Goal: Communication & Community: Answer question/provide support

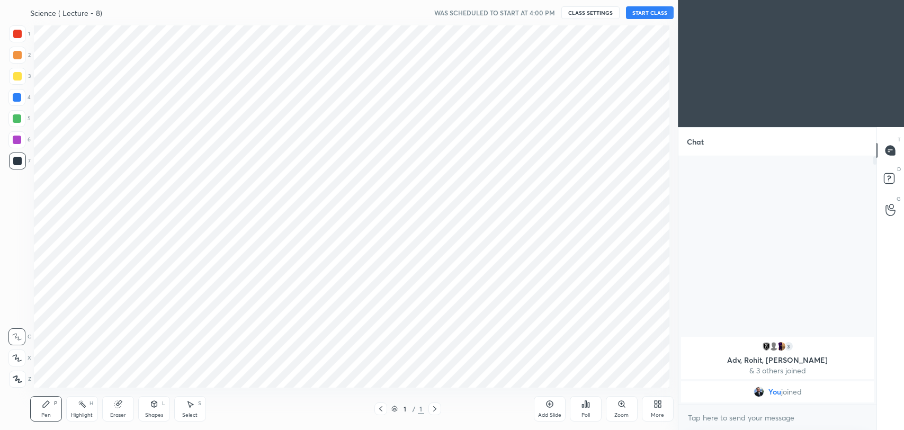
scroll to position [362, 635]
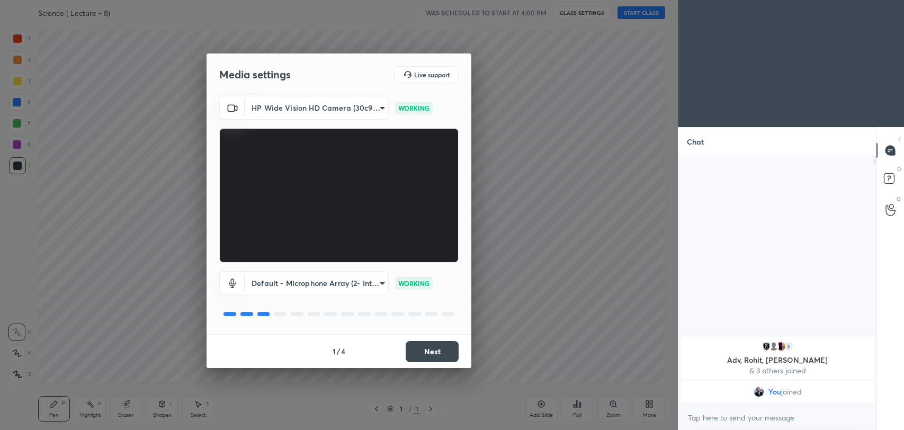
click at [443, 354] on button "Next" at bounding box center [432, 351] width 53 height 21
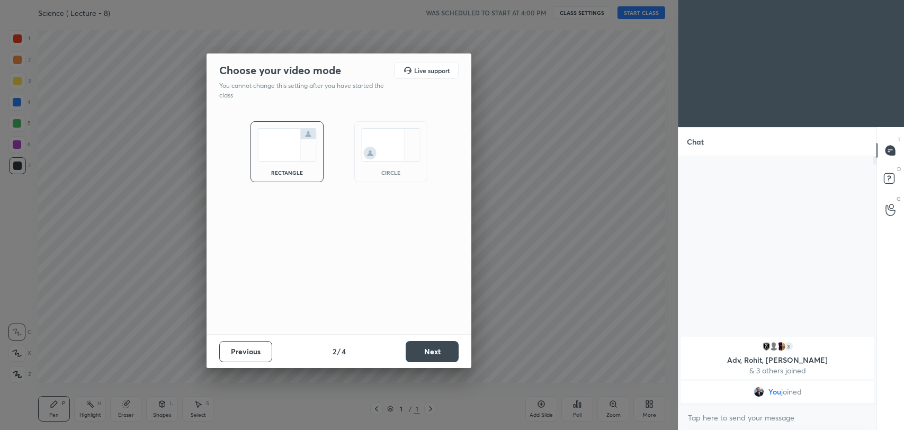
click at [443, 354] on button "Next" at bounding box center [432, 351] width 53 height 21
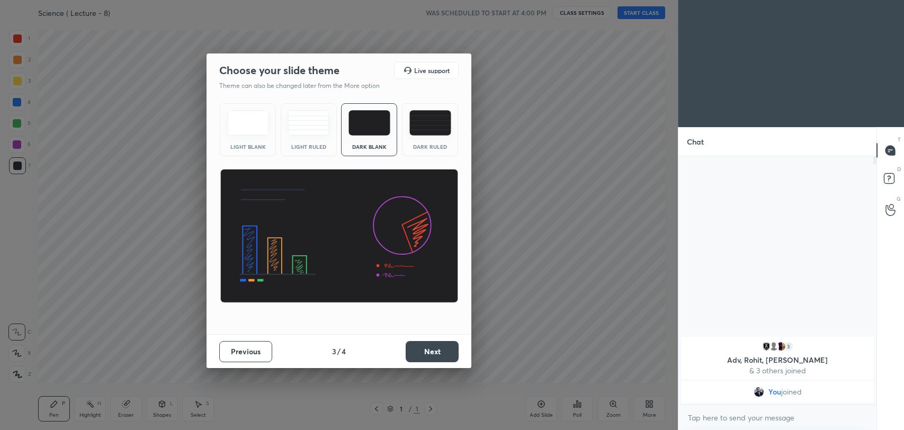
click at [443, 354] on button "Next" at bounding box center [432, 351] width 53 height 21
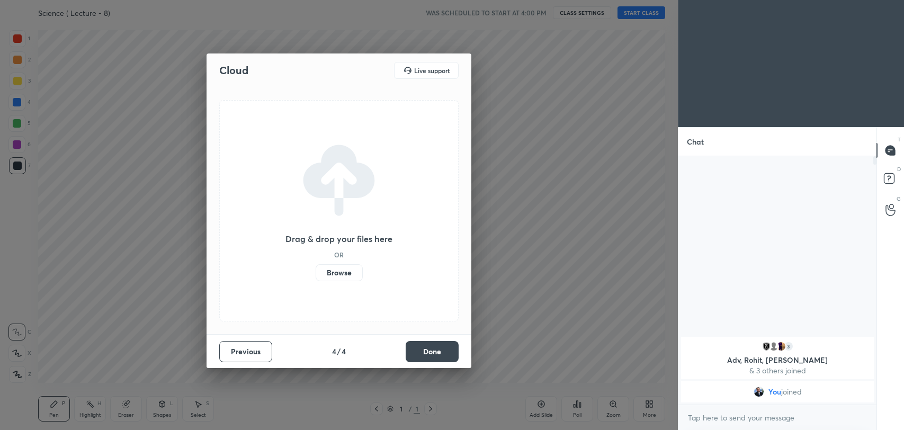
click at [443, 354] on button "Done" at bounding box center [432, 351] width 53 height 21
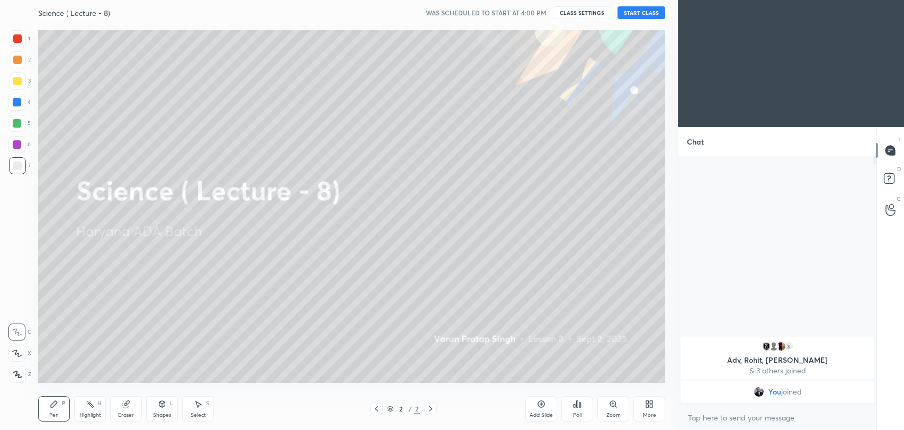
click at [640, 16] on button "START CLASS" at bounding box center [641, 12] width 48 height 13
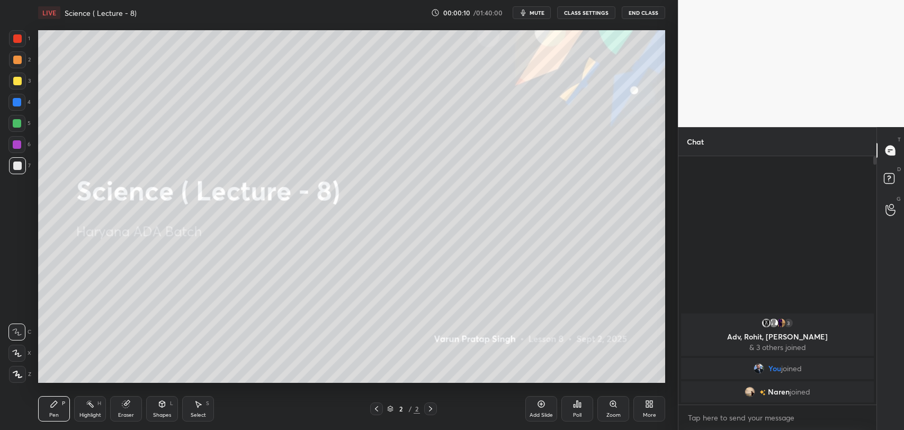
click at [546, 408] on div "Add Slide" at bounding box center [541, 408] width 32 height 25
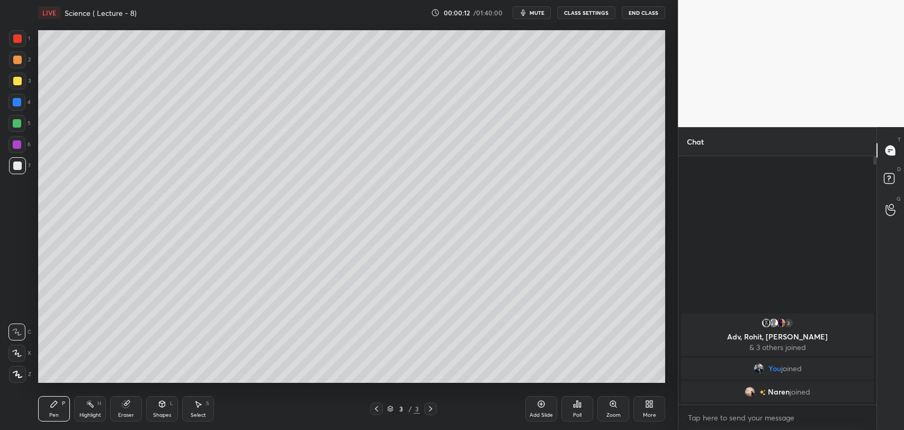
click at [14, 39] on div at bounding box center [17, 38] width 8 height 8
click at [16, 353] on icon at bounding box center [17, 352] width 10 height 7
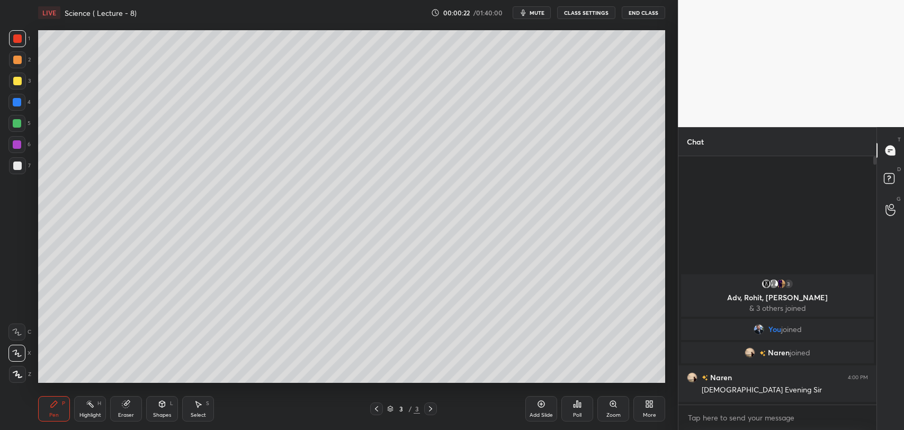
click at [539, 13] on span "mute" at bounding box center [536, 12] width 15 height 7
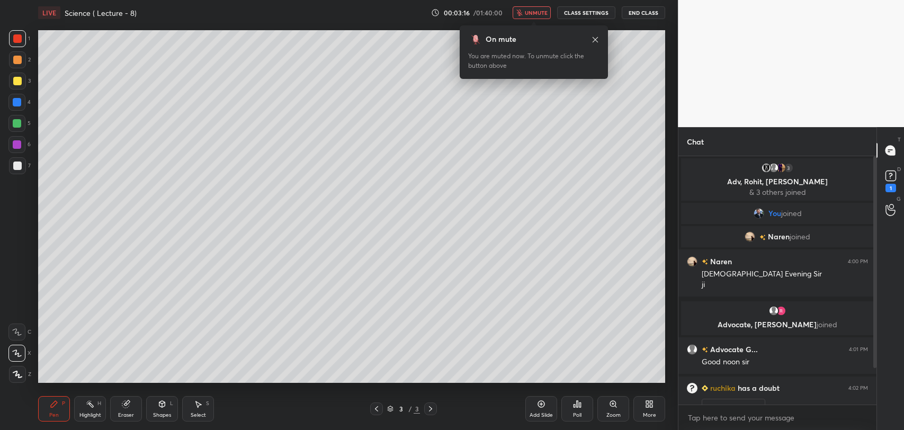
click at [545, 10] on span "unmute" at bounding box center [536, 12] width 23 height 7
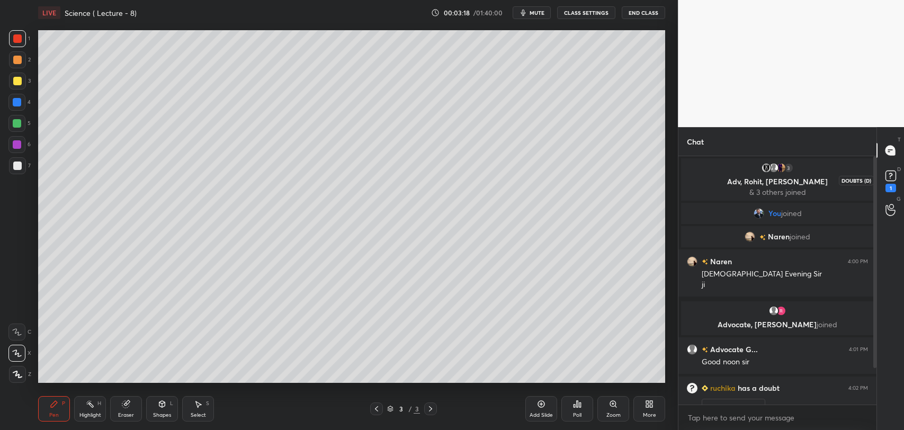
click at [891, 179] on rect at bounding box center [890, 176] width 10 height 10
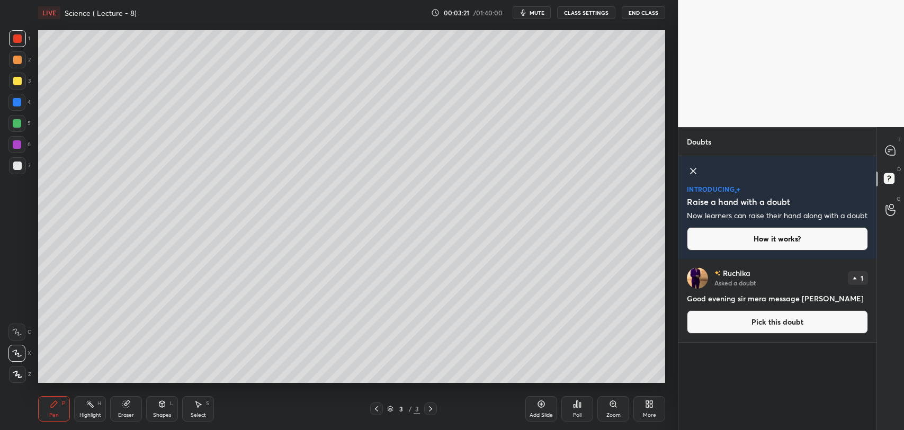
click at [781, 330] on button "Pick this doubt" at bounding box center [777, 321] width 181 height 23
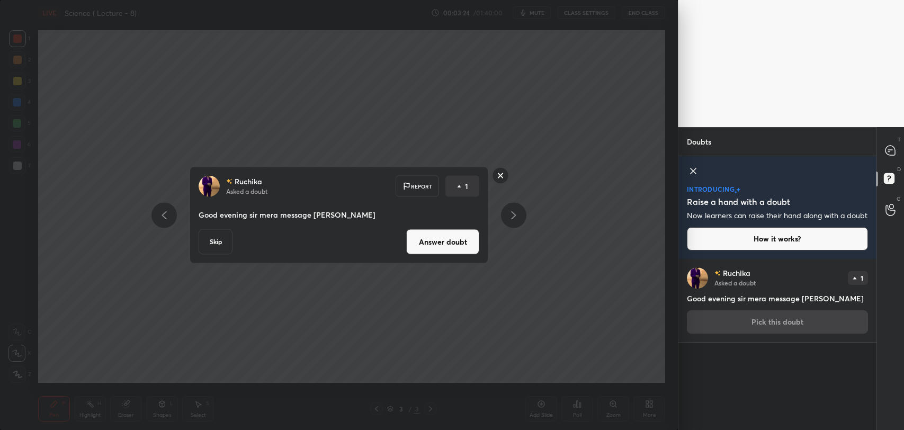
click at [500, 177] on rect at bounding box center [500, 175] width 16 height 16
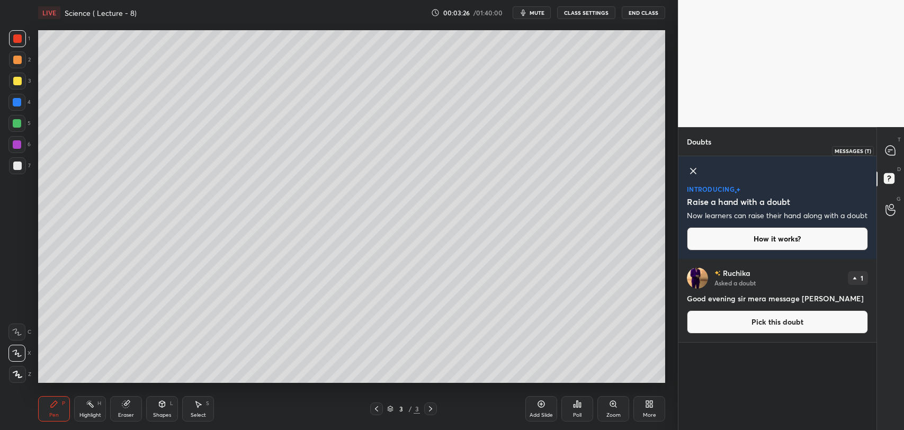
click at [889, 141] on div at bounding box center [890, 150] width 21 height 19
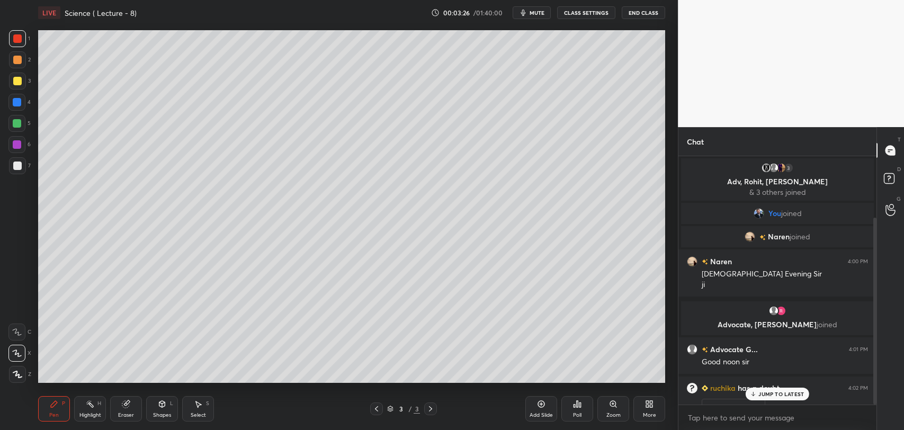
scroll to position [246, 195]
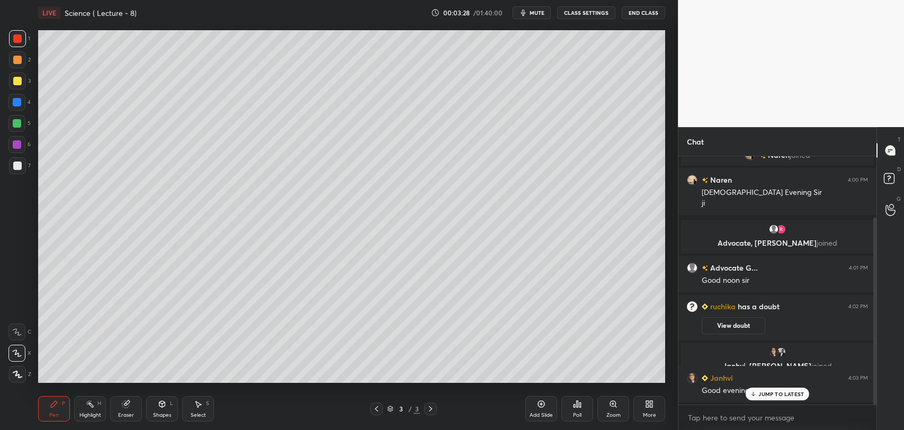
click at [762, 393] on p "JUMP TO LATEST" at bounding box center [781, 394] width 46 height 6
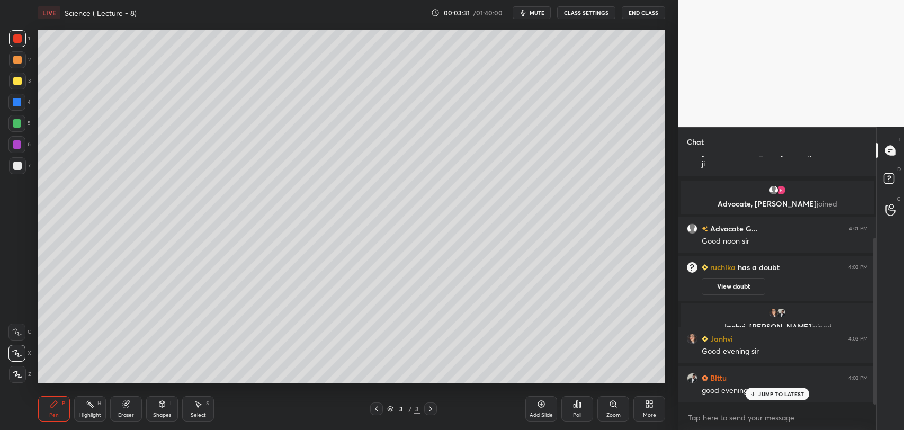
click at [754, 391] on icon at bounding box center [753, 394] width 7 height 6
click at [533, 10] on span "mute" at bounding box center [536, 12] width 15 height 7
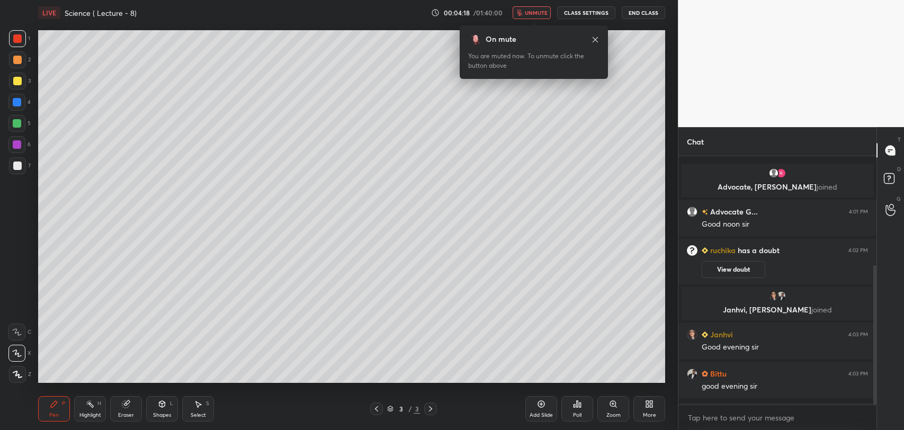
scroll to position [194, 0]
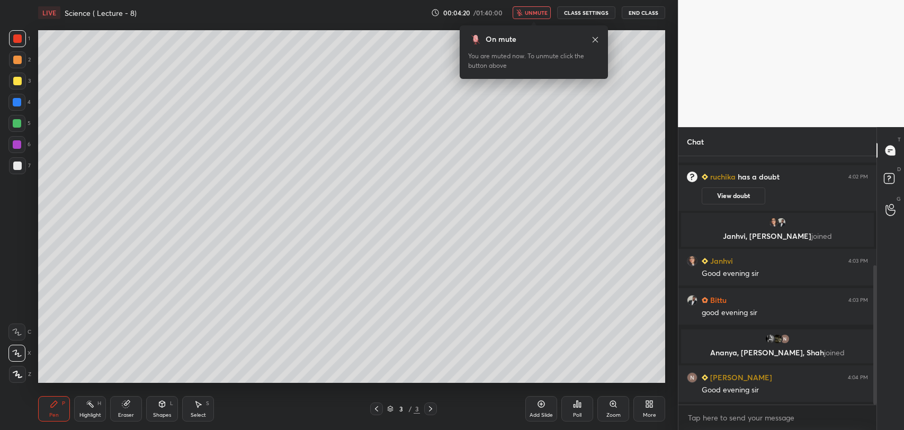
click at [642, 403] on div "More" at bounding box center [649, 408] width 32 height 25
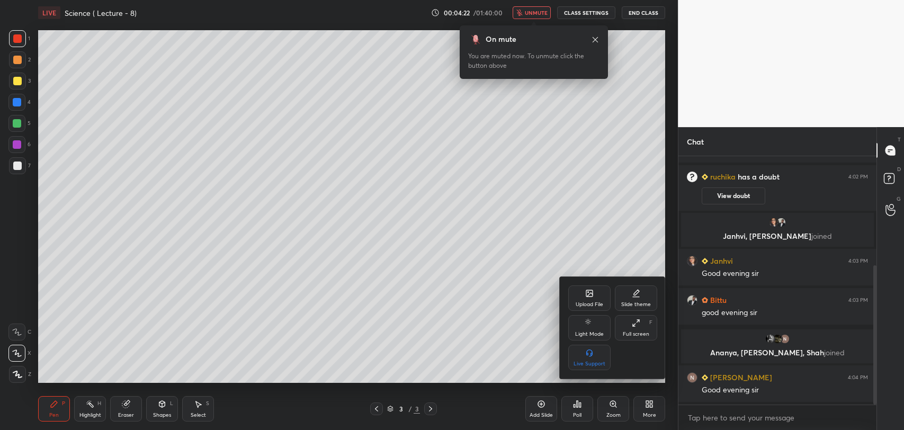
click at [587, 294] on icon at bounding box center [589, 293] width 6 height 6
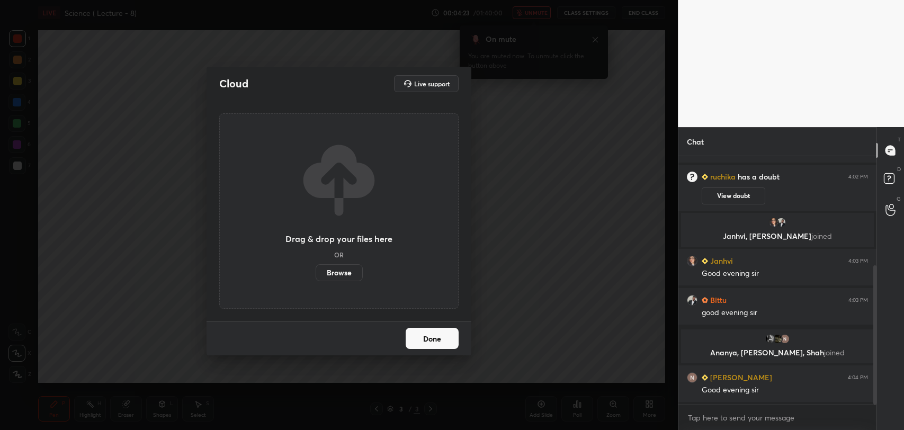
click at [346, 271] on label "Browse" at bounding box center [339, 272] width 47 height 17
click at [316, 271] on input "Browse" at bounding box center [316, 272] width 0 height 17
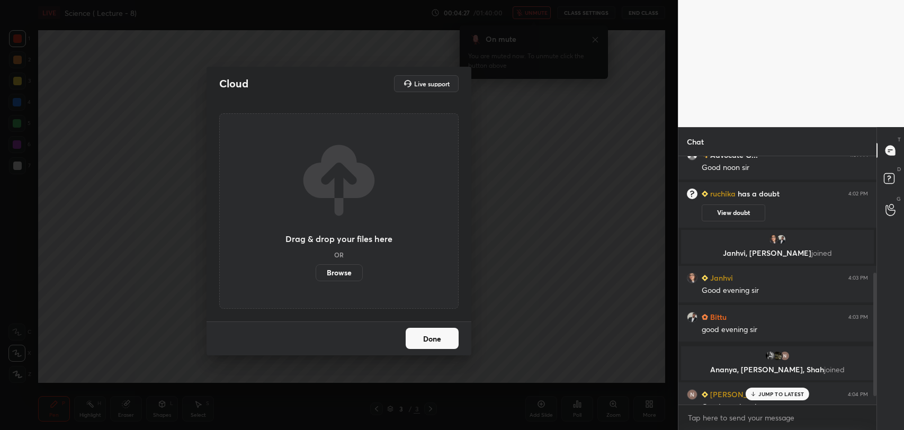
scroll to position [233, 0]
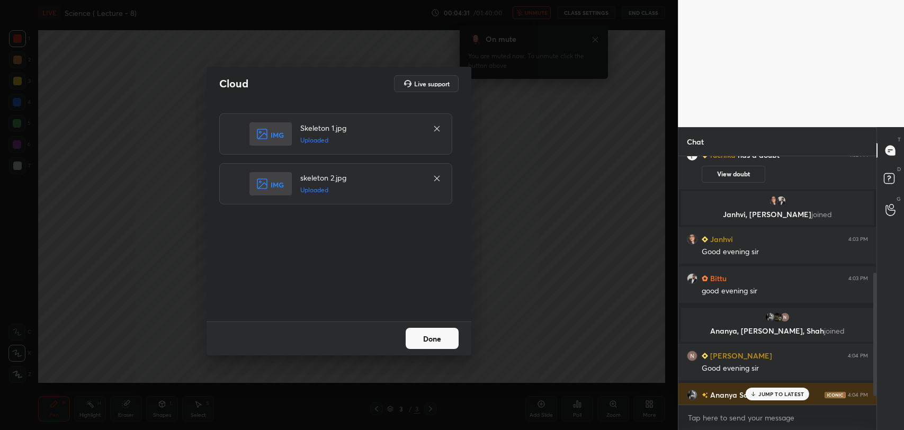
click at [449, 346] on button "Done" at bounding box center [432, 338] width 53 height 21
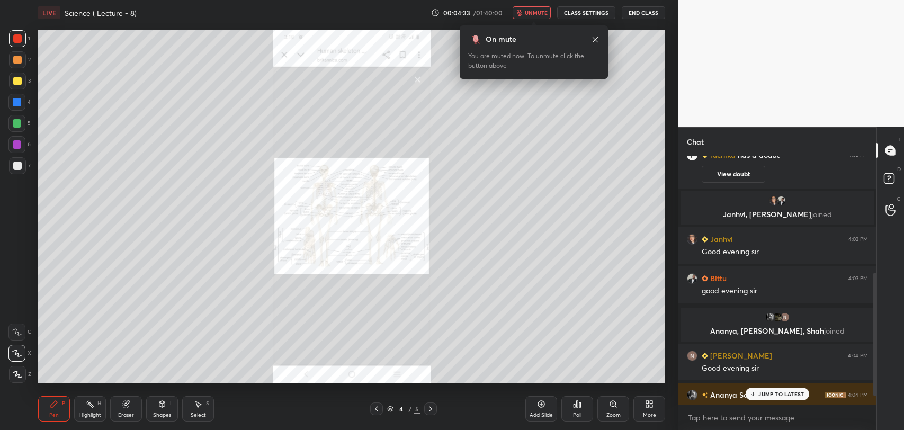
click at [779, 391] on p "JUMP TO LATEST" at bounding box center [781, 394] width 46 height 6
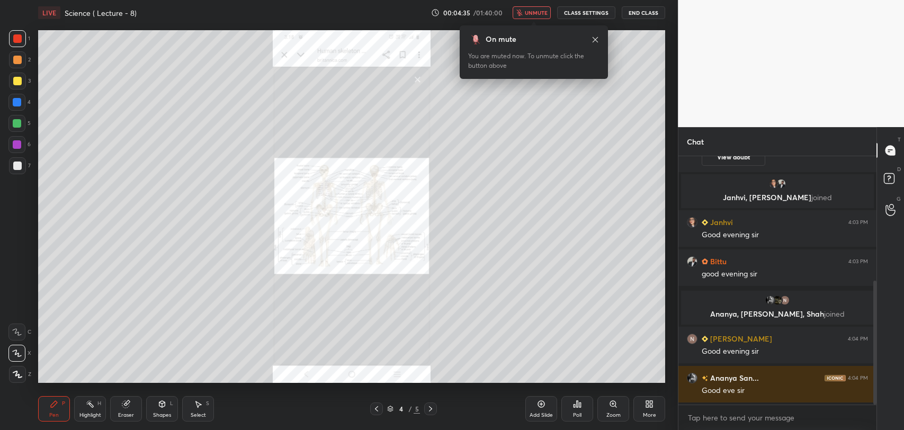
click at [525, 15] on button "unmute" at bounding box center [531, 12] width 38 height 13
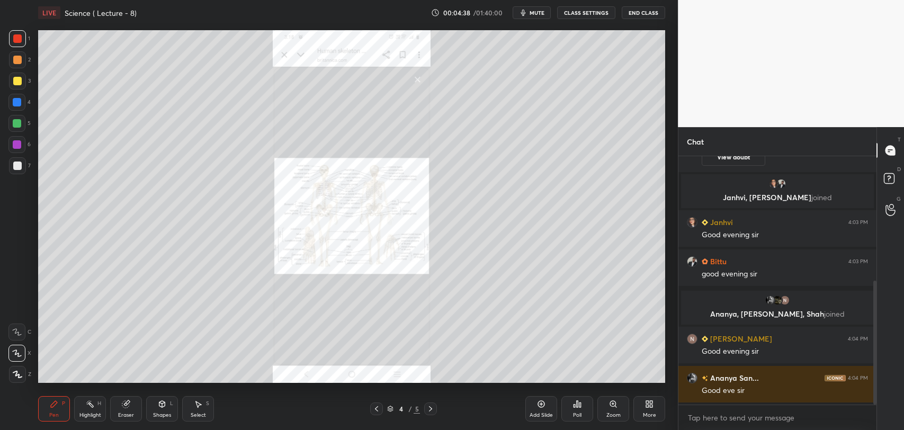
click at [371, 405] on div at bounding box center [376, 408] width 13 height 13
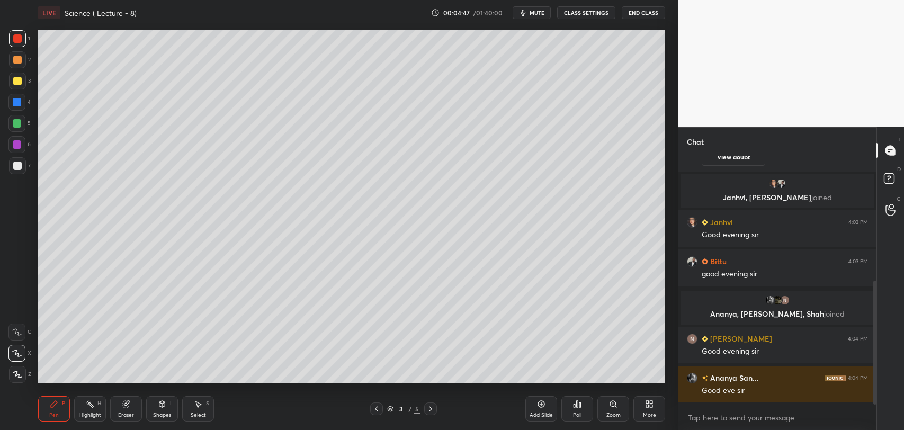
scroll to position [289, 0]
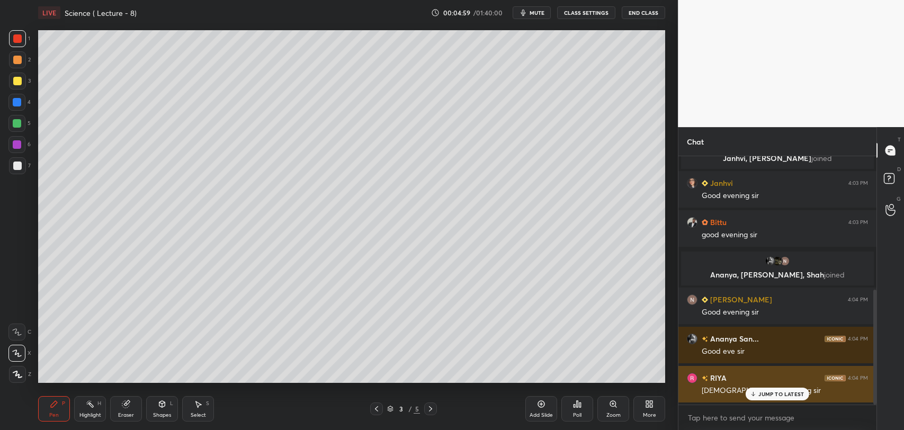
click at [758, 397] on div "JUMP TO LATEST" at bounding box center [777, 394] width 64 height 13
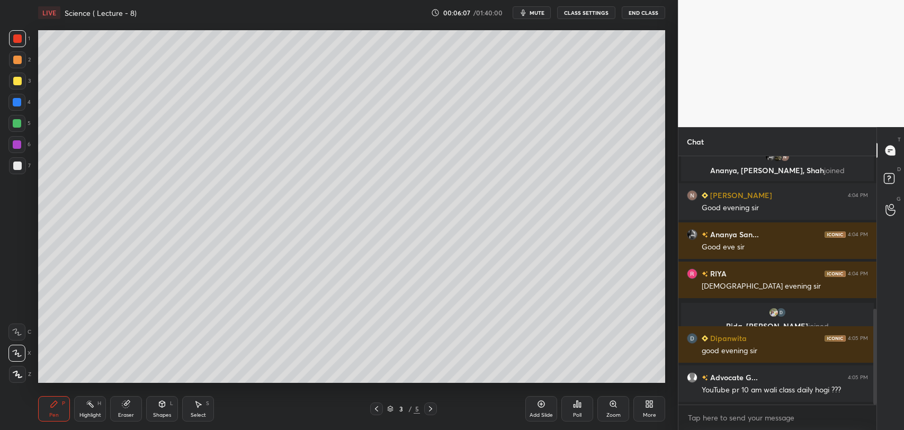
scroll to position [432, 0]
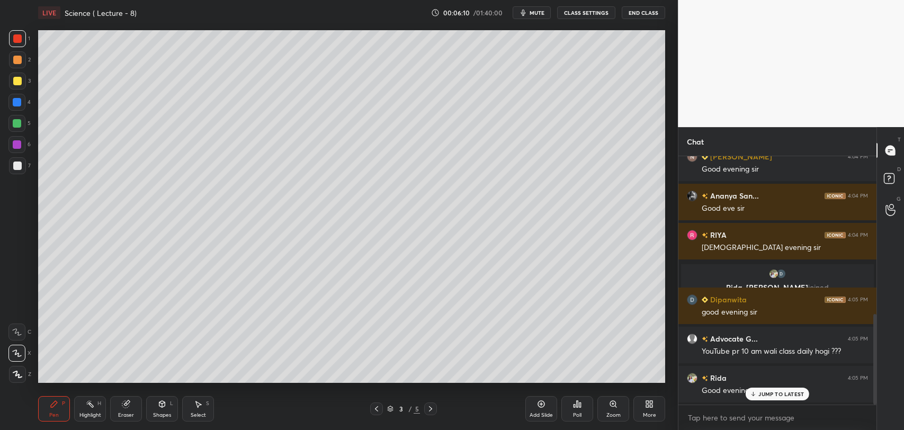
click at [542, 15] on span "mute" at bounding box center [536, 12] width 15 height 7
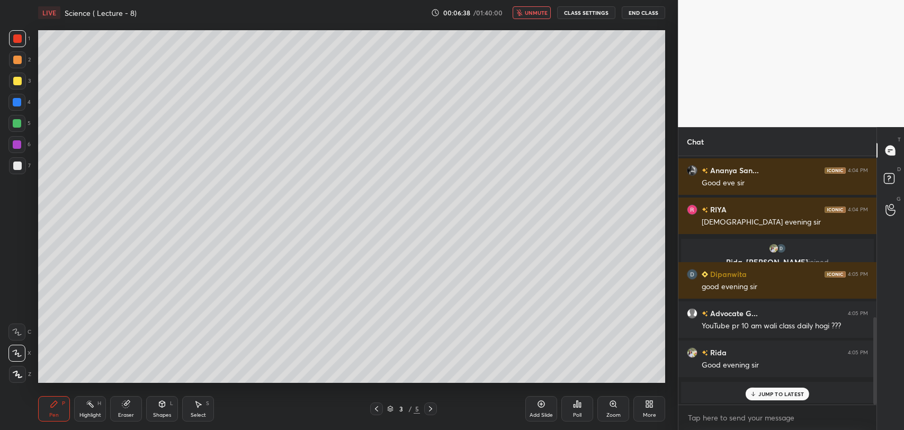
scroll to position [506, 0]
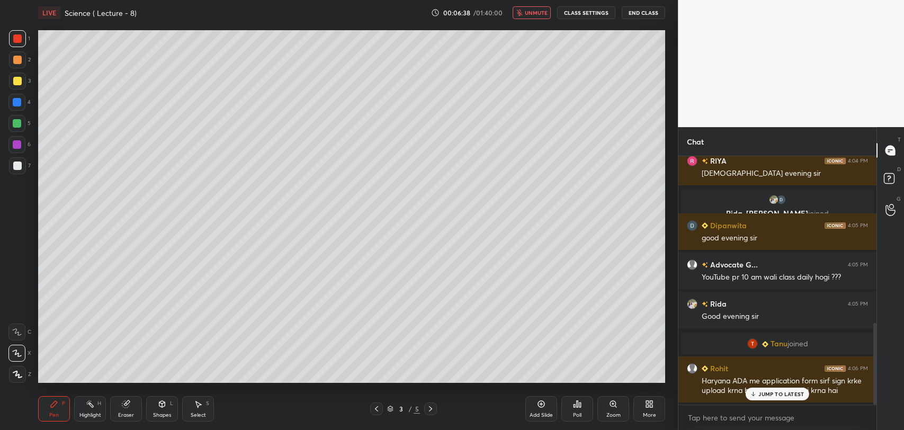
click at [541, 12] on span "unmute" at bounding box center [536, 12] width 23 height 7
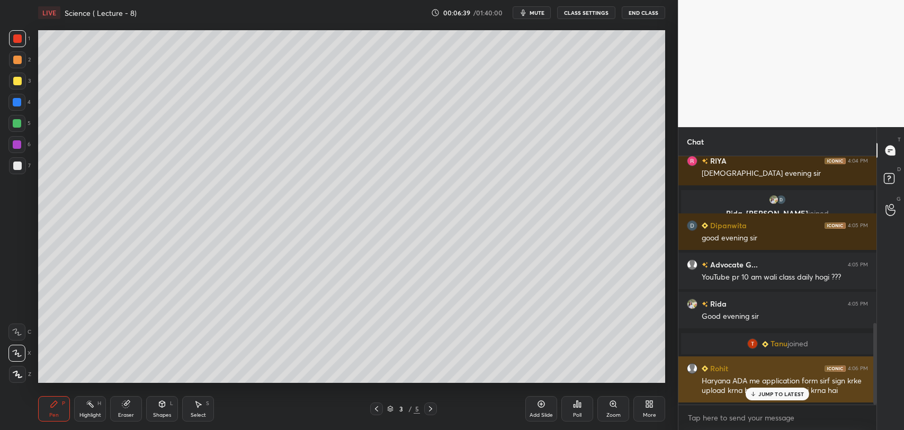
click at [761, 391] on p "JUMP TO LATEST" at bounding box center [781, 394] width 46 height 6
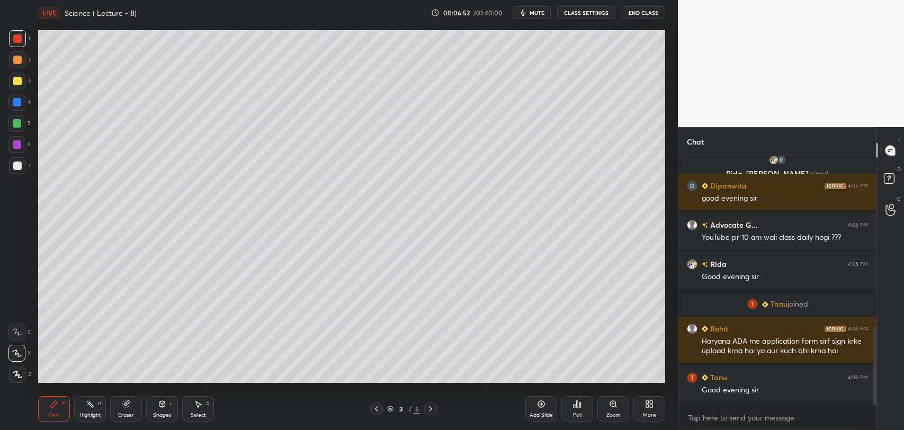
scroll to position [584, 0]
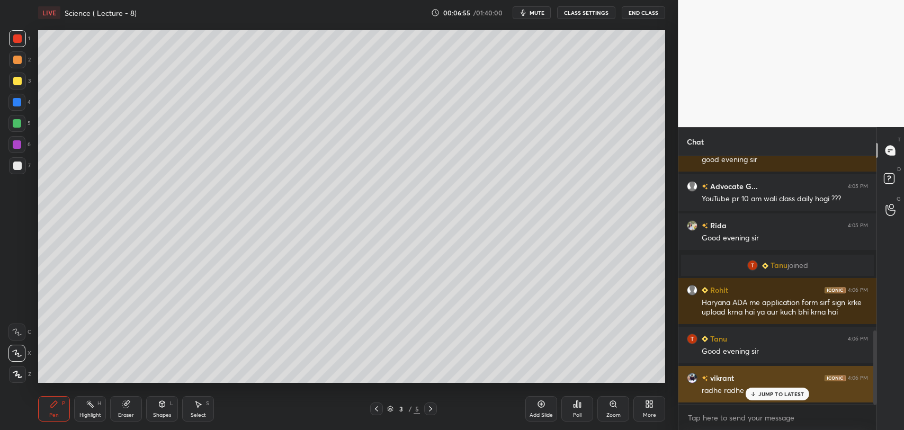
click at [759, 391] on p "JUMP TO LATEST" at bounding box center [781, 394] width 46 height 6
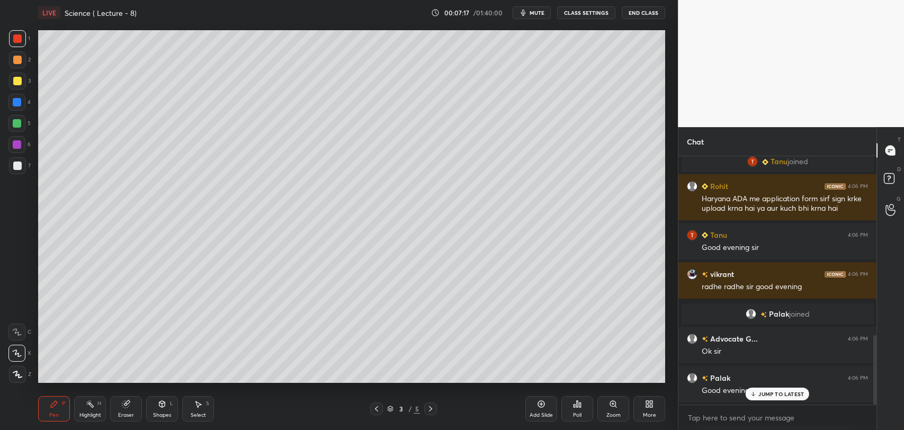
scroll to position [679, 0]
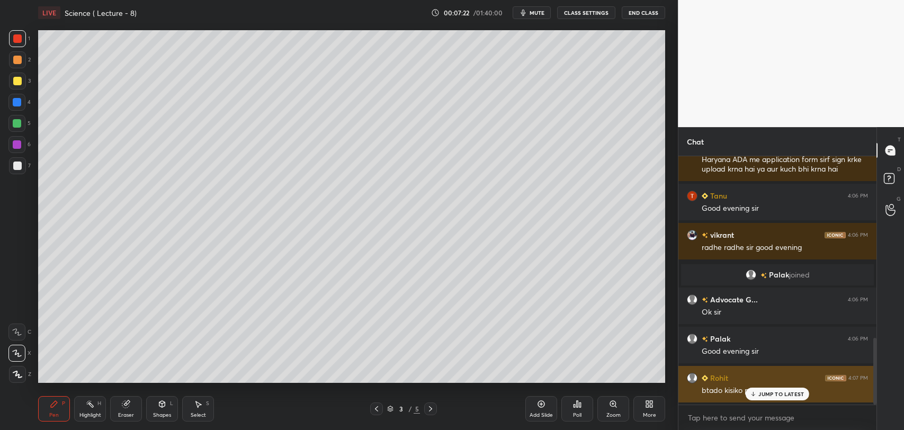
click at [756, 393] on icon at bounding box center [753, 394] width 7 height 6
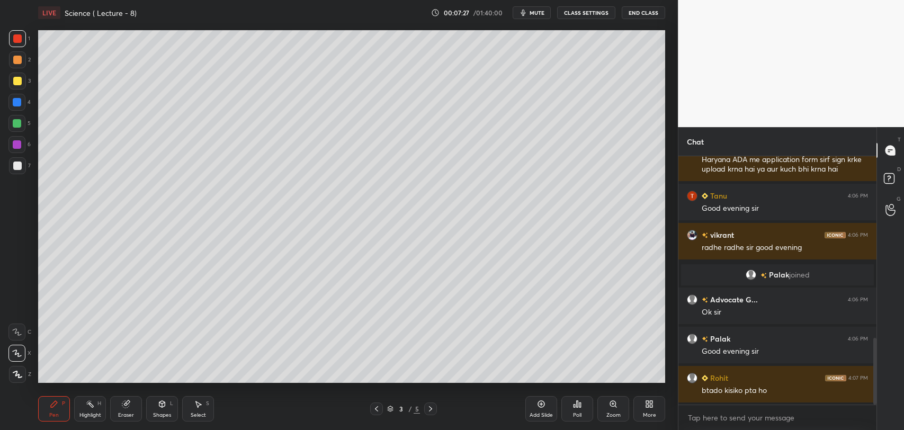
scroll to position [724, 0]
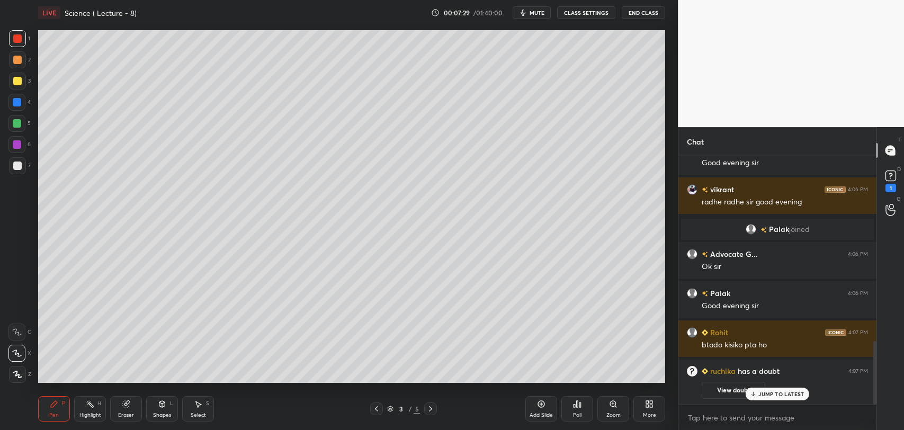
click at [733, 388] on button "View doubt" at bounding box center [733, 390] width 64 height 17
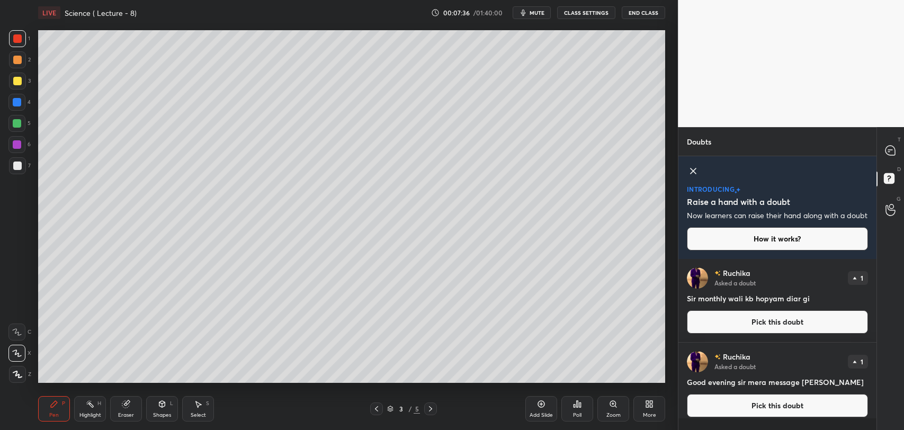
click at [792, 334] on button "Pick this doubt" at bounding box center [777, 321] width 181 height 23
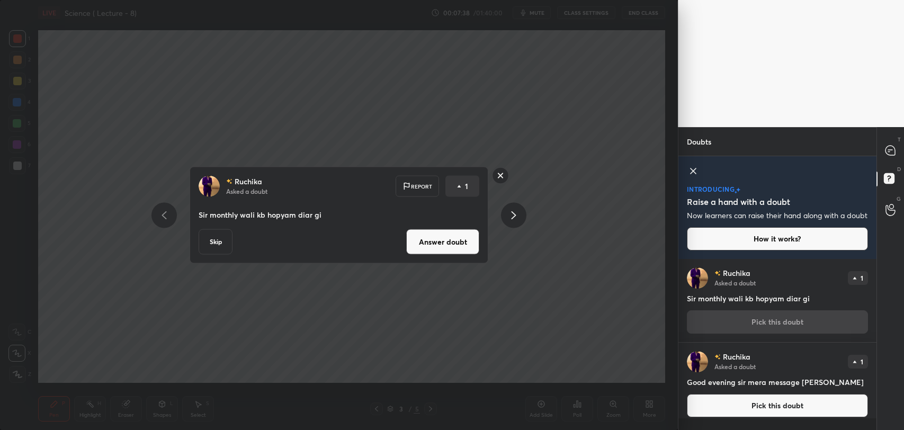
click at [463, 246] on button "Answer doubt" at bounding box center [442, 241] width 73 height 25
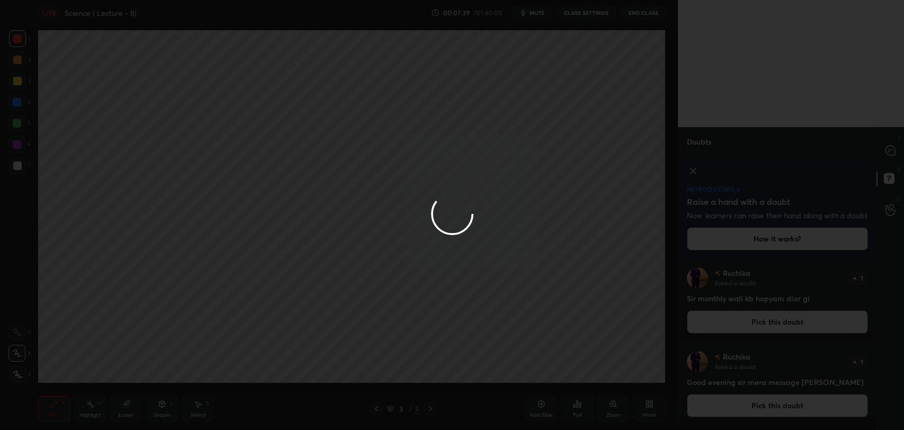
click at [886, 152] on div at bounding box center [452, 215] width 904 height 430
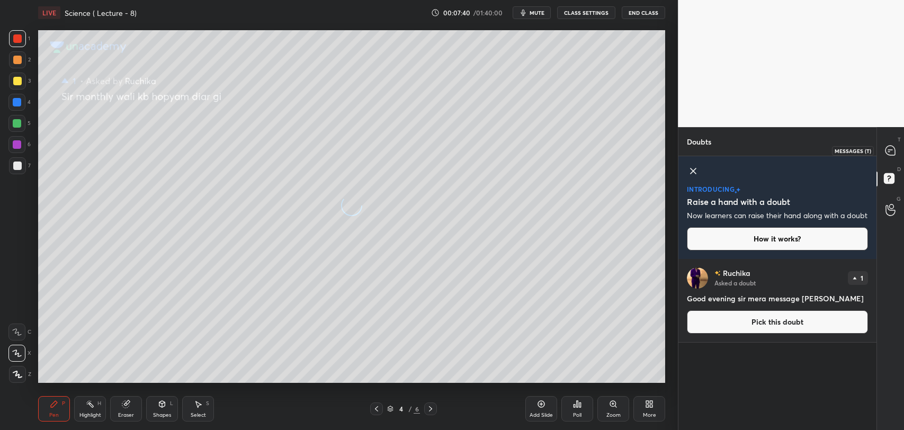
click at [887, 153] on icon at bounding box center [890, 151] width 10 height 10
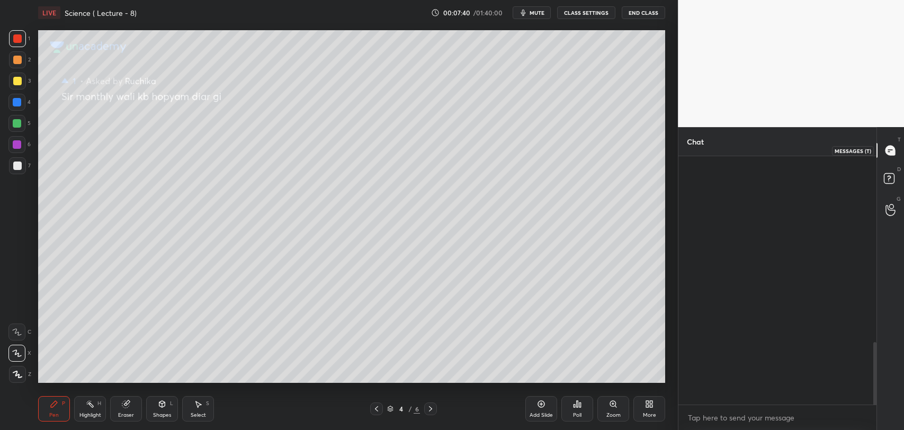
scroll to position [246, 195]
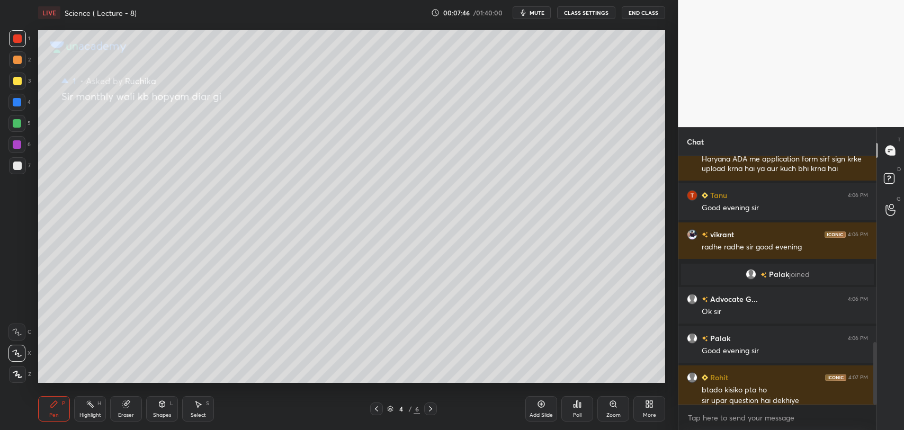
click at [542, 412] on div "Add Slide" at bounding box center [540, 414] width 23 height 5
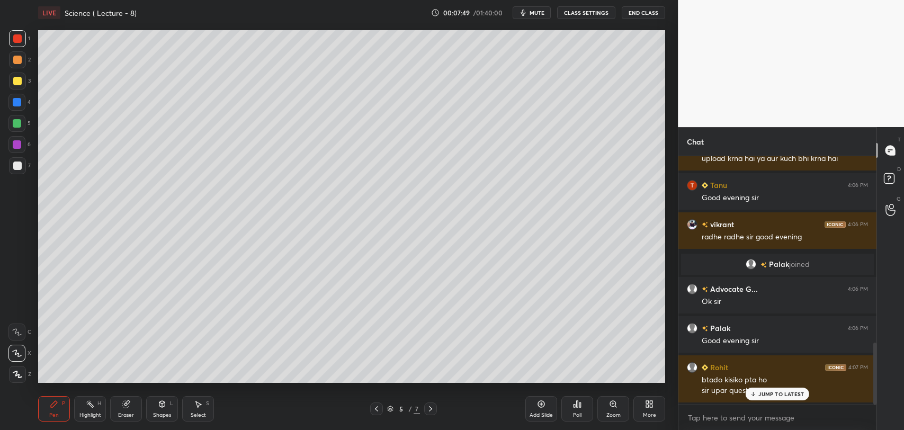
drag, startPoint x: 875, startPoint y: 353, endPoint x: 876, endPoint y: 371, distance: 18.0
click at [876, 371] on div "Chat [PERSON_NAME] joined Rohit 4:06 PM Haryana ADA me application form sirf si…" at bounding box center [791, 278] width 226 height 303
click at [770, 391] on p "JUMP TO LATEST" at bounding box center [781, 394] width 46 height 6
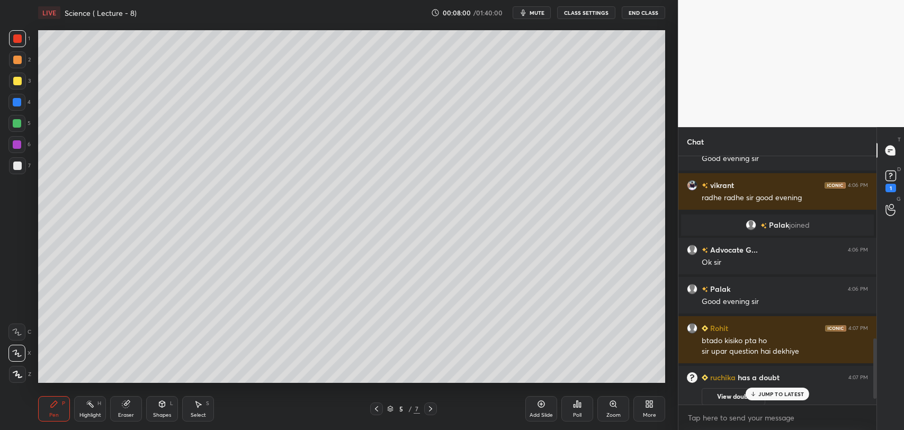
scroll to position [796, 0]
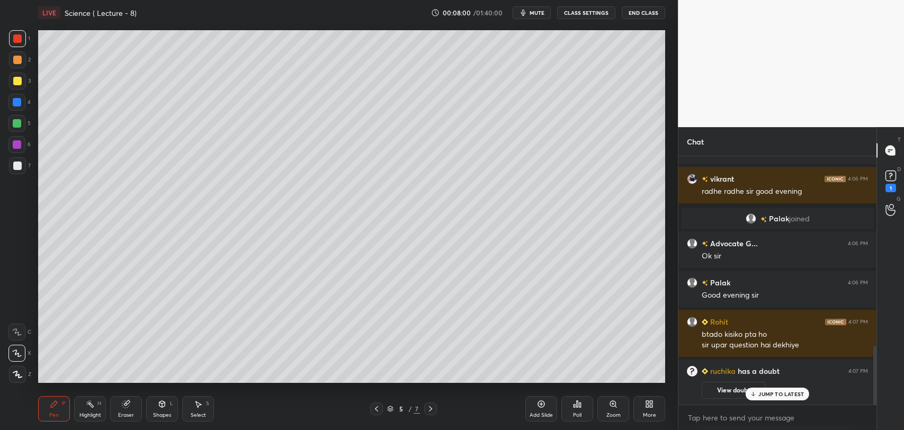
drag, startPoint x: 874, startPoint y: 384, endPoint x: 864, endPoint y: 412, distance: 29.8
click at [864, 412] on div "Rohit 4:06 PM Haryana ADA me application form sirf sign krke upload krna hai ya…" at bounding box center [777, 293] width 198 height 274
click at [775, 391] on p "JUMP TO LATEST" at bounding box center [781, 394] width 46 height 6
click at [734, 387] on button "View doubt" at bounding box center [733, 390] width 64 height 17
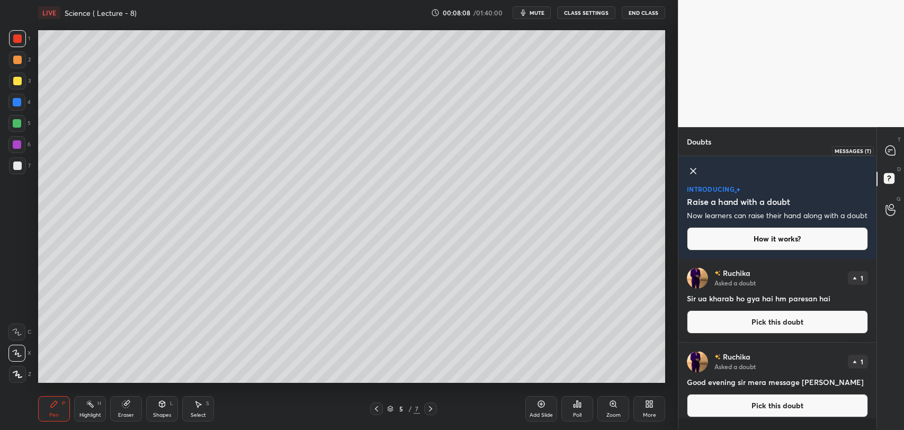
click at [889, 151] on icon at bounding box center [890, 151] width 10 height 10
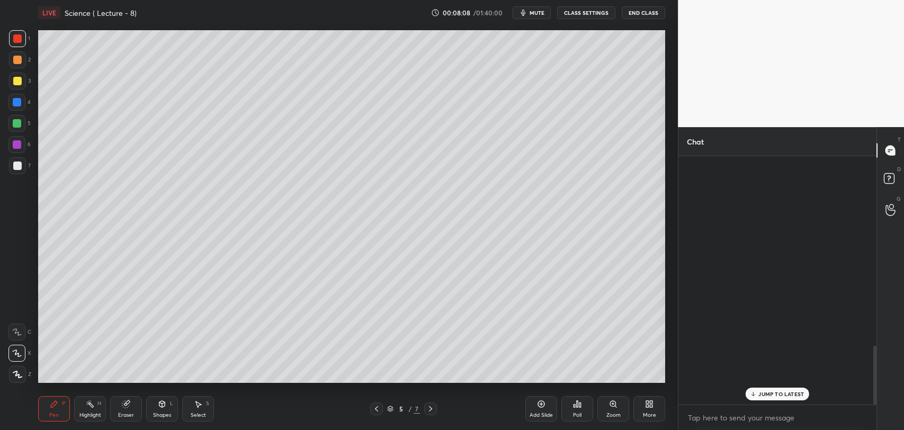
scroll to position [246, 195]
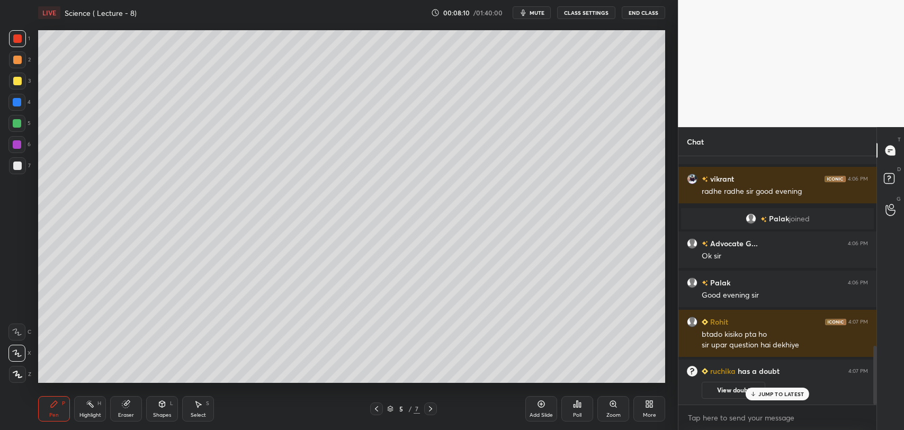
click at [761, 392] on p "JUMP TO LATEST" at bounding box center [781, 394] width 46 height 6
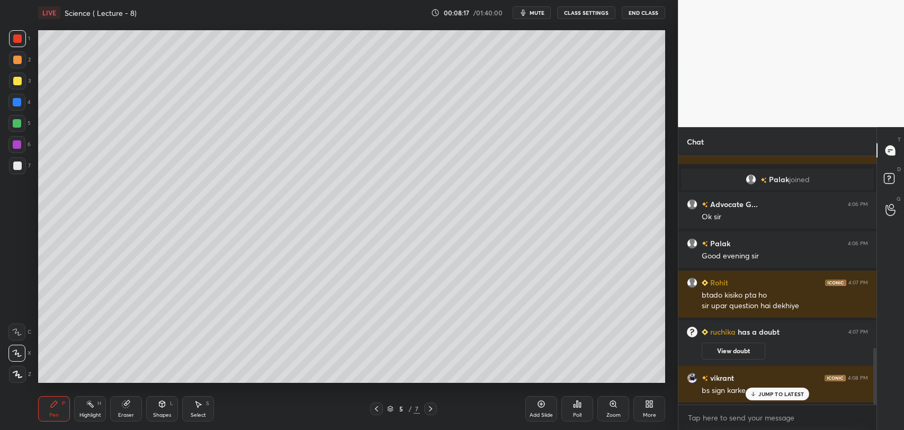
scroll to position [875, 0]
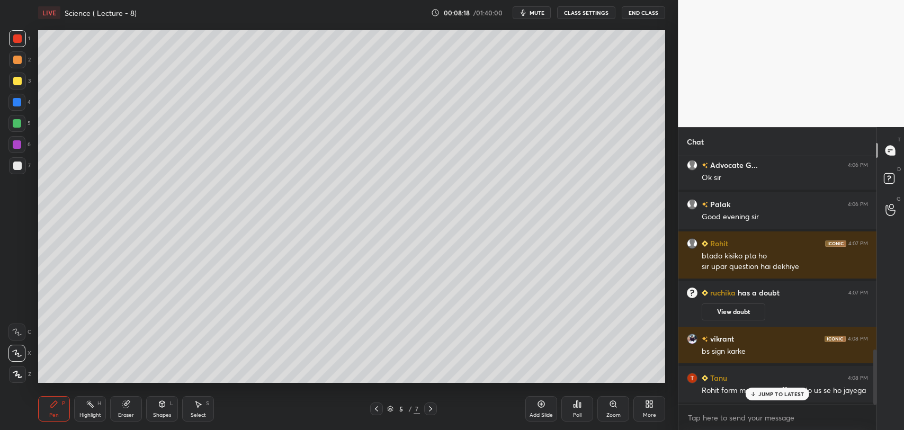
click at [758, 393] on p "JUMP TO LATEST" at bounding box center [781, 394] width 46 height 6
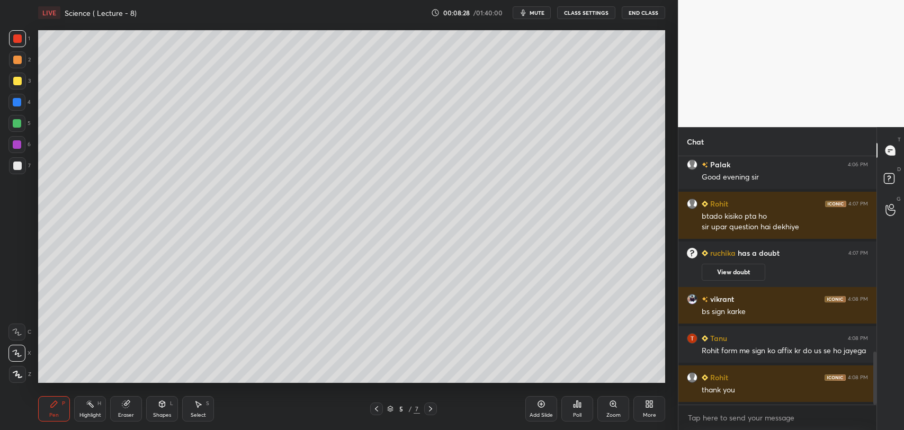
scroll to position [953, 0]
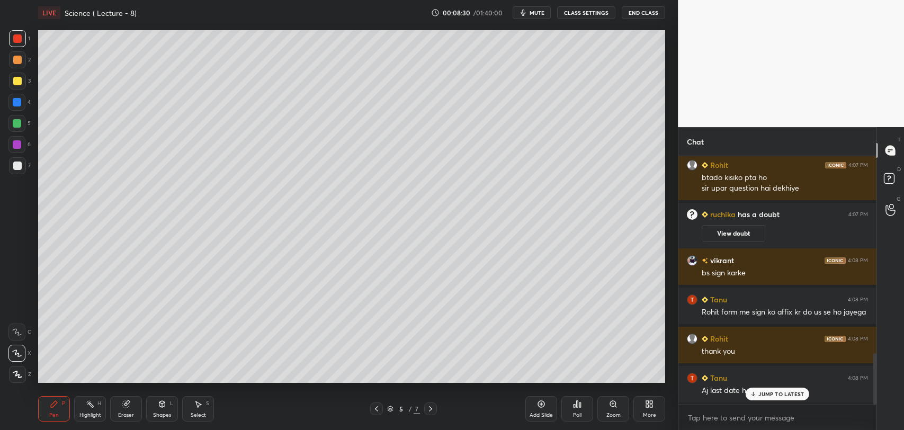
click at [754, 394] on icon at bounding box center [753, 394] width 7 height 6
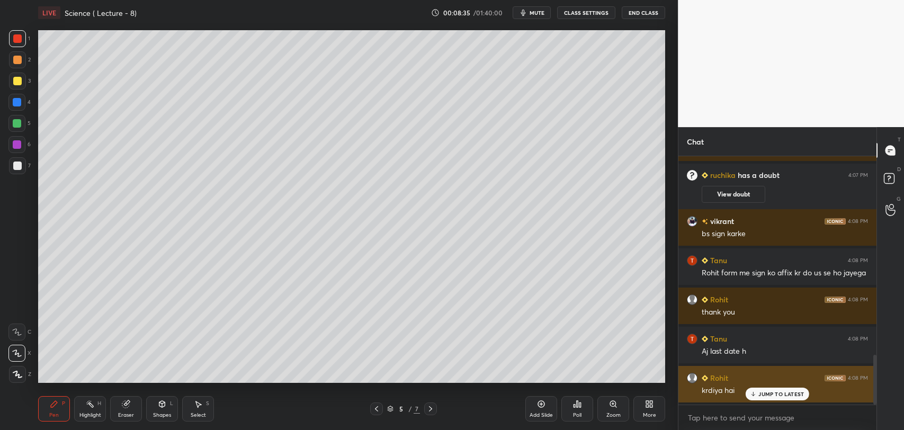
click at [759, 392] on p "JUMP TO LATEST" at bounding box center [781, 394] width 46 height 6
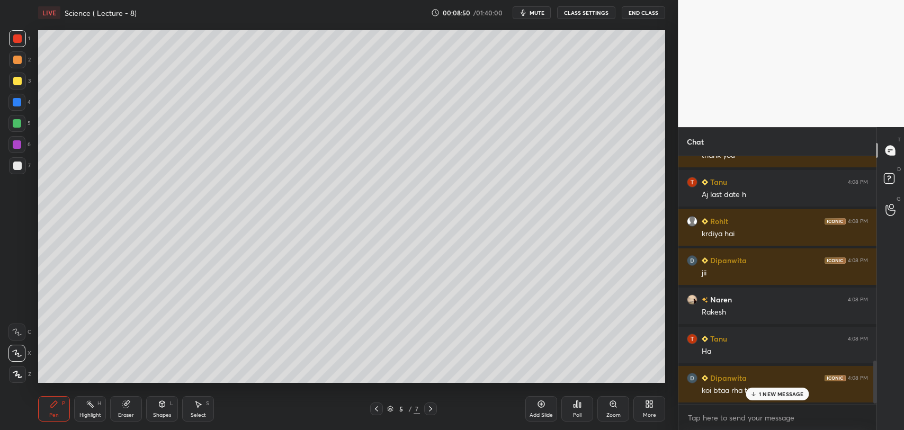
scroll to position [1188, 0]
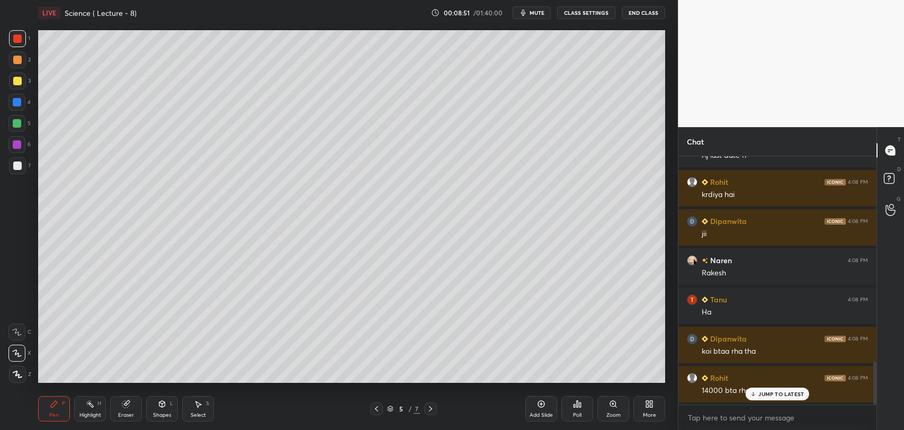
click at [759, 391] on p "JUMP TO LATEST" at bounding box center [781, 394] width 46 height 6
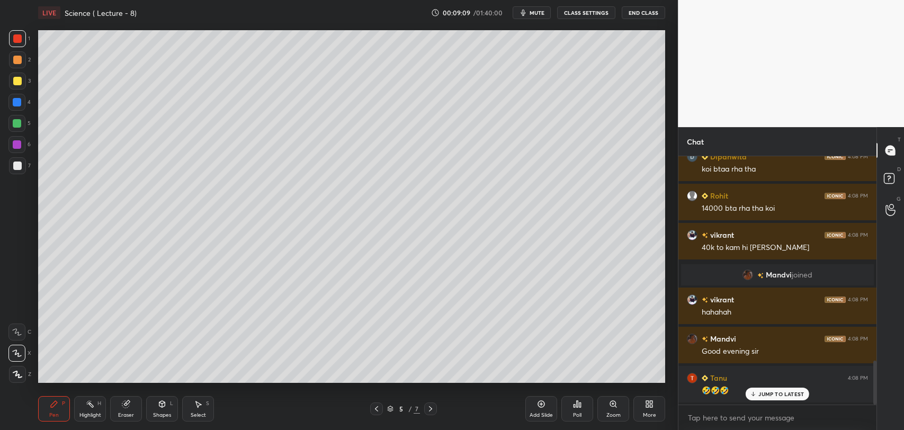
scroll to position [1180, 0]
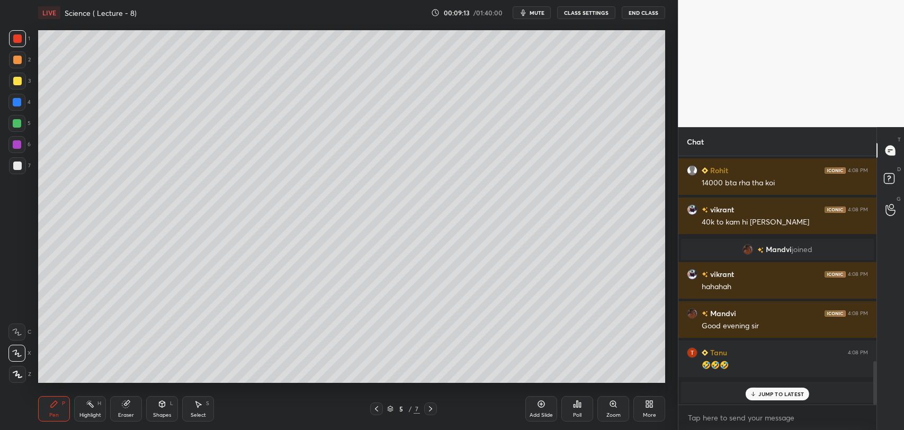
click at [761, 391] on p "JUMP TO LATEST" at bounding box center [781, 394] width 46 height 6
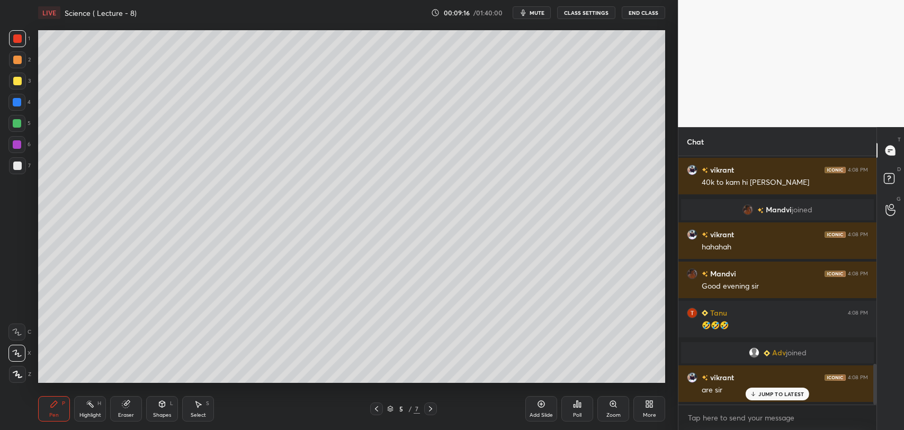
scroll to position [1258, 0]
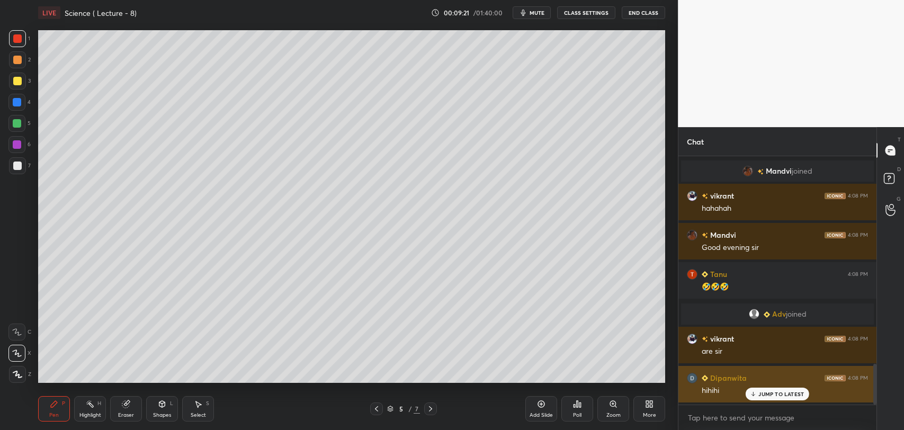
click at [760, 392] on p "JUMP TO LATEST" at bounding box center [781, 394] width 46 height 6
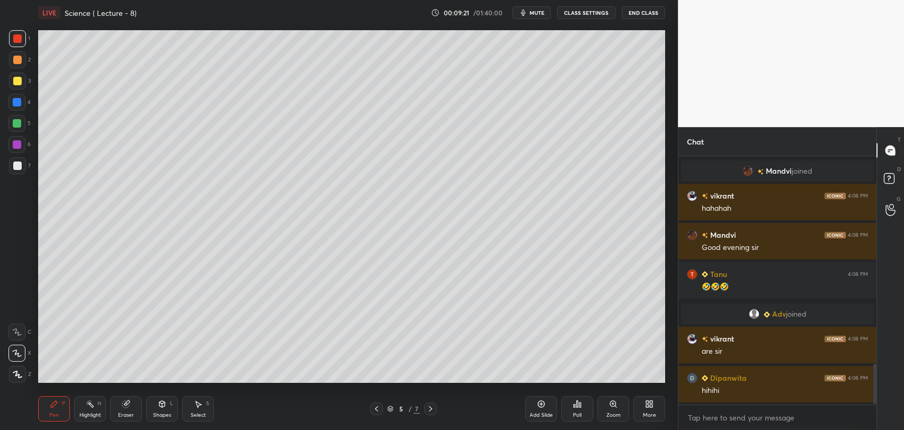
scroll to position [1297, 0]
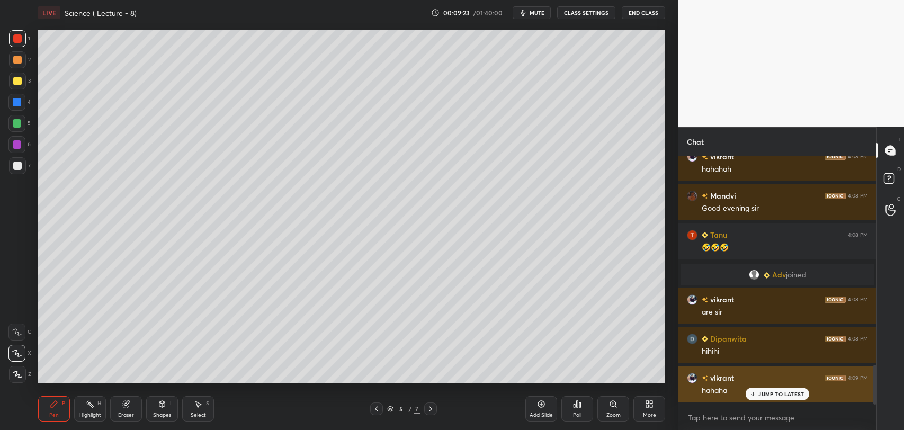
click at [756, 392] on icon at bounding box center [753, 394] width 7 height 6
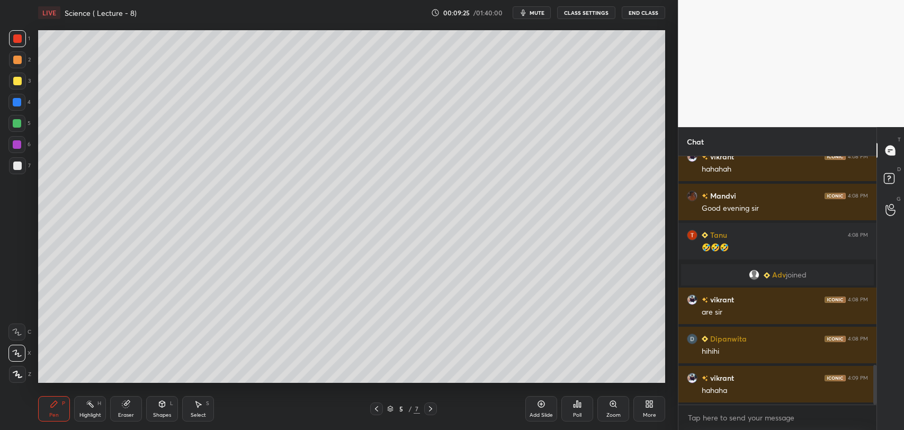
scroll to position [1336, 0]
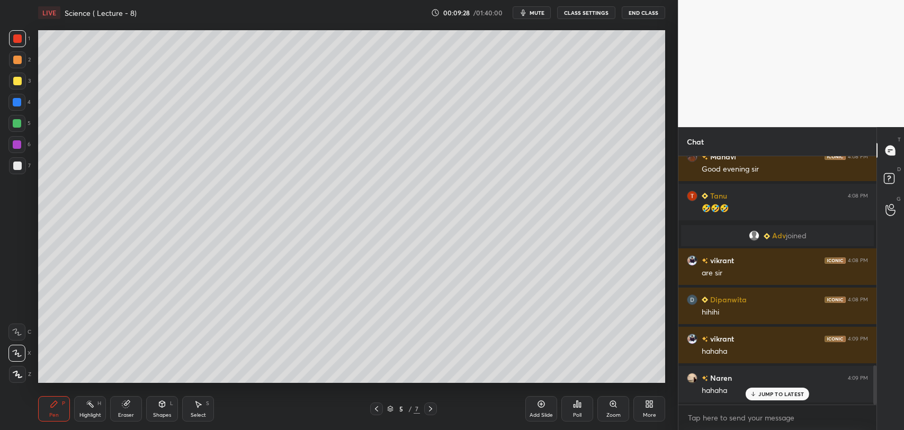
click at [767, 395] on p "JUMP TO LATEST" at bounding box center [781, 394] width 46 height 6
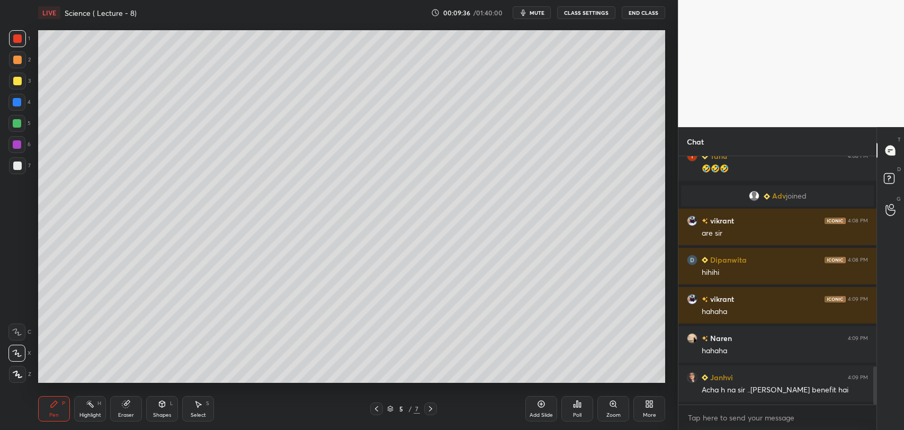
scroll to position [1415, 0]
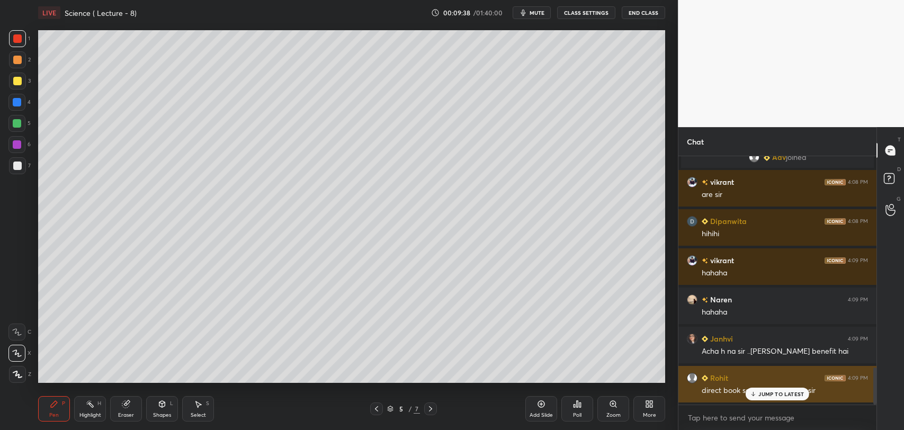
click at [753, 394] on icon at bounding box center [753, 394] width 0 height 4
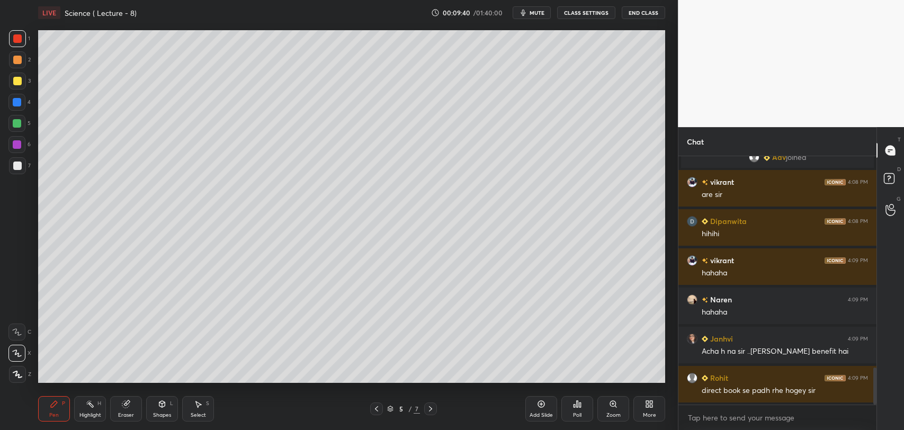
scroll to position [1454, 0]
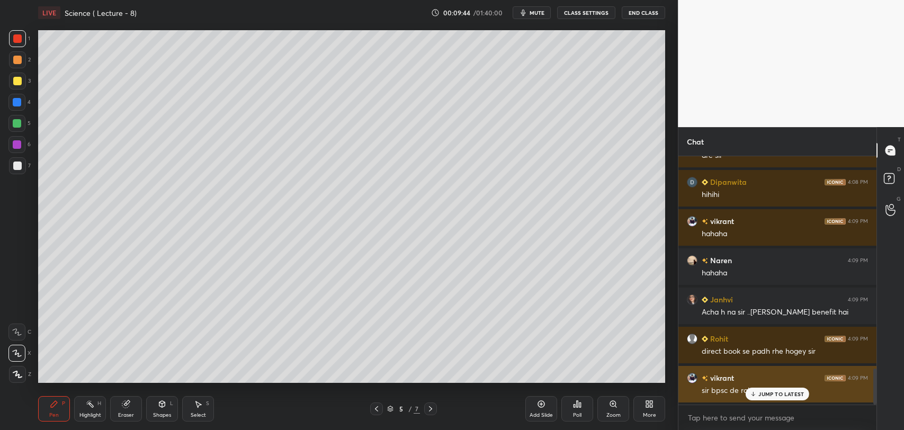
click at [761, 395] on p "JUMP TO LATEST" at bounding box center [781, 394] width 46 height 6
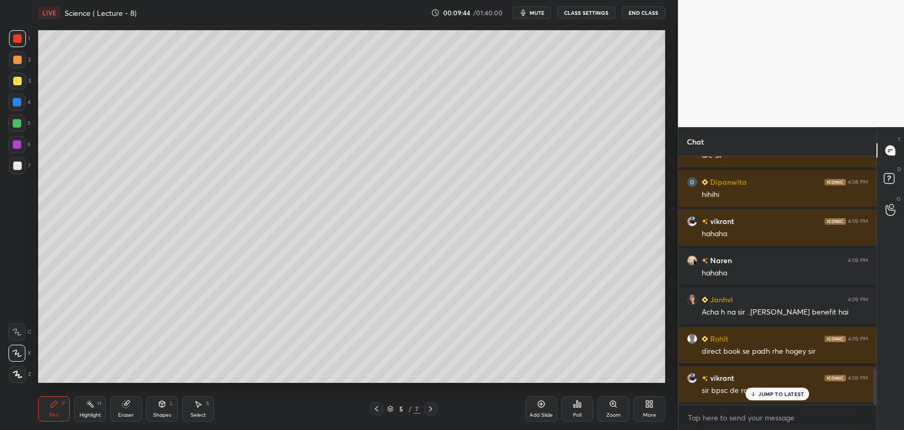
scroll to position [1493, 0]
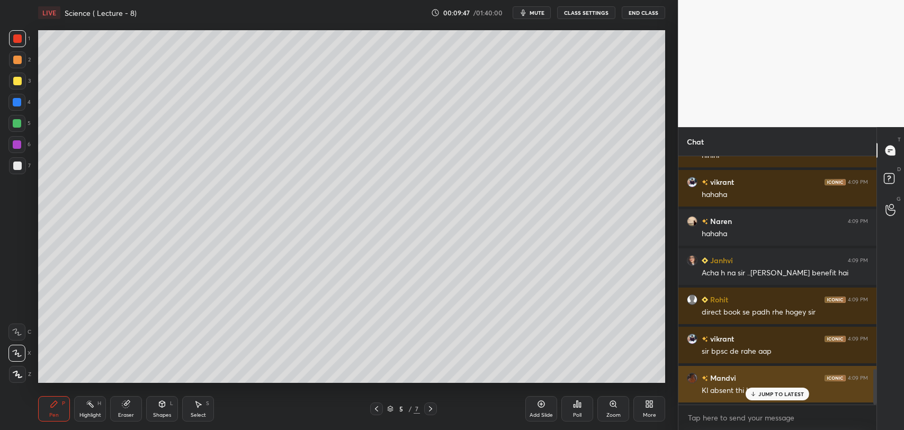
click at [763, 399] on div "JUMP TO LATEST" at bounding box center [777, 394] width 64 height 13
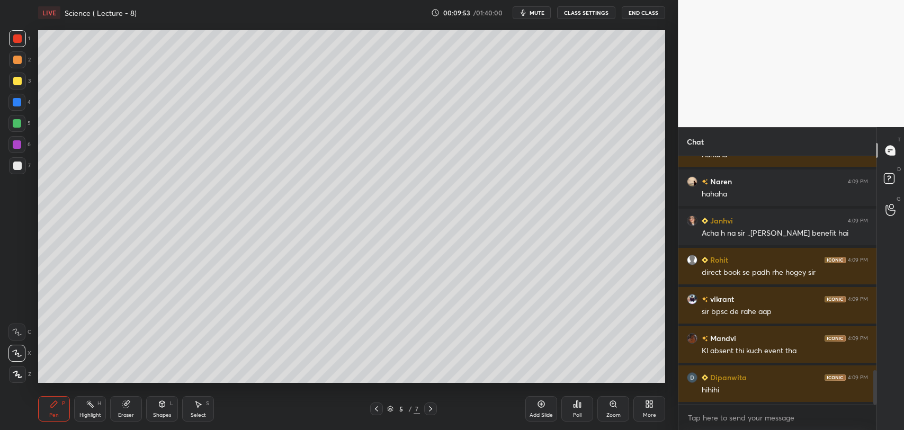
scroll to position [1571, 0]
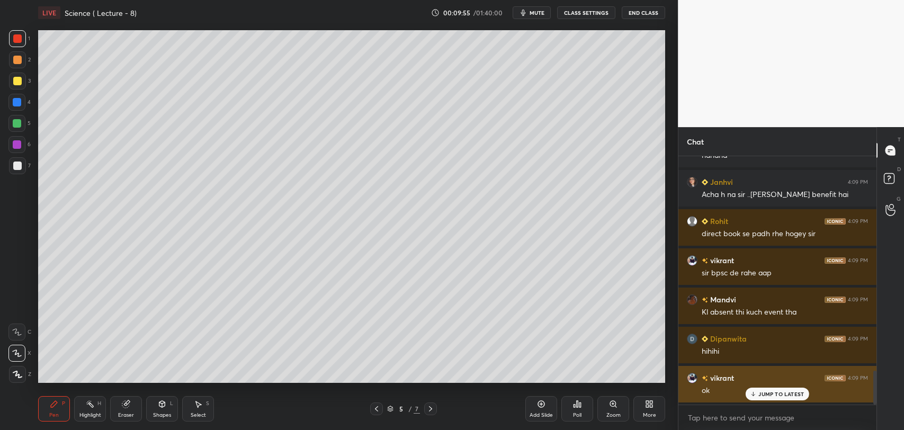
click at [763, 395] on p "JUMP TO LATEST" at bounding box center [781, 394] width 46 height 6
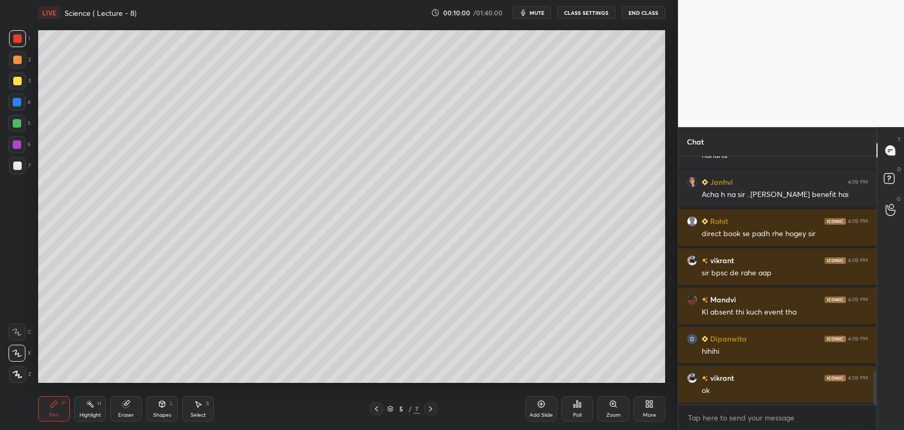
click at [19, 368] on div at bounding box center [17, 374] width 17 height 17
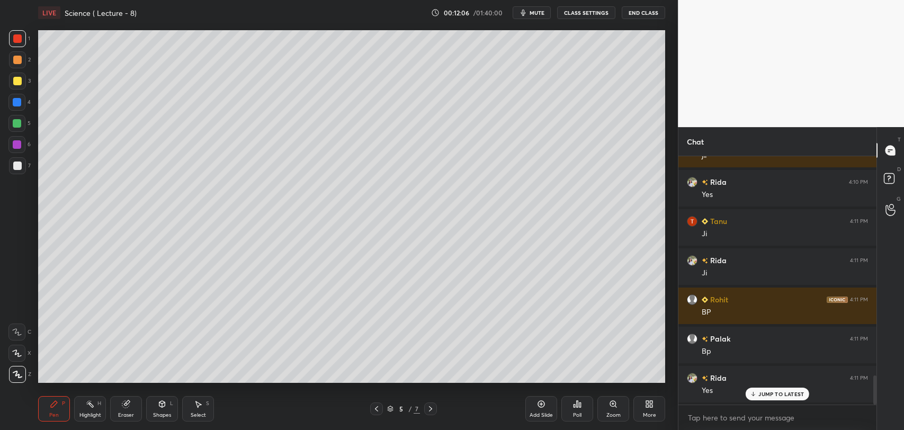
scroll to position [1924, 0]
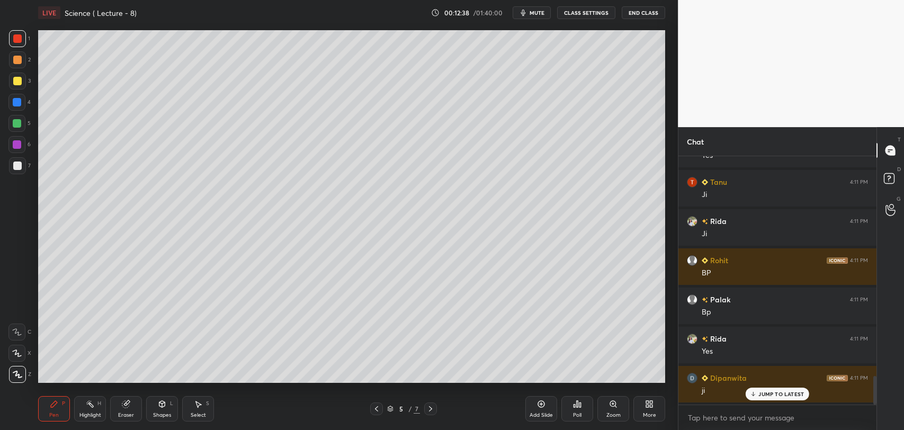
click at [545, 403] on div "Add Slide" at bounding box center [541, 408] width 32 height 25
click at [20, 161] on div at bounding box center [17, 165] width 17 height 17
click at [754, 392] on icon at bounding box center [753, 394] width 7 height 6
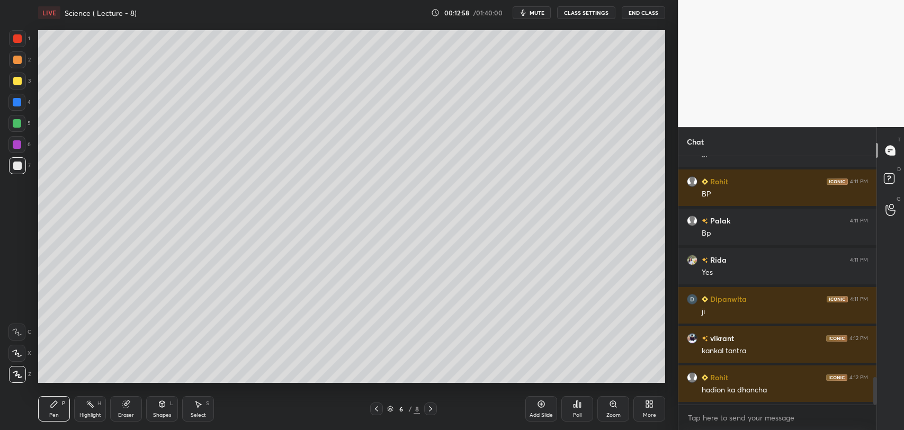
scroll to position [2041, 0]
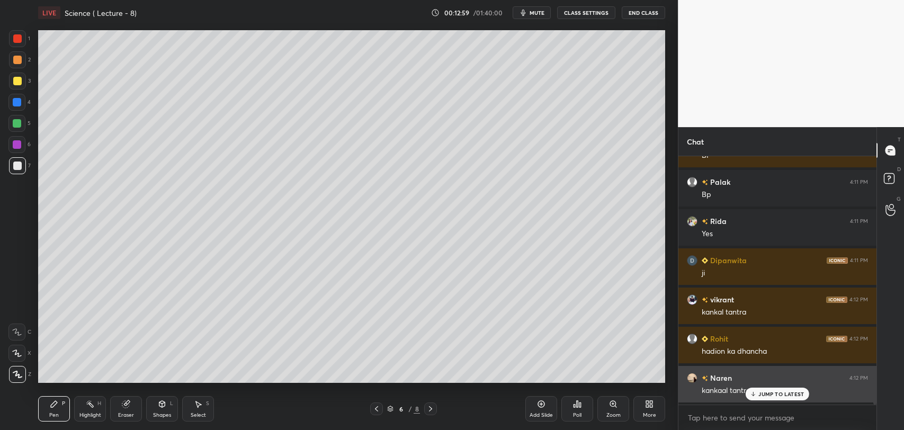
click at [758, 394] on div "JUMP TO LATEST" at bounding box center [777, 394] width 64 height 13
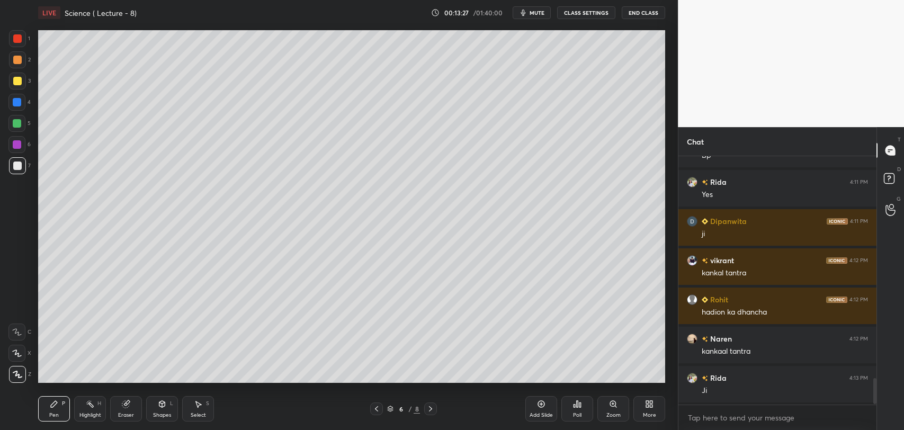
scroll to position [2120, 0]
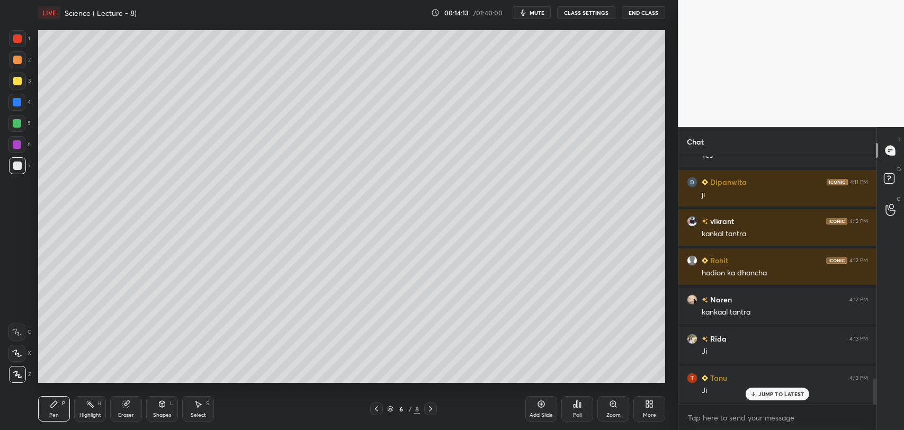
click at [21, 96] on div at bounding box center [16, 102] width 17 height 17
click at [542, 405] on icon at bounding box center [541, 404] width 8 height 8
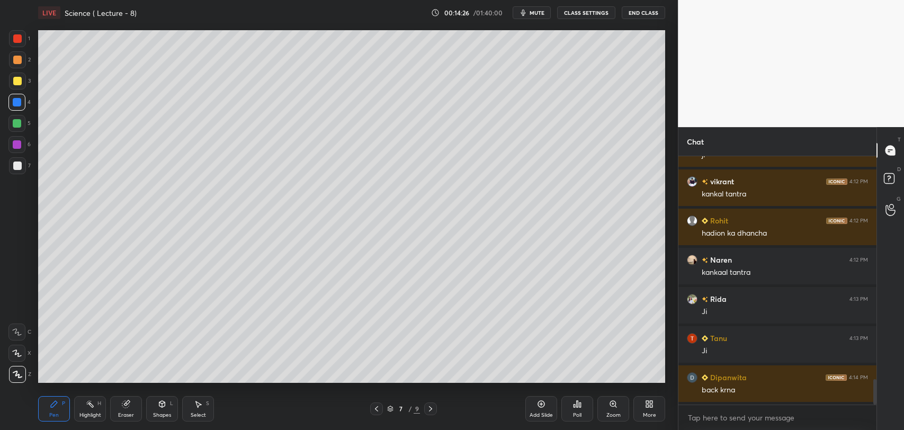
click at [376, 407] on icon at bounding box center [376, 408] width 3 height 5
click at [17, 146] on div at bounding box center [17, 144] width 8 height 8
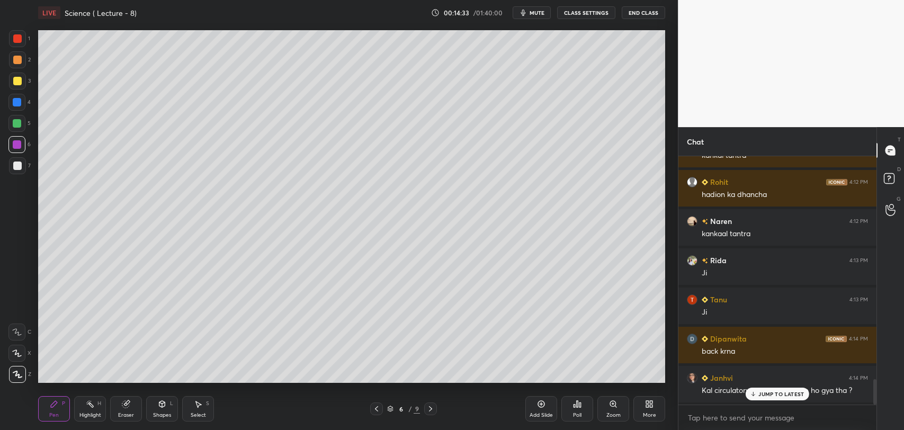
click at [756, 391] on icon at bounding box center [753, 394] width 7 height 6
click at [434, 406] on icon at bounding box center [430, 408] width 8 height 8
click at [19, 102] on div at bounding box center [17, 102] width 8 height 8
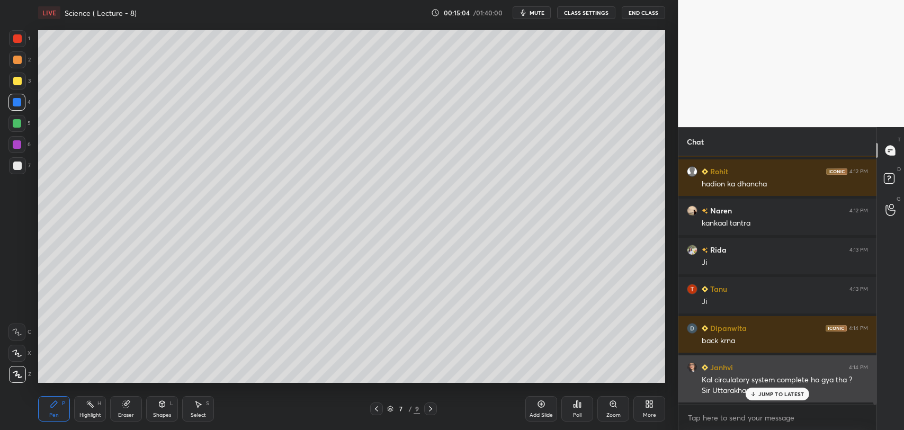
click at [752, 392] on icon at bounding box center [753, 394] width 7 height 6
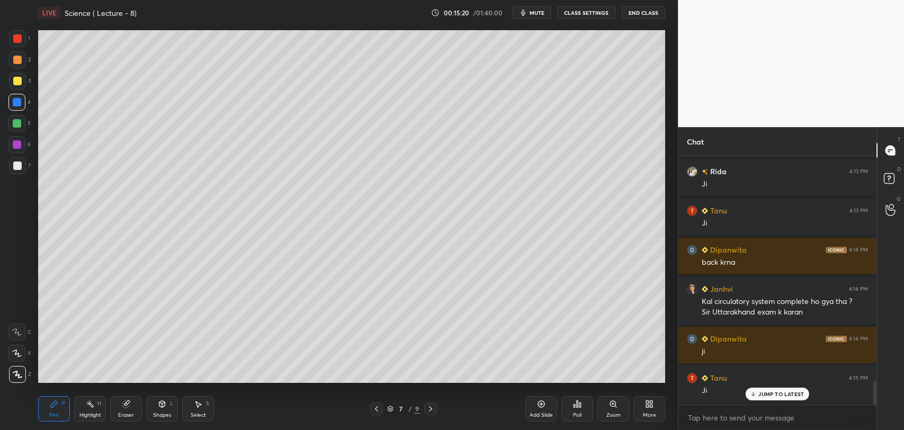
scroll to position [2326, 0]
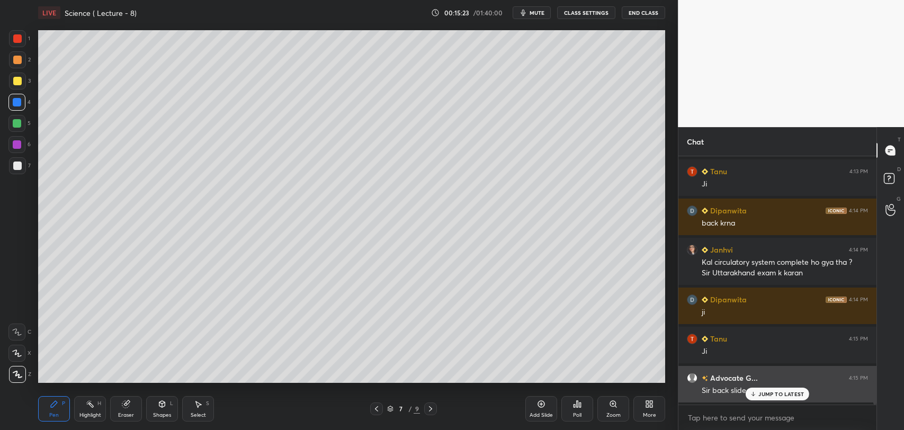
click at [758, 395] on p "JUMP TO LATEST" at bounding box center [781, 394] width 46 height 6
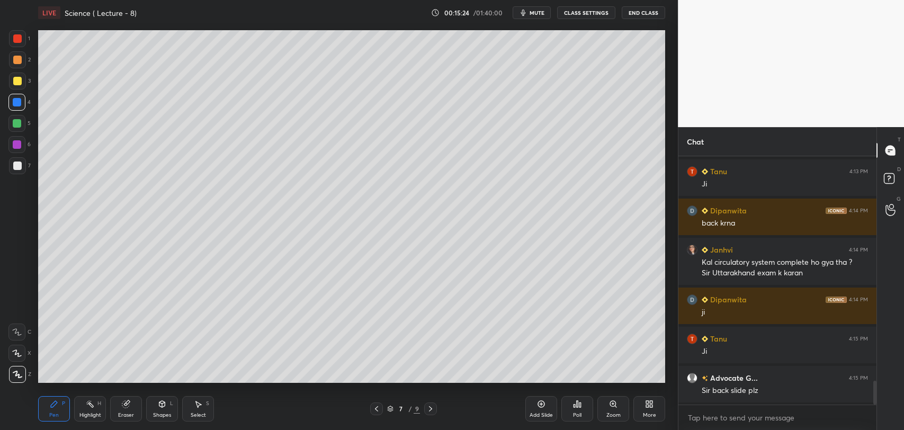
click at [377, 412] on icon at bounding box center [376, 408] width 8 height 8
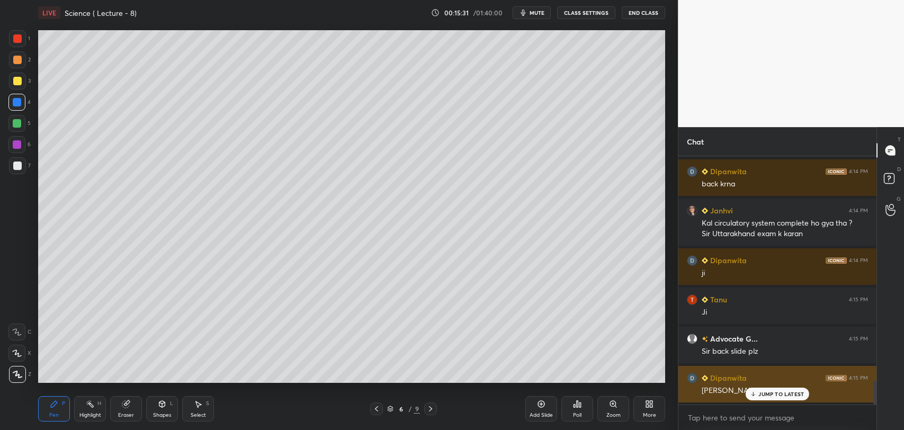
click at [754, 392] on icon at bounding box center [753, 394] width 7 height 6
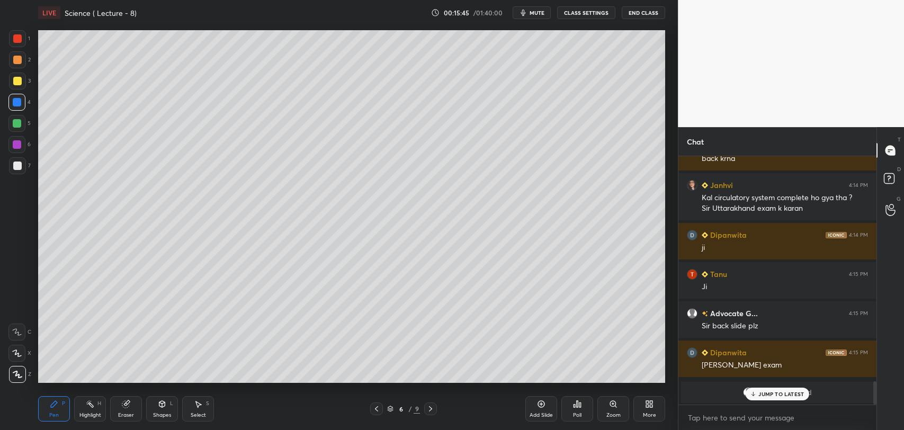
scroll to position [1962, 0]
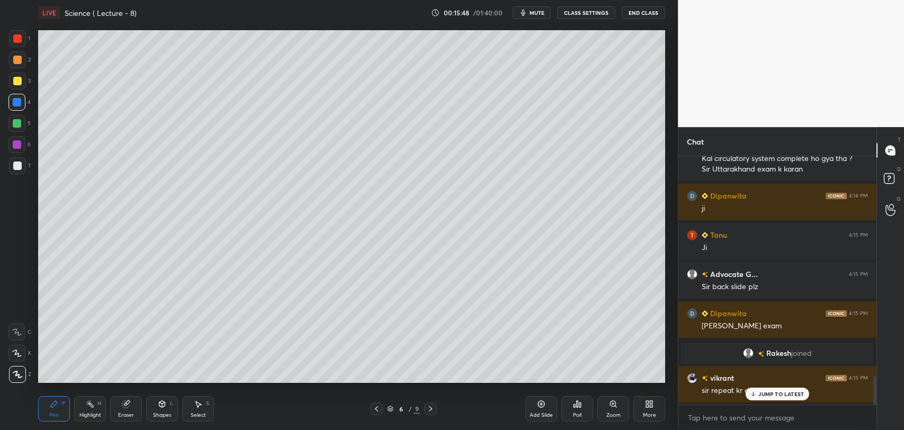
click at [754, 394] on icon at bounding box center [752, 395] width 3 height 2
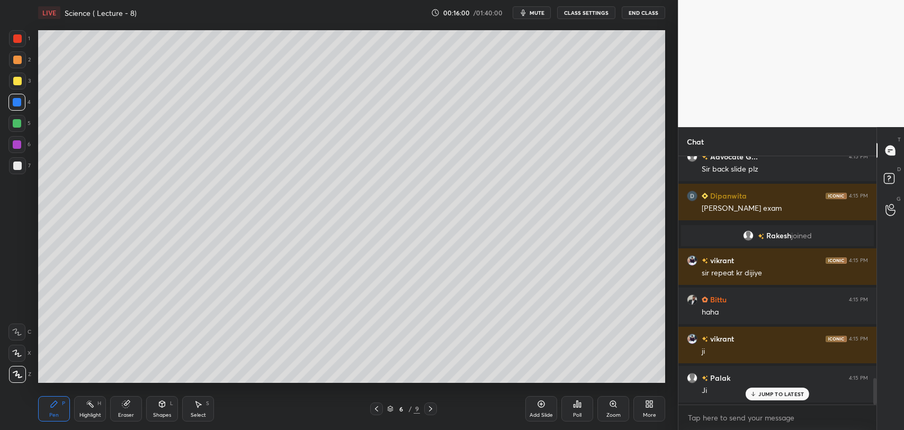
scroll to position [2119, 0]
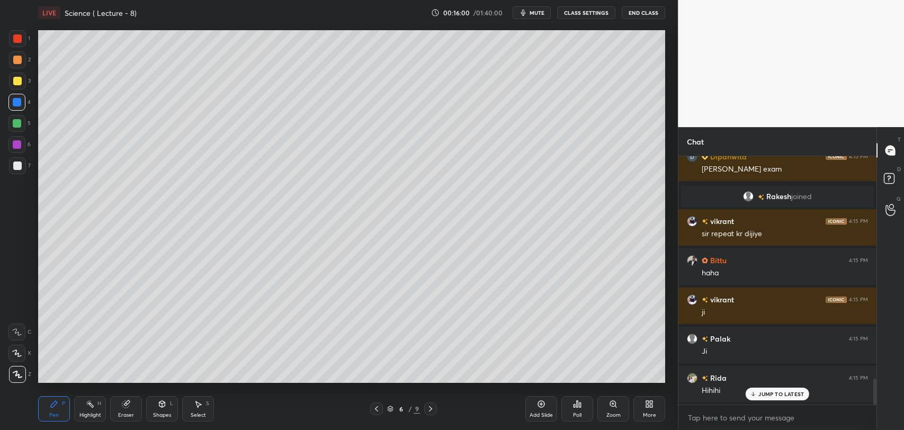
click at [432, 406] on icon at bounding box center [430, 408] width 8 height 8
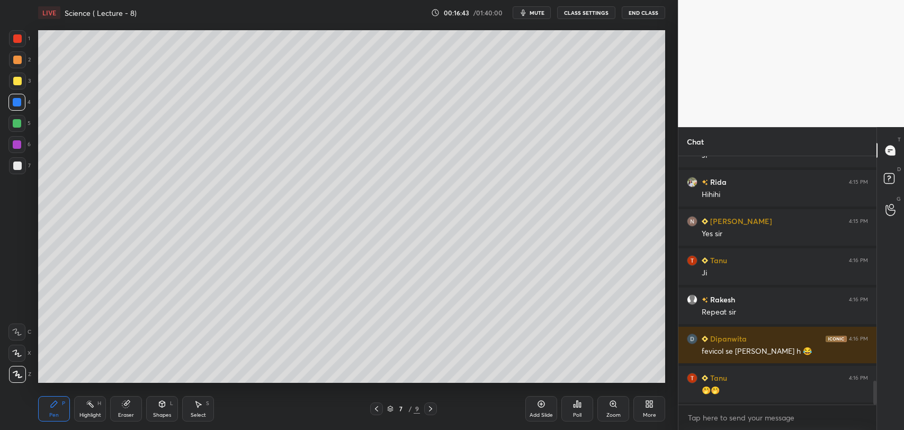
scroll to position [2354, 0]
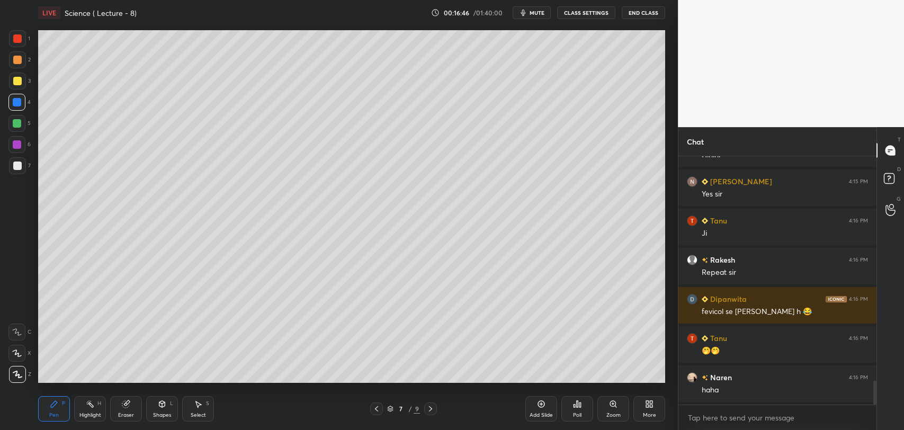
click at [131, 409] on div "Eraser" at bounding box center [126, 408] width 32 height 25
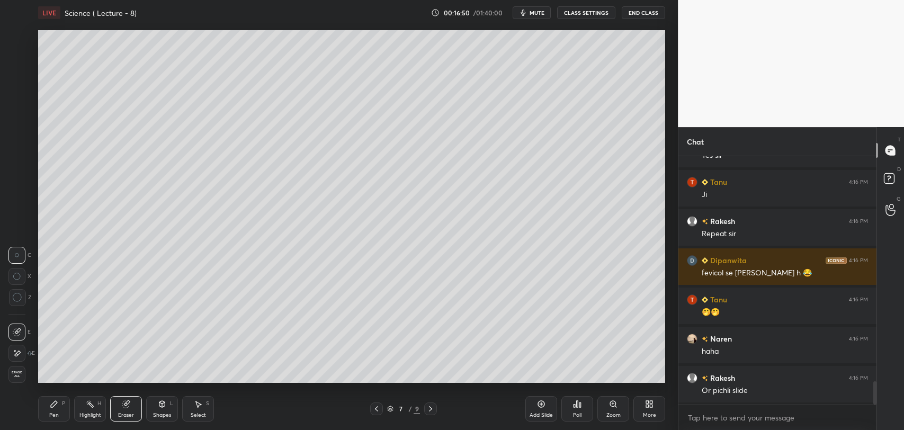
click at [15, 296] on icon at bounding box center [18, 298] width 10 height 10
click at [380, 404] on icon at bounding box center [376, 408] width 8 height 8
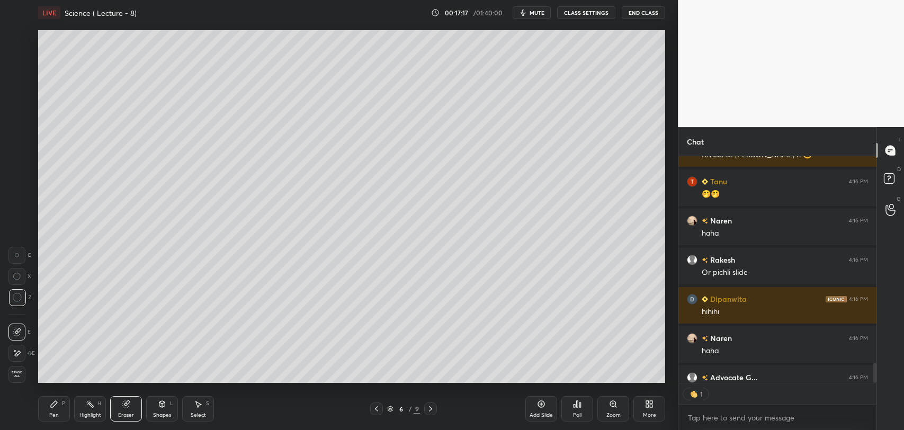
scroll to position [4, 3]
click at [433, 406] on icon at bounding box center [430, 408] width 8 height 8
click at [51, 406] on icon at bounding box center [54, 404] width 6 height 6
click at [21, 166] on div at bounding box center [17, 165] width 8 height 8
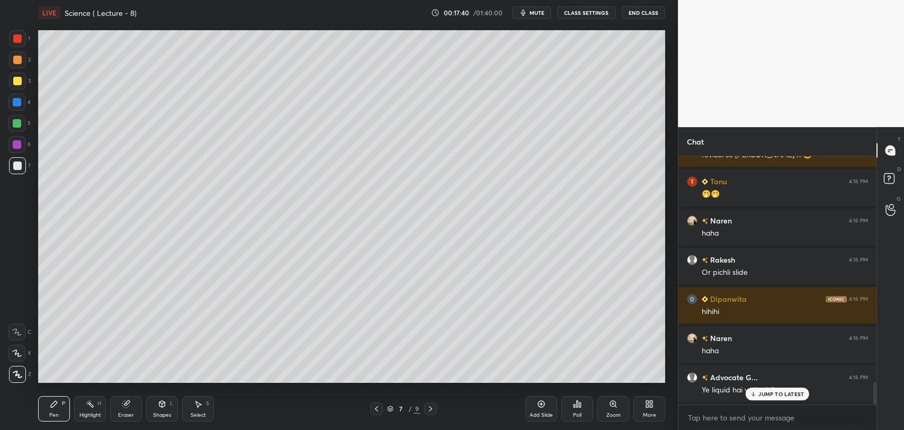
scroll to position [2550, 0]
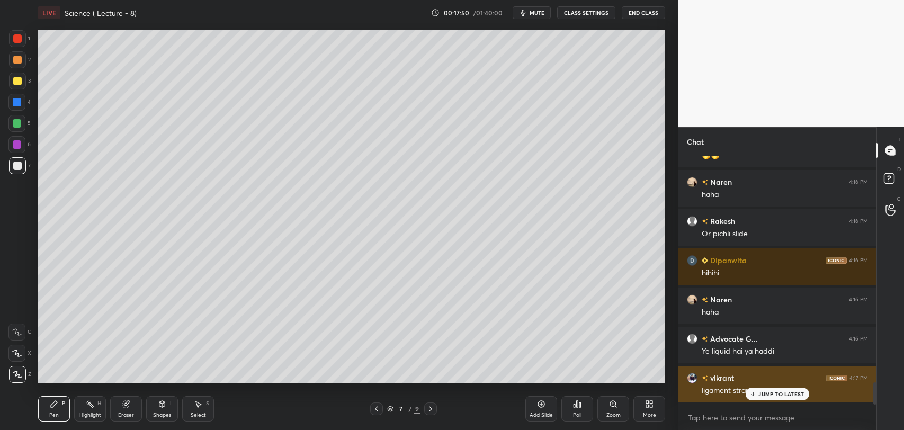
click at [762, 394] on p "JUMP TO LATEST" at bounding box center [781, 394] width 46 height 6
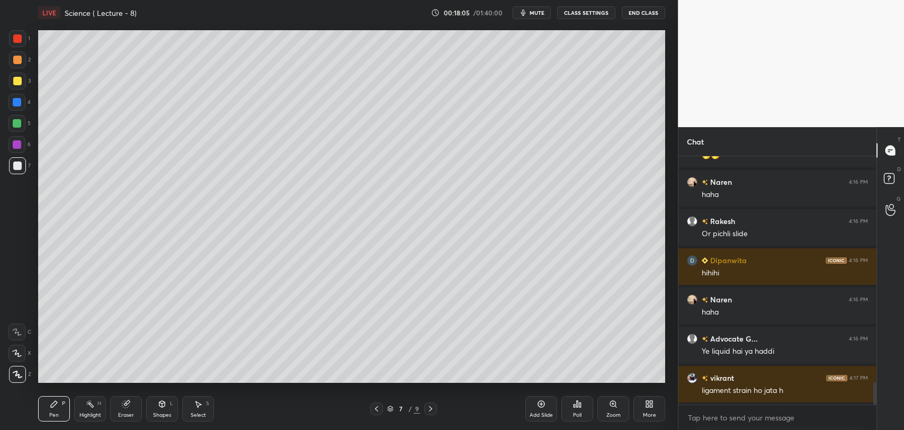
click at [20, 124] on div at bounding box center [17, 123] width 8 height 8
click at [374, 407] on icon at bounding box center [376, 408] width 8 height 8
click at [433, 404] on icon at bounding box center [430, 408] width 8 height 8
click at [20, 169] on div at bounding box center [17, 165] width 8 height 8
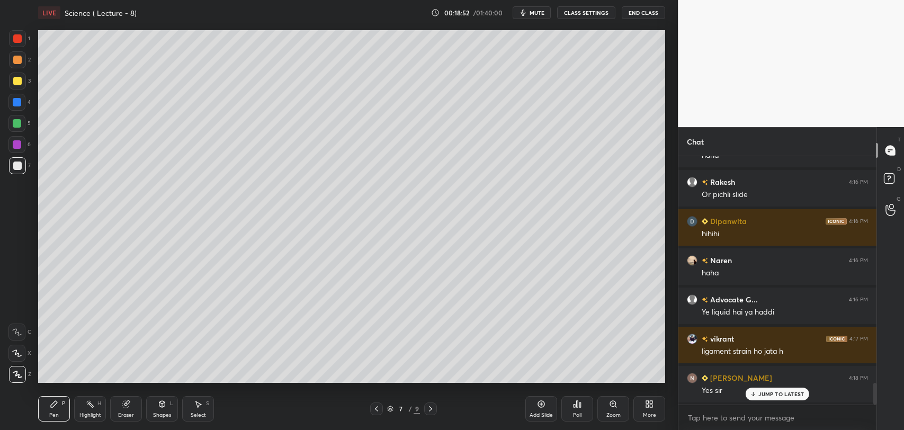
scroll to position [2628, 0]
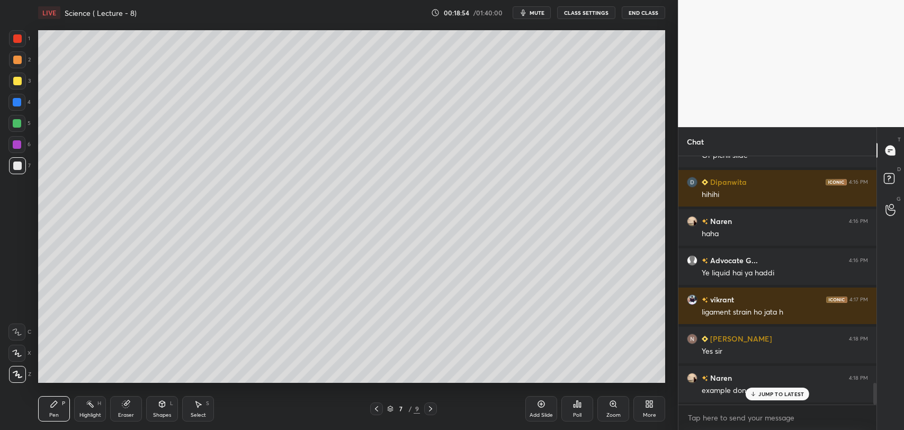
click at [753, 394] on icon at bounding box center [753, 394] width 7 height 6
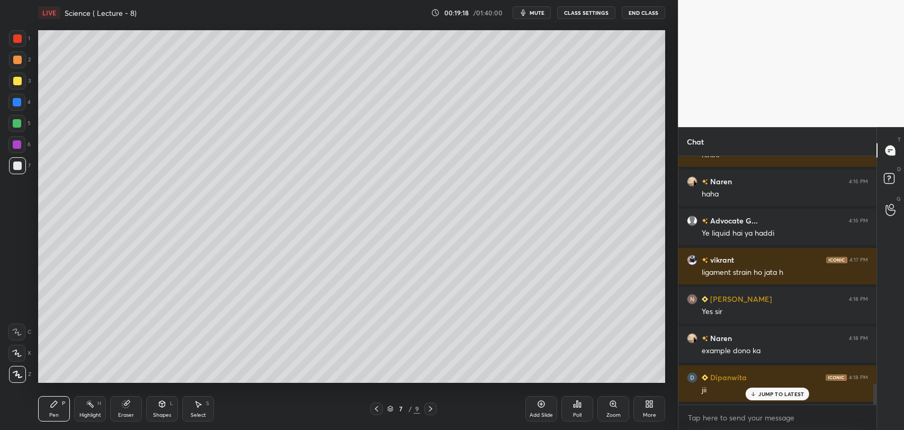
scroll to position [2706, 0]
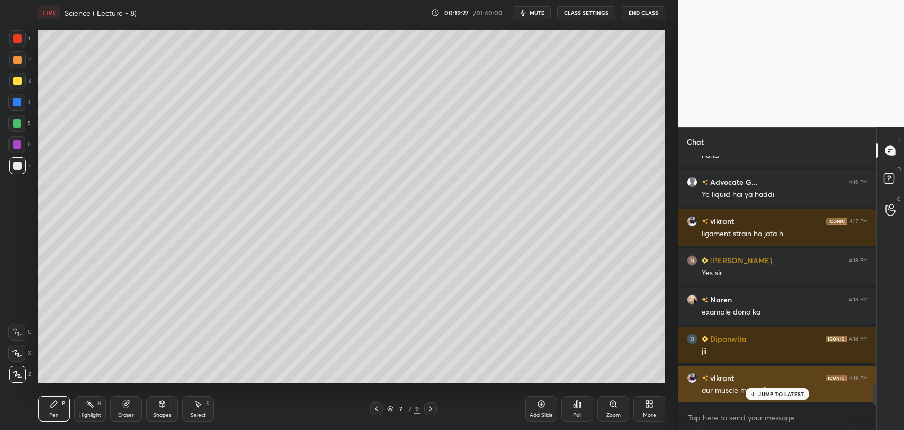
click at [759, 392] on p "JUMP TO LATEST" at bounding box center [781, 394] width 46 height 6
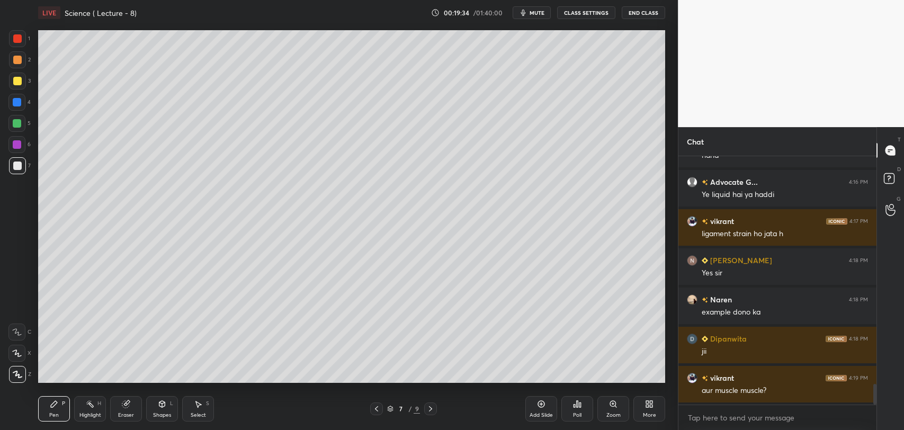
scroll to position [2746, 0]
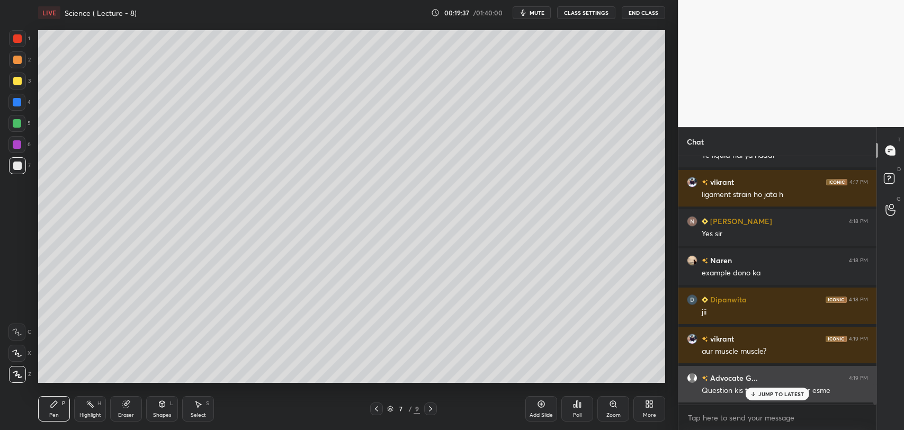
click at [759, 393] on p "JUMP TO LATEST" at bounding box center [781, 394] width 46 height 6
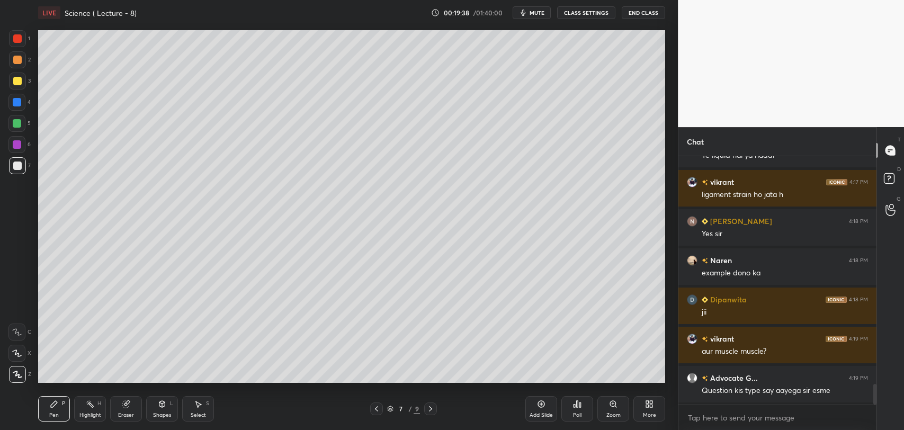
scroll to position [2785, 0]
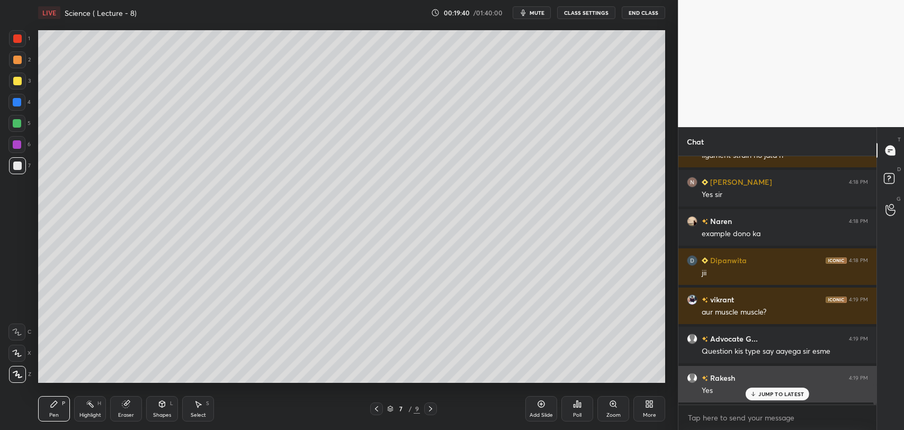
click at [761, 397] on div "JUMP TO LATEST" at bounding box center [777, 394] width 64 height 13
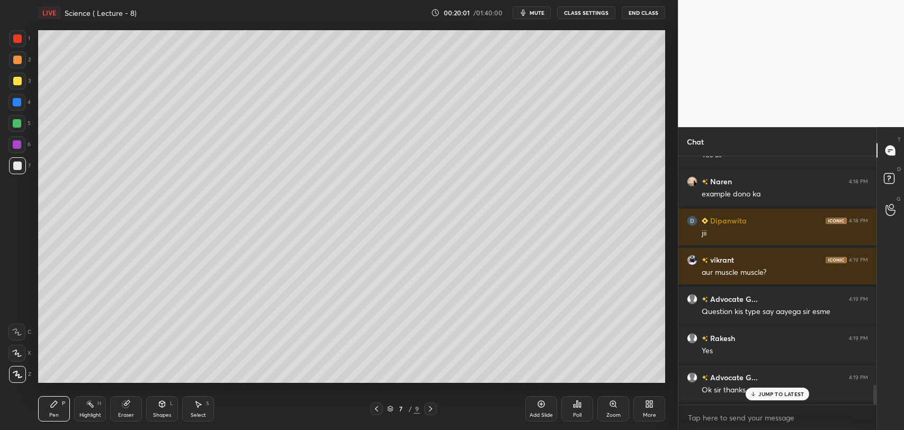
scroll to position [2863, 0]
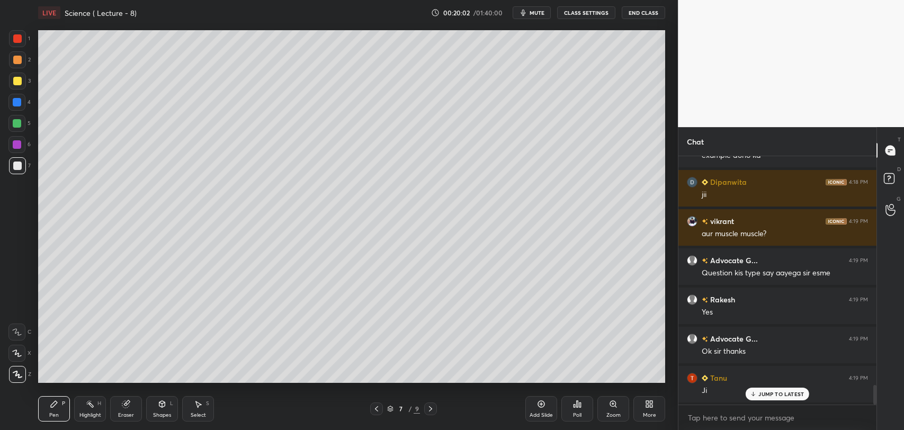
click at [539, 406] on icon at bounding box center [541, 404] width 8 height 8
click at [20, 39] on div at bounding box center [17, 38] width 8 height 8
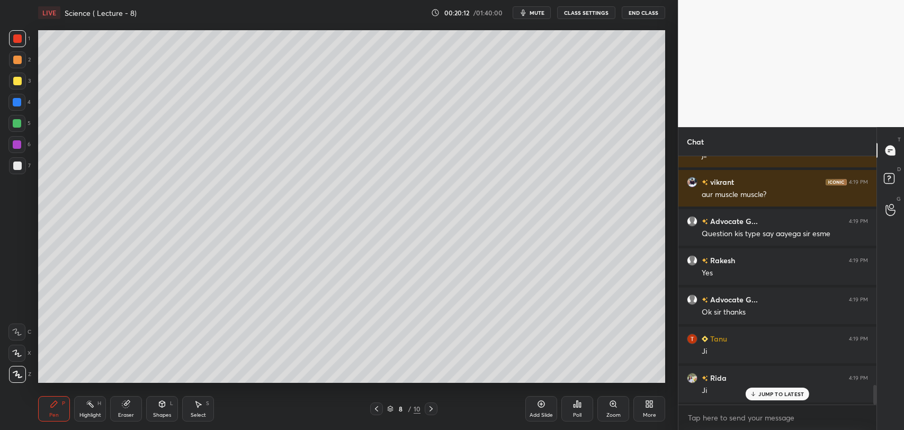
scroll to position [2941, 0]
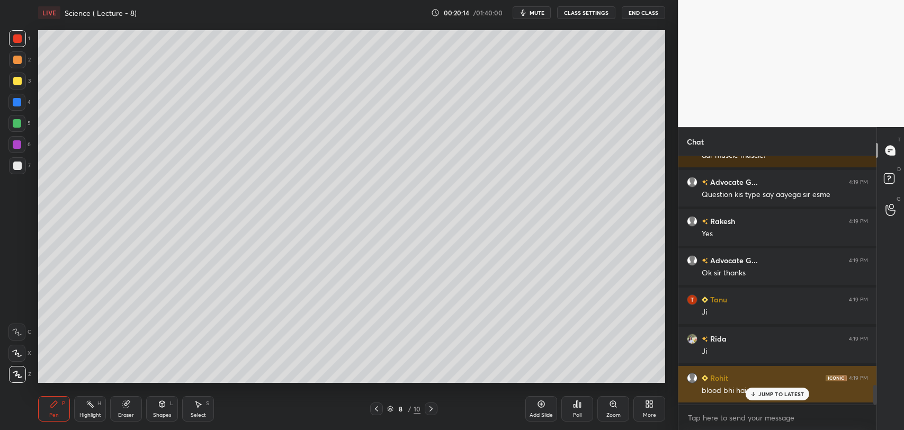
click at [757, 392] on div "JUMP TO LATEST" at bounding box center [777, 394] width 64 height 13
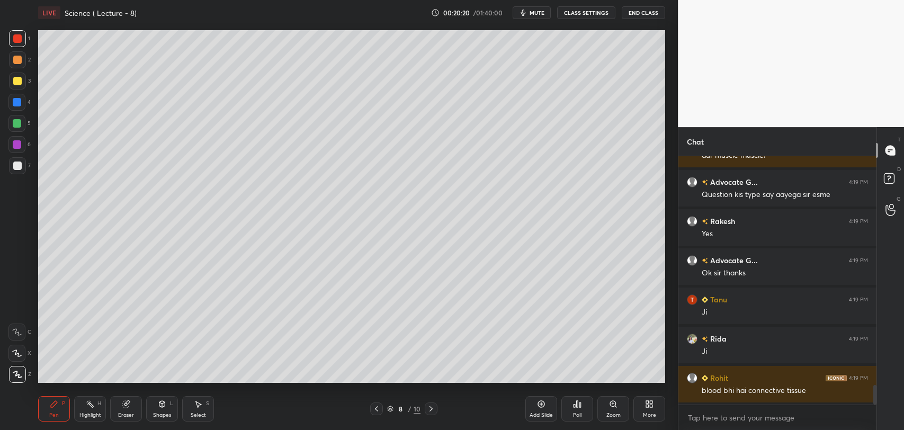
click at [21, 38] on div at bounding box center [17, 38] width 8 height 8
click at [22, 165] on div at bounding box center [17, 165] width 17 height 17
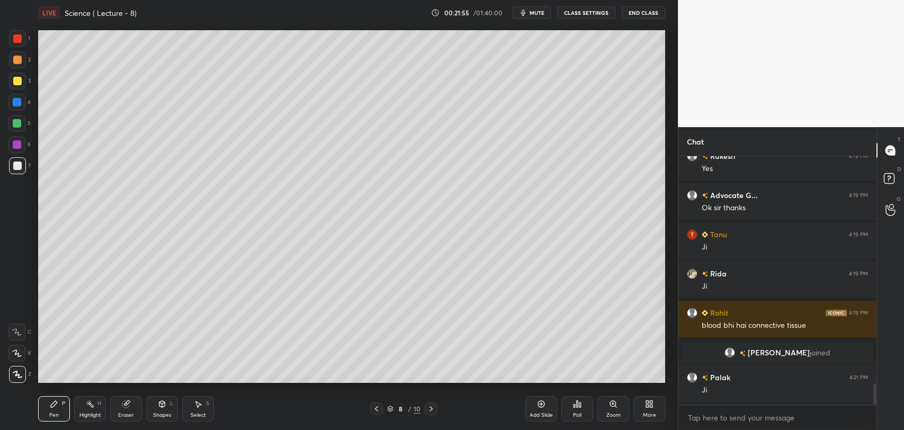
scroll to position [2666, 0]
click at [543, 408] on div "Add Slide" at bounding box center [541, 408] width 32 height 25
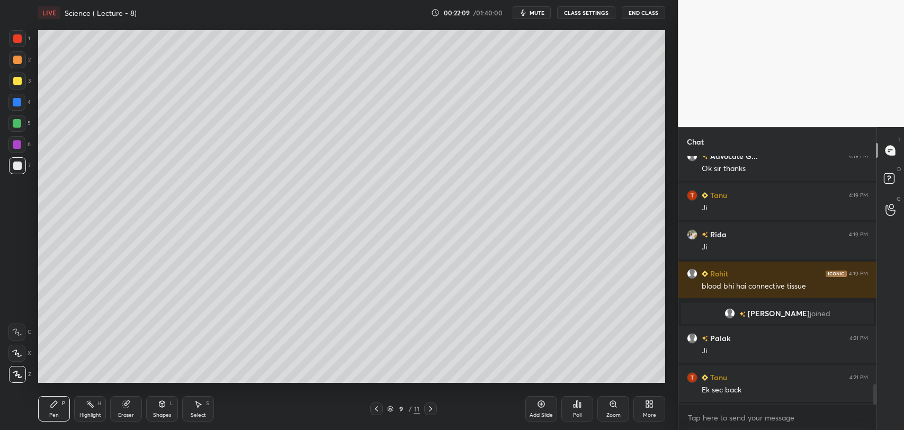
click at [376, 407] on icon at bounding box center [376, 408] width 3 height 5
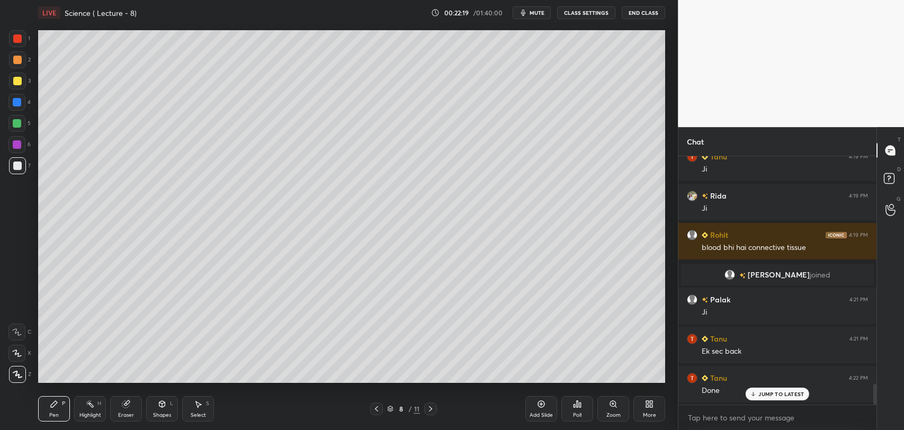
click at [430, 406] on icon at bounding box center [430, 408] width 8 height 8
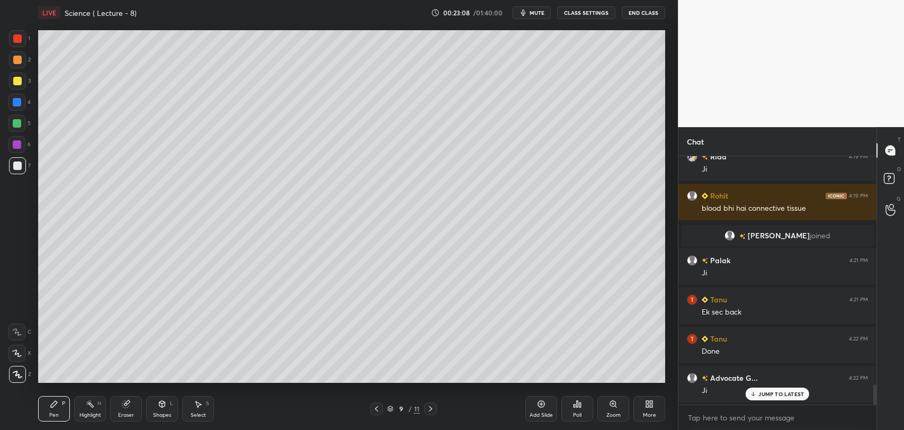
scroll to position [2823, 0]
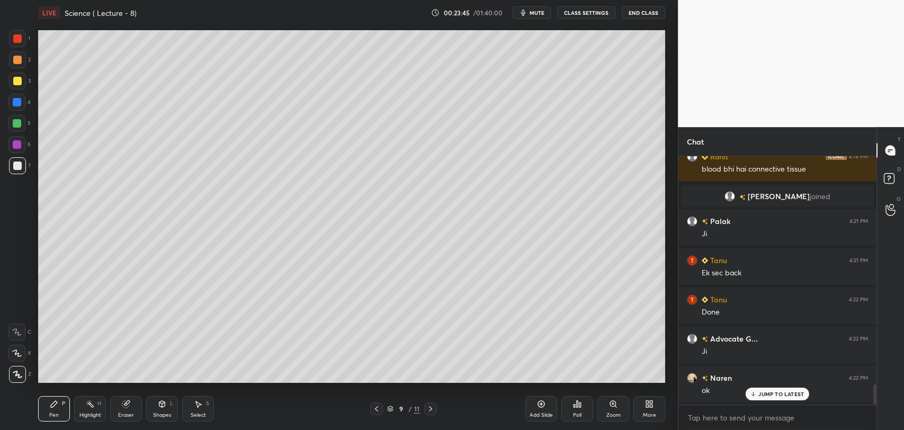
click at [532, 10] on span "mute" at bounding box center [536, 12] width 15 height 7
click at [651, 407] on icon at bounding box center [651, 405] width 3 height 3
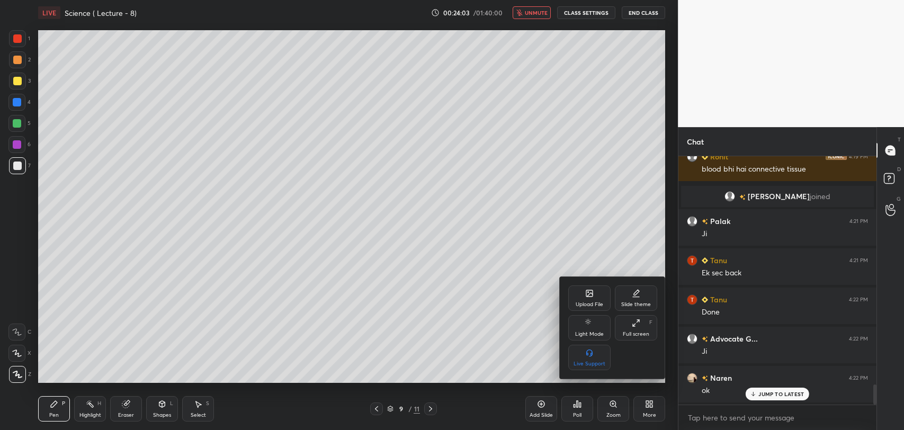
click at [589, 298] on div "Upload File" at bounding box center [589, 297] width 42 height 25
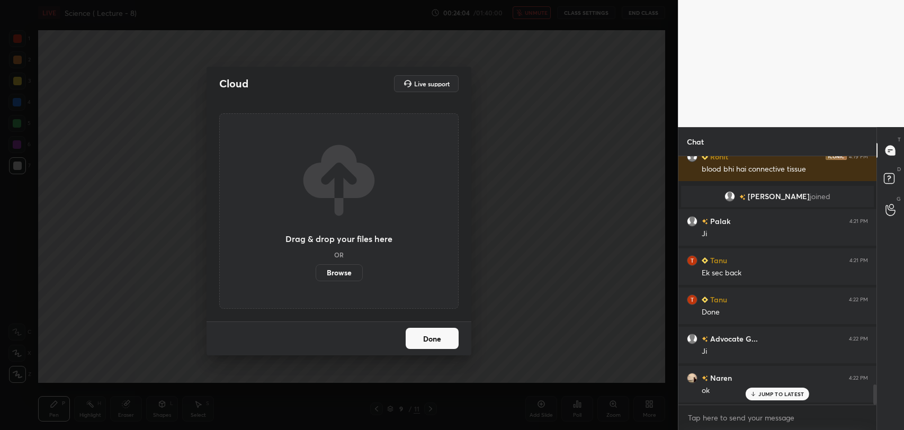
click at [335, 267] on label "Browse" at bounding box center [339, 272] width 47 height 17
click at [316, 267] on input "Browse" at bounding box center [316, 272] width 0 height 17
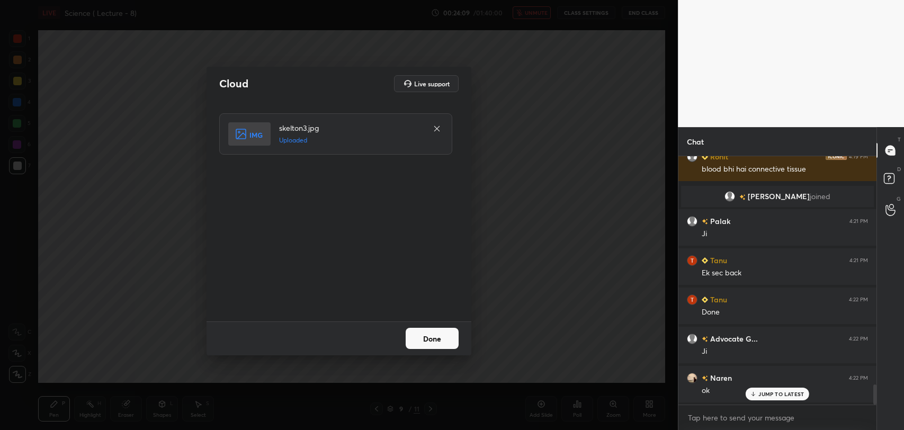
click at [426, 335] on button "Done" at bounding box center [432, 338] width 53 height 21
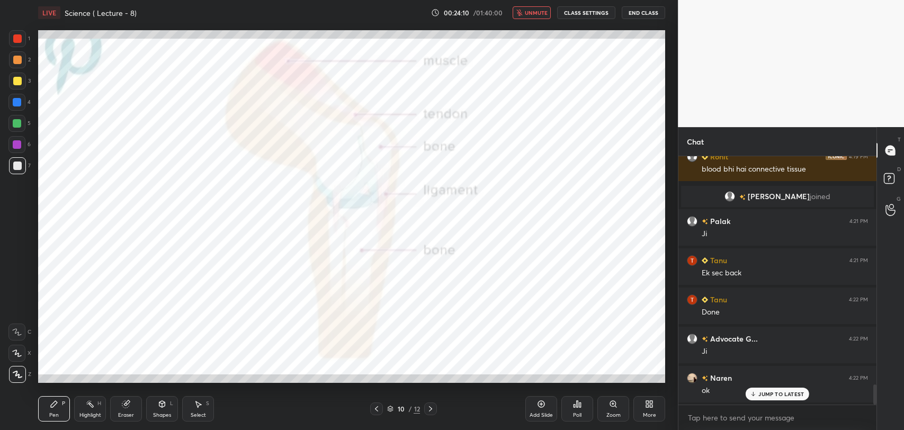
click at [754, 392] on icon at bounding box center [753, 394] width 7 height 6
click at [542, 14] on span "unmute" at bounding box center [536, 12] width 23 height 7
click at [20, 37] on div at bounding box center [17, 38] width 8 height 8
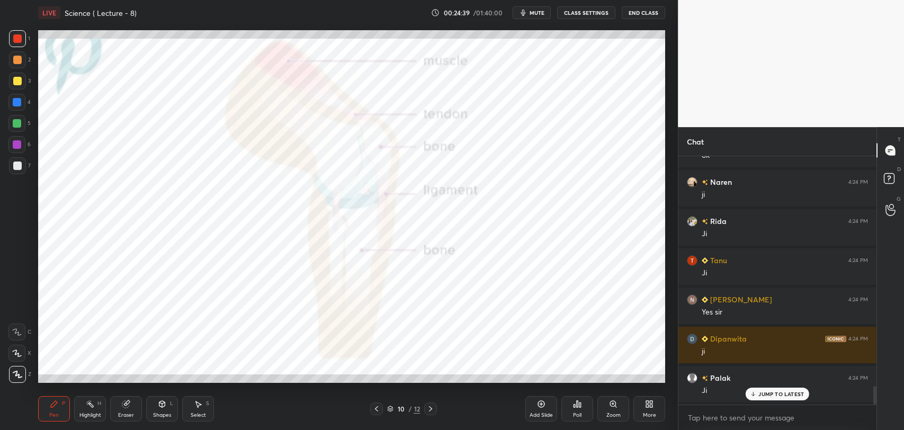
scroll to position [3046, 0]
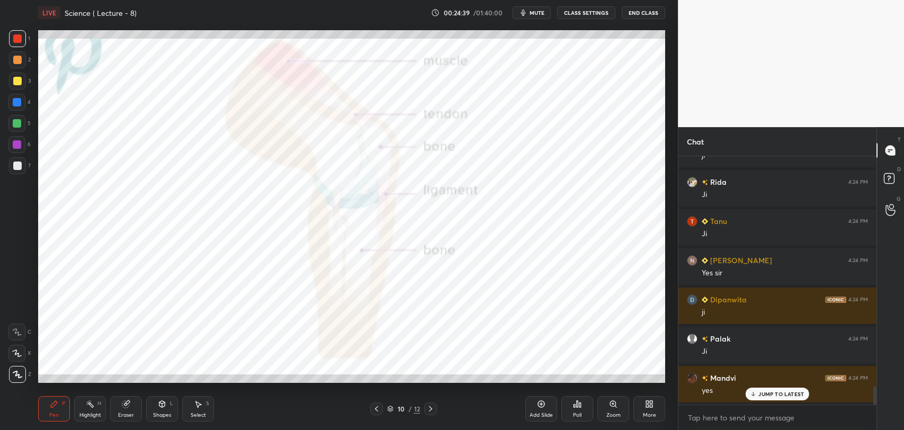
click at [17, 79] on div at bounding box center [17, 81] width 8 height 8
click at [16, 103] on div at bounding box center [17, 102] width 8 height 8
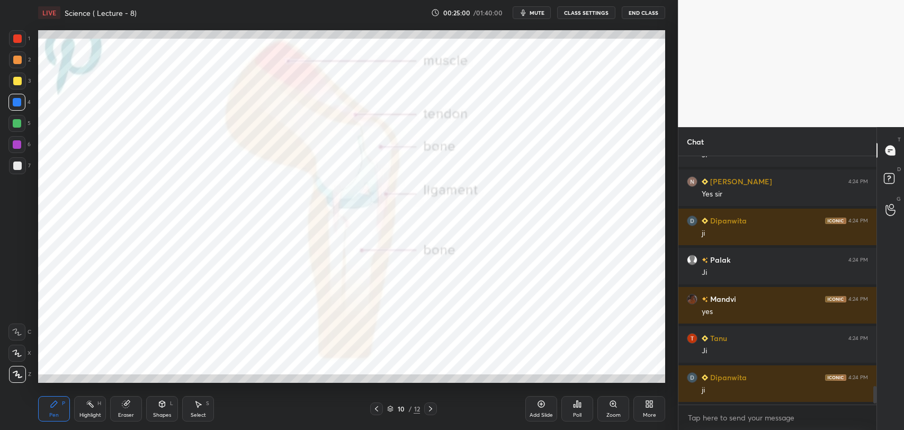
scroll to position [3164, 0]
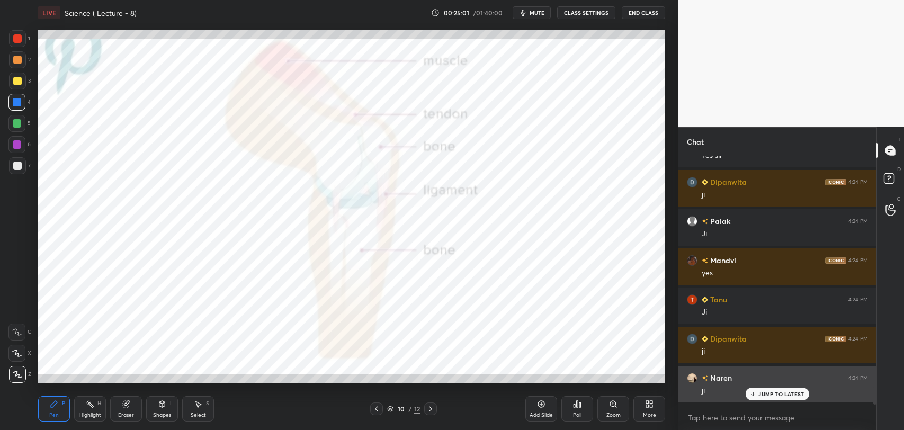
click at [754, 394] on icon at bounding box center [753, 394] width 7 height 6
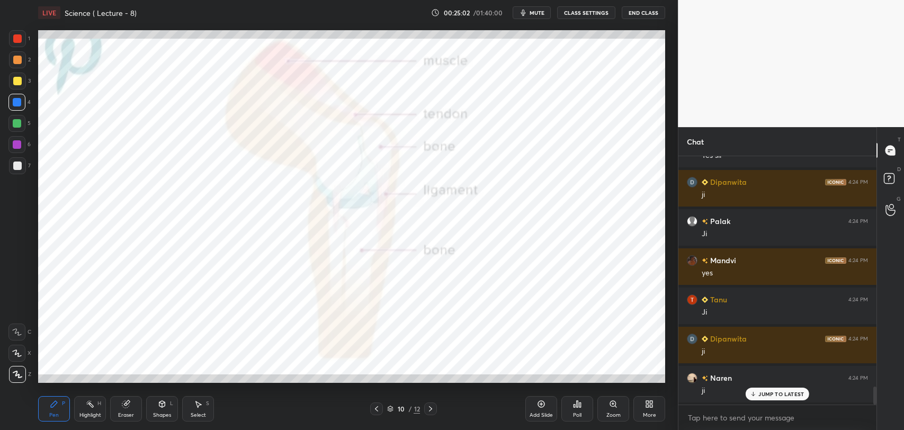
scroll to position [3203, 0]
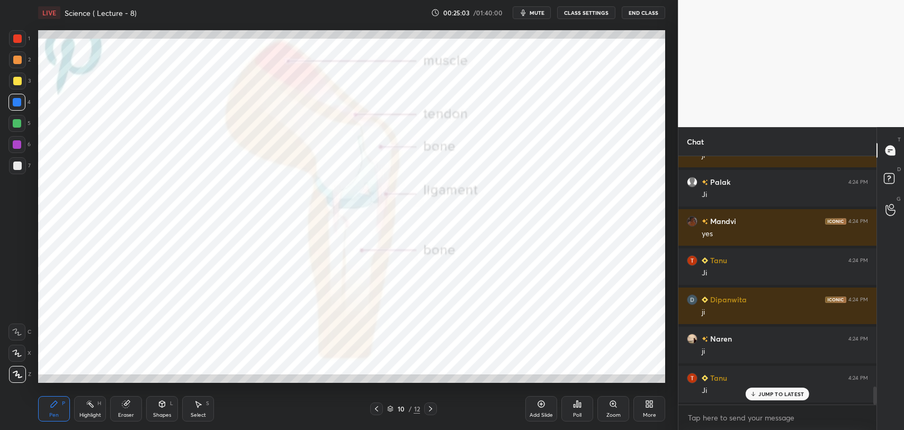
click at [378, 408] on icon at bounding box center [376, 408] width 8 height 8
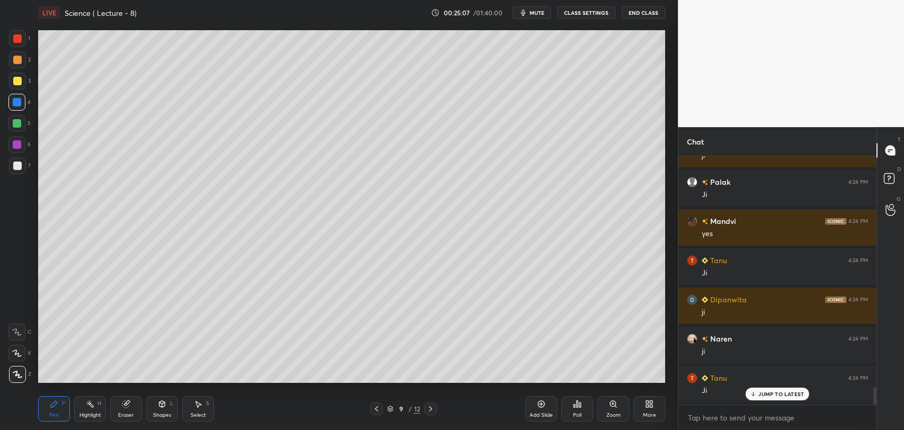
scroll to position [3242, 0]
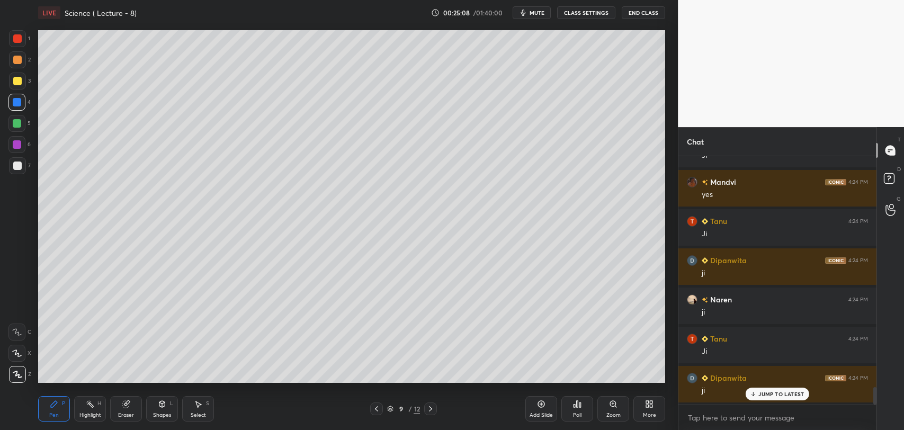
click at [539, 407] on icon at bounding box center [541, 404] width 7 height 7
click at [20, 40] on div at bounding box center [17, 38] width 8 height 8
click at [20, 163] on div at bounding box center [17, 165] width 8 height 8
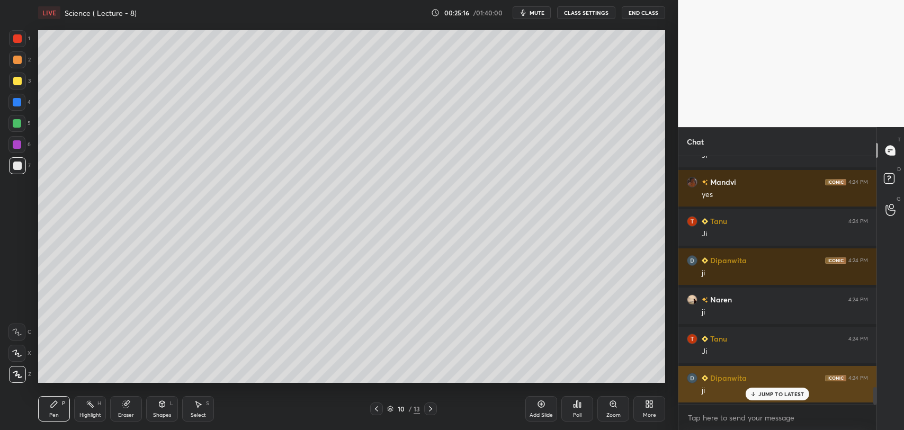
click at [758, 392] on div "JUMP TO LATEST" at bounding box center [777, 394] width 64 height 13
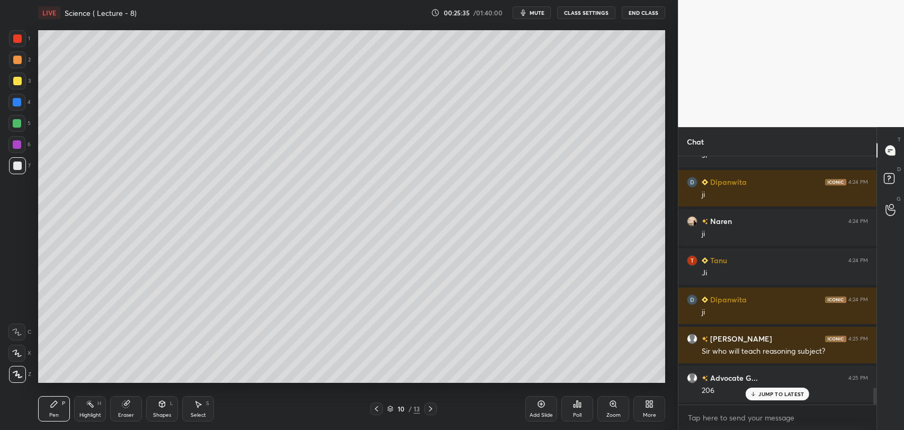
scroll to position [3360, 0]
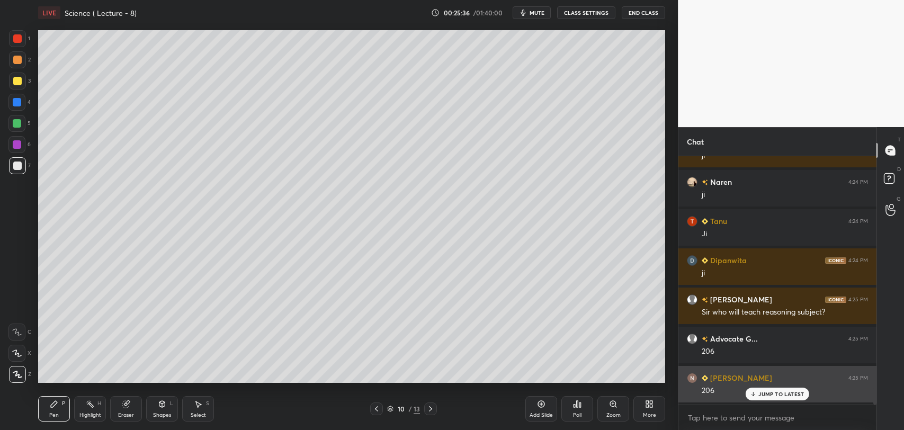
click at [762, 391] on p "JUMP TO LATEST" at bounding box center [781, 394] width 46 height 6
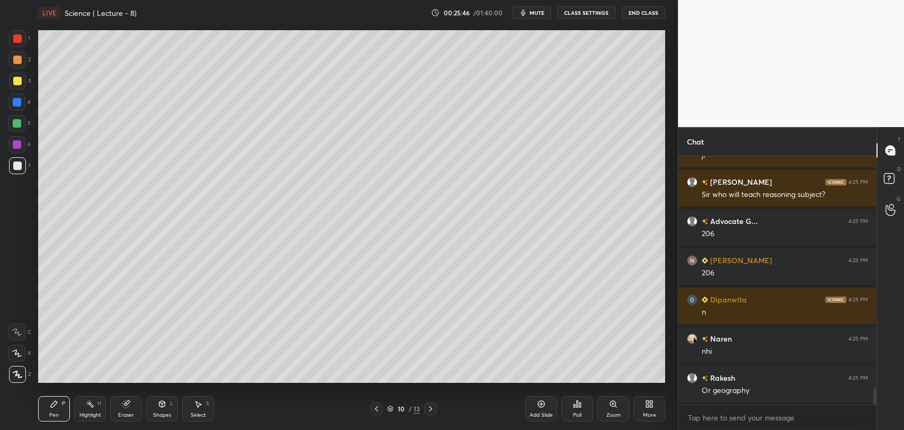
scroll to position [3516, 0]
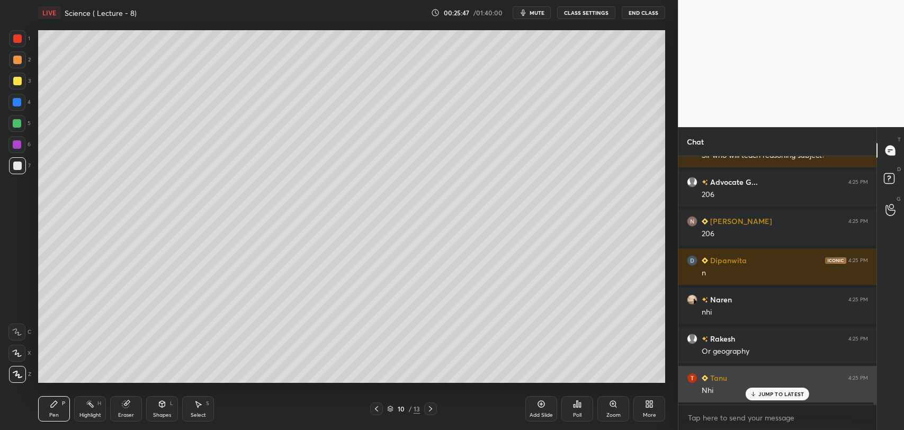
click at [761, 393] on p "JUMP TO LATEST" at bounding box center [781, 394] width 46 height 6
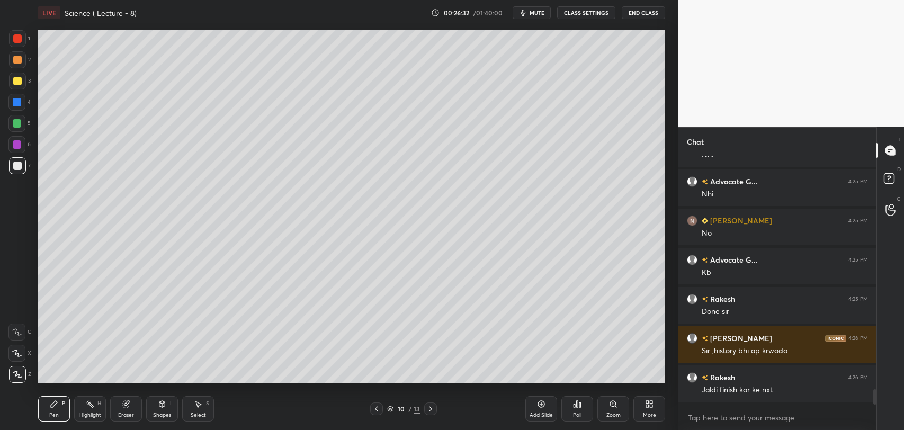
scroll to position [3791, 0]
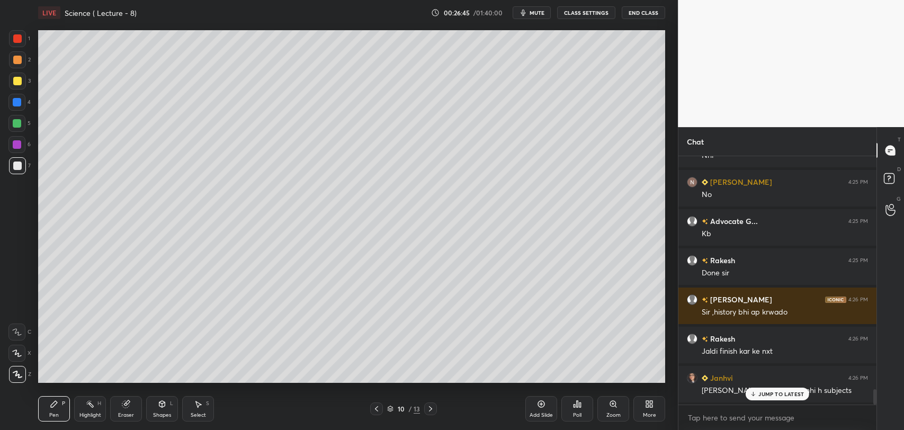
click at [766, 392] on p "JUMP TO LATEST" at bounding box center [781, 394] width 46 height 6
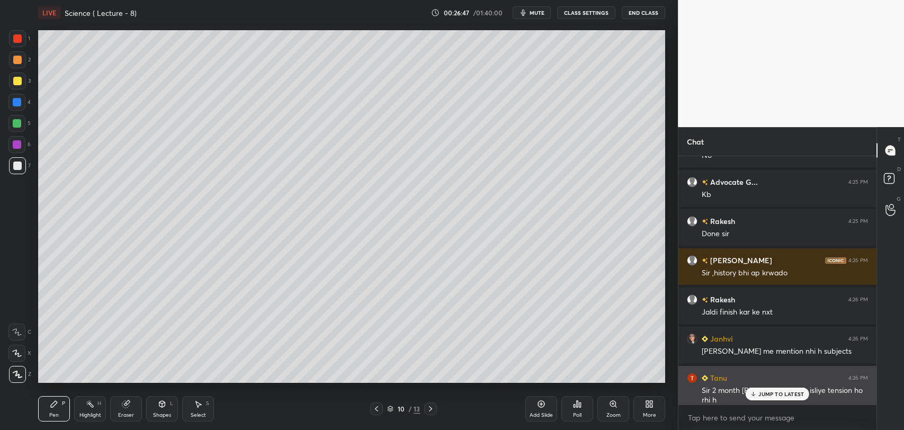
click at [764, 392] on p "JUMP TO LATEST" at bounding box center [781, 394] width 46 height 6
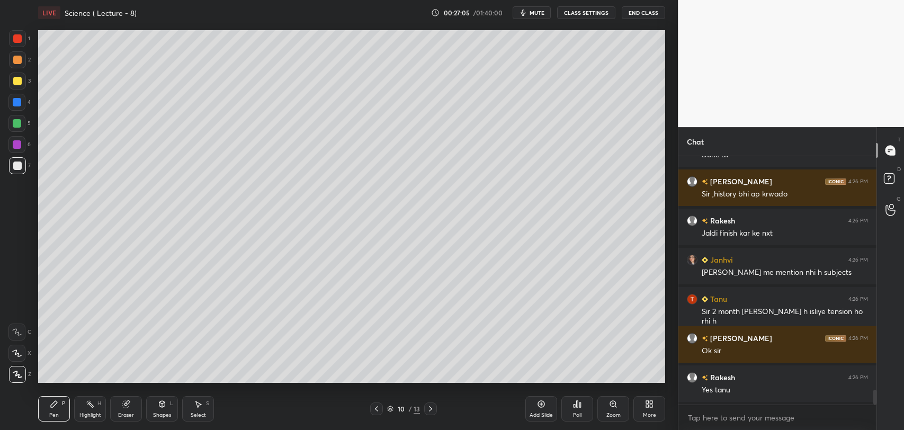
scroll to position [3947, 0]
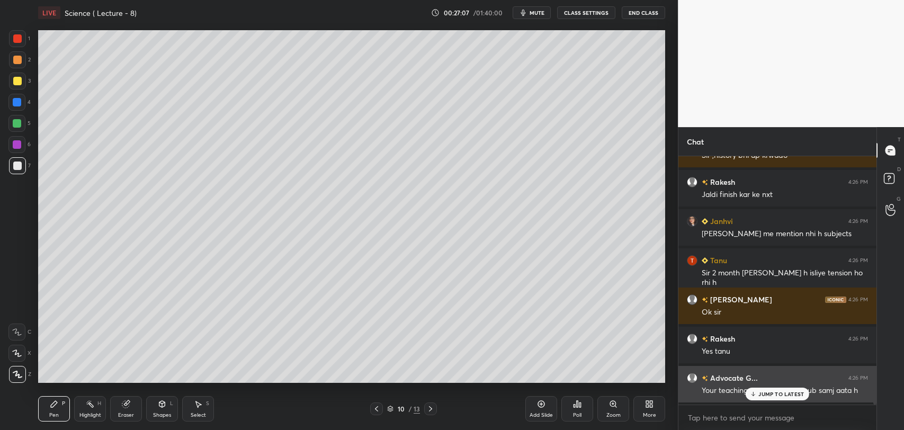
click at [751, 395] on icon at bounding box center [753, 394] width 7 height 6
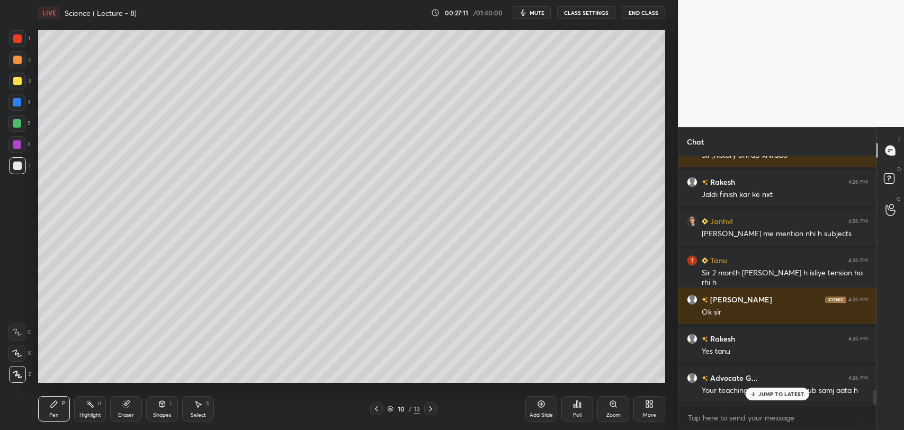
scroll to position [3996, 0]
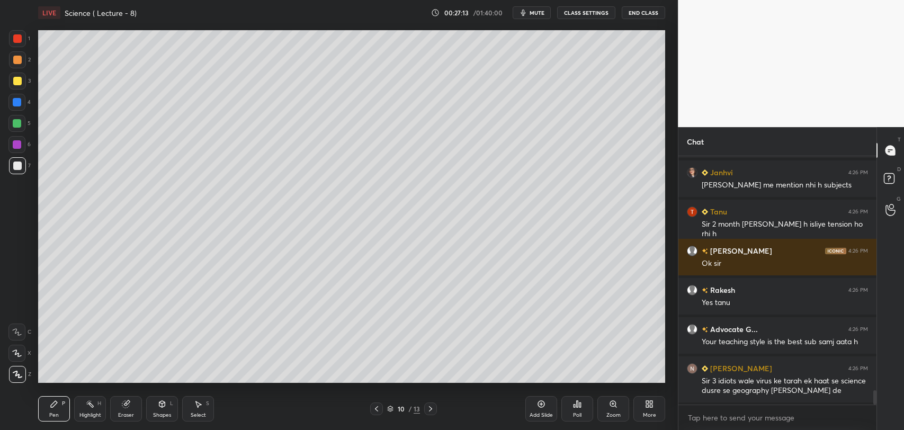
click at [764, 395] on div "Rakesh 4:26 PM [PERSON_NAME] finish kar ke nxt Janhvi 4:26 PM [PERSON_NAME] me …" at bounding box center [777, 280] width 198 height 248
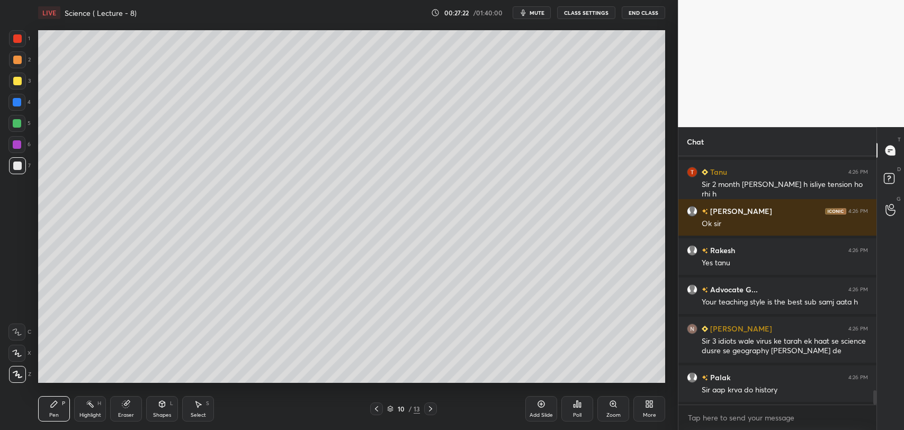
click at [17, 143] on div at bounding box center [17, 144] width 8 height 8
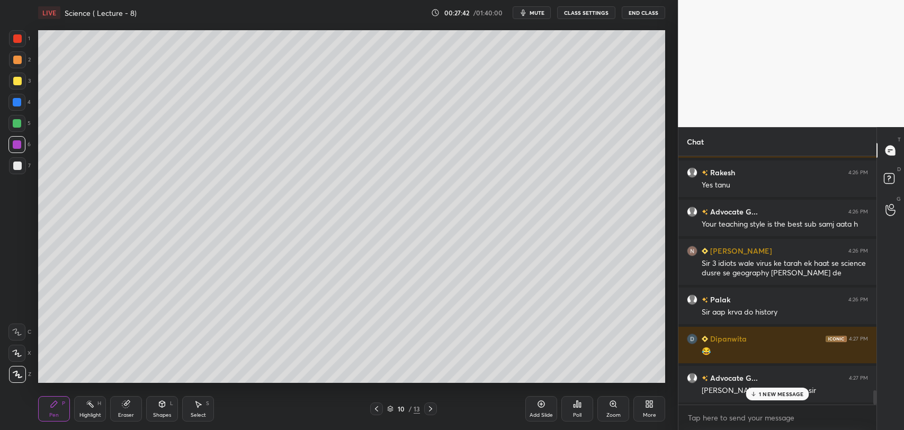
scroll to position [4153, 0]
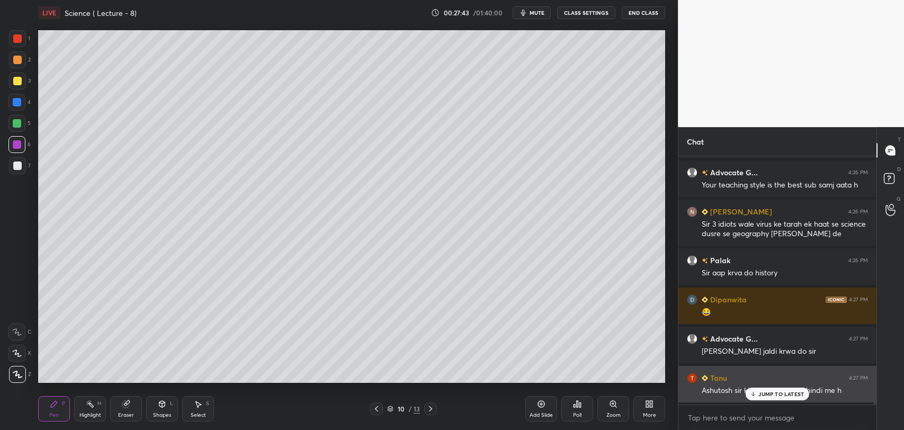
click at [769, 392] on p "JUMP TO LATEST" at bounding box center [781, 394] width 46 height 6
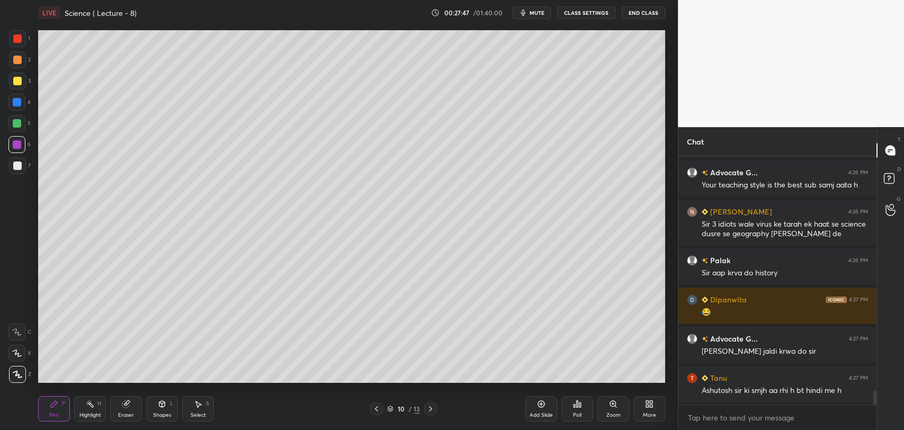
click at [19, 122] on div at bounding box center [17, 123] width 8 height 8
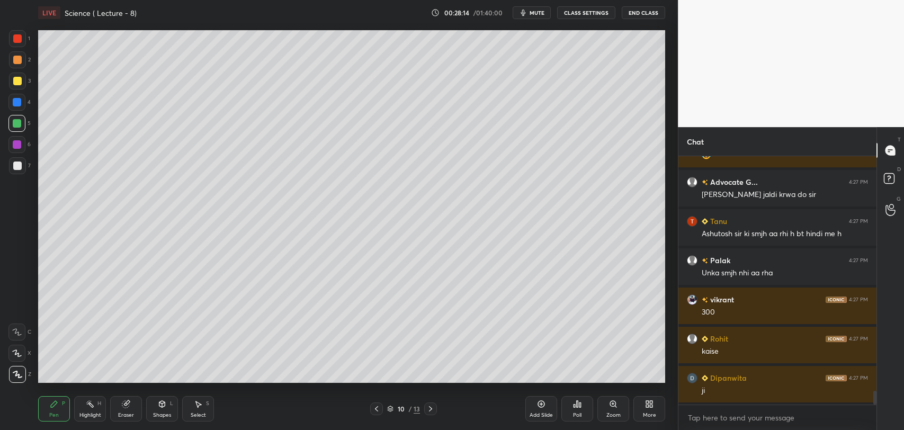
scroll to position [4349, 0]
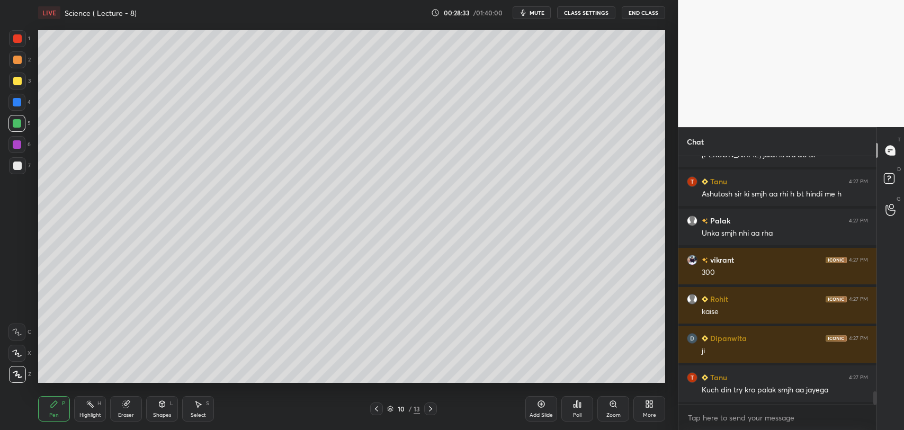
click at [539, 409] on div "Add Slide" at bounding box center [541, 408] width 32 height 25
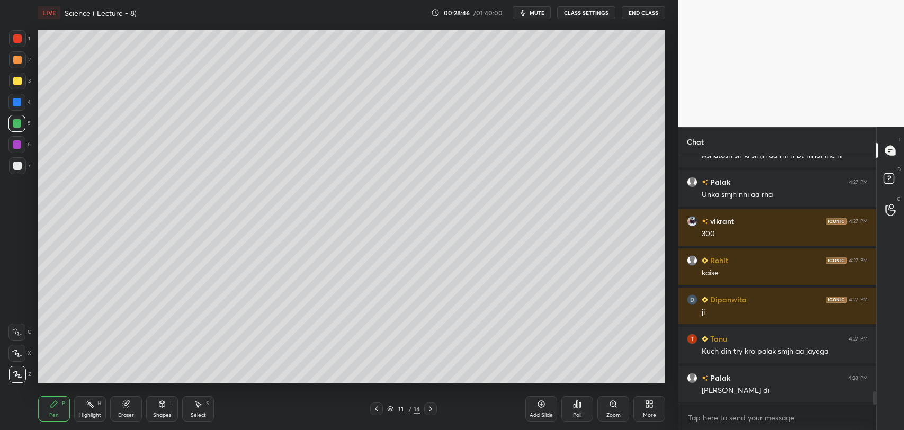
click at [20, 165] on div at bounding box center [17, 165] width 8 height 8
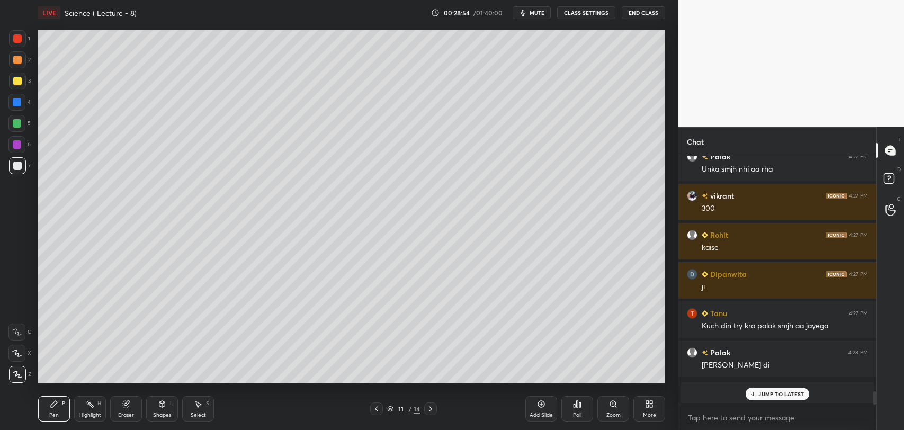
click at [759, 393] on p "JUMP TO LATEST" at bounding box center [781, 394] width 46 height 6
click at [17, 141] on div at bounding box center [17, 144] width 8 height 8
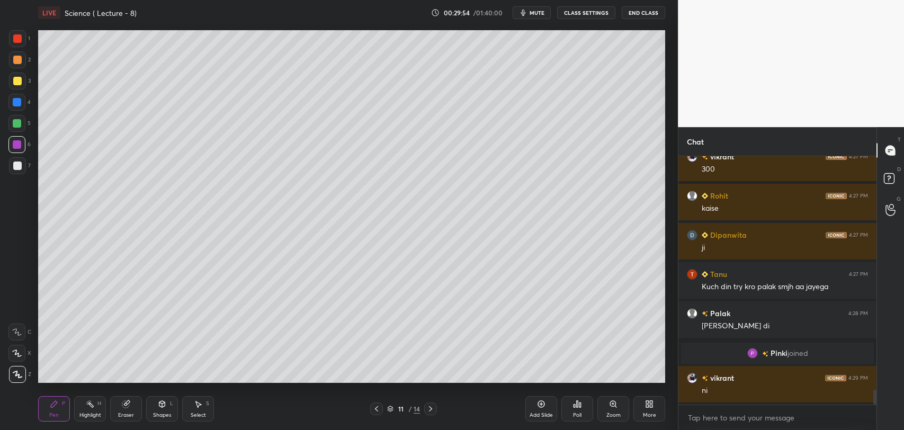
click at [539, 11] on span "mute" at bounding box center [536, 12] width 15 height 7
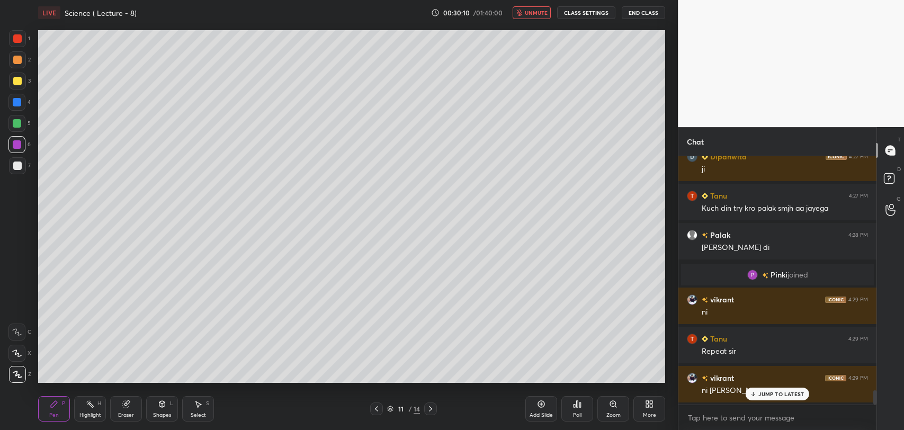
scroll to position [4037, 0]
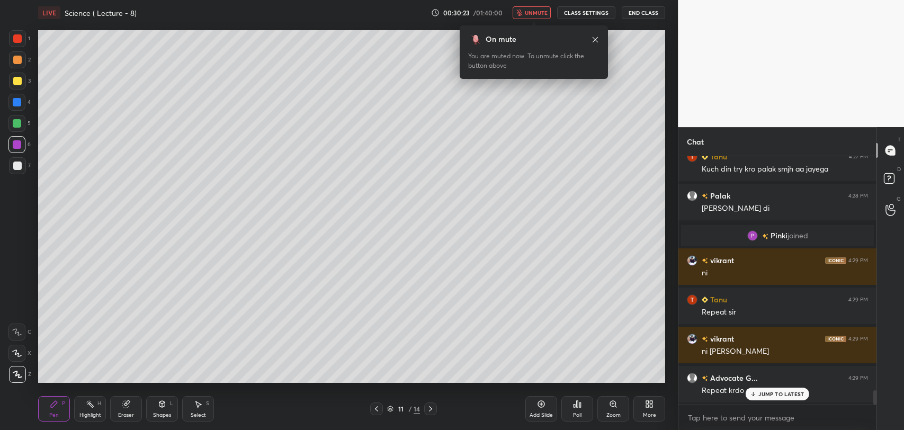
click at [544, 13] on span "unmute" at bounding box center [536, 12] width 23 height 7
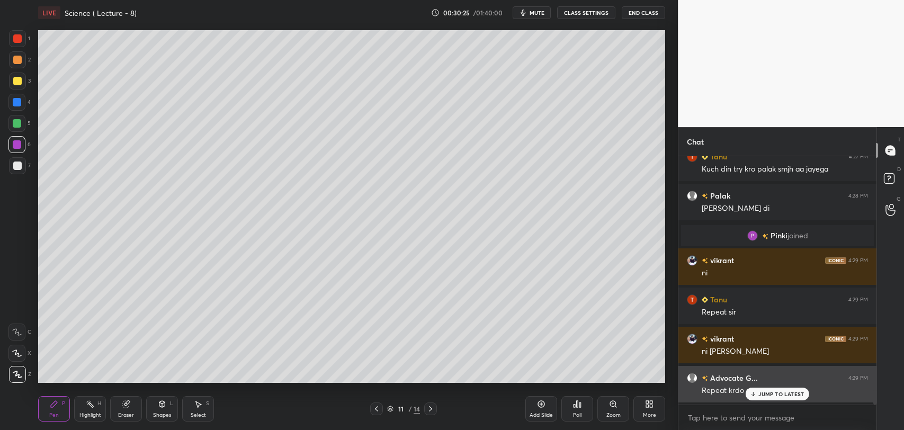
click at [766, 393] on p "JUMP TO LATEST" at bounding box center [781, 394] width 46 height 6
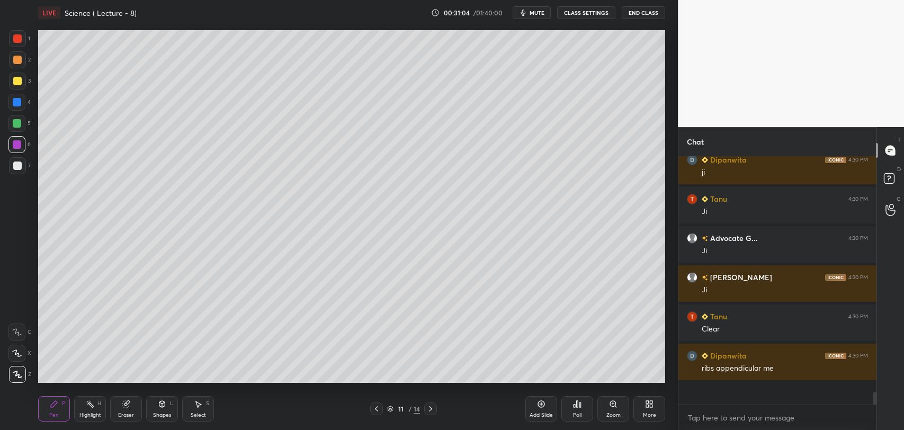
scroll to position [4273, 0]
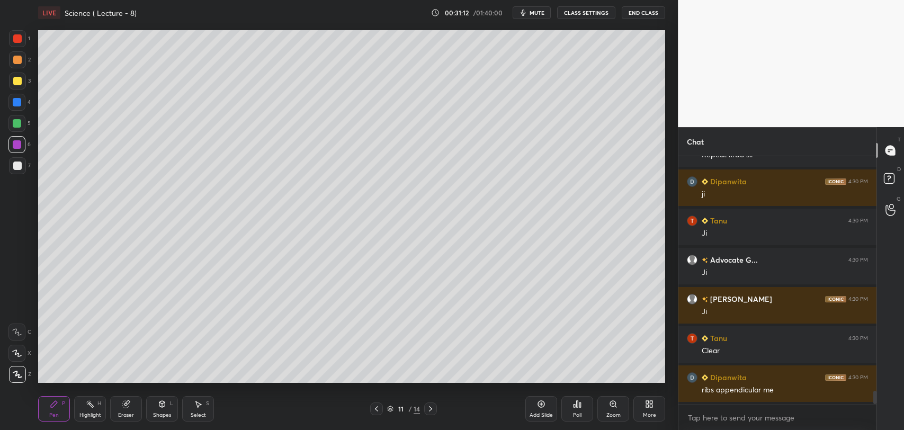
click at [20, 166] on div at bounding box center [17, 165] width 8 height 8
click at [539, 408] on div "Add Slide" at bounding box center [541, 408] width 32 height 25
click at [13, 100] on div at bounding box center [17, 102] width 8 height 8
click at [17, 101] on div at bounding box center [17, 102] width 8 height 8
click at [380, 408] on icon at bounding box center [376, 408] width 8 height 8
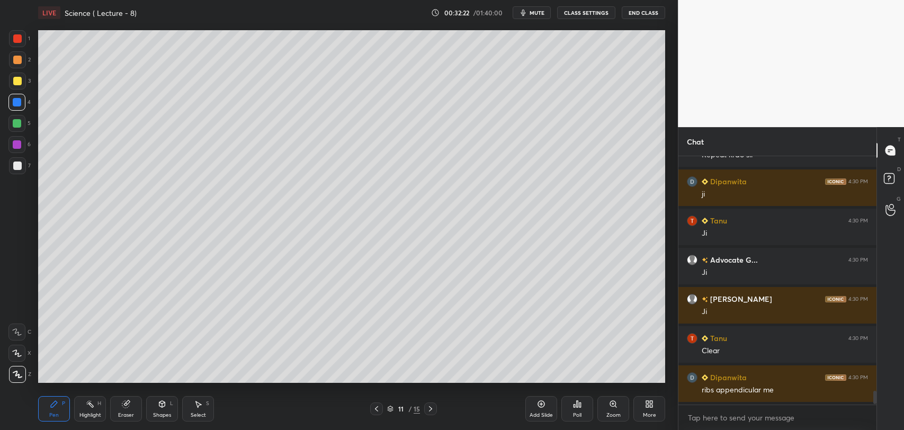
click at [20, 163] on div at bounding box center [17, 165] width 8 height 8
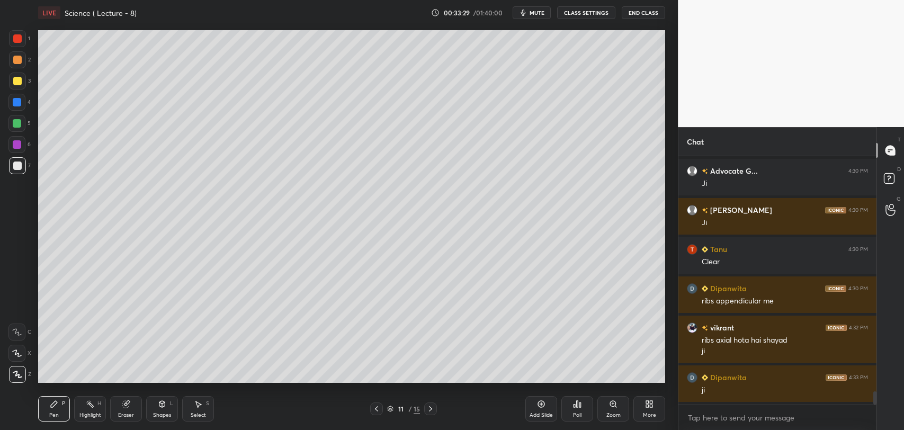
scroll to position [4372, 0]
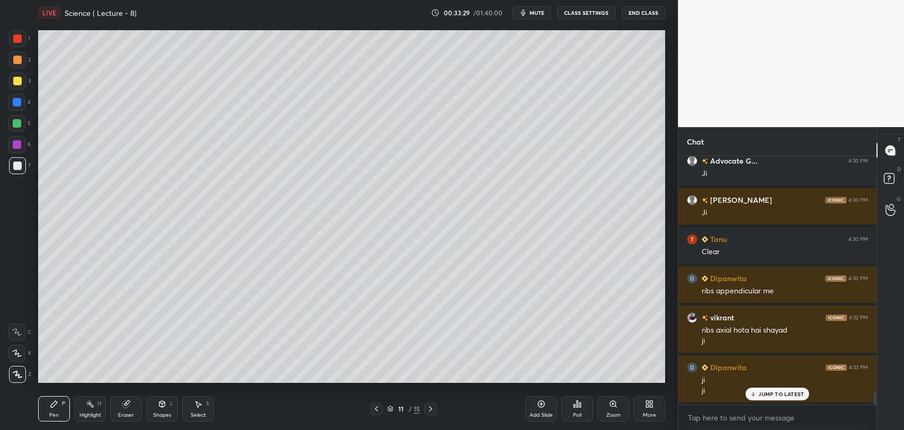
click at [539, 408] on div "Add Slide" at bounding box center [541, 408] width 32 height 25
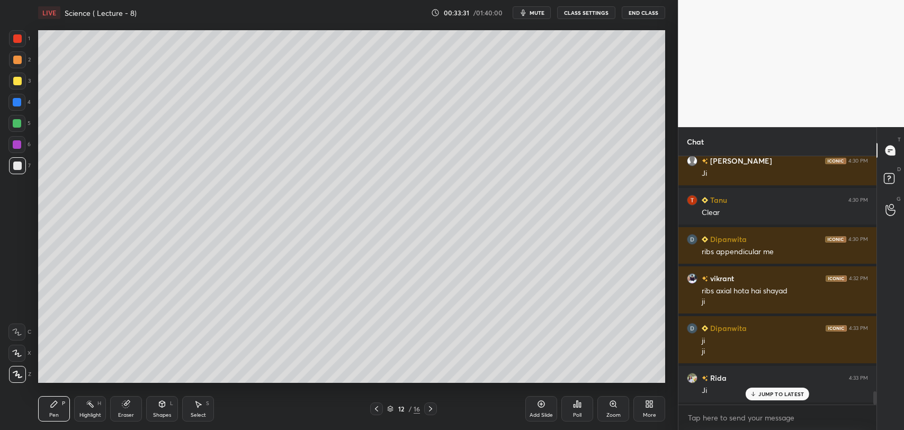
click at [15, 39] on div at bounding box center [17, 38] width 8 height 8
click at [19, 166] on div at bounding box center [17, 165] width 8 height 8
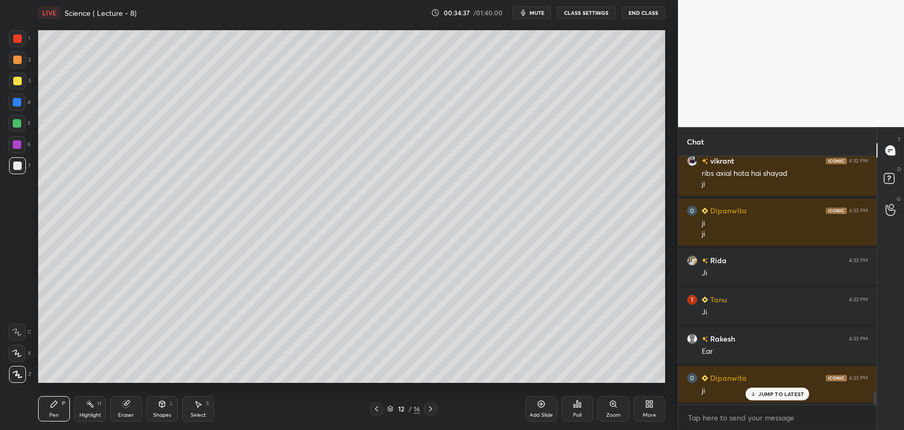
scroll to position [4568, 0]
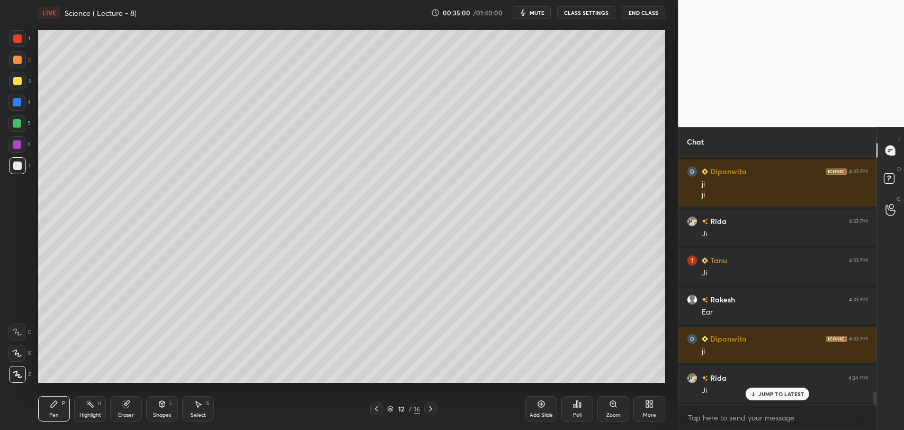
click at [21, 142] on div at bounding box center [17, 144] width 8 height 8
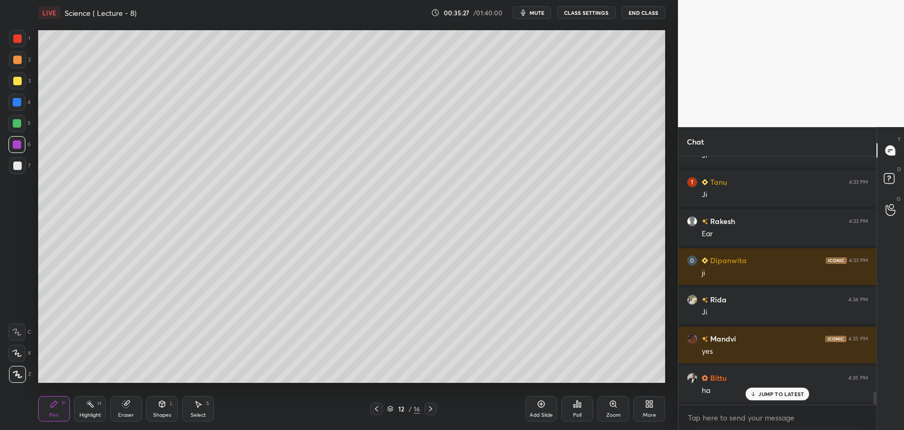
scroll to position [4685, 0]
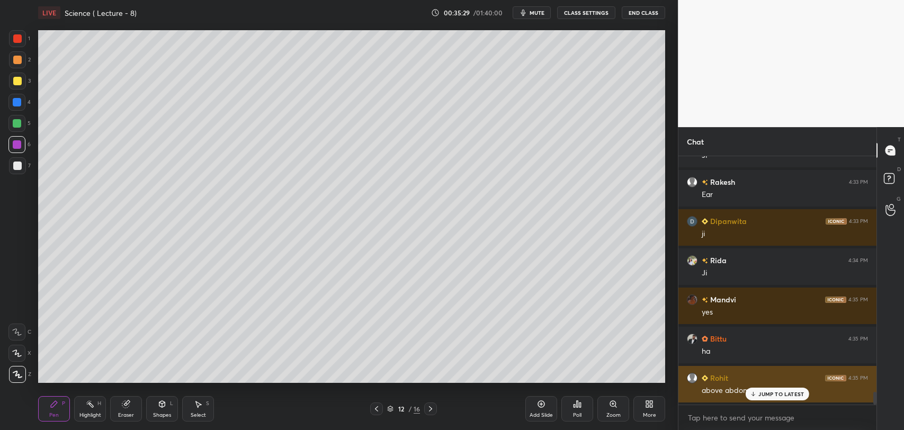
click at [752, 392] on icon at bounding box center [753, 394] width 7 height 6
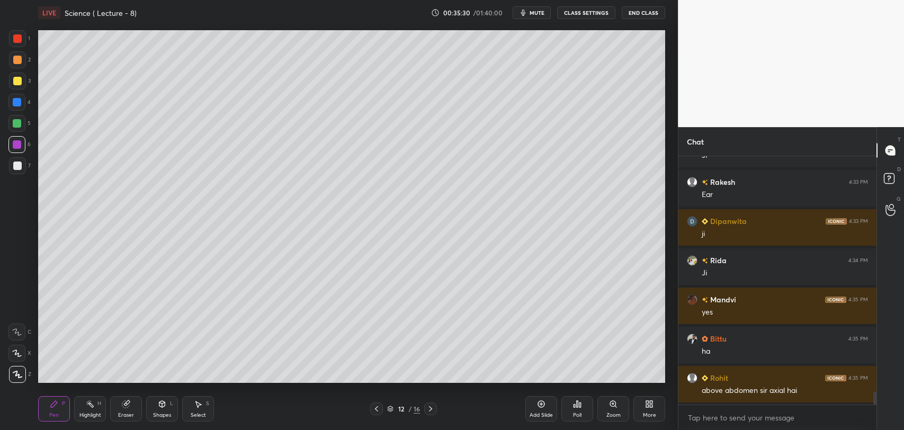
scroll to position [4724, 0]
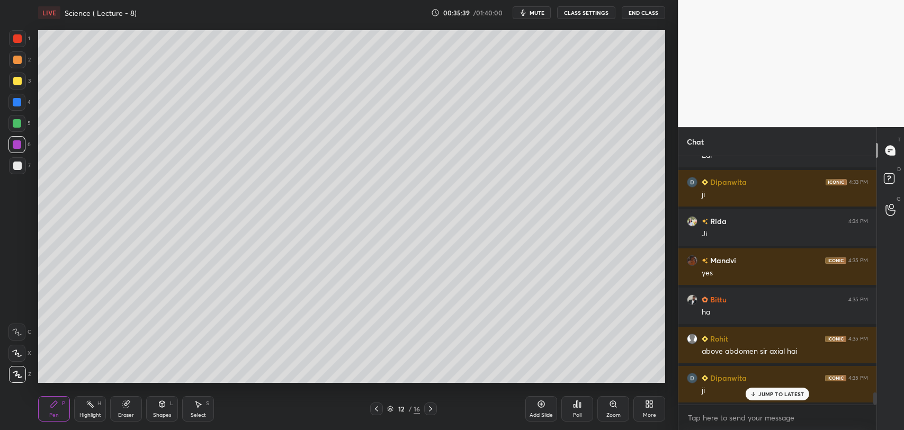
click at [430, 406] on icon at bounding box center [430, 408] width 8 height 8
click at [432, 408] on icon at bounding box center [430, 408] width 8 height 8
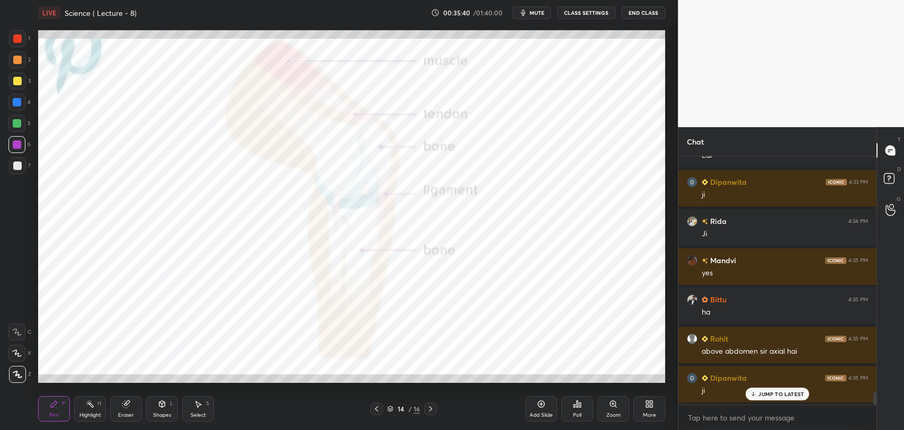
click at [433, 409] on icon at bounding box center [430, 408] width 8 height 8
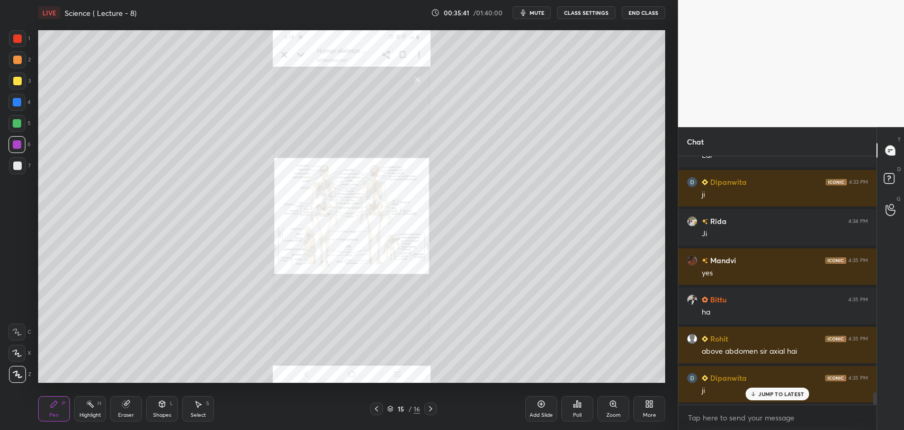
click at [434, 408] on icon at bounding box center [430, 408] width 8 height 8
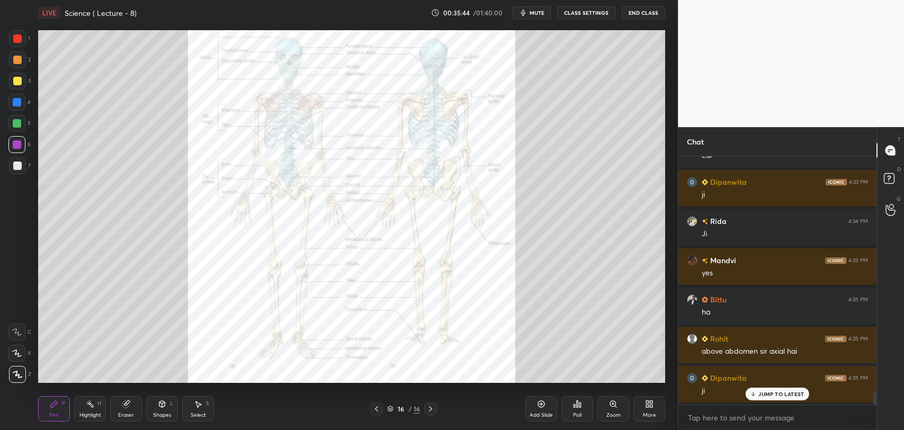
click at [17, 39] on div at bounding box center [17, 38] width 8 height 8
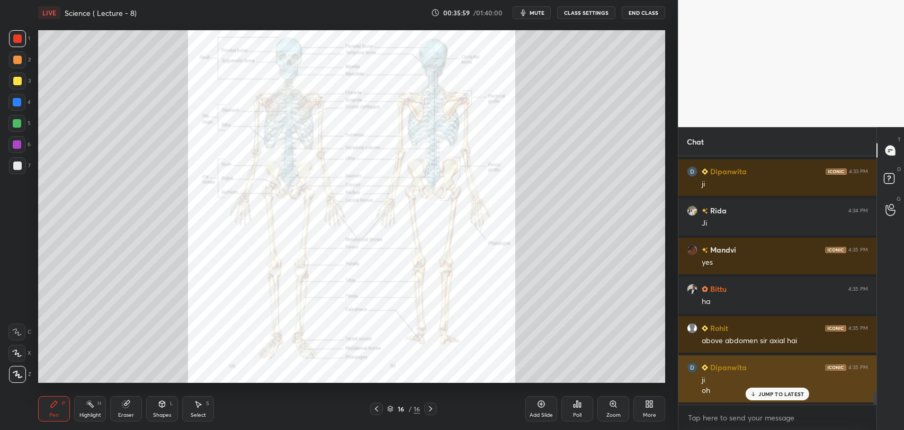
click at [754, 394] on icon at bounding box center [753, 394] width 7 height 6
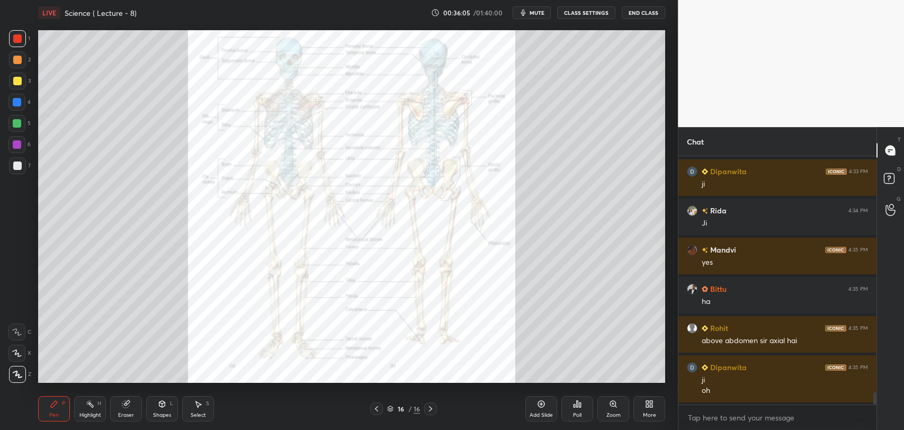
scroll to position [4774, 0]
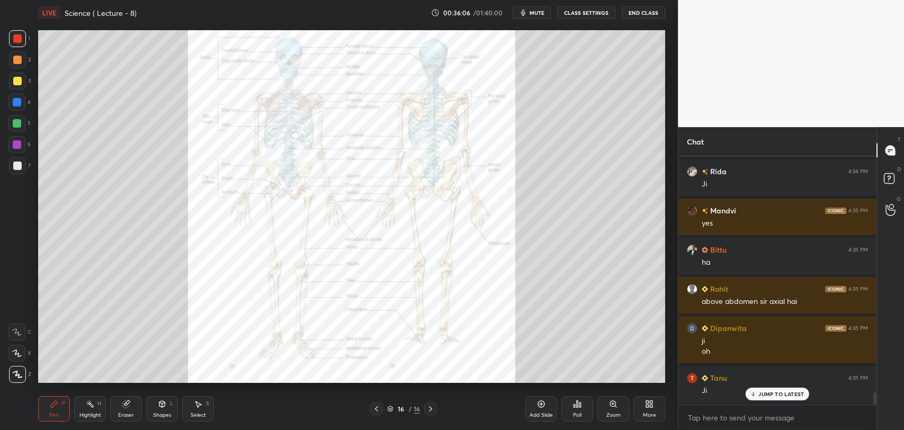
click at [376, 408] on icon at bounding box center [376, 408] width 3 height 5
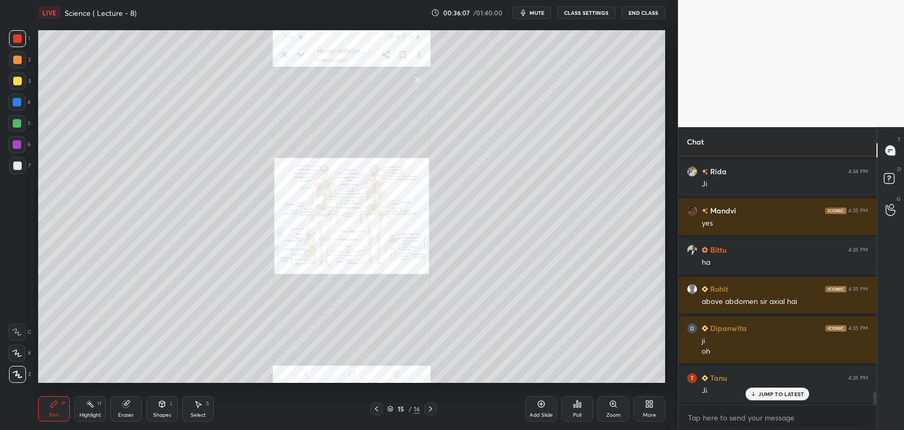
click at [377, 408] on icon at bounding box center [376, 408] width 8 height 8
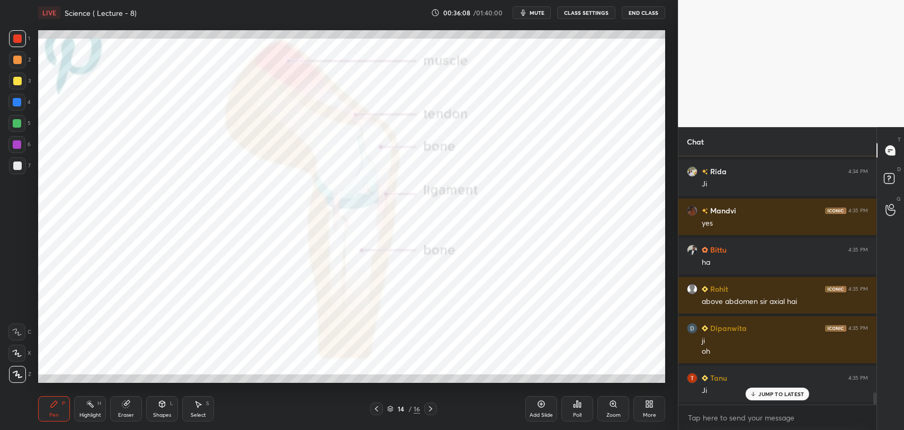
click at [379, 408] on icon at bounding box center [376, 408] width 8 height 8
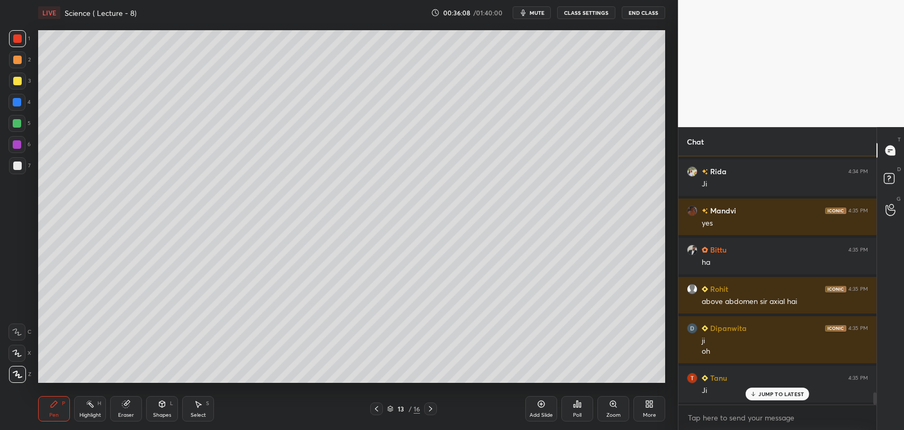
click at [378, 408] on icon at bounding box center [376, 408] width 8 height 8
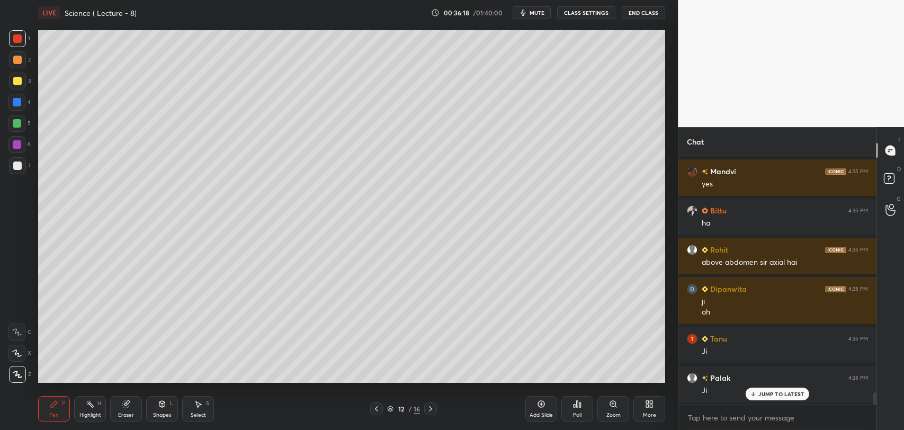
click at [16, 124] on div at bounding box center [17, 123] width 8 height 8
click at [550, 406] on div "Add Slide" at bounding box center [541, 408] width 32 height 25
click at [17, 143] on div at bounding box center [17, 144] width 8 height 8
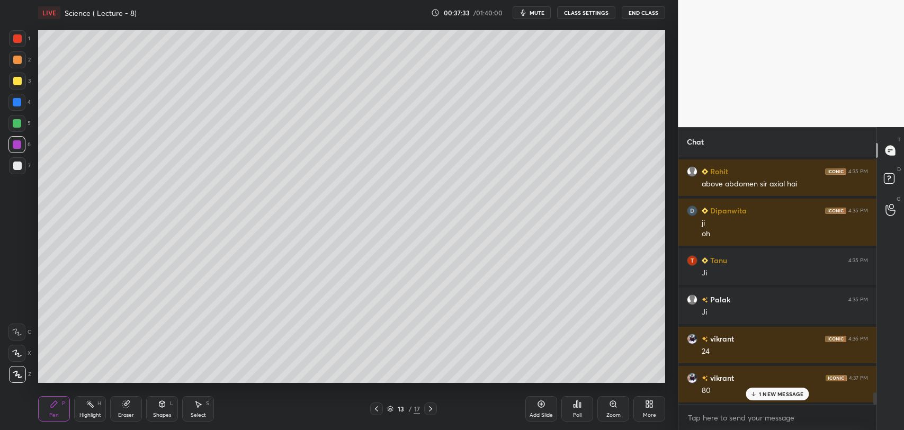
scroll to position [4931, 0]
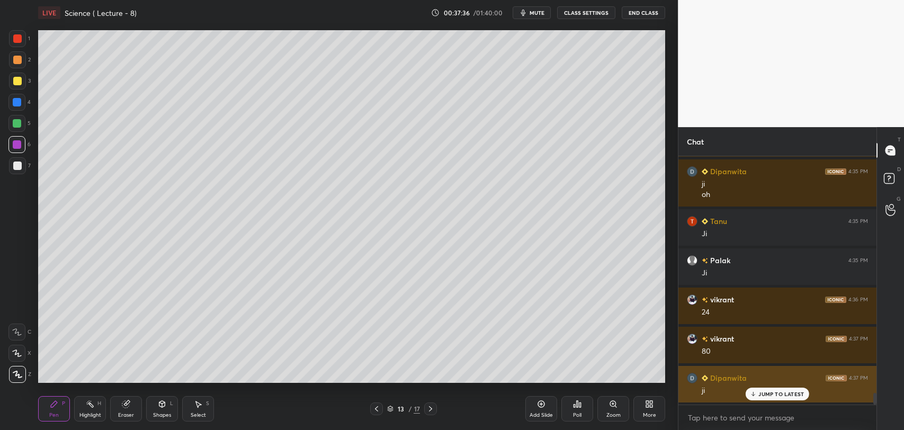
click at [764, 391] on p "JUMP TO LATEST" at bounding box center [781, 394] width 46 height 6
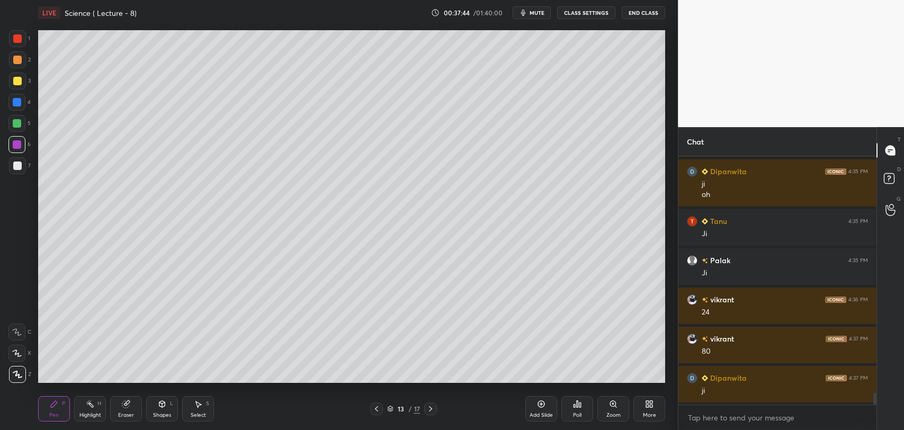
click at [543, 403] on icon at bounding box center [541, 404] width 8 height 8
click at [17, 101] on div at bounding box center [17, 102] width 8 height 8
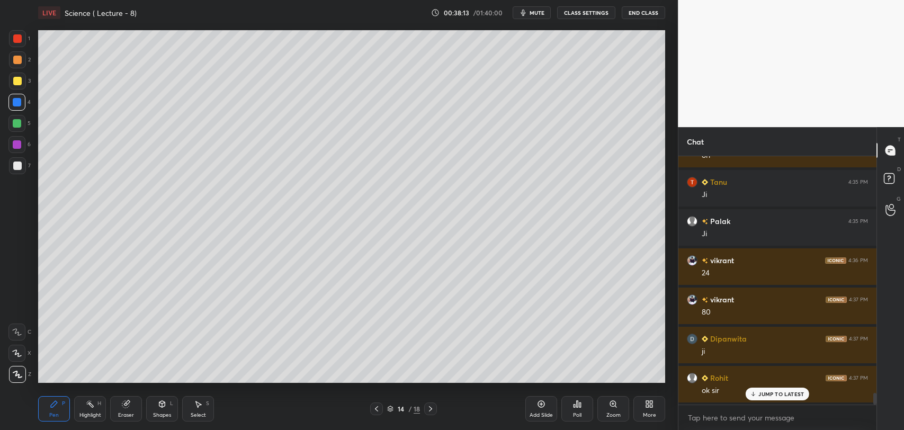
scroll to position [5010, 0]
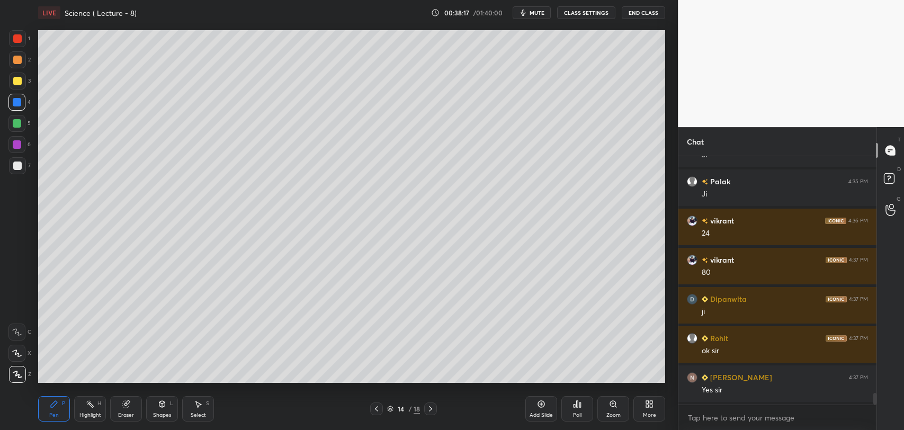
click at [19, 163] on div at bounding box center [17, 165] width 8 height 8
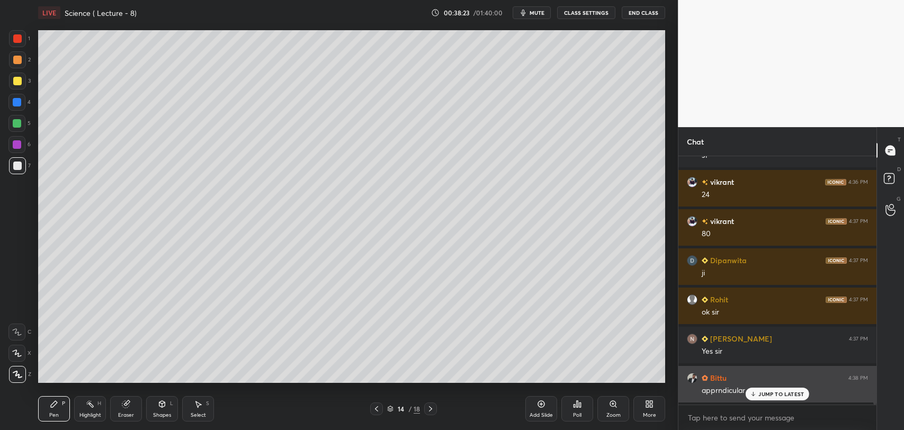
click at [775, 393] on p "JUMP TO LATEST" at bounding box center [781, 394] width 46 height 6
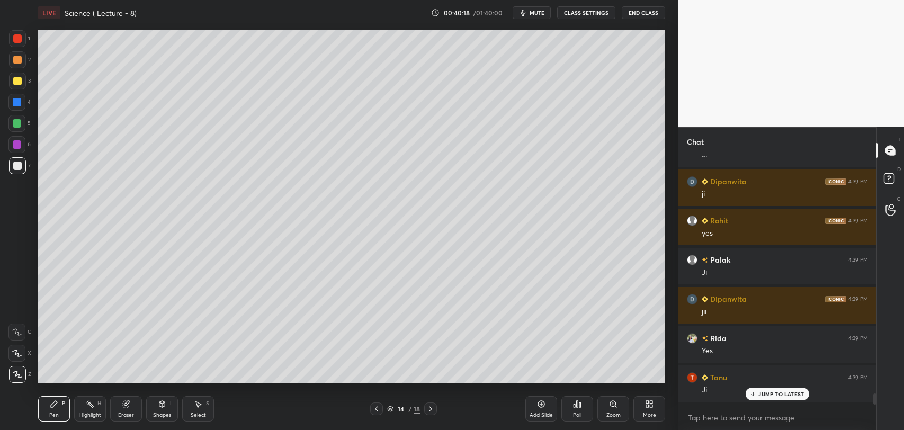
scroll to position [5362, 0]
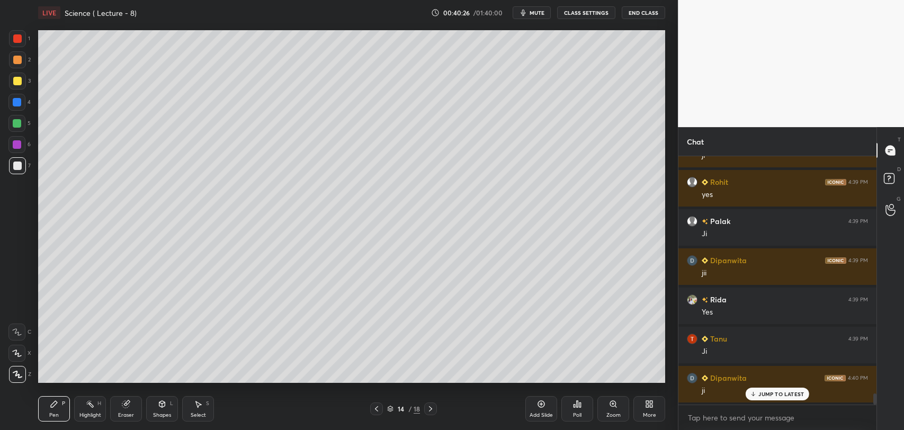
click at [538, 408] on div "Add Slide" at bounding box center [541, 408] width 32 height 25
click at [18, 37] on div at bounding box center [17, 38] width 8 height 8
click at [379, 408] on icon at bounding box center [376, 408] width 8 height 8
click at [378, 405] on icon at bounding box center [376, 408] width 8 height 8
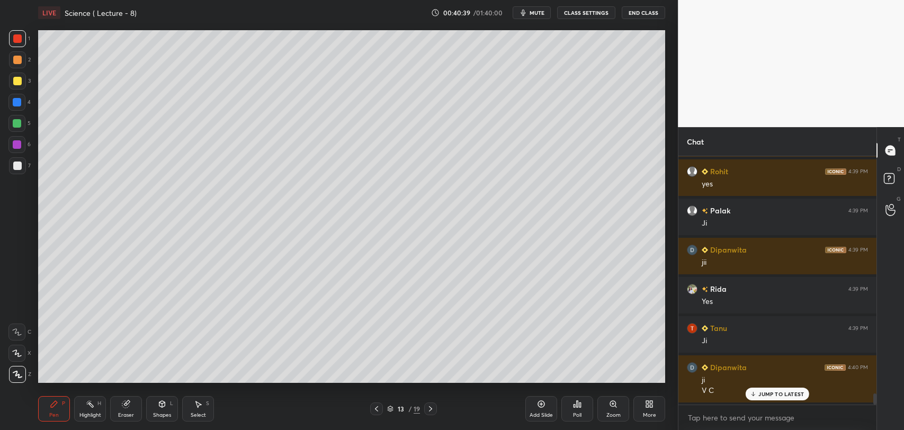
click at [430, 407] on icon at bounding box center [430, 408] width 3 height 5
click at [433, 407] on icon at bounding box center [430, 408] width 8 height 8
click at [429, 406] on icon at bounding box center [430, 408] width 8 height 8
click at [431, 407] on icon at bounding box center [430, 408] width 8 height 8
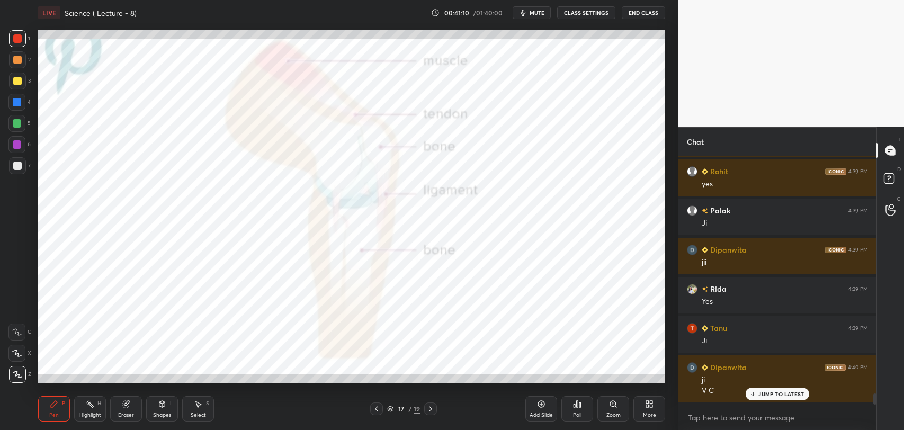
click at [432, 407] on icon at bounding box center [430, 408] width 8 height 8
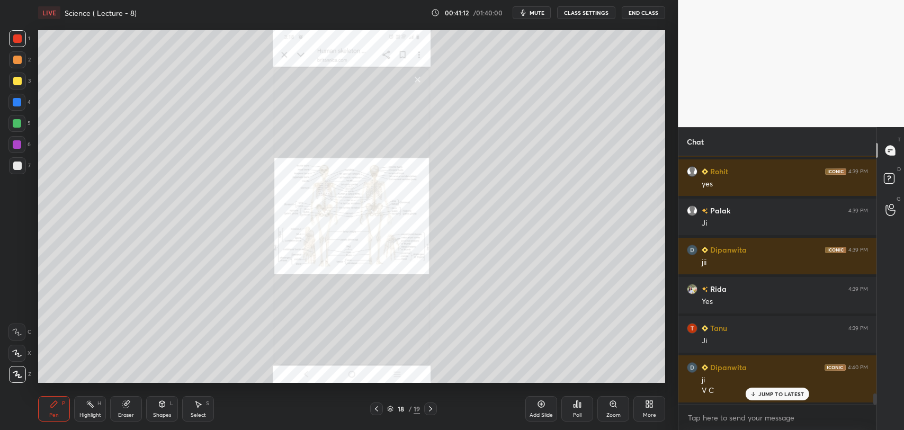
click at [432, 408] on icon at bounding box center [430, 408] width 8 height 8
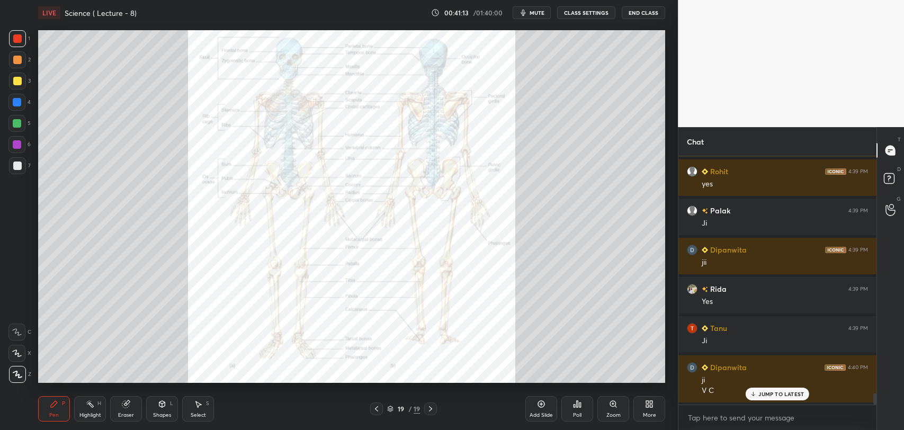
click at [377, 404] on icon at bounding box center [376, 408] width 8 height 8
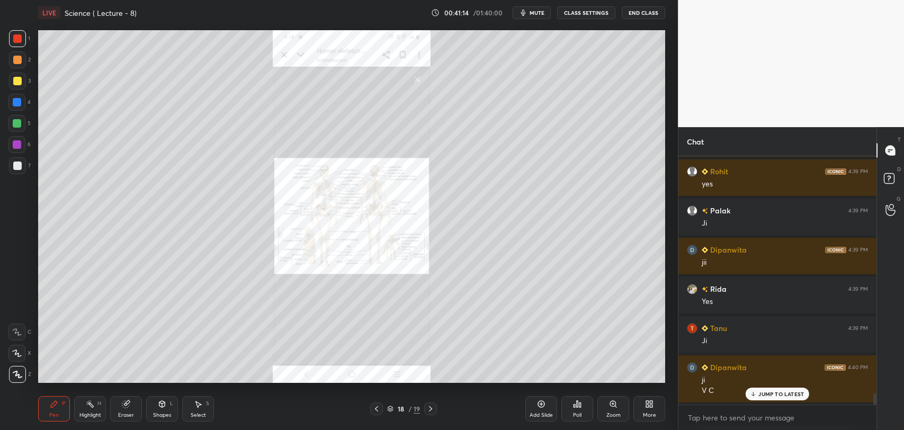
click at [611, 407] on icon at bounding box center [613, 404] width 8 height 8
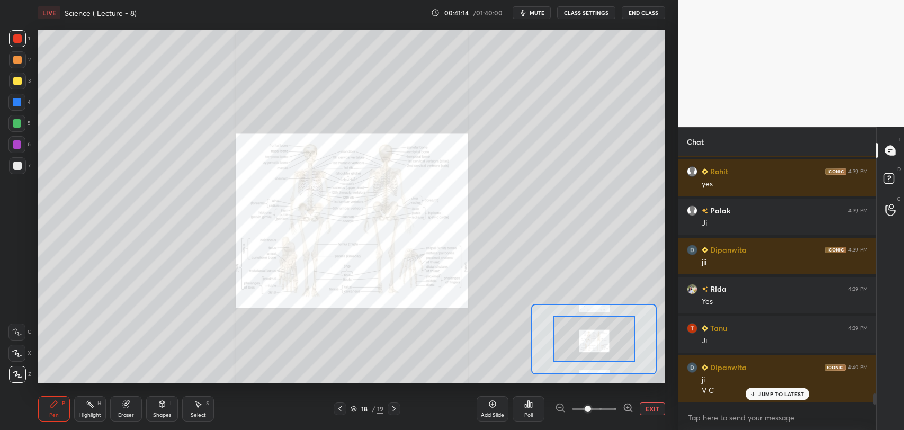
click at [629, 407] on icon at bounding box center [628, 407] width 11 height 11
click at [629, 407] on icon at bounding box center [627, 407] width 3 height 0
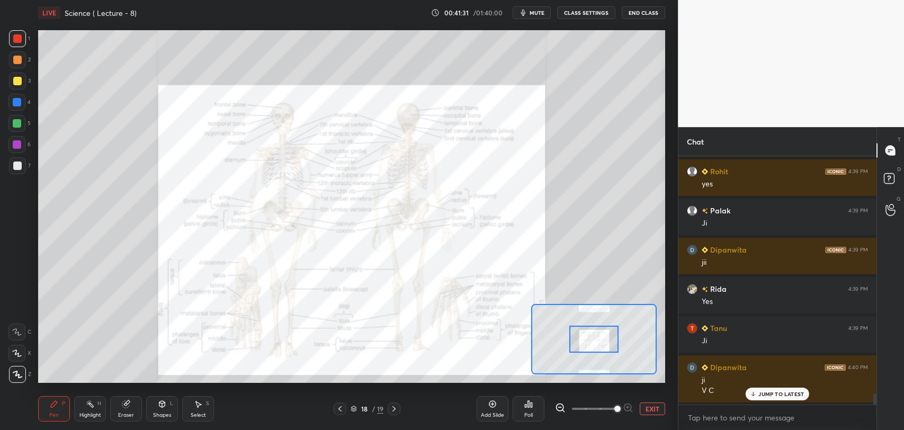
click at [21, 81] on div at bounding box center [17, 81] width 8 height 8
click at [343, 406] on icon at bounding box center [340, 408] width 8 height 8
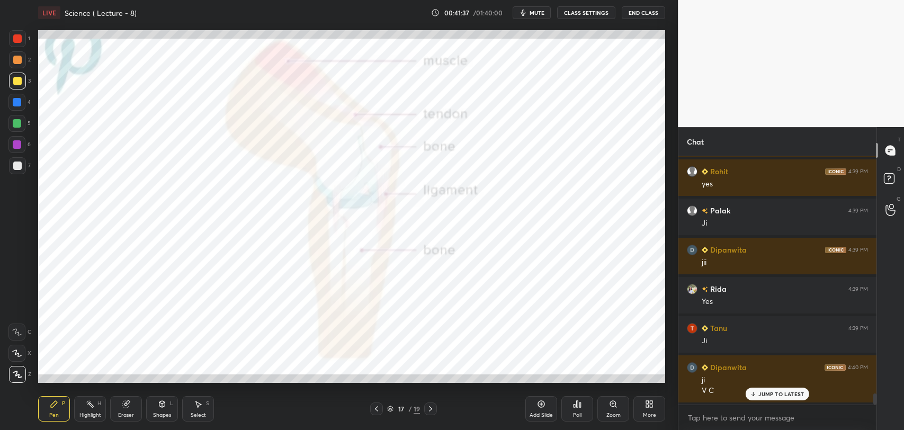
click at [341, 406] on div "17 / 19" at bounding box center [404, 408] width 244 height 13
click at [342, 407] on div "17 / 19" at bounding box center [404, 408] width 244 height 13
click at [375, 404] on icon at bounding box center [376, 408] width 8 height 8
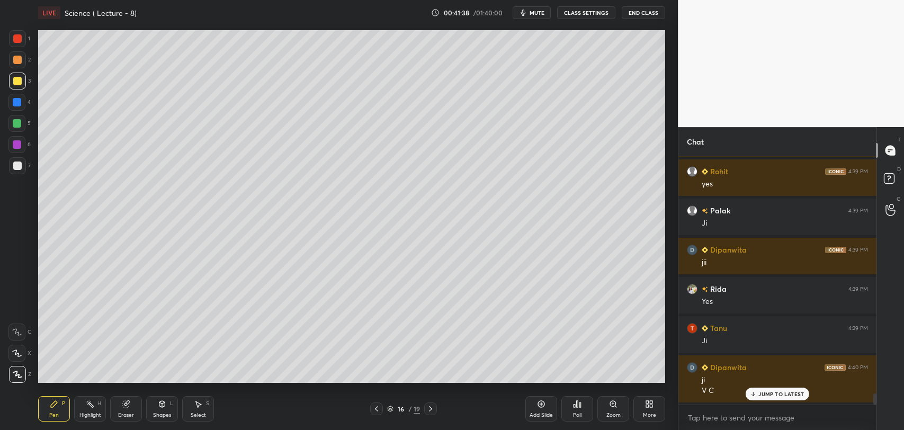
click at [377, 406] on icon at bounding box center [376, 408] width 8 height 8
click at [377, 405] on icon at bounding box center [376, 408] width 8 height 8
click at [429, 405] on icon at bounding box center [430, 408] width 8 height 8
click at [753, 392] on div "[PERSON_NAME] 4:35 PM ji oh Tanu 4:35 PM Ji Palak 4:35 PM Ji [PERSON_NAME] 4:36…" at bounding box center [777, 280] width 198 height 248
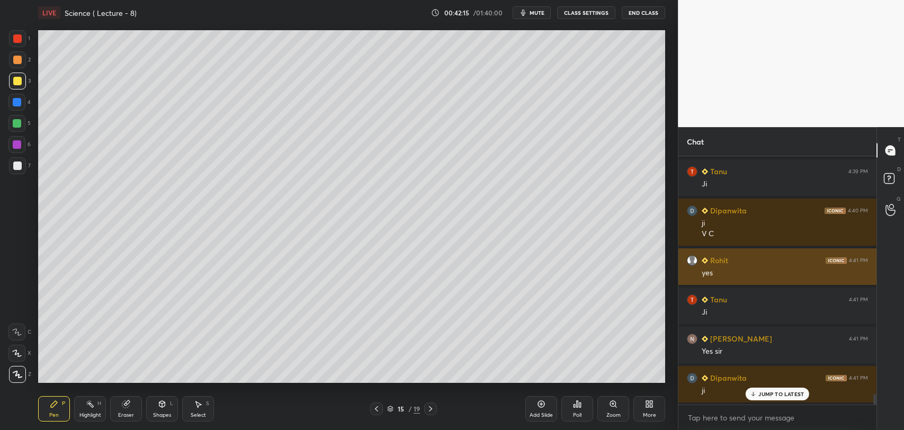
scroll to position [5569, 0]
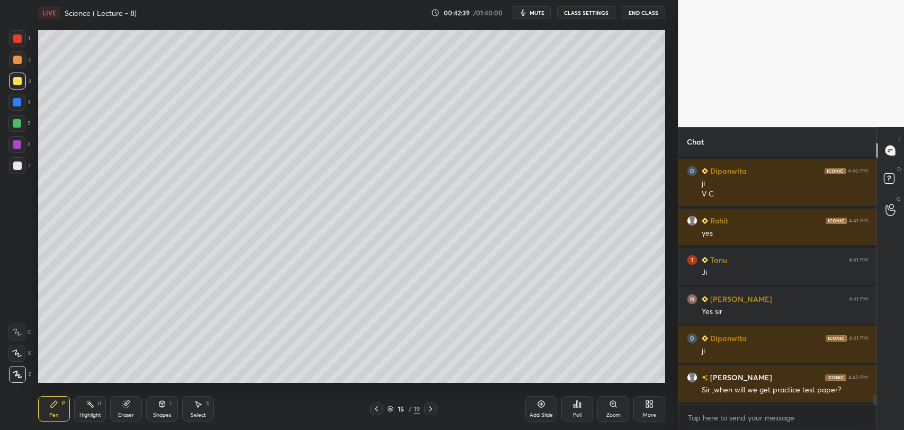
click at [21, 164] on div at bounding box center [17, 165] width 8 height 8
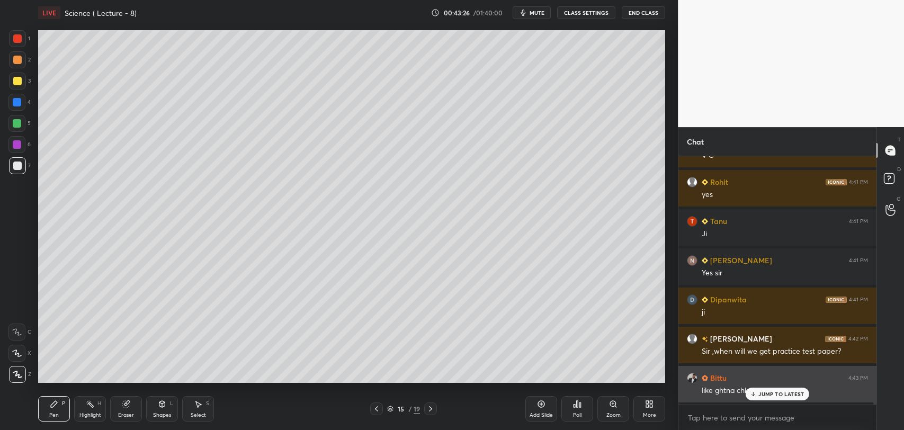
click at [763, 395] on p "JUMP TO LATEST" at bounding box center [781, 394] width 46 height 6
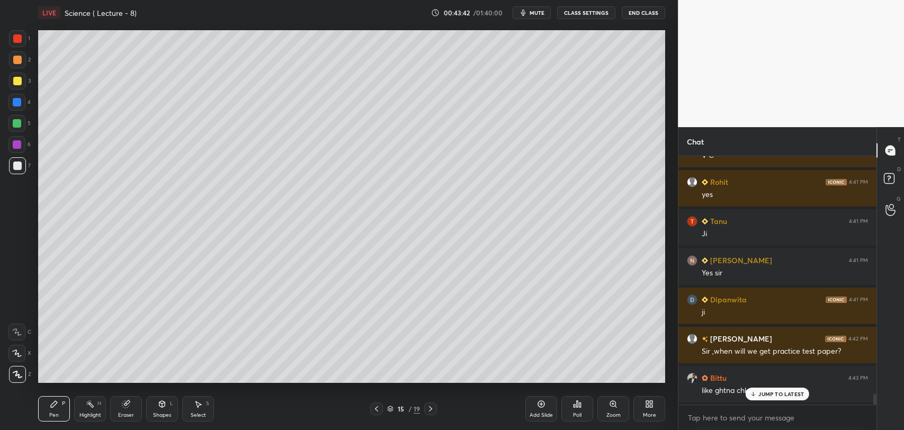
scroll to position [5656, 0]
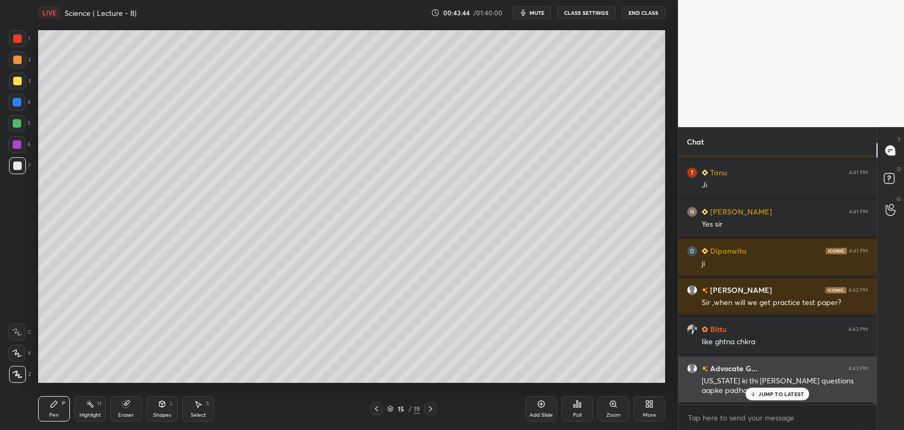
click at [767, 397] on p "JUMP TO LATEST" at bounding box center [781, 394] width 46 height 6
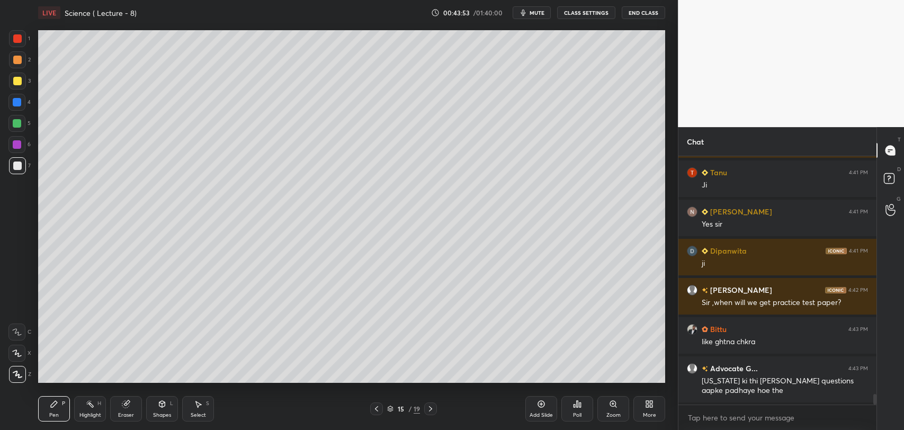
scroll to position [5705, 0]
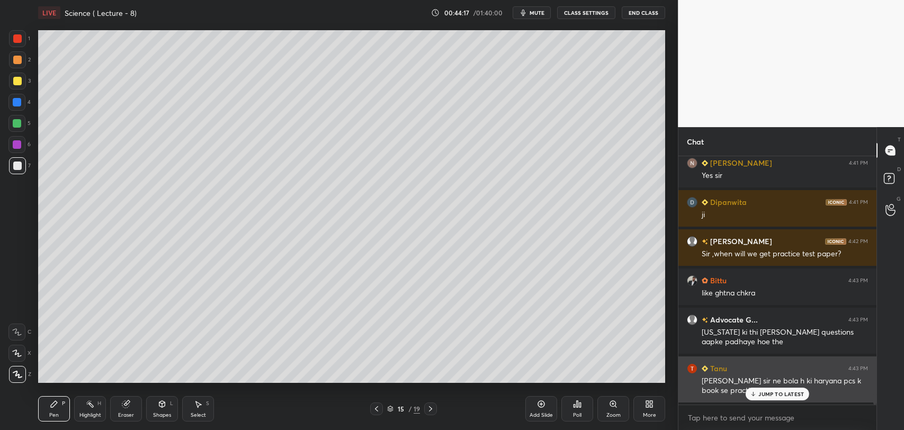
click at [765, 391] on p "JUMP TO LATEST" at bounding box center [781, 394] width 46 height 6
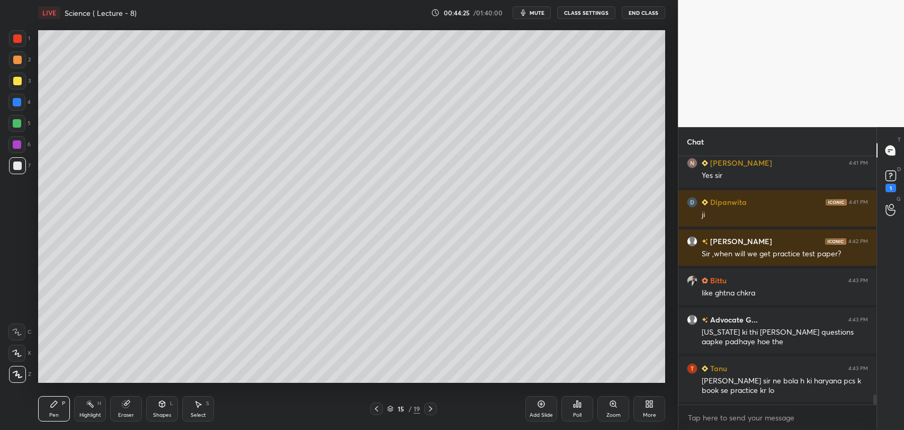
scroll to position [5751, 0]
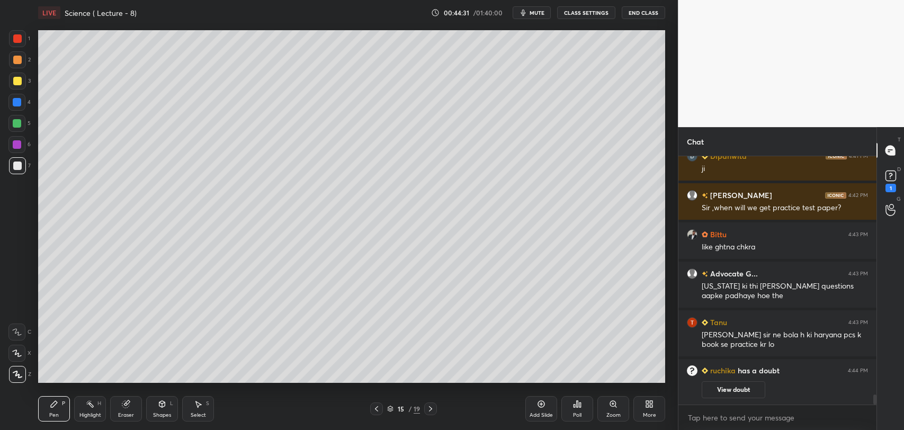
click at [739, 390] on button "View doubt" at bounding box center [733, 389] width 64 height 17
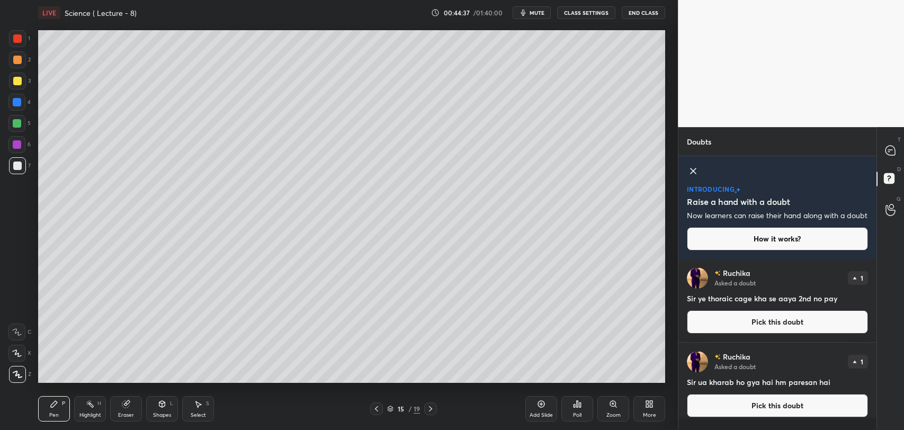
click at [792, 332] on button "Pick this doubt" at bounding box center [777, 321] width 181 height 23
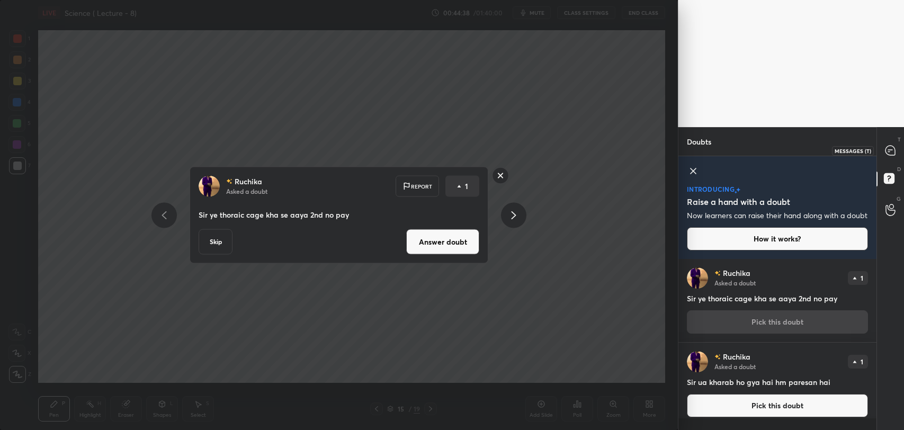
click at [883, 147] on div at bounding box center [890, 150] width 21 height 19
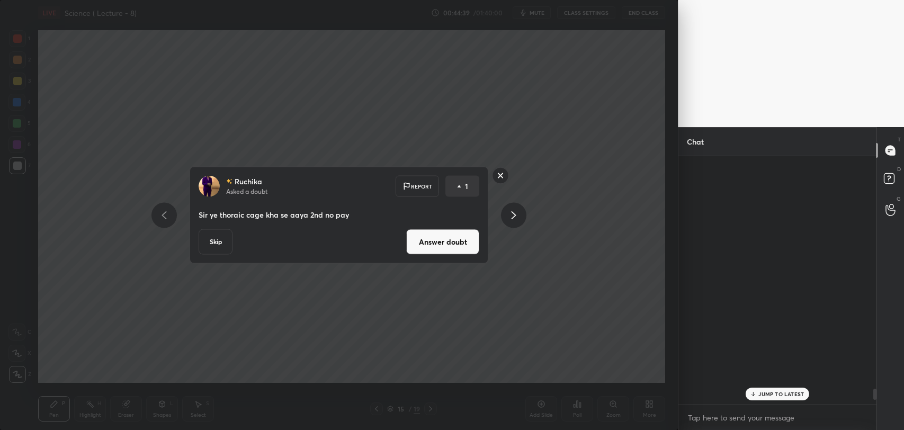
scroll to position [246, 195]
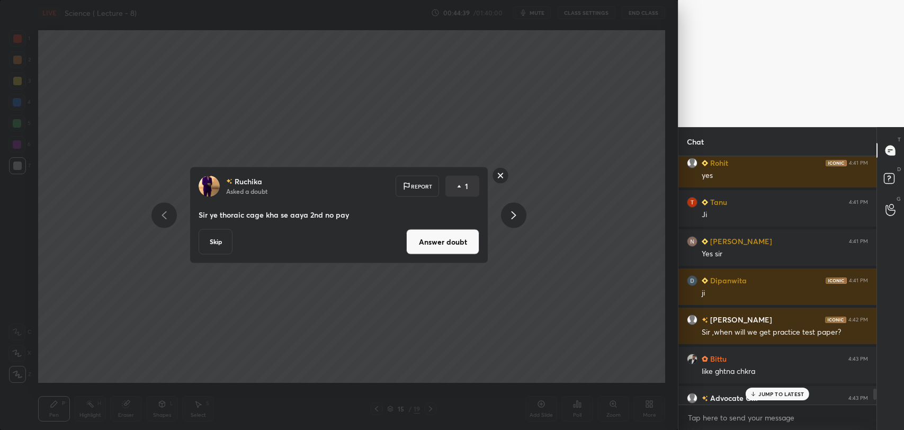
click at [501, 173] on rect at bounding box center [500, 175] width 16 height 16
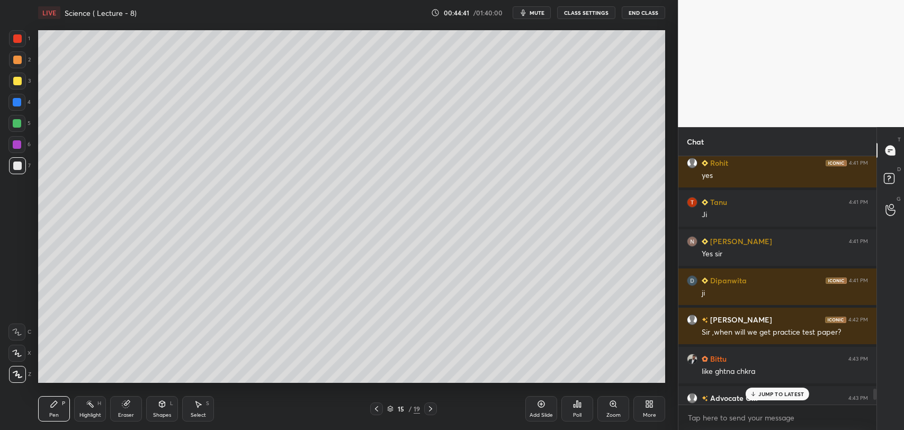
click at [374, 407] on icon at bounding box center [376, 408] width 8 height 8
click at [430, 408] on icon at bounding box center [430, 408] width 8 height 8
click at [430, 407] on icon at bounding box center [430, 408] width 3 height 5
click at [431, 407] on icon at bounding box center [430, 408] width 8 height 8
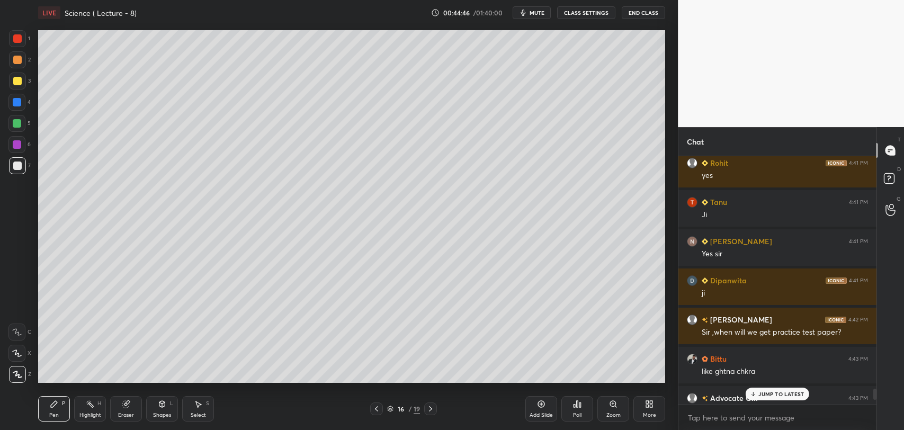
click at [433, 407] on icon at bounding box center [430, 408] width 8 height 8
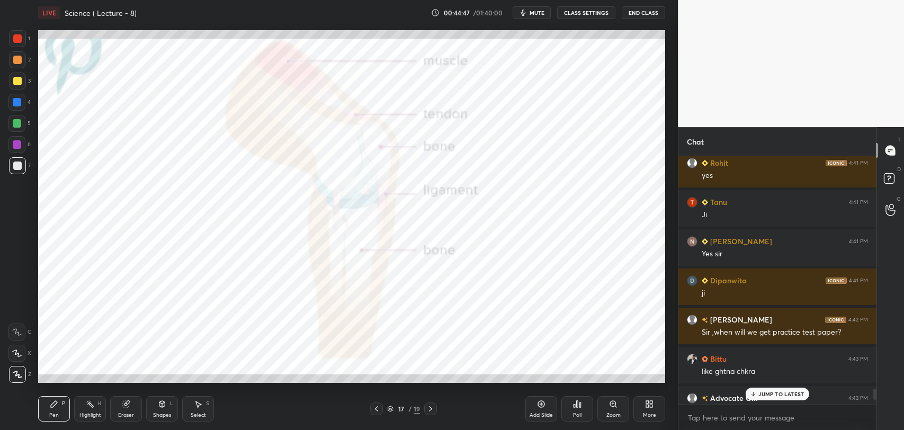
click at [432, 408] on icon at bounding box center [430, 408] width 8 height 8
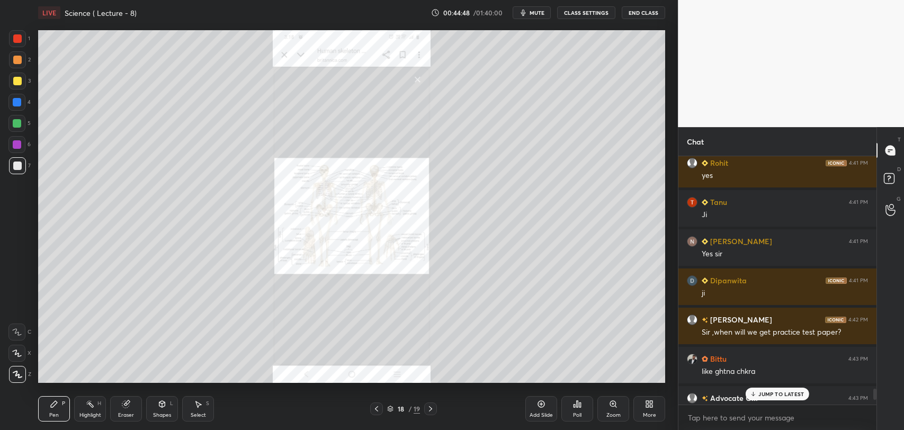
click at [609, 408] on div "Zoom" at bounding box center [613, 408] width 32 height 25
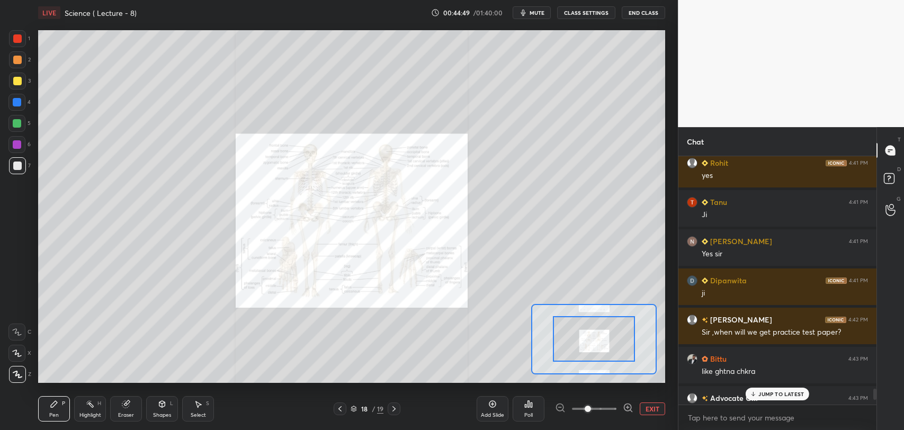
click at [626, 402] on icon at bounding box center [628, 407] width 11 height 11
click at [628, 402] on icon at bounding box center [628, 407] width 11 height 11
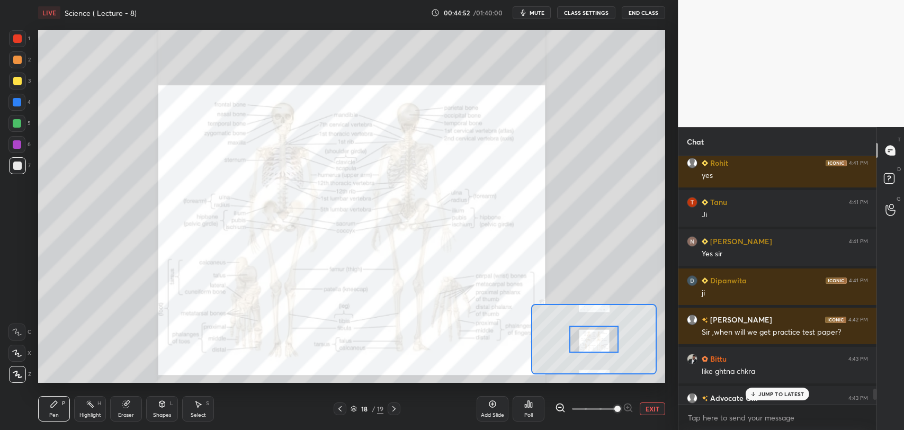
click at [16, 105] on div at bounding box center [17, 102] width 8 height 8
click at [767, 393] on p "JUMP TO LATEST" at bounding box center [781, 394] width 46 height 6
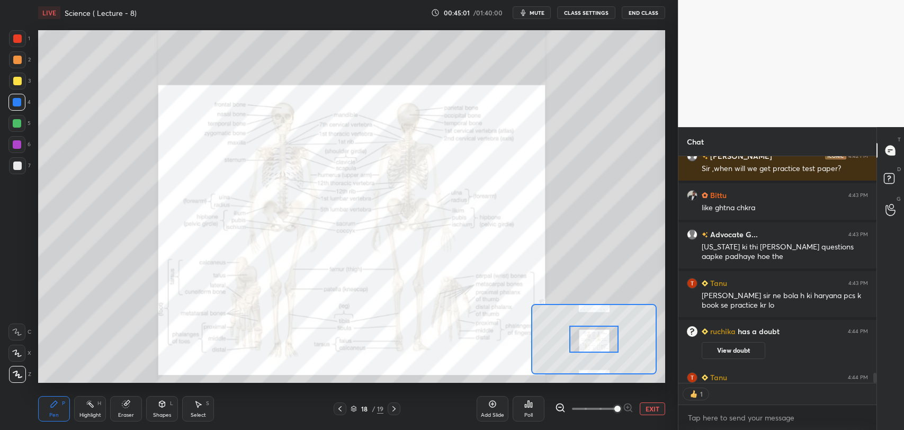
scroll to position [5502, 0]
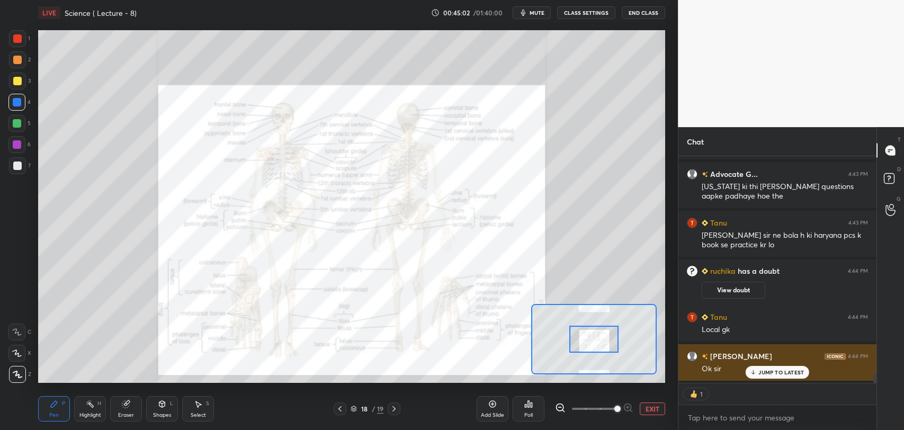
click at [767, 374] on p "JUMP TO LATEST" at bounding box center [781, 372] width 46 height 6
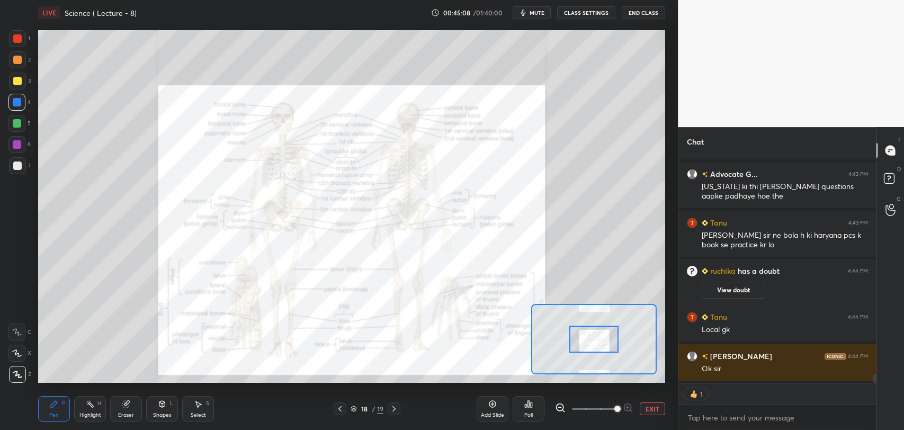
click at [341, 408] on icon at bounding box center [340, 408] width 8 height 8
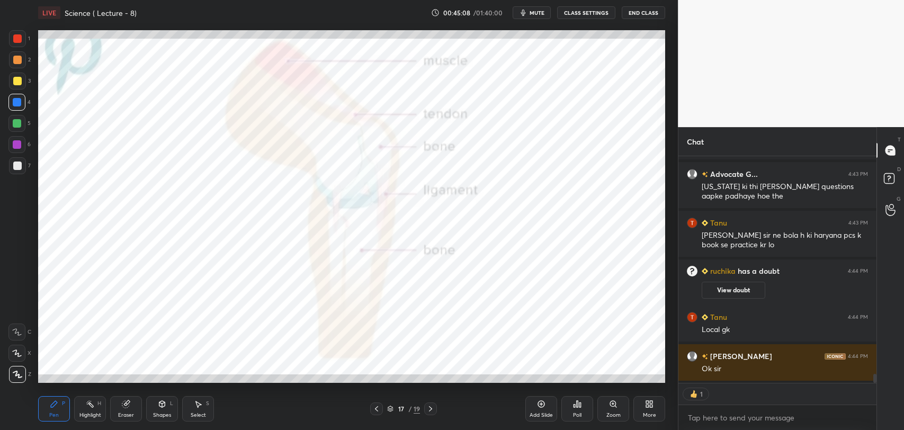
click at [340, 405] on div "17 / 19" at bounding box center [404, 408] width 244 height 13
click at [340, 403] on div "17 / 19" at bounding box center [404, 408] width 244 height 13
click at [342, 402] on div "17 / 19" at bounding box center [404, 408] width 244 height 13
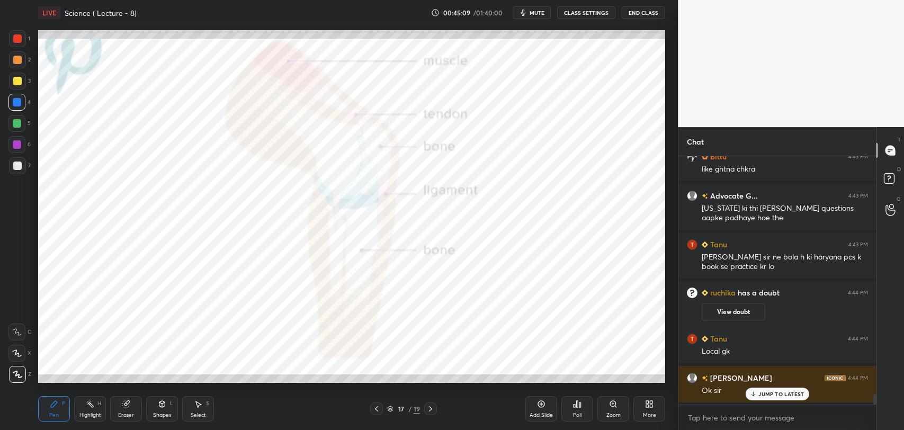
click at [385, 409] on div "17 / 19" at bounding box center [403, 408] width 67 height 13
click at [381, 409] on div at bounding box center [376, 408] width 13 height 13
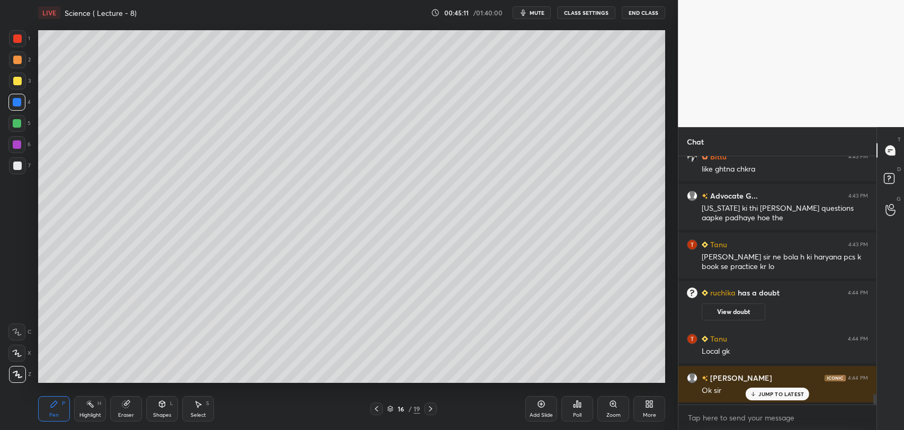
click at [376, 408] on icon at bounding box center [376, 408] width 8 height 8
click at [377, 407] on icon at bounding box center [376, 408] width 3 height 5
click at [375, 408] on icon at bounding box center [376, 408] width 3 height 5
click at [431, 408] on icon at bounding box center [430, 408] width 8 height 8
click at [431, 408] on icon at bounding box center [430, 408] width 3 height 5
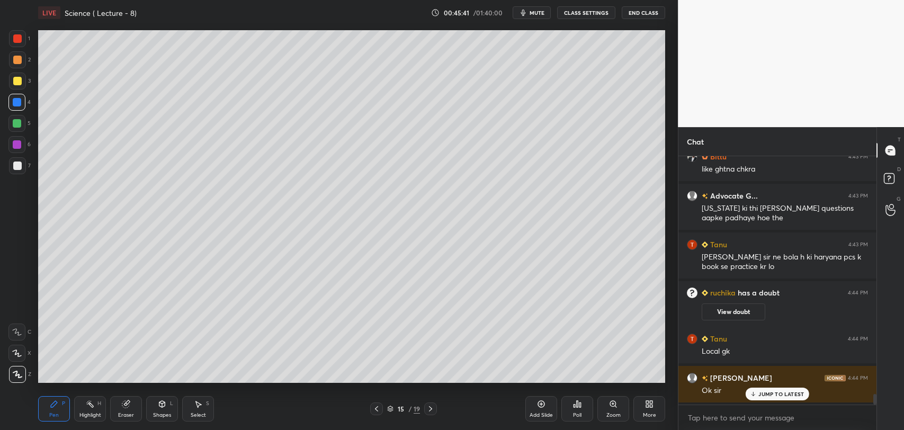
click at [543, 407] on icon at bounding box center [541, 404] width 8 height 8
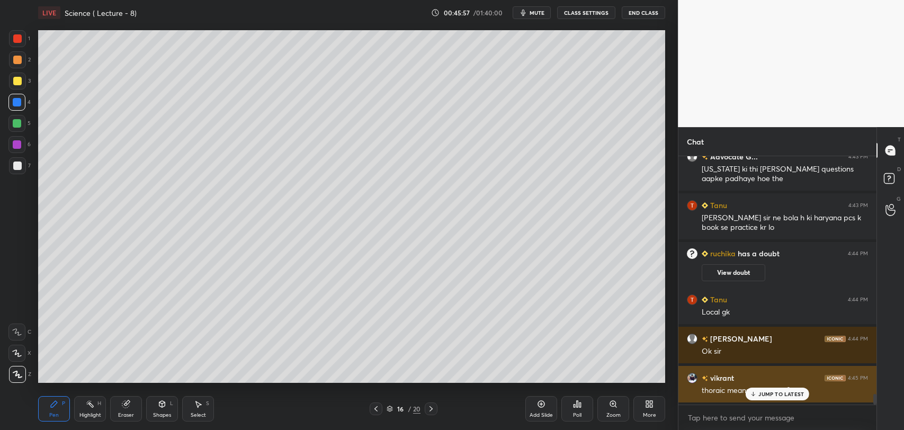
click at [758, 394] on p "JUMP TO LATEST" at bounding box center [781, 394] width 46 height 6
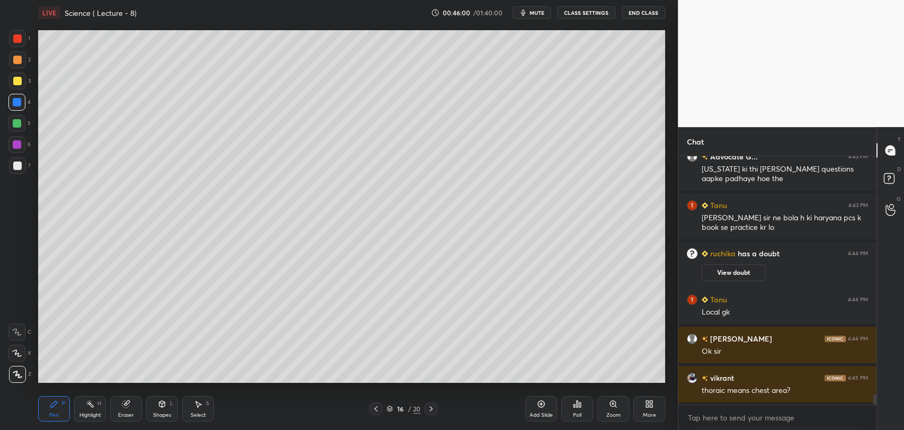
scroll to position [5559, 0]
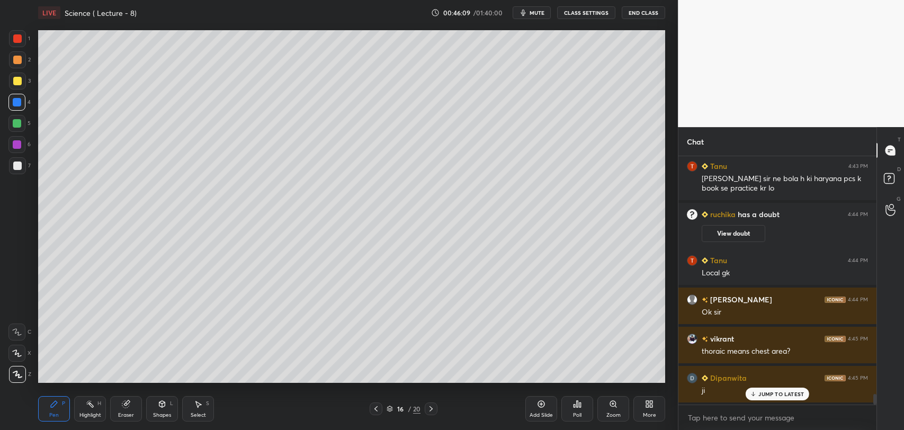
click at [374, 408] on icon at bounding box center [376, 408] width 8 height 8
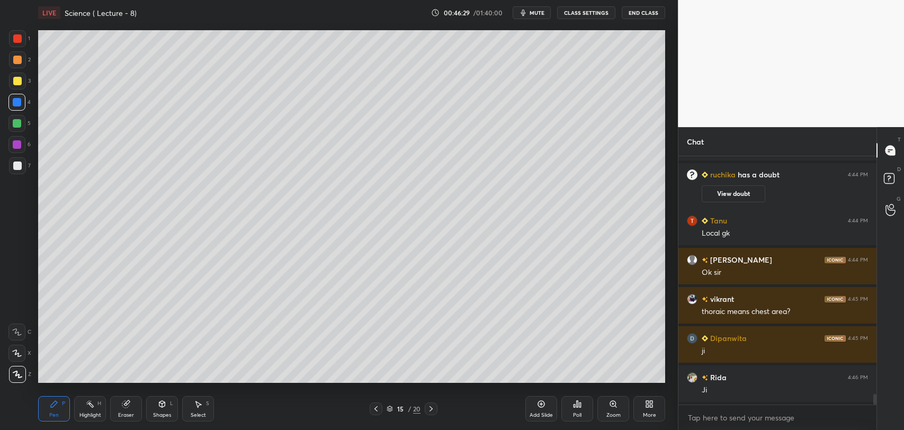
click at [430, 408] on icon at bounding box center [431, 408] width 8 height 8
click at [126, 412] on div "Eraser" at bounding box center [126, 414] width 16 height 5
click at [13, 371] on span "Erase all" at bounding box center [17, 374] width 16 height 7
click at [17, 120] on div at bounding box center [17, 123] width 8 height 8
click at [15, 77] on div at bounding box center [17, 81] width 8 height 8
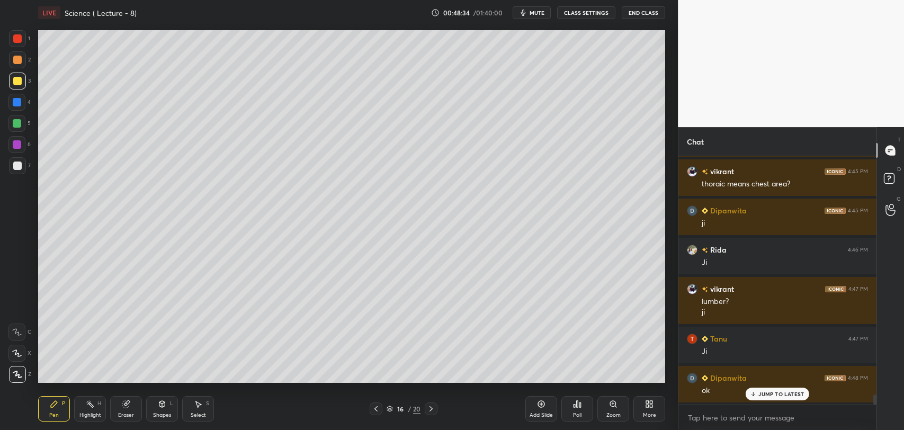
scroll to position [5765, 0]
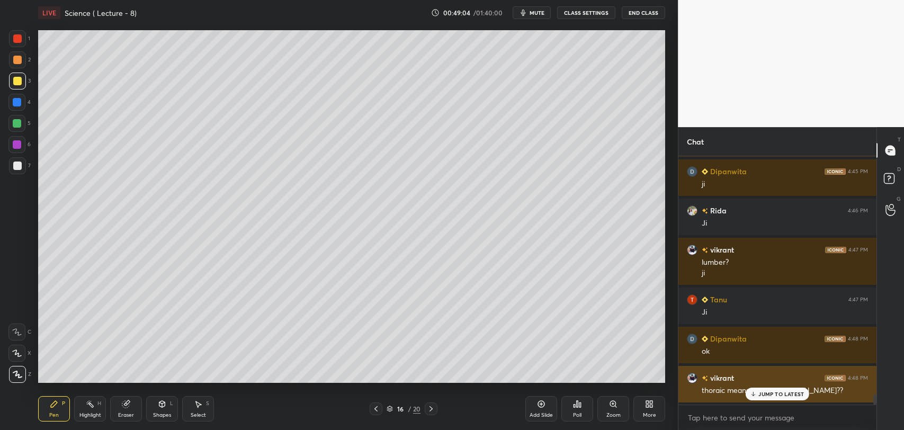
click at [771, 395] on p "JUMP TO LATEST" at bounding box center [781, 394] width 46 height 6
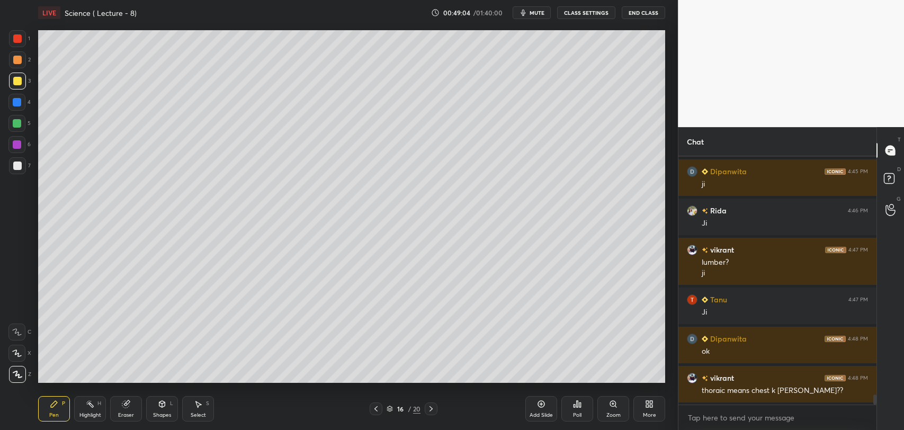
click at [429, 406] on icon at bounding box center [431, 408] width 8 height 8
click at [431, 407] on icon at bounding box center [431, 408] width 8 height 8
click at [432, 407] on icon at bounding box center [431, 408] width 8 height 8
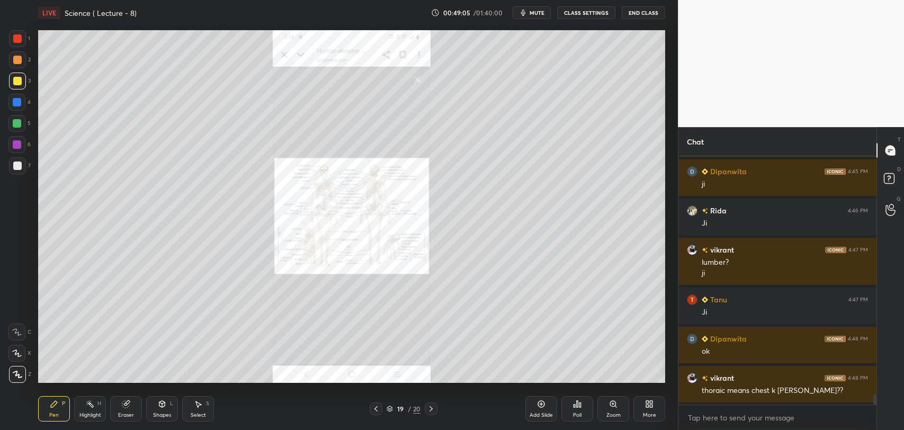
click at [433, 408] on icon at bounding box center [431, 408] width 8 height 8
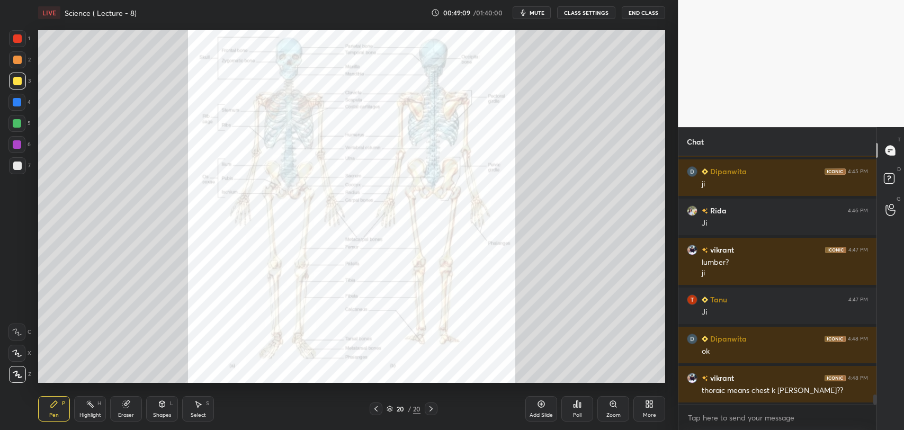
click at [19, 37] on div at bounding box center [17, 38] width 8 height 8
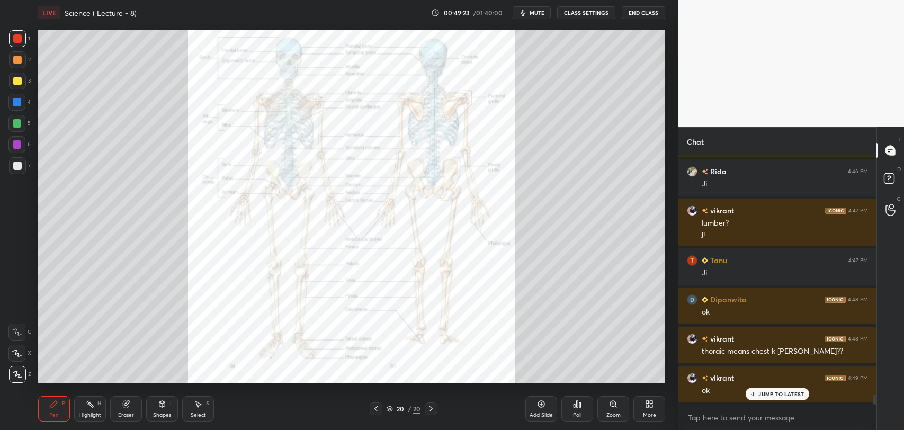
click at [377, 407] on icon at bounding box center [376, 408] width 8 height 8
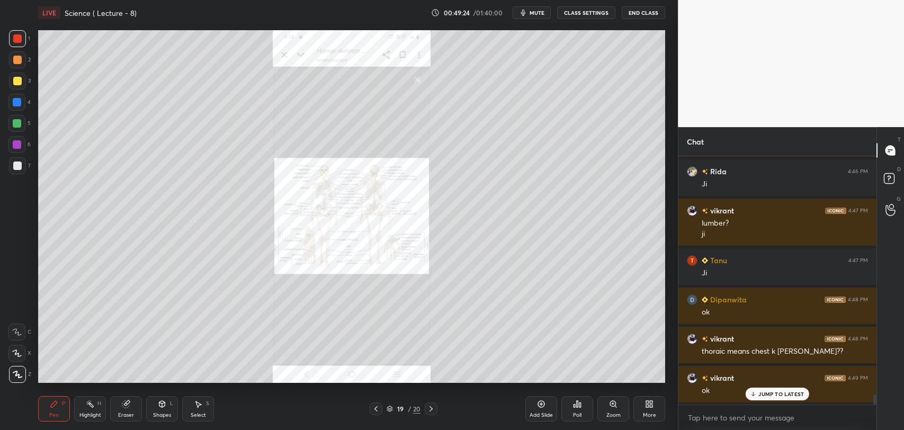
click at [377, 408] on icon at bounding box center [376, 408] width 8 height 8
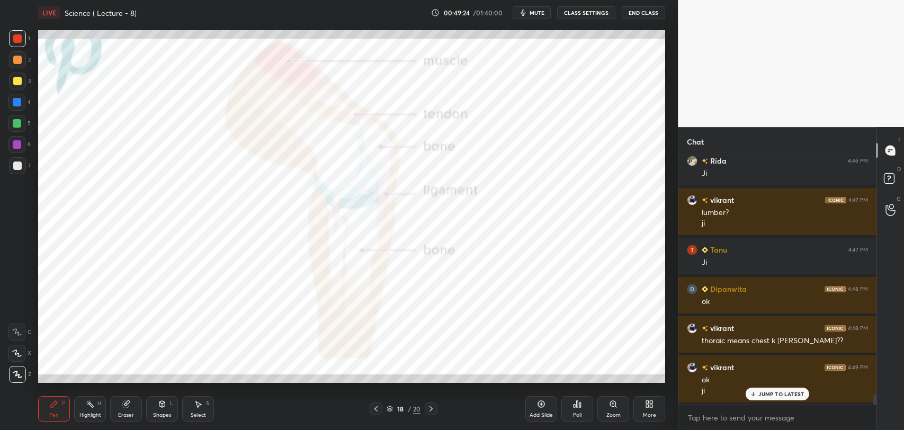
click at [378, 408] on icon at bounding box center [376, 408] width 8 height 8
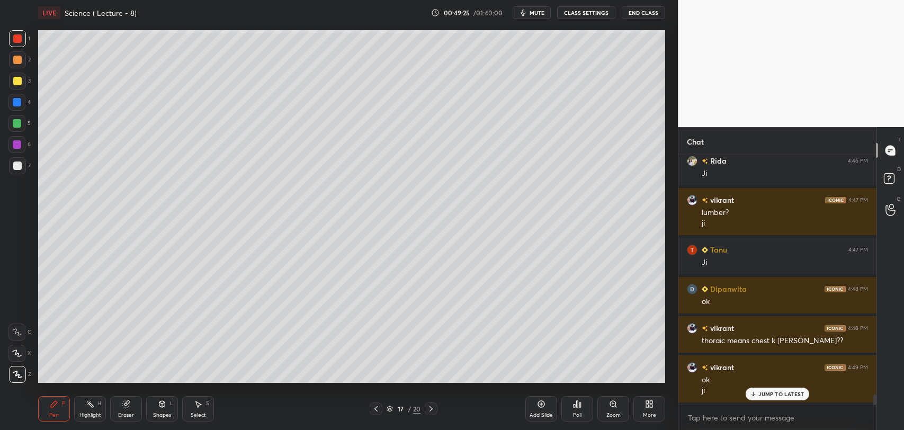
click at [378, 408] on icon at bounding box center [376, 408] width 8 height 8
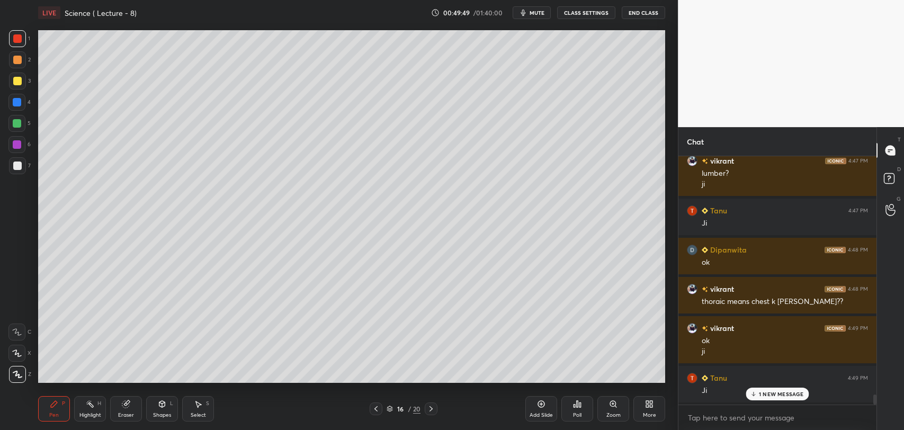
scroll to position [5893, 0]
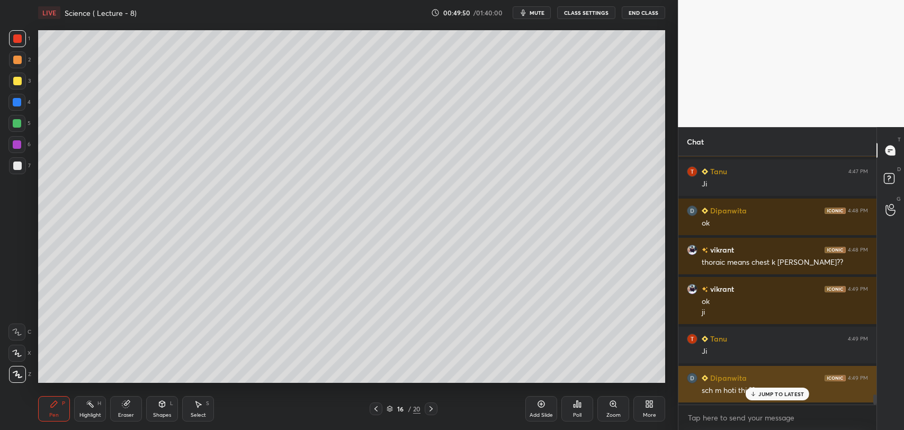
click at [759, 395] on p "JUMP TO LATEST" at bounding box center [781, 394] width 46 height 6
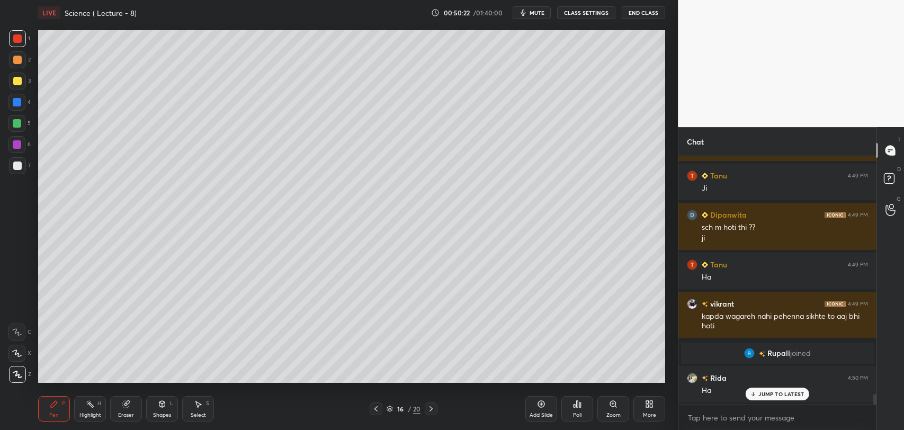
scroll to position [5669, 0]
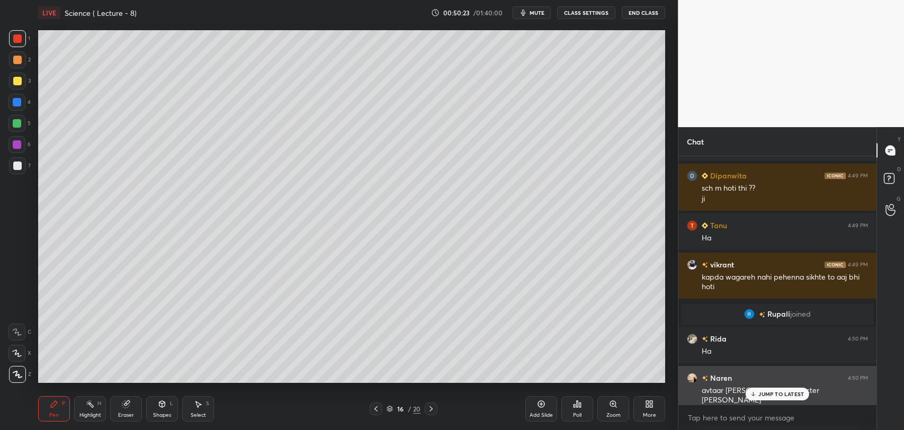
click at [757, 394] on div "JUMP TO LATEST" at bounding box center [777, 394] width 64 height 13
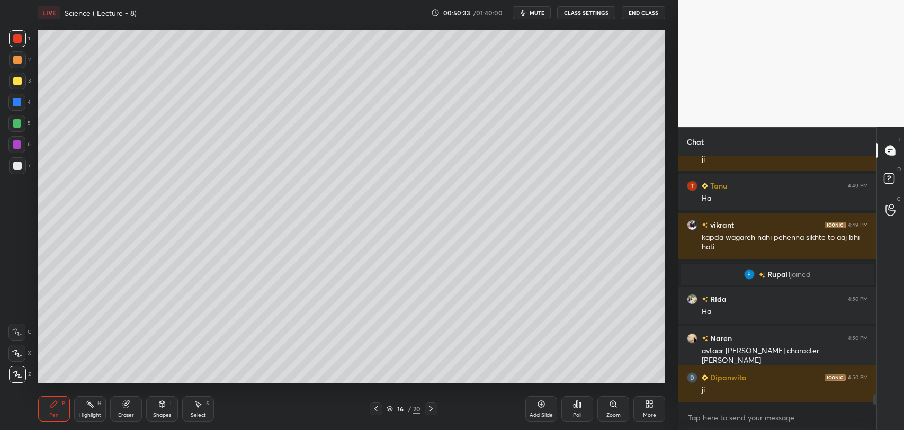
scroll to position [5719, 0]
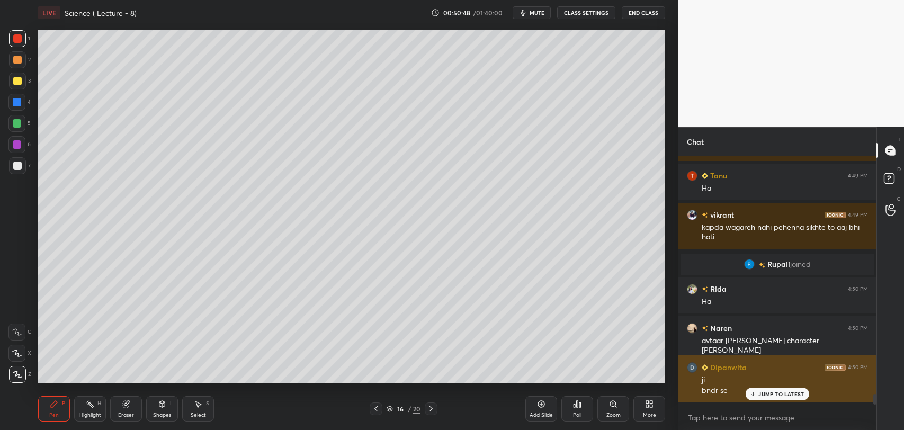
click at [767, 389] on div "JUMP TO LATEST" at bounding box center [777, 394] width 64 height 13
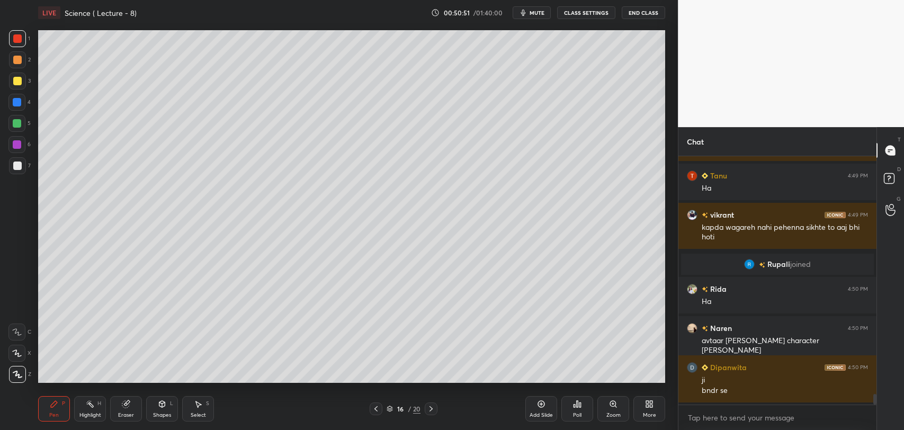
click at [430, 407] on icon at bounding box center [430, 408] width 3 height 5
click at [432, 408] on icon at bounding box center [431, 408] width 8 height 8
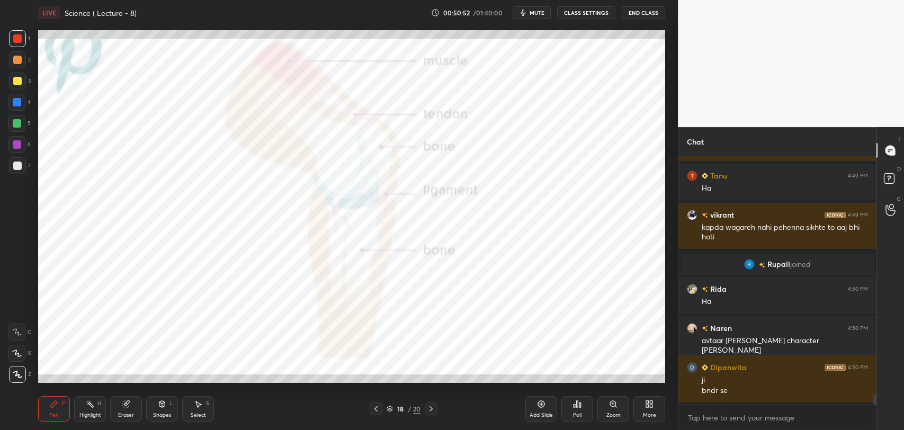
click at [432, 408] on icon at bounding box center [431, 408] width 8 height 8
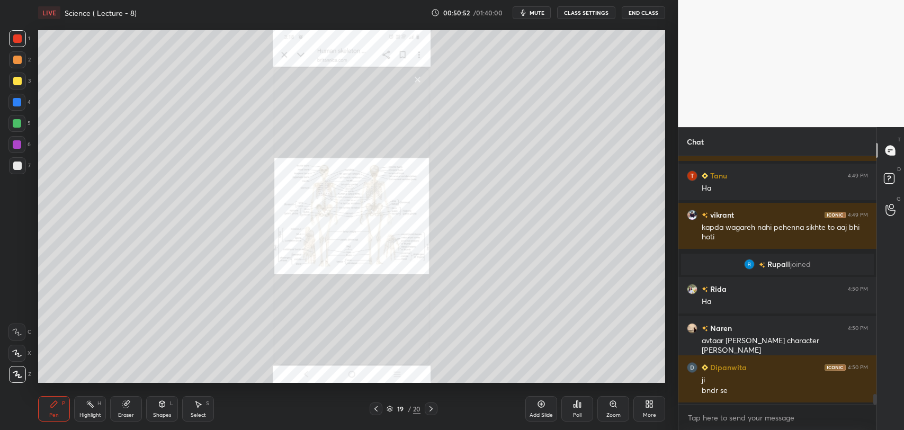
click at [430, 408] on icon at bounding box center [431, 408] width 8 height 8
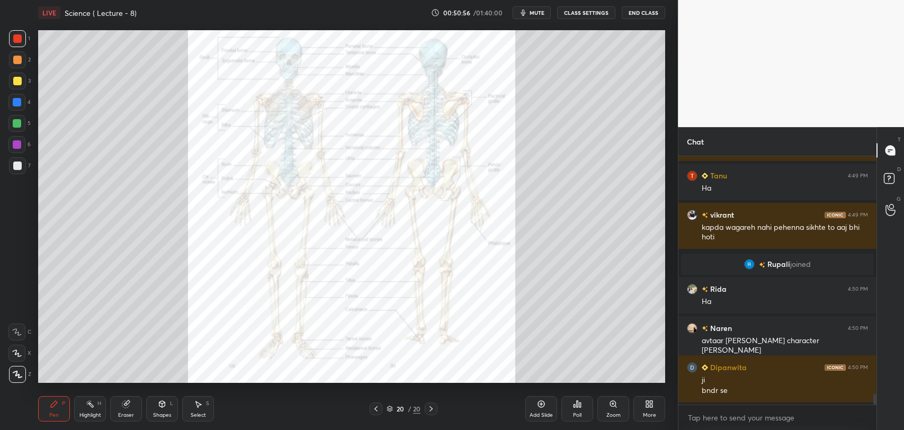
click at [427, 408] on icon at bounding box center [431, 408] width 8 height 8
click at [430, 407] on icon at bounding box center [431, 408] width 8 height 8
click at [370, 408] on div at bounding box center [376, 408] width 13 height 13
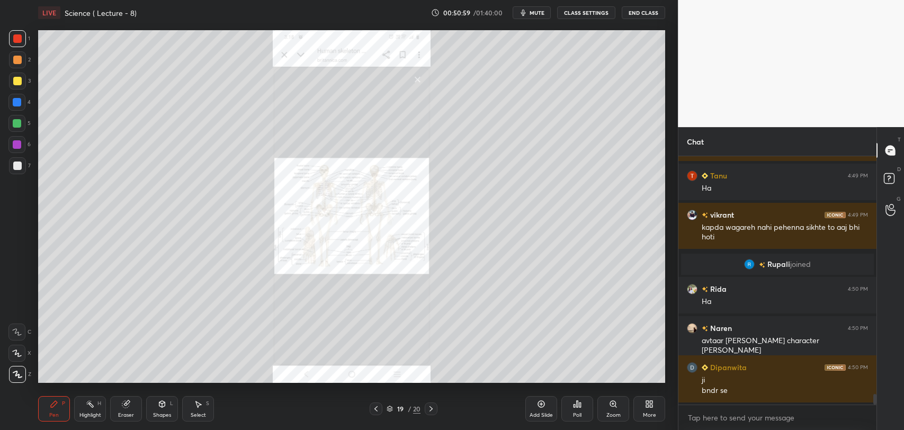
click at [377, 407] on icon at bounding box center [376, 408] width 8 height 8
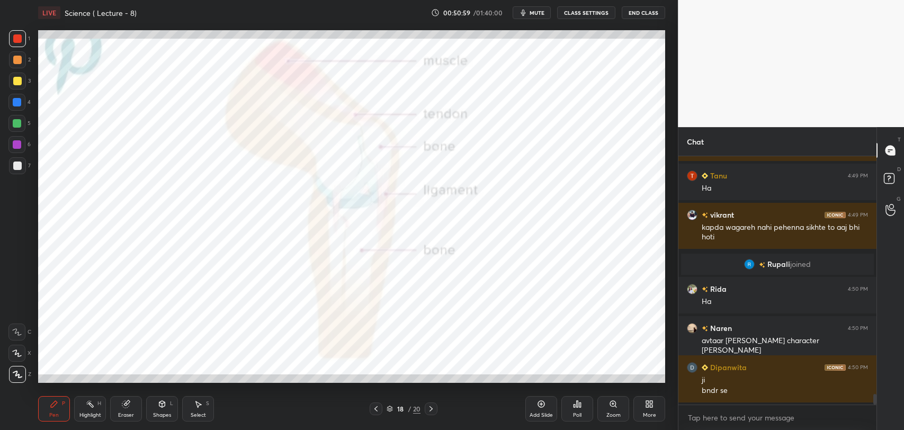
click at [377, 407] on icon at bounding box center [376, 408] width 8 height 8
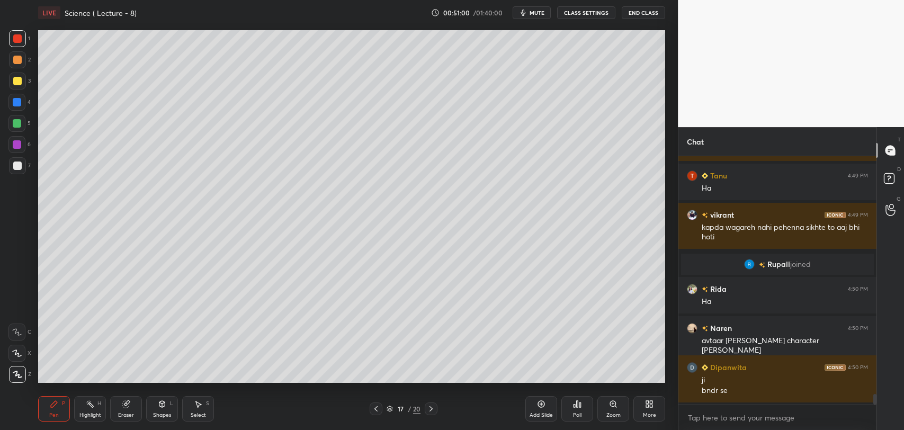
click at [377, 407] on icon at bounding box center [376, 408] width 8 height 8
click at [542, 406] on icon at bounding box center [541, 404] width 8 height 8
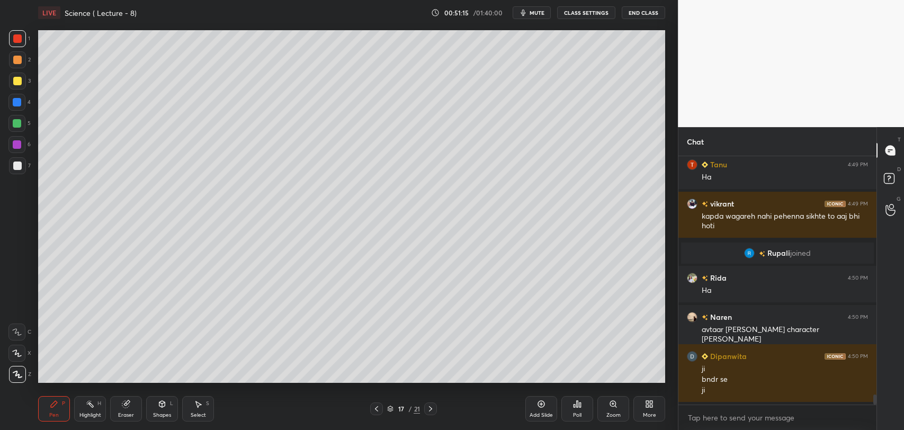
scroll to position [5768, 0]
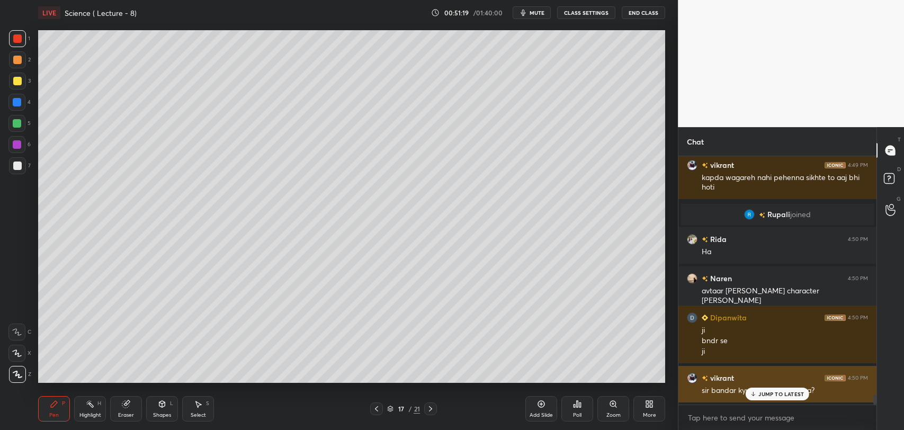
click at [762, 393] on p "JUMP TO LATEST" at bounding box center [781, 394] width 46 height 6
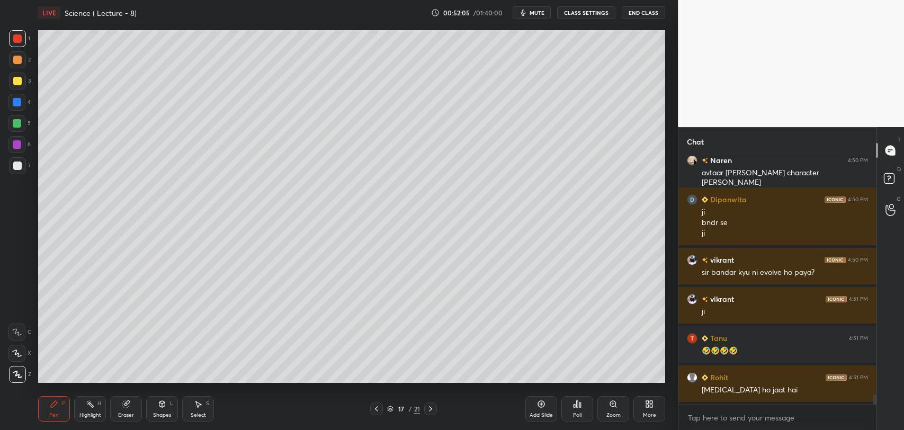
scroll to position [5925, 0]
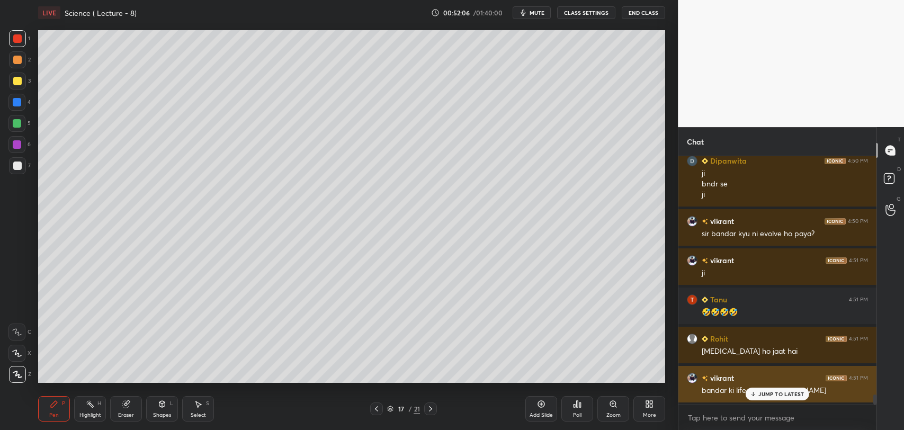
click at [757, 391] on div "JUMP TO LATEST" at bounding box center [777, 394] width 64 height 13
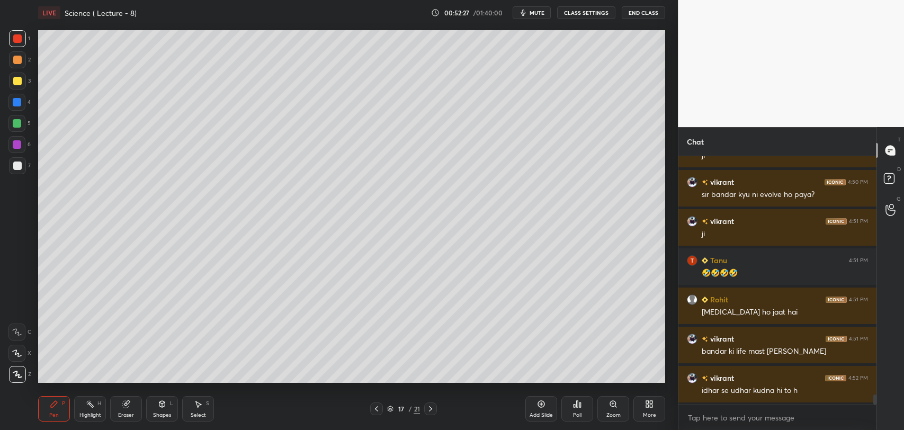
scroll to position [6010, 0]
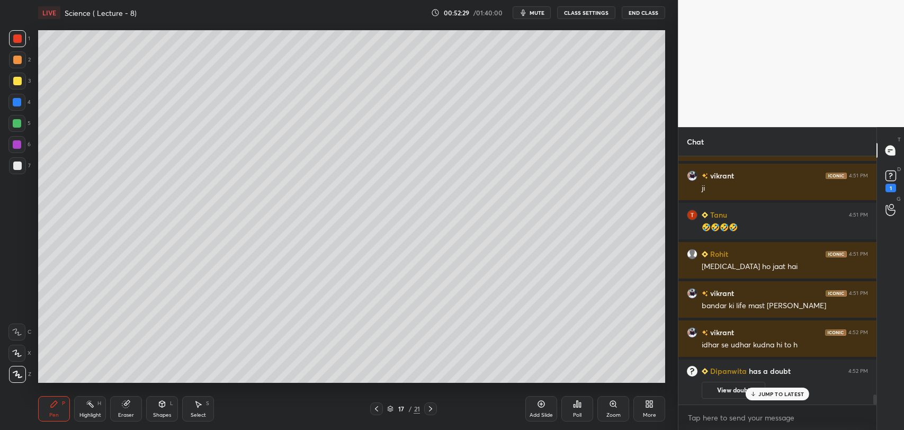
click at [783, 393] on p "JUMP TO LATEST" at bounding box center [781, 394] width 46 height 6
click at [744, 391] on button "View doubt" at bounding box center [733, 390] width 64 height 17
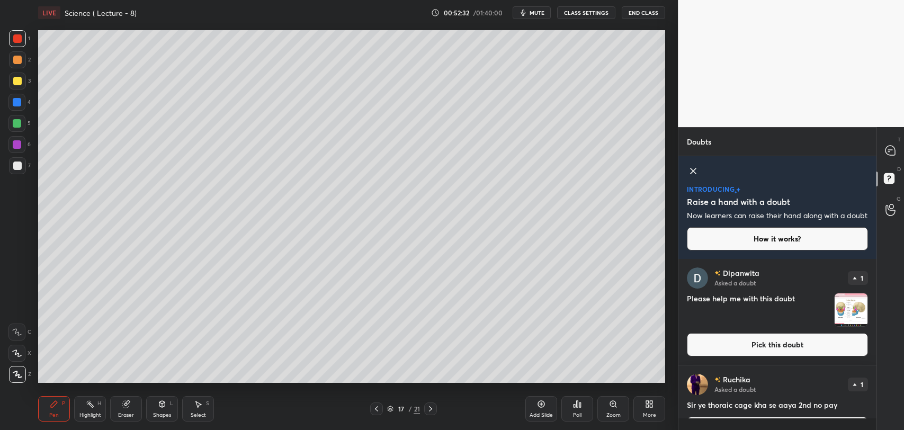
click at [844, 323] on img "grid" at bounding box center [850, 309] width 33 height 33
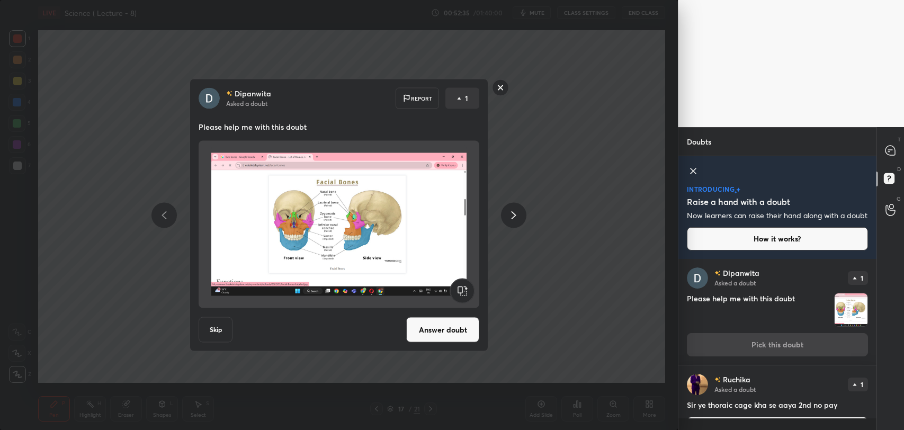
click at [461, 332] on button "Answer doubt" at bounding box center [442, 329] width 73 height 25
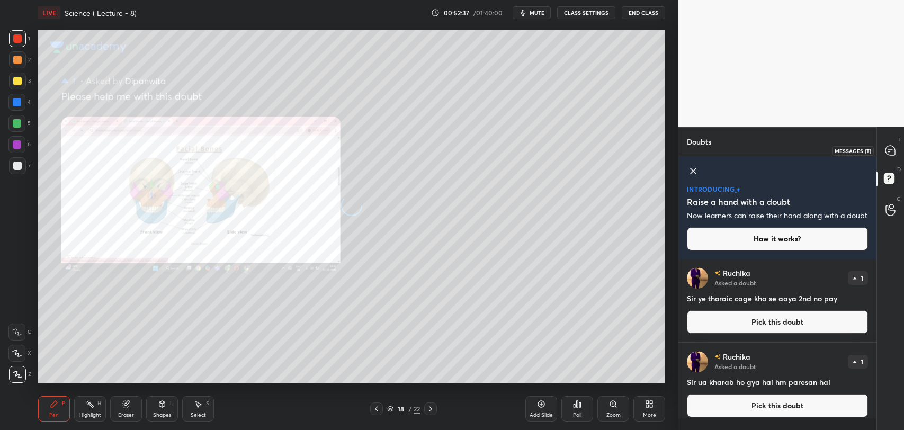
click at [887, 151] on icon at bounding box center [890, 151] width 10 height 10
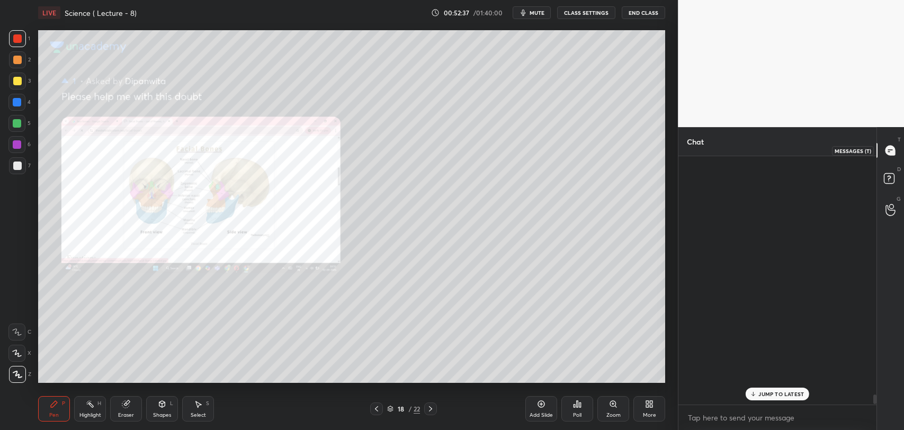
scroll to position [246, 195]
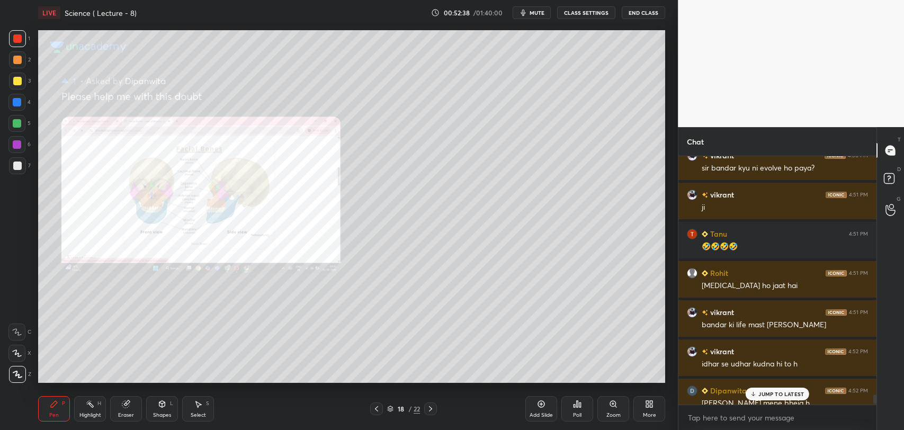
click at [762, 395] on p "JUMP TO LATEST" at bounding box center [781, 394] width 46 height 6
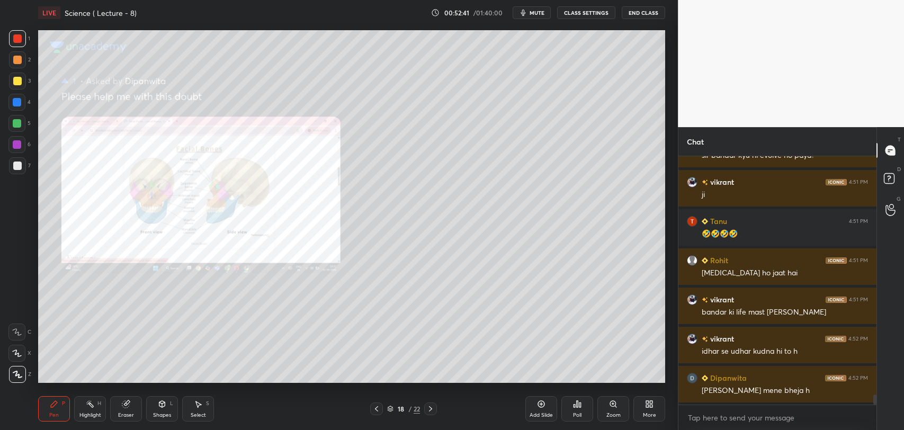
click at [610, 412] on div "Zoom" at bounding box center [613, 414] width 14 height 5
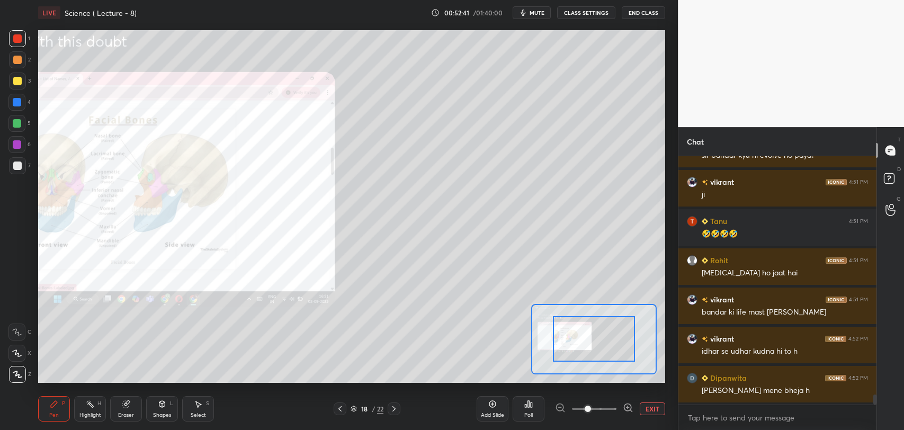
click at [626, 408] on icon at bounding box center [628, 407] width 11 height 11
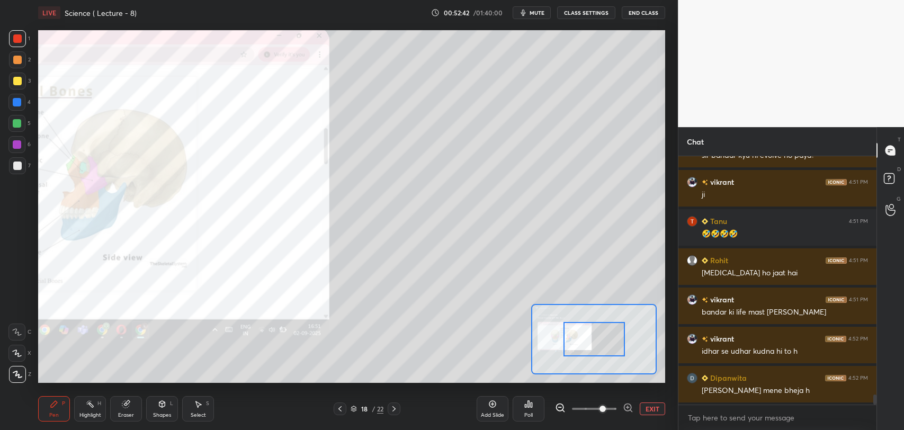
click at [626, 406] on icon at bounding box center [628, 407] width 11 height 11
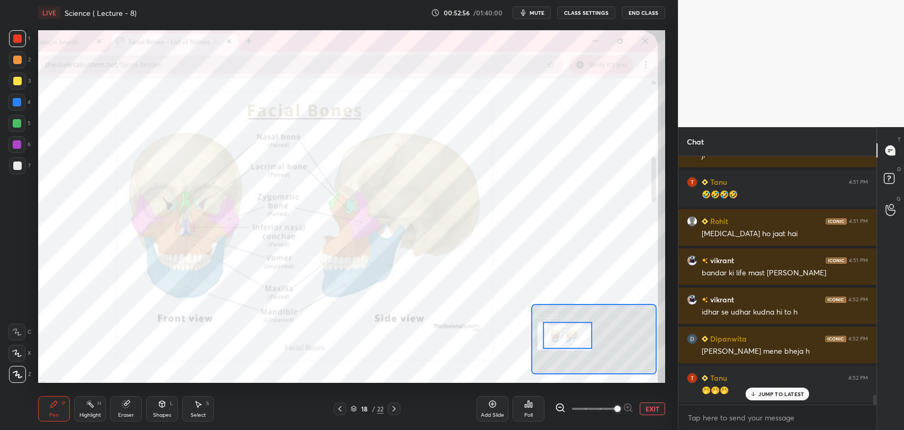
click at [341, 406] on icon at bounding box center [339, 408] width 3 height 5
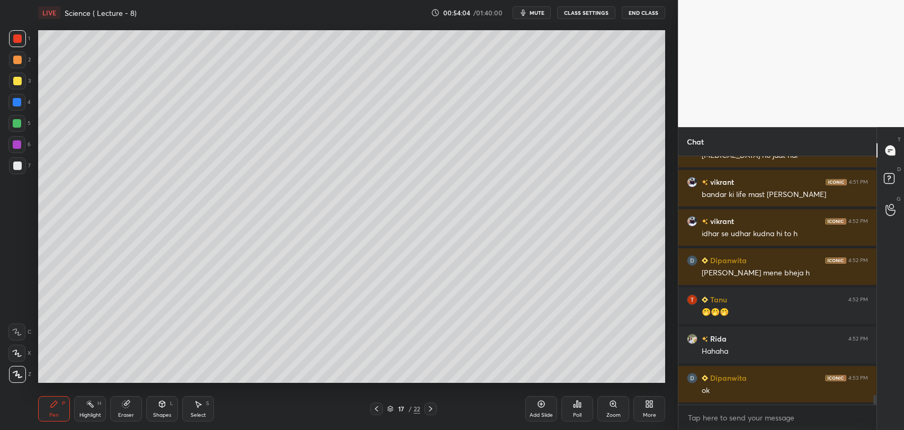
scroll to position [6197, 0]
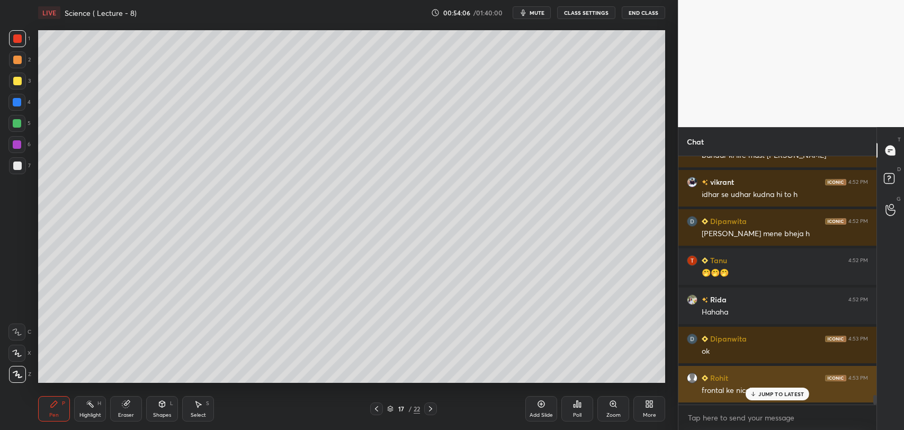
click at [755, 395] on icon at bounding box center [753, 394] width 7 height 6
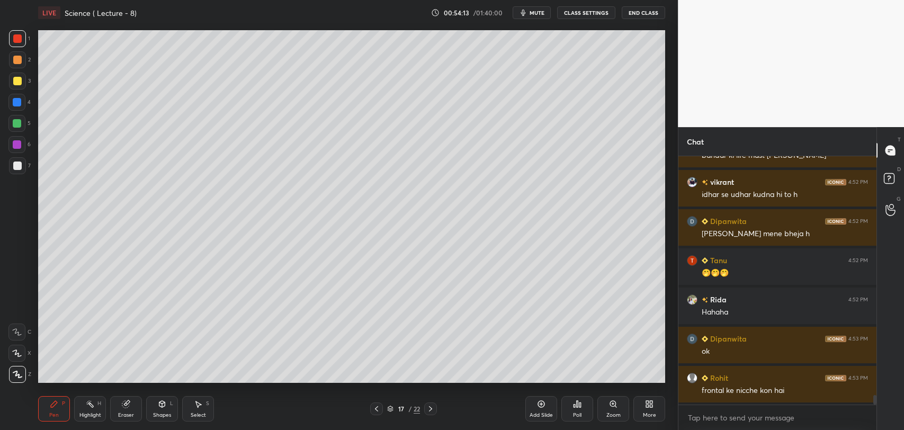
click at [128, 412] on div "Eraser" at bounding box center [126, 414] width 16 height 5
click at [58, 412] on div "Pen" at bounding box center [54, 414] width 10 height 5
click at [15, 142] on div at bounding box center [17, 144] width 8 height 8
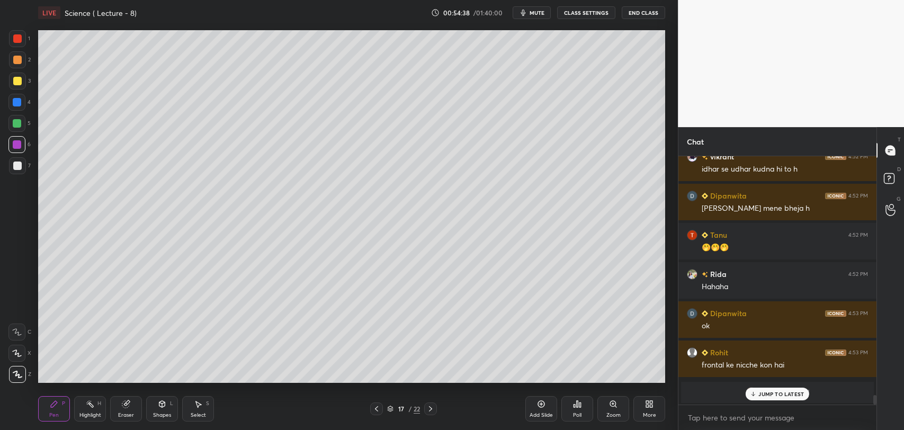
click at [758, 394] on p "JUMP TO LATEST" at bounding box center [781, 394] width 46 height 6
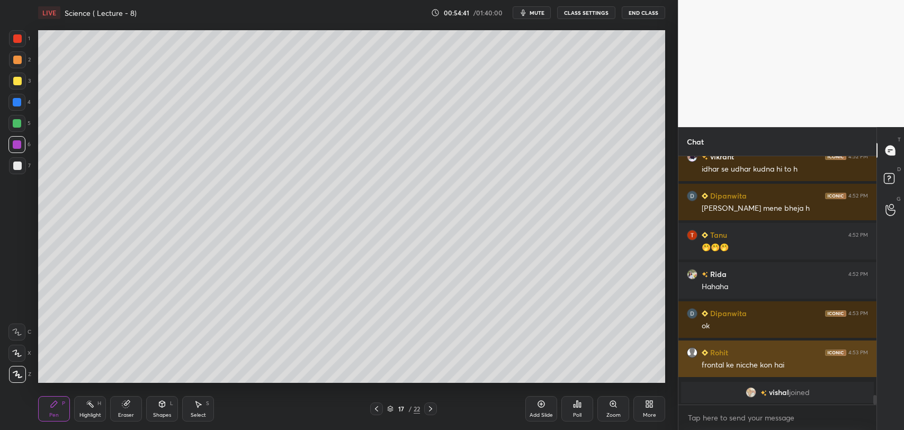
scroll to position [5939, 0]
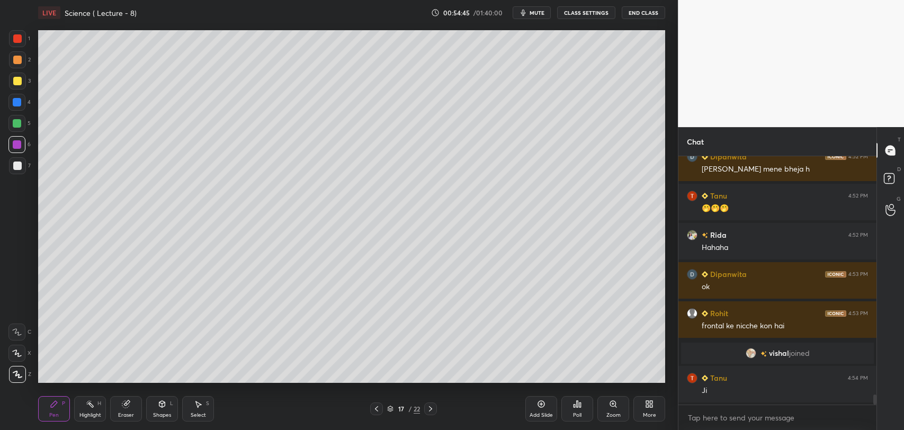
click at [379, 408] on icon at bounding box center [376, 408] width 8 height 8
click at [429, 406] on icon at bounding box center [430, 408] width 8 height 8
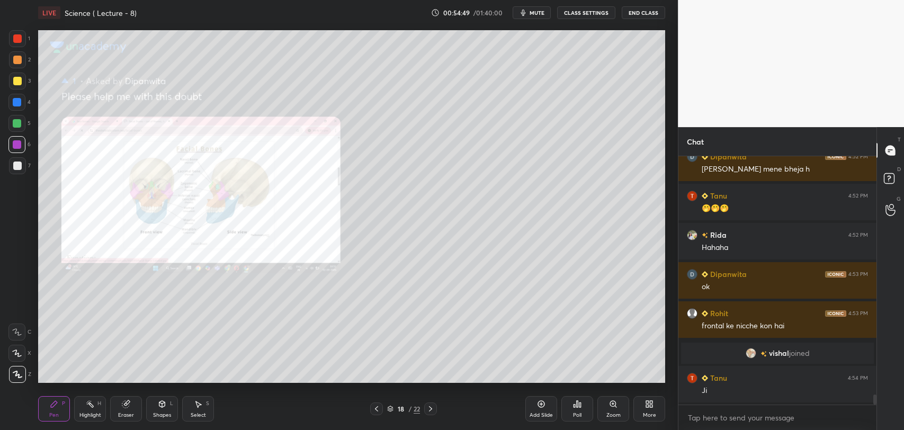
click at [615, 409] on div "Zoom" at bounding box center [613, 408] width 32 height 25
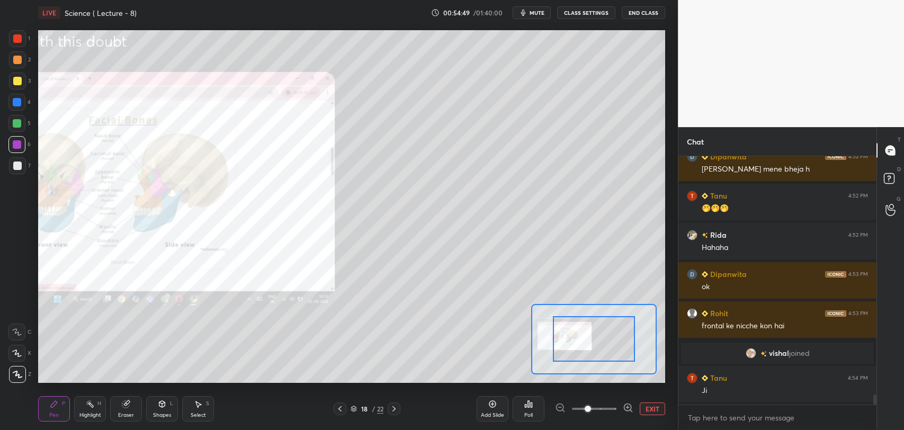
click at [629, 404] on icon at bounding box center [627, 407] width 7 height 7
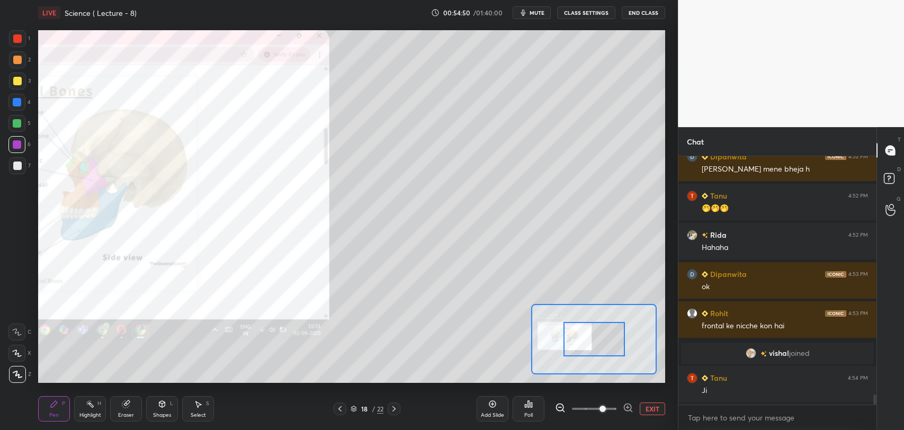
click at [631, 403] on icon at bounding box center [628, 407] width 11 height 11
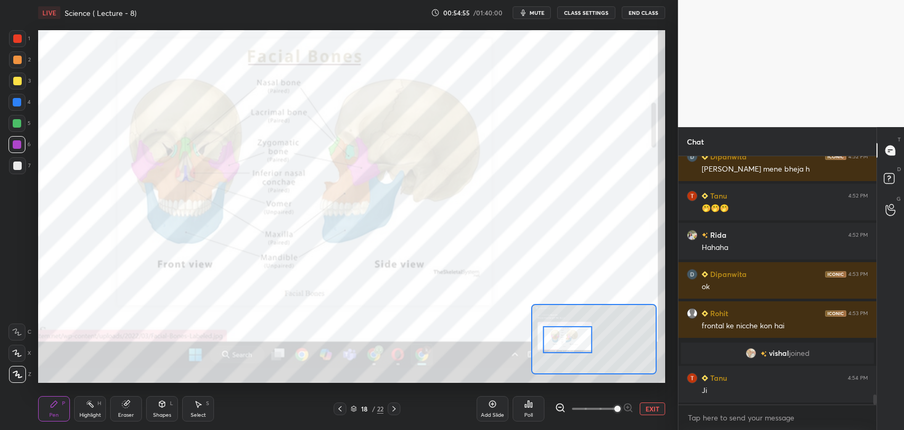
click at [21, 39] on div at bounding box center [17, 38] width 8 height 8
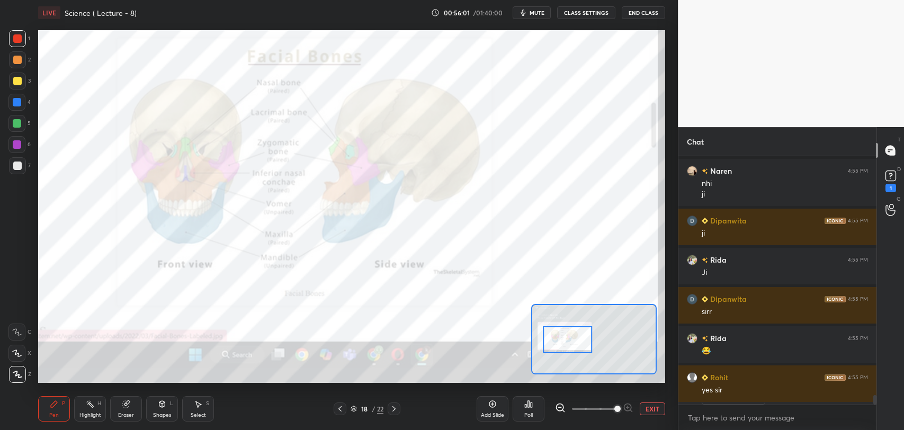
scroll to position [6391, 0]
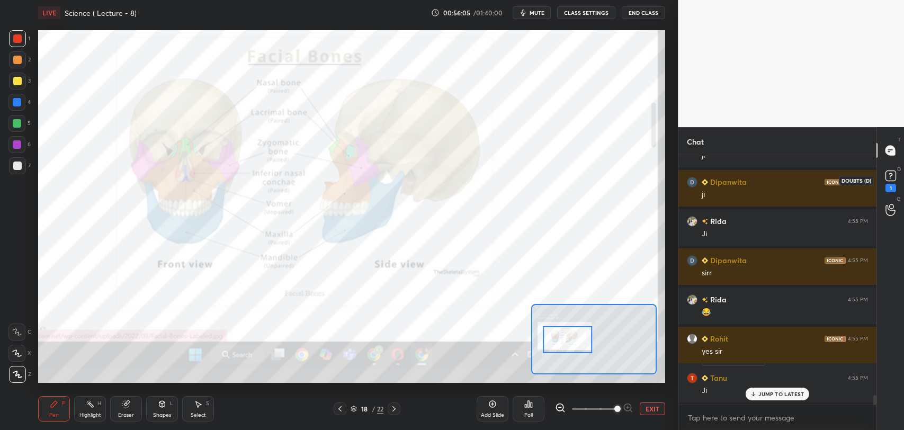
click at [887, 175] on rect at bounding box center [890, 176] width 10 height 10
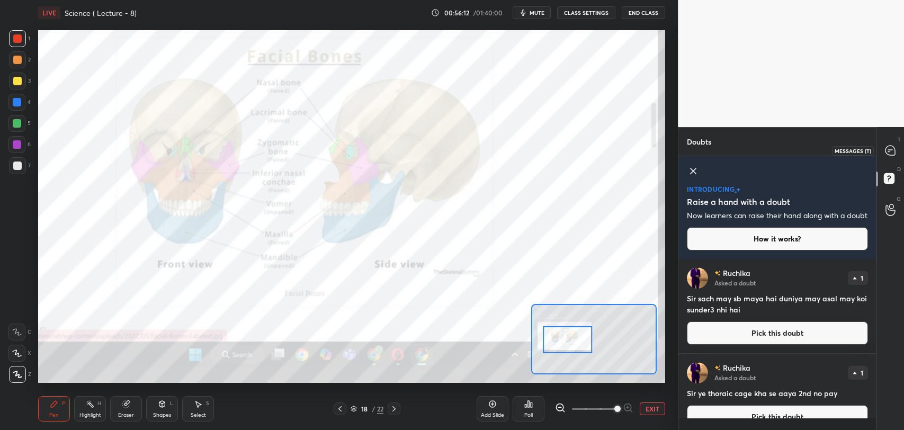
click at [888, 149] on icon at bounding box center [890, 151] width 10 height 10
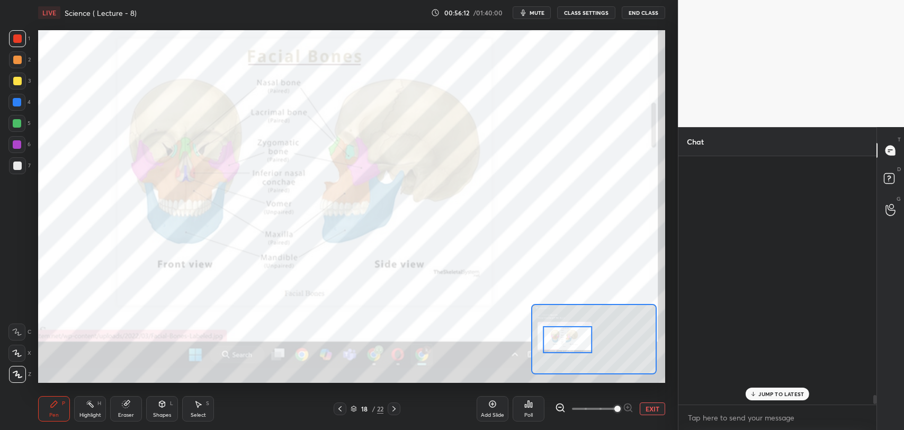
scroll to position [246, 195]
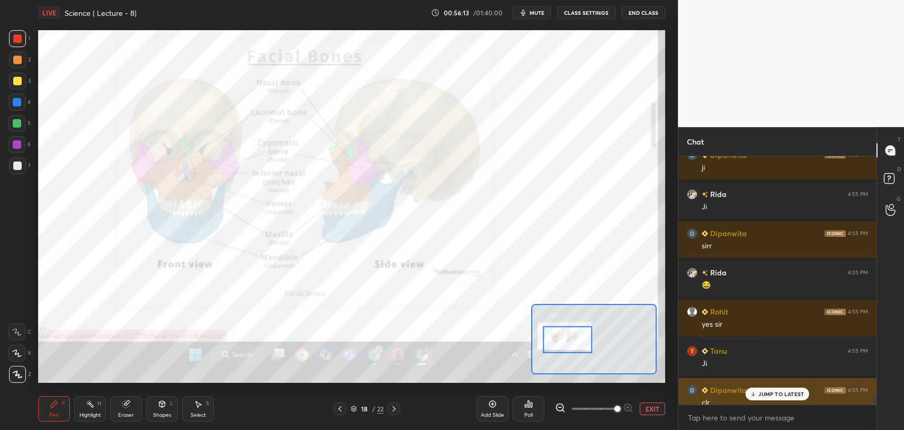
click at [766, 393] on p "JUMP TO LATEST" at bounding box center [781, 394] width 46 height 6
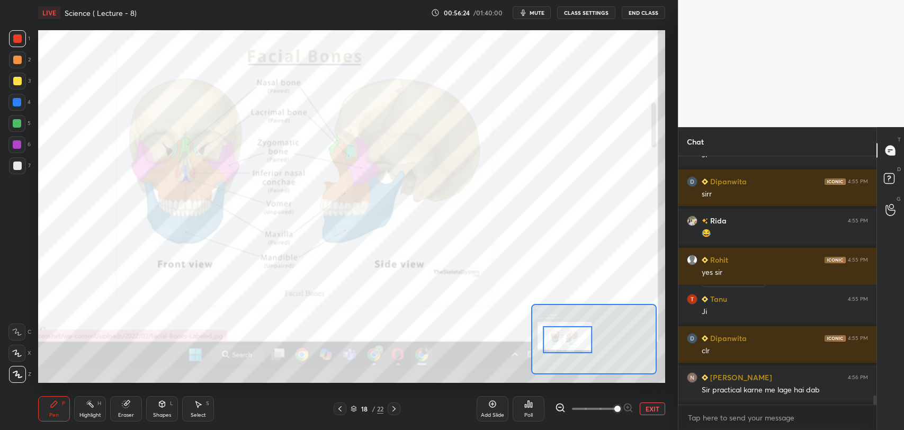
scroll to position [6747, 0]
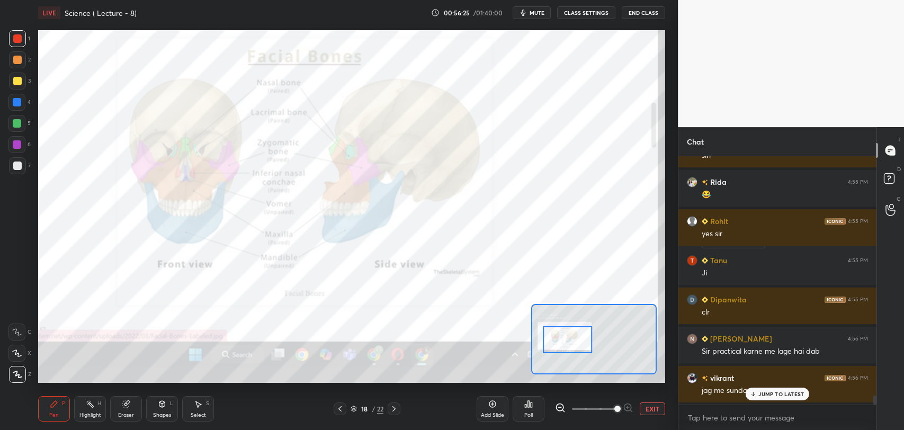
click at [755, 393] on icon at bounding box center [753, 394] width 7 height 6
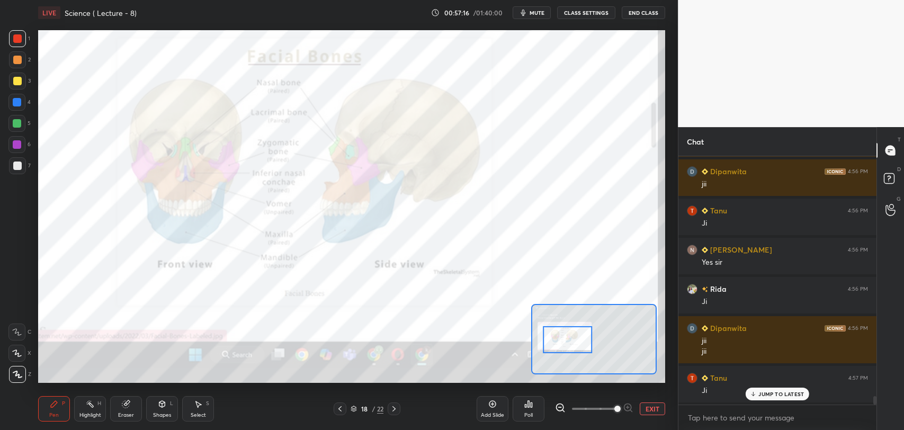
scroll to position [7032, 0]
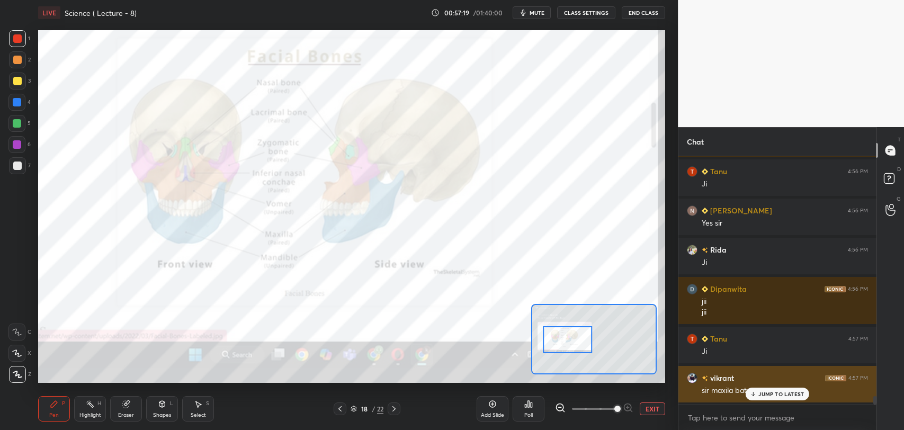
click at [761, 391] on p "JUMP TO LATEST" at bounding box center [781, 394] width 46 height 6
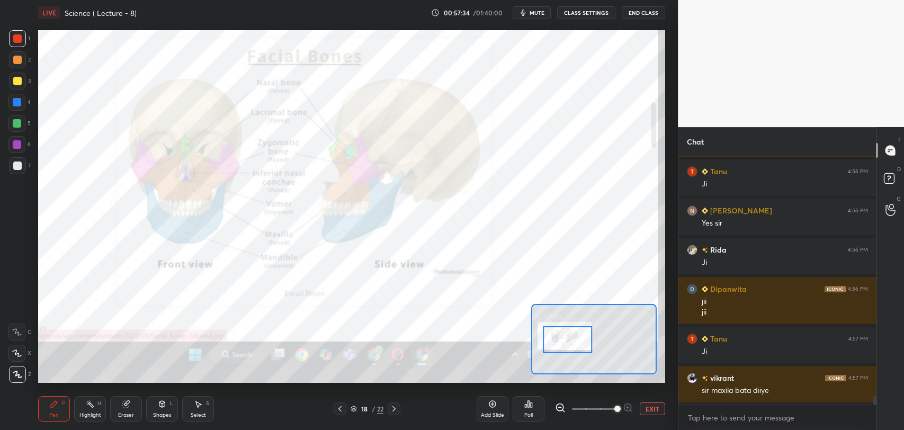
click at [19, 83] on div at bounding box center [17, 81] width 8 height 8
click at [18, 143] on div at bounding box center [17, 144] width 8 height 8
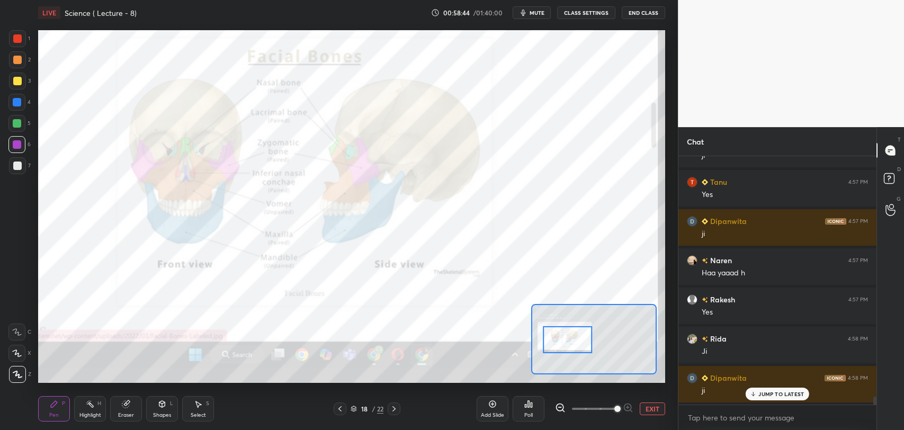
scroll to position [7420, 0]
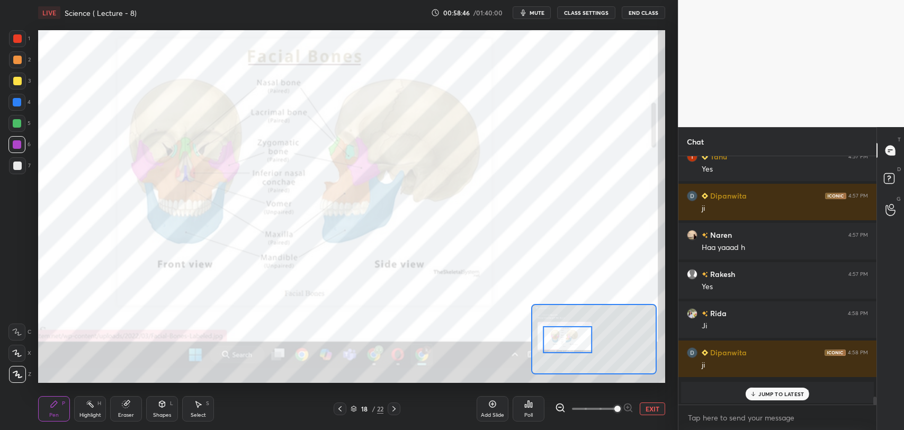
click at [758, 391] on div "JUMP TO LATEST" at bounding box center [777, 394] width 64 height 13
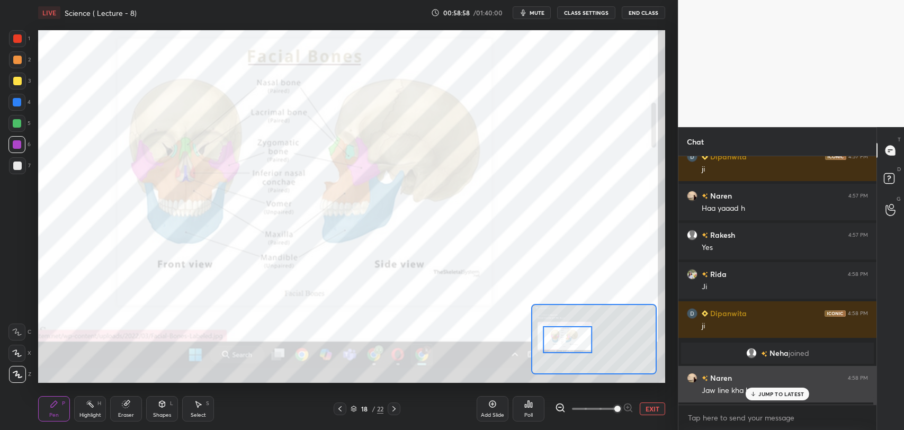
click at [759, 394] on p "JUMP TO LATEST" at bounding box center [781, 394] width 46 height 6
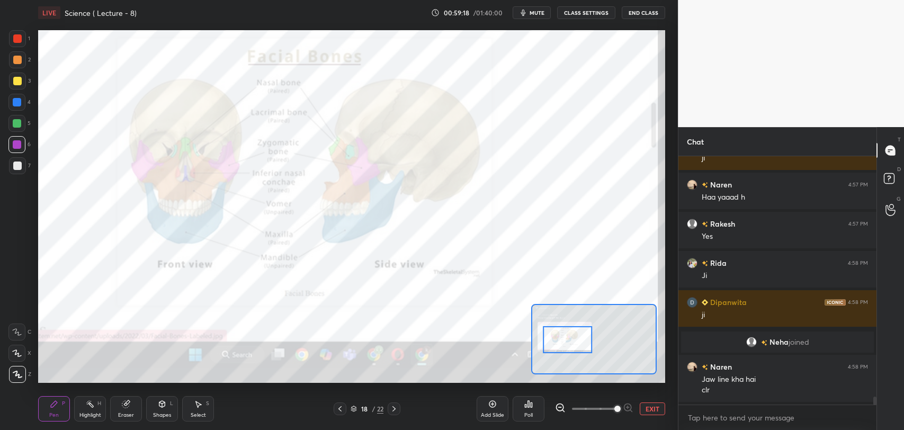
scroll to position [7509, 0]
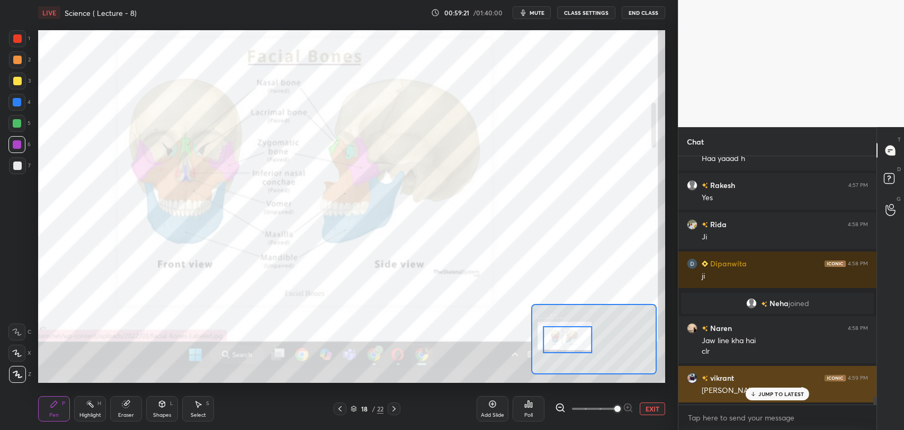
click at [765, 396] on p "JUMP TO LATEST" at bounding box center [781, 394] width 46 height 6
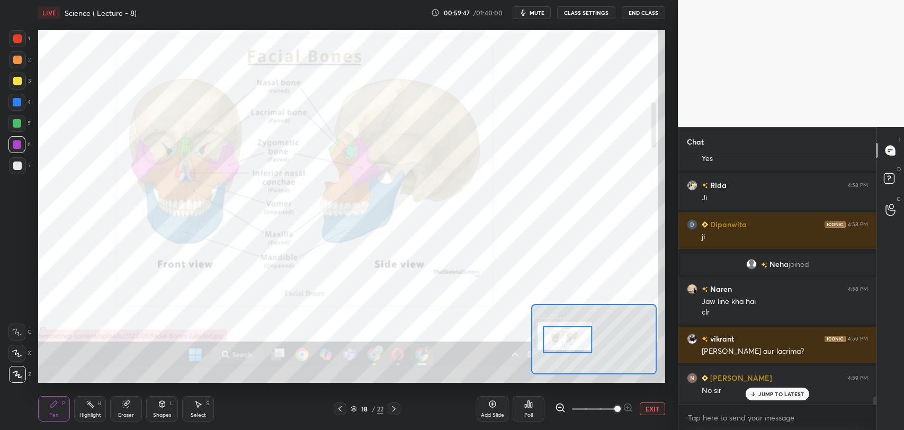
scroll to position [7588, 0]
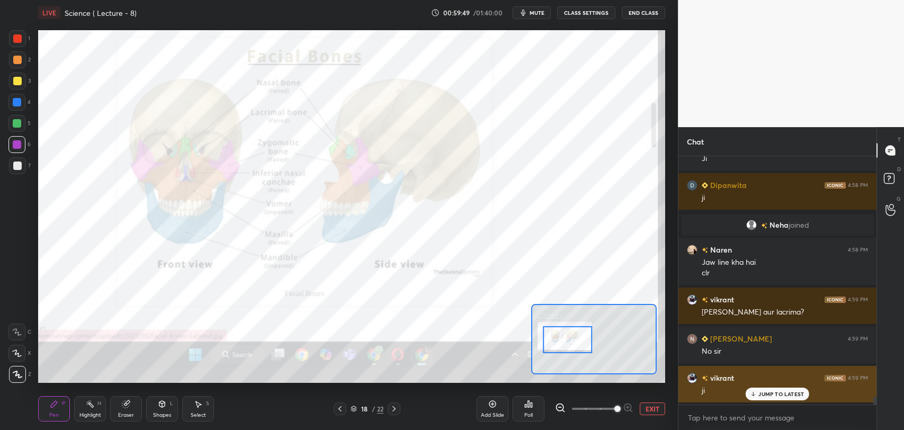
click at [763, 391] on p "JUMP TO LATEST" at bounding box center [781, 394] width 46 height 6
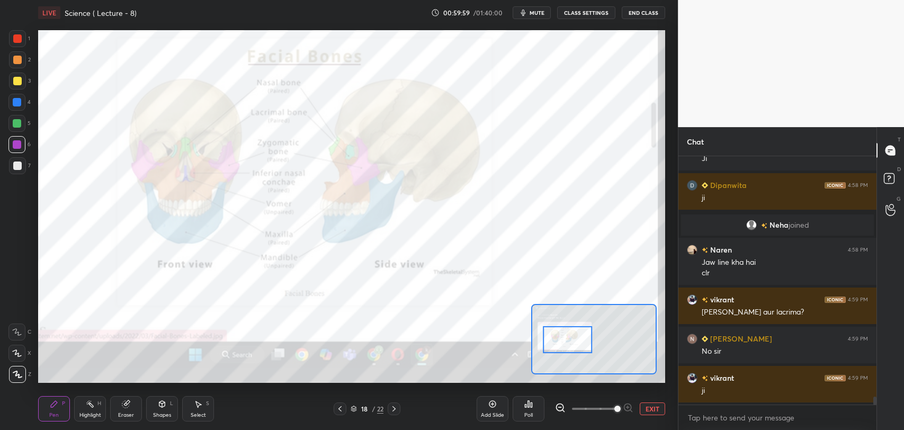
click at [18, 42] on div at bounding box center [17, 38] width 8 height 8
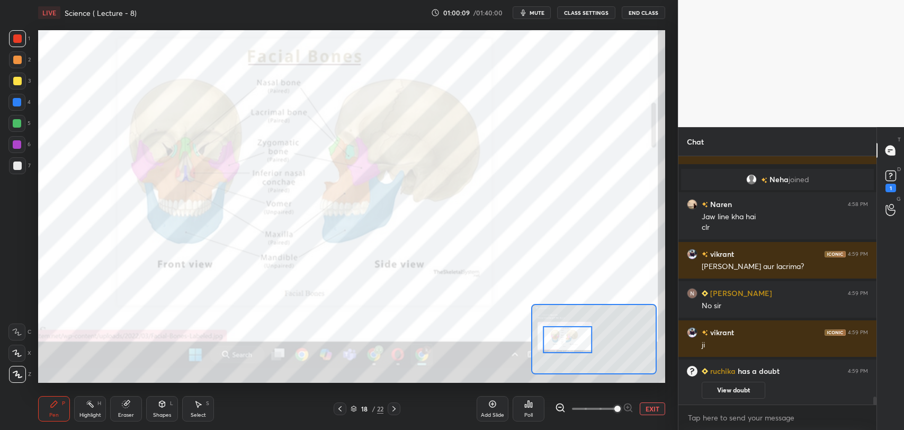
click at [728, 388] on button "View doubt" at bounding box center [733, 390] width 64 height 17
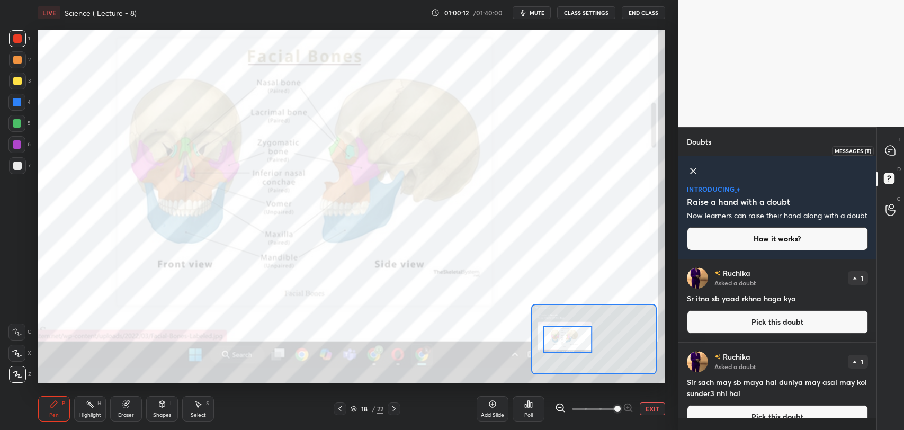
click at [888, 150] on icon at bounding box center [890, 150] width 4 height 0
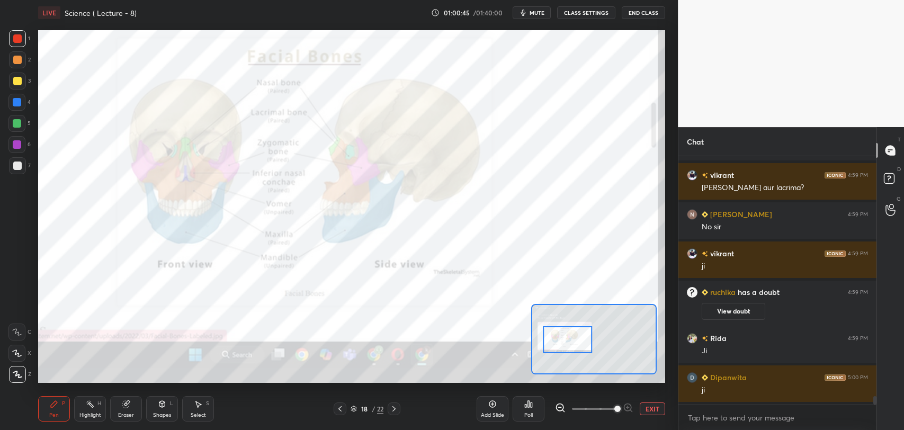
scroll to position [7272, 0]
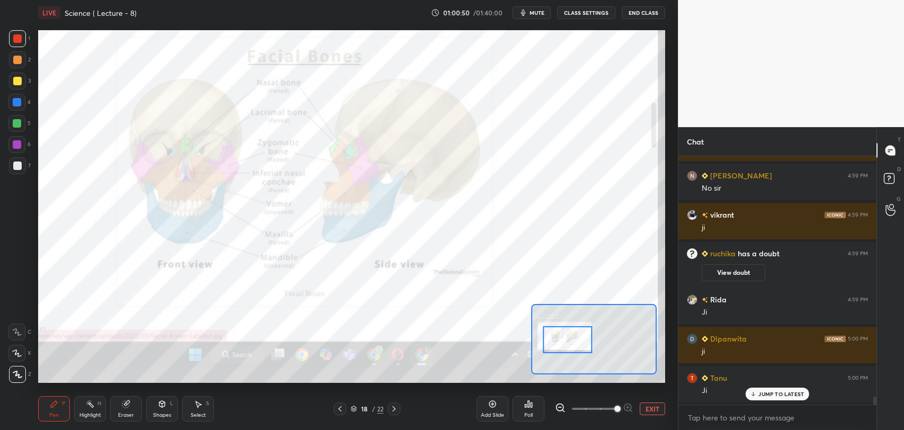
click at [493, 408] on icon at bounding box center [492, 404] width 8 height 8
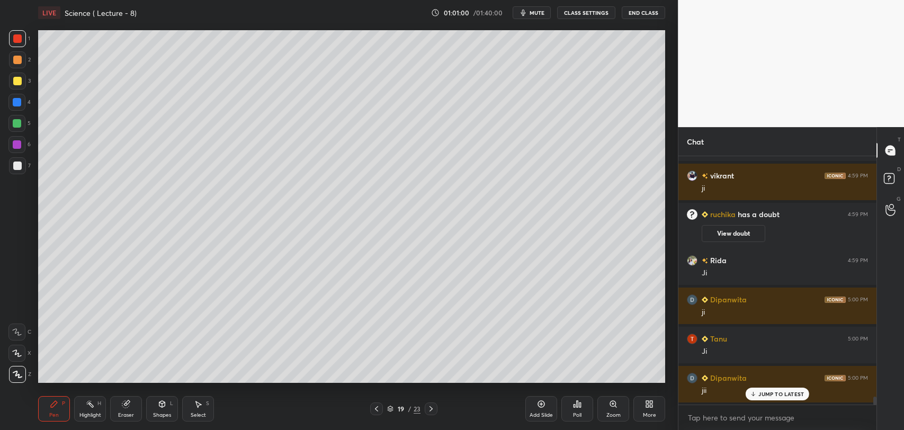
scroll to position [7350, 0]
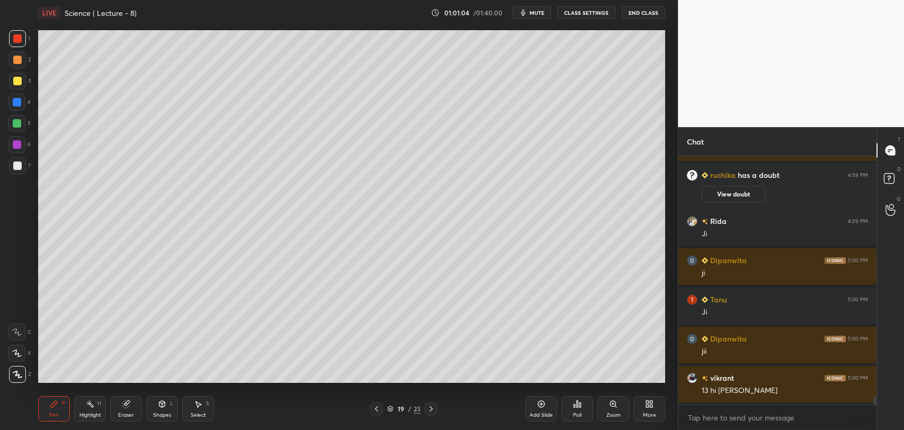
click at [378, 408] on icon at bounding box center [376, 408] width 8 height 8
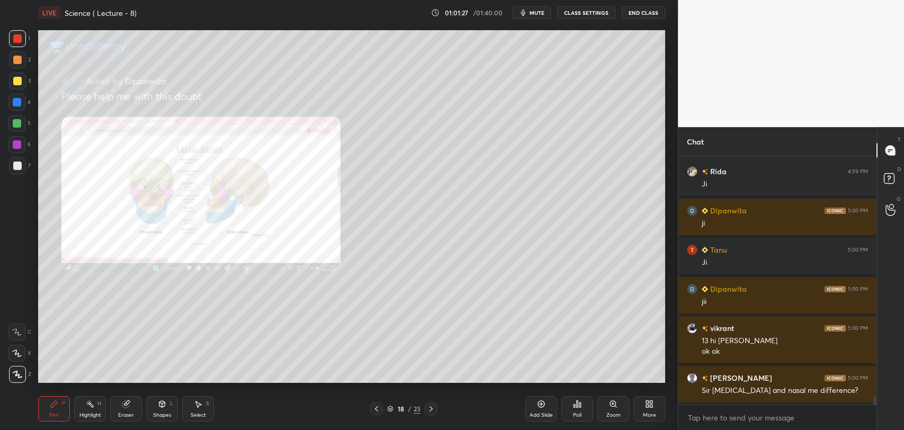
scroll to position [7439, 0]
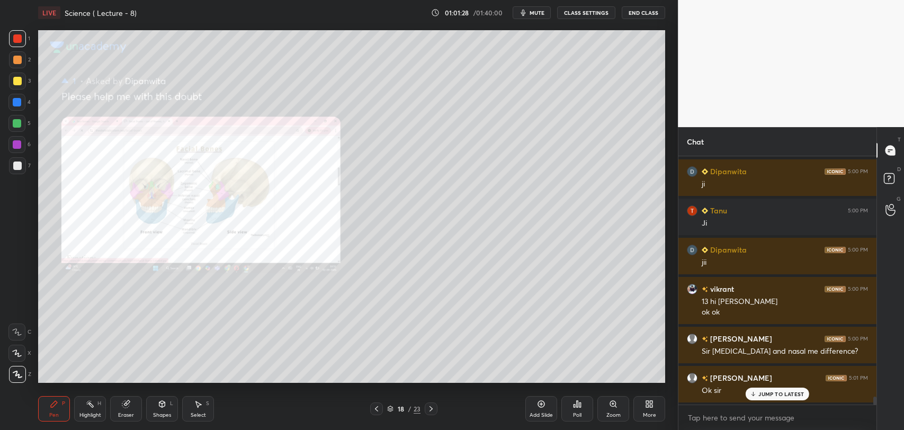
click at [616, 407] on icon at bounding box center [616, 407] width 2 height 2
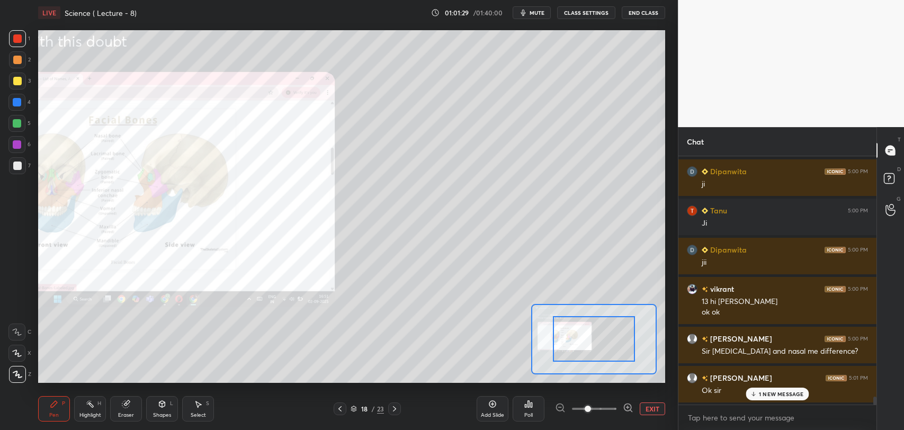
scroll to position [7479, 0]
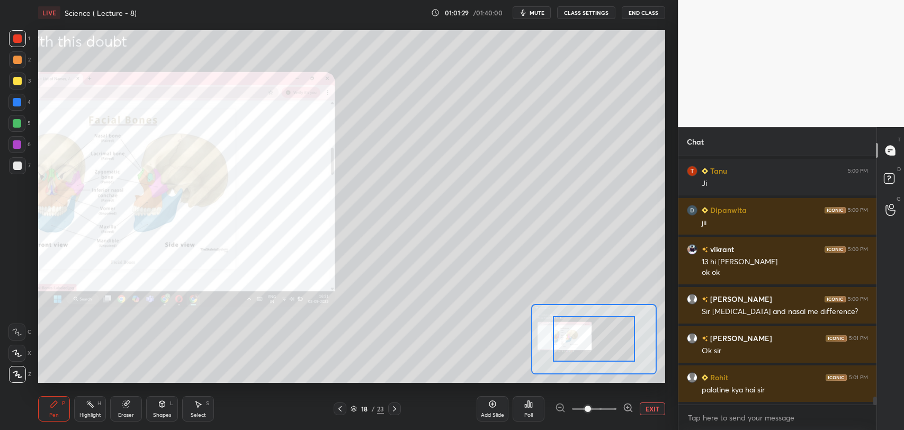
click at [628, 404] on icon at bounding box center [627, 407] width 7 height 7
click at [631, 403] on icon at bounding box center [628, 407] width 11 height 11
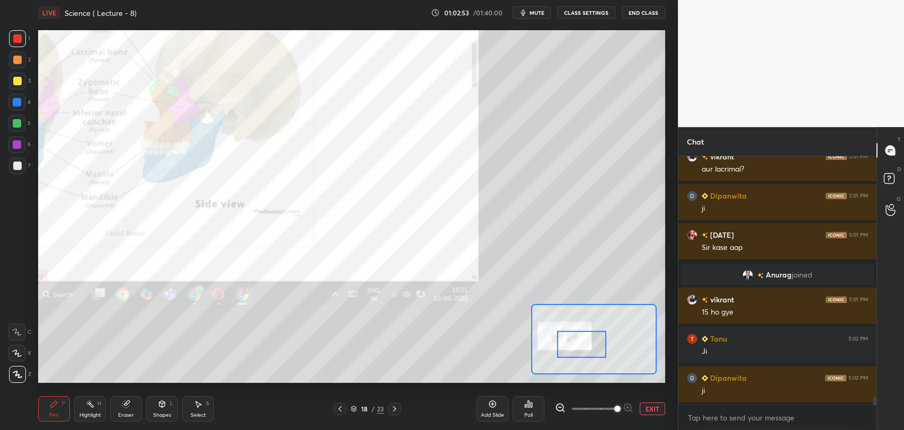
scroll to position [7428, 0]
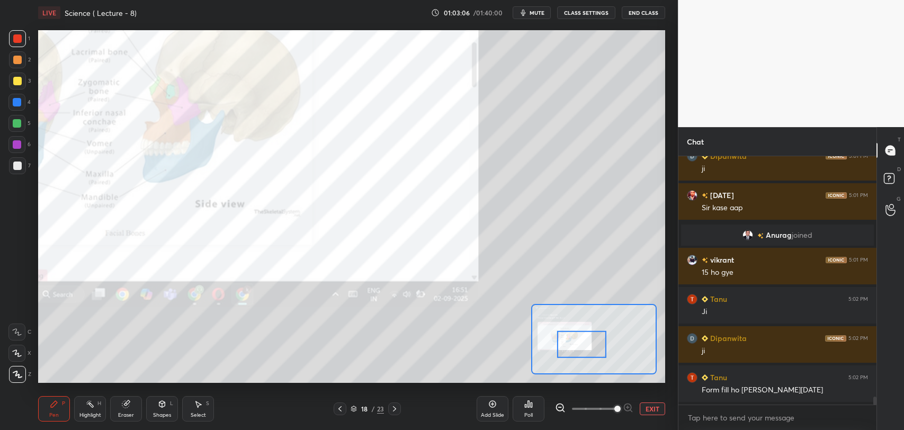
click at [494, 406] on icon at bounding box center [492, 404] width 8 height 8
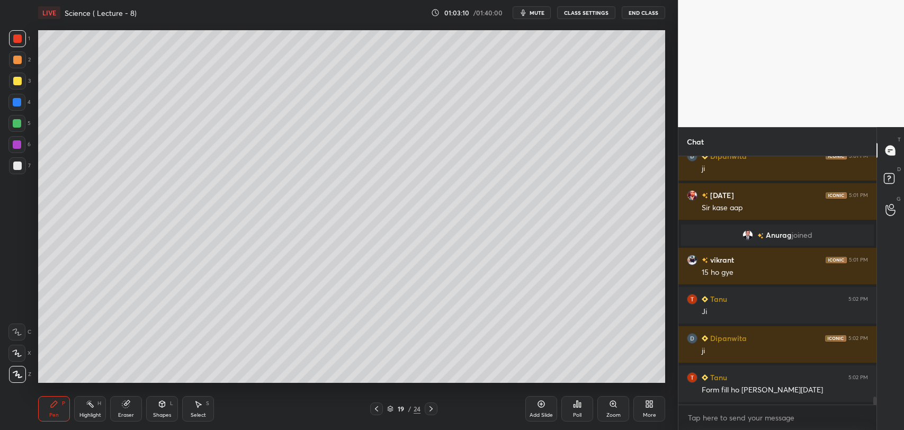
scroll to position [7467, 0]
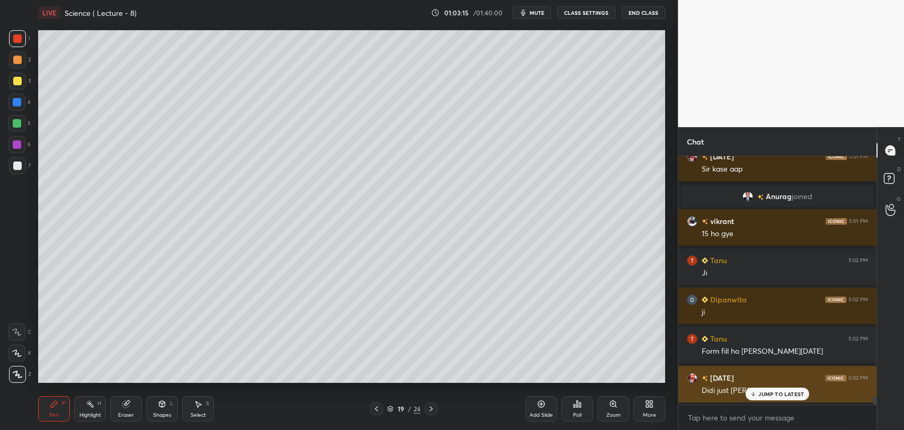
click at [759, 396] on p "JUMP TO LATEST" at bounding box center [781, 394] width 46 height 6
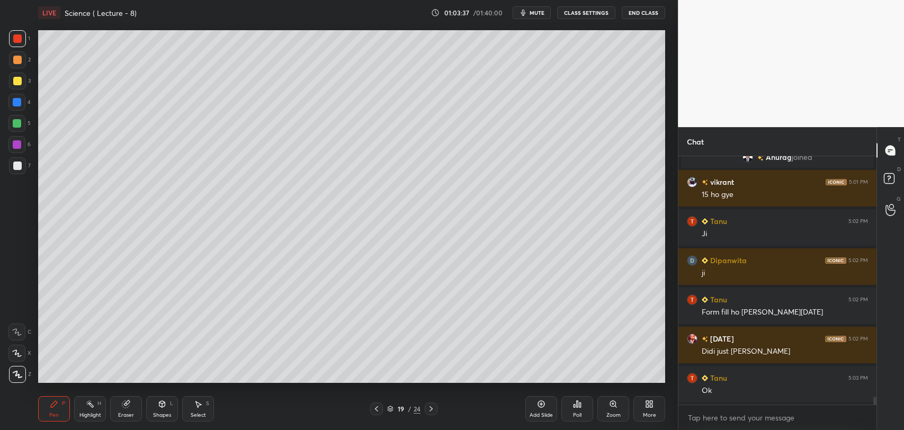
scroll to position [7545, 0]
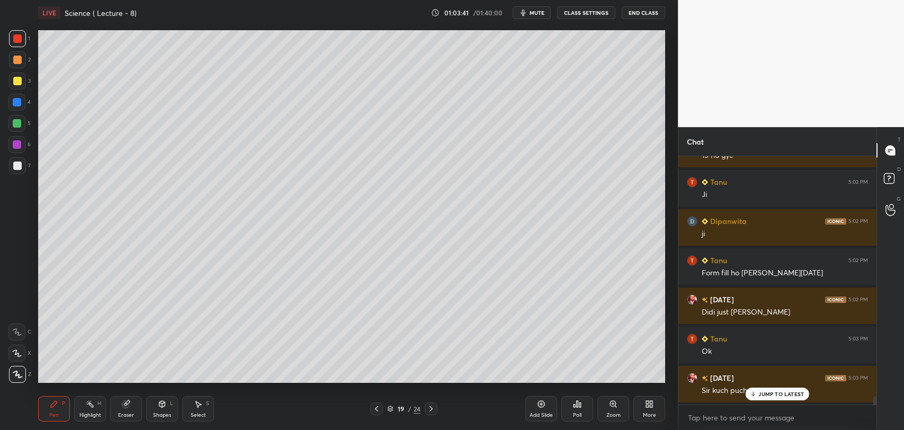
click at [759, 391] on p "JUMP TO LATEST" at bounding box center [781, 394] width 46 height 6
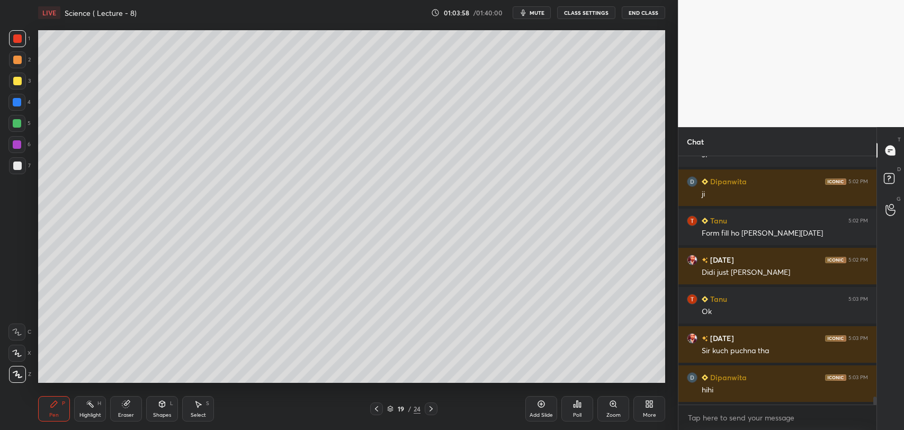
click at [430, 408] on icon at bounding box center [431, 408] width 8 height 8
click at [429, 407] on icon at bounding box center [431, 408] width 8 height 8
click at [430, 408] on icon at bounding box center [431, 408] width 8 height 8
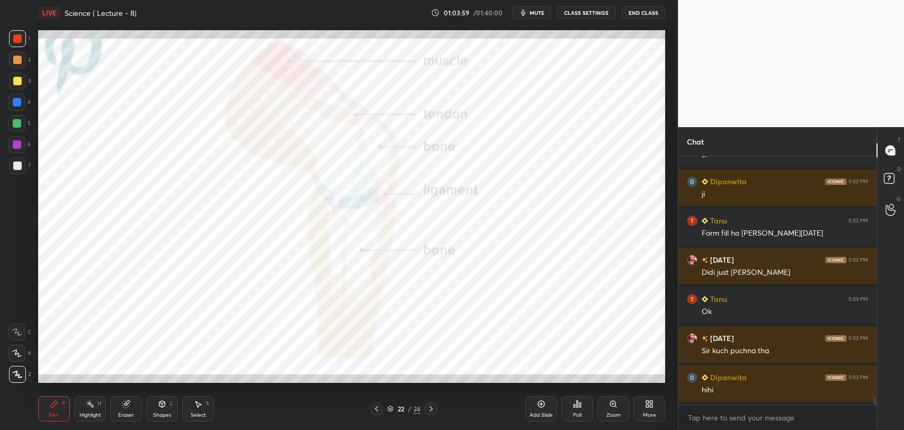
click at [431, 408] on icon at bounding box center [430, 408] width 3 height 5
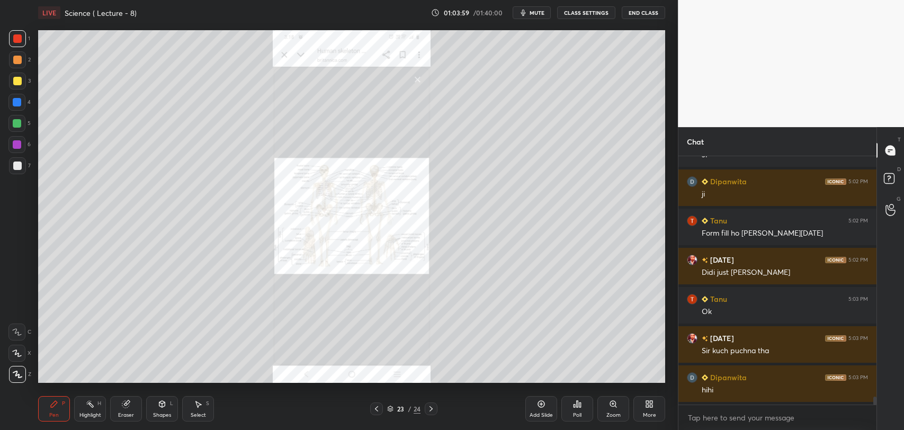
click at [430, 408] on icon at bounding box center [430, 408] width 3 height 5
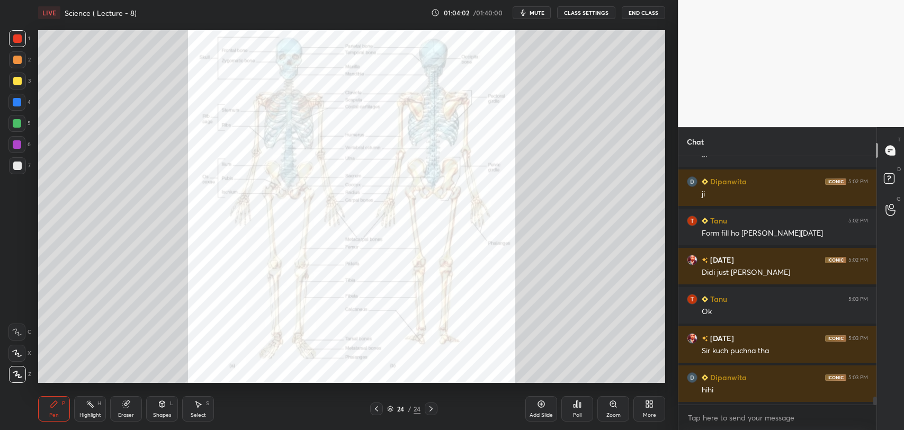
click at [123, 409] on div "Eraser" at bounding box center [126, 408] width 32 height 25
click at [15, 371] on span "Erase all" at bounding box center [17, 374] width 16 height 7
click at [377, 412] on icon at bounding box center [376, 408] width 8 height 8
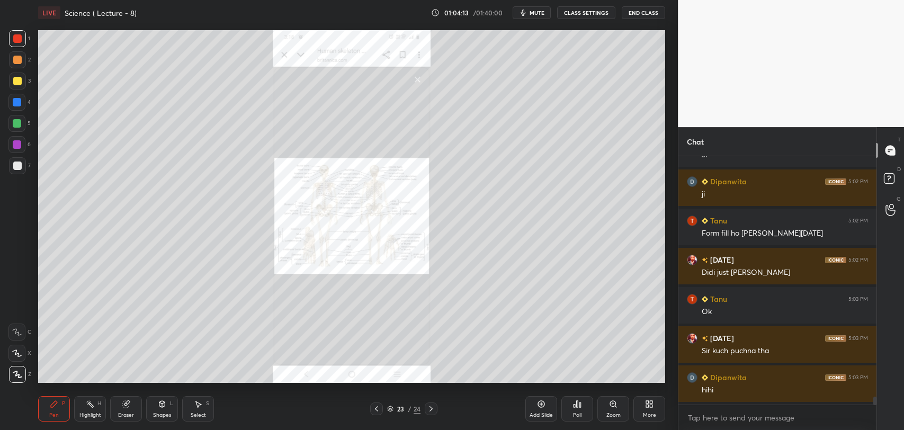
click at [377, 403] on div at bounding box center [376, 408] width 13 height 13
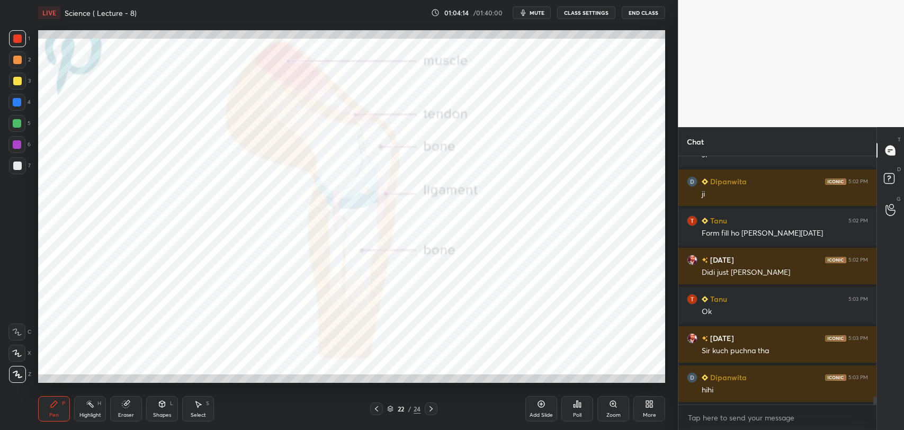
click at [376, 402] on div at bounding box center [376, 408] width 13 height 13
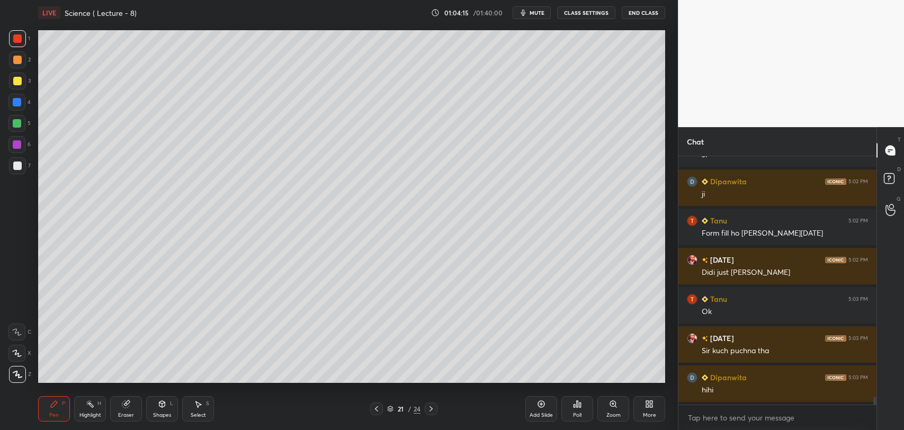
click at [376, 404] on icon at bounding box center [376, 408] width 8 height 8
click at [377, 406] on icon at bounding box center [376, 408] width 3 height 5
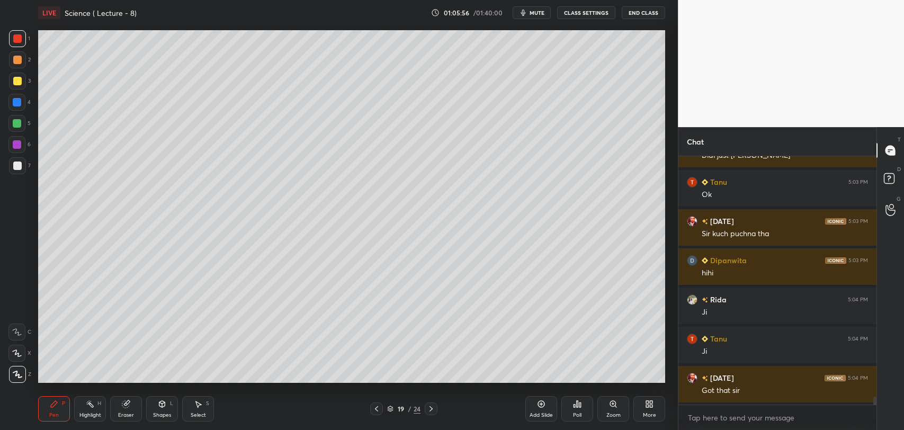
scroll to position [7742, 0]
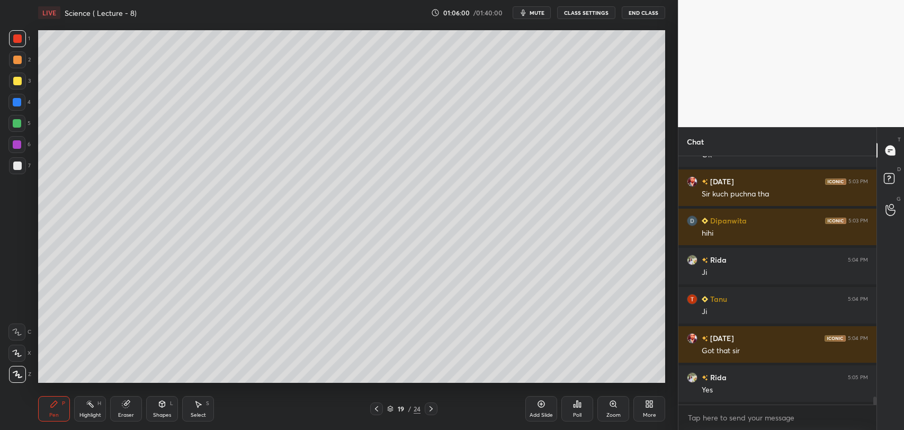
click at [544, 406] on icon at bounding box center [541, 404] width 7 height 7
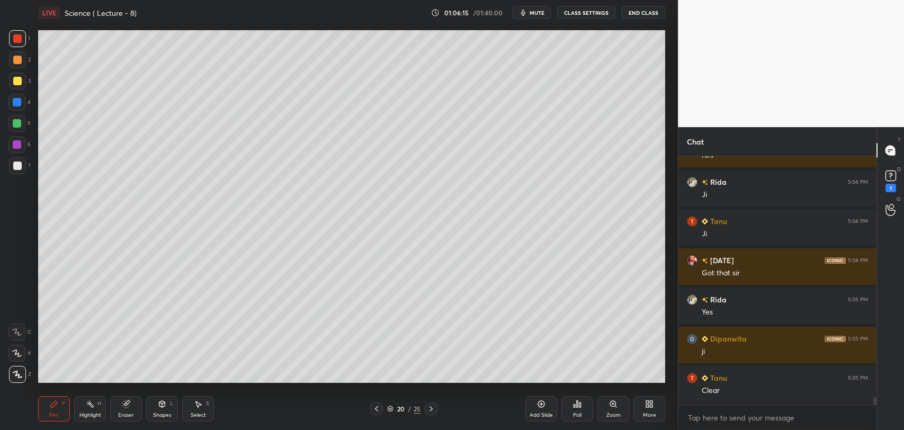
scroll to position [7865, 0]
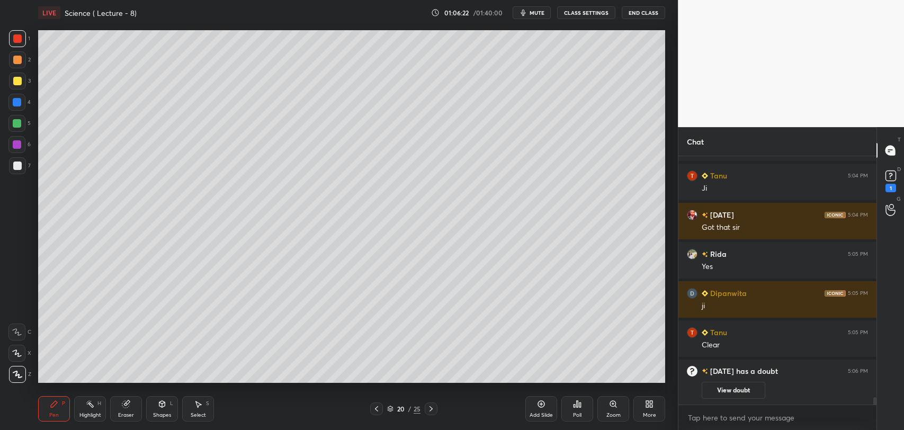
click at [738, 387] on button "View doubt" at bounding box center [733, 390] width 64 height 17
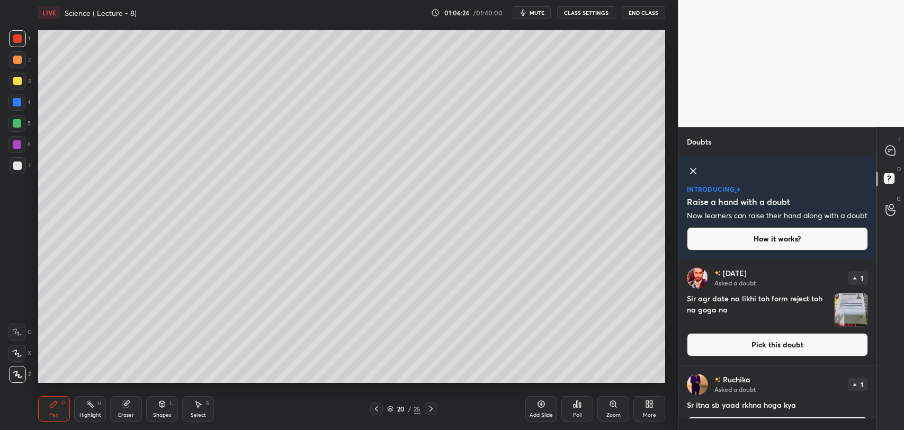
click at [845, 319] on img "grid" at bounding box center [850, 309] width 33 height 33
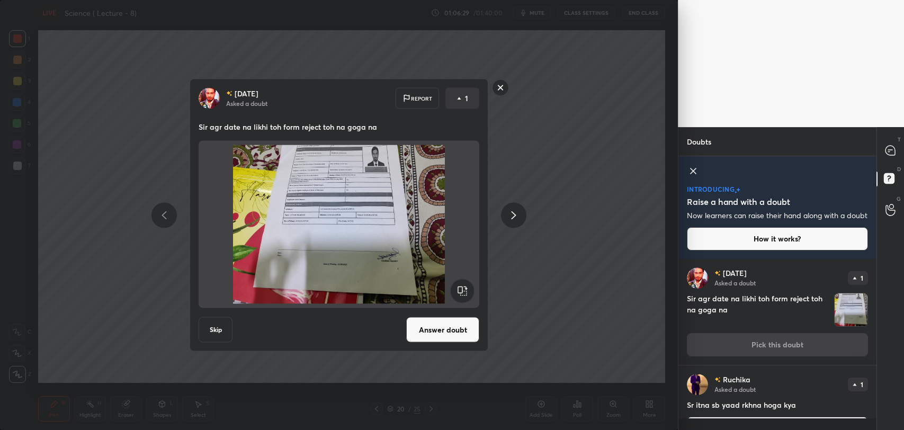
click at [450, 330] on button "Answer doubt" at bounding box center [442, 329] width 73 height 25
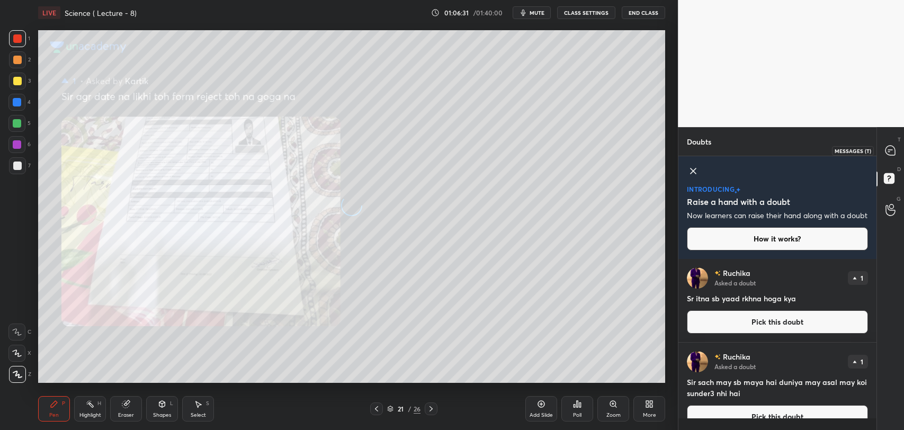
click at [888, 150] on icon at bounding box center [890, 151] width 10 height 10
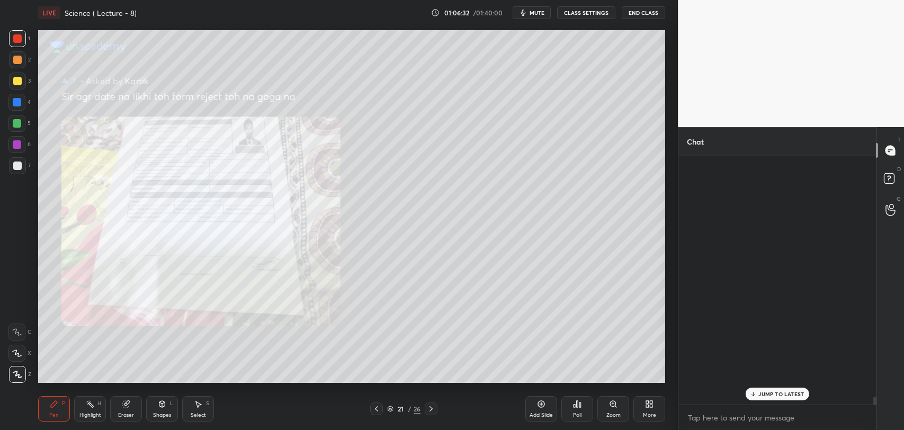
scroll to position [246, 195]
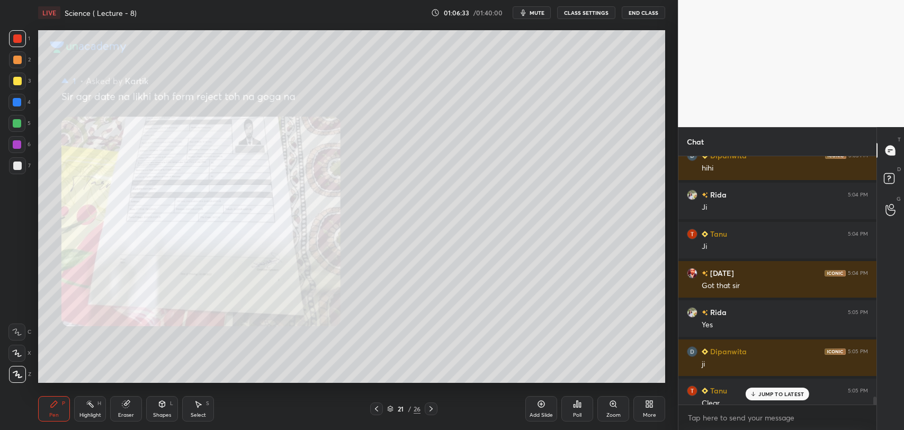
click at [775, 399] on div "JUMP TO LATEST" at bounding box center [777, 394] width 64 height 13
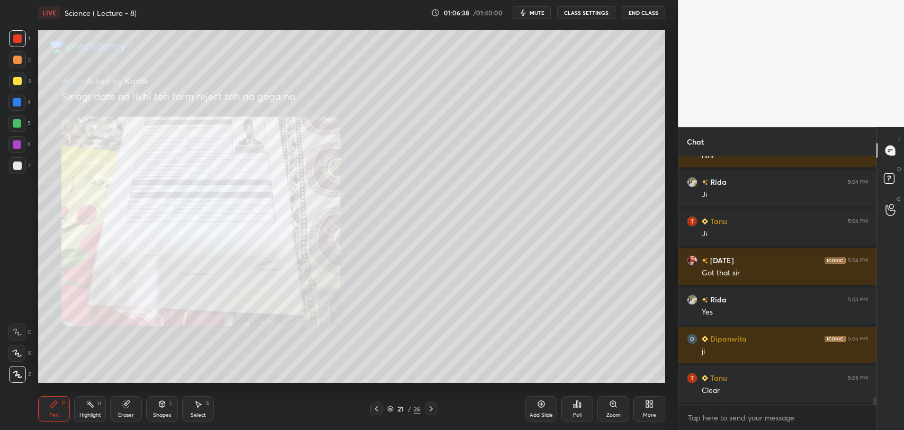
click at [542, 408] on div "Add Slide" at bounding box center [541, 408] width 32 height 25
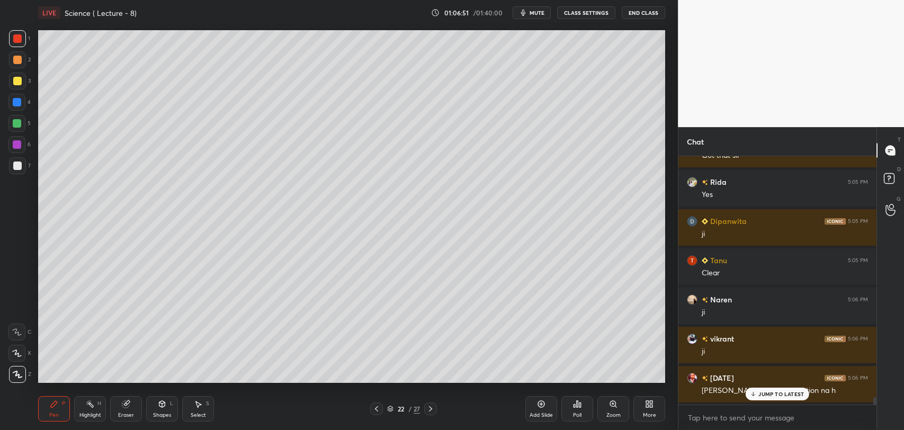
scroll to position [7998, 0]
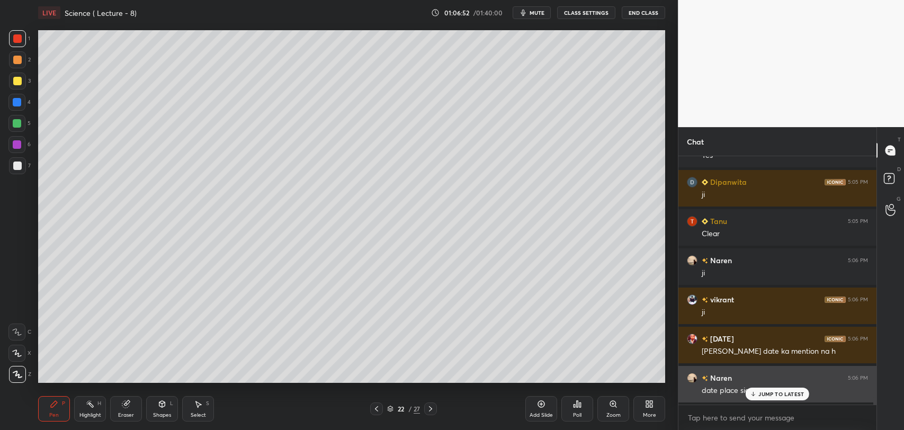
click at [767, 395] on p "JUMP TO LATEST" at bounding box center [781, 394] width 46 height 6
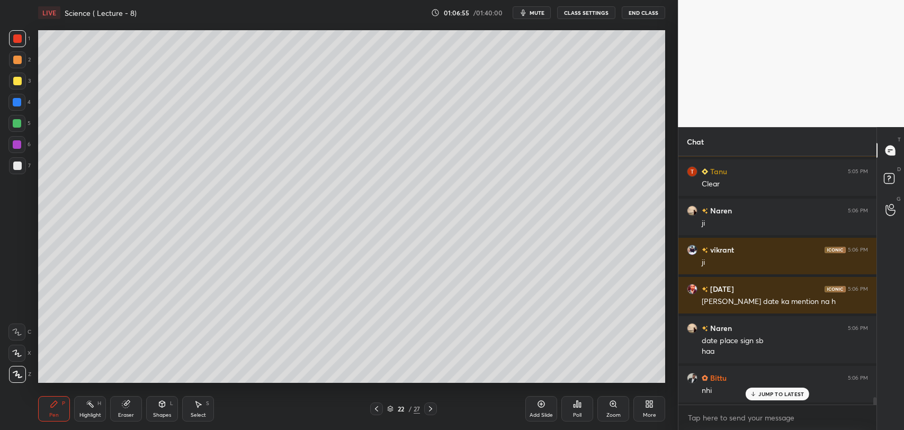
scroll to position [8087, 0]
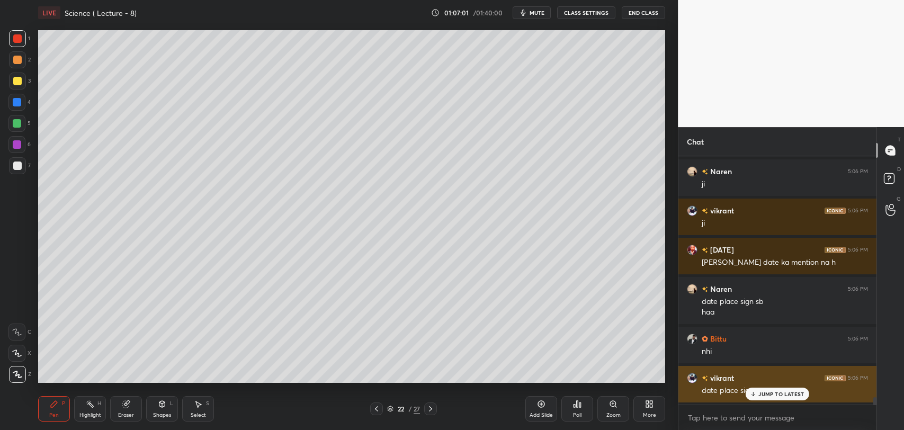
click at [763, 398] on div "JUMP TO LATEST" at bounding box center [777, 394] width 64 height 13
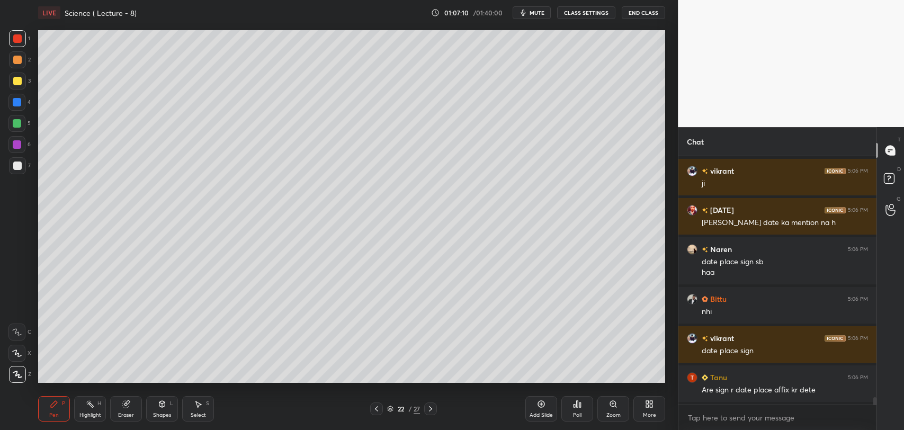
scroll to position [8166, 0]
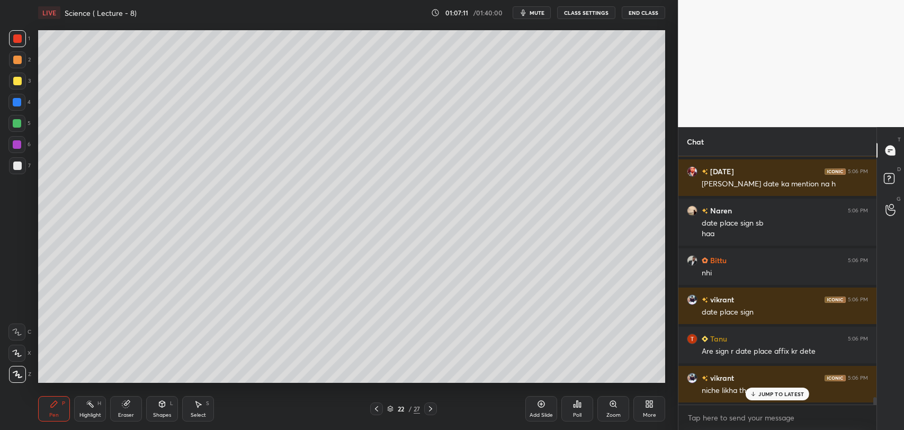
click at [755, 394] on icon at bounding box center [753, 394] width 7 height 6
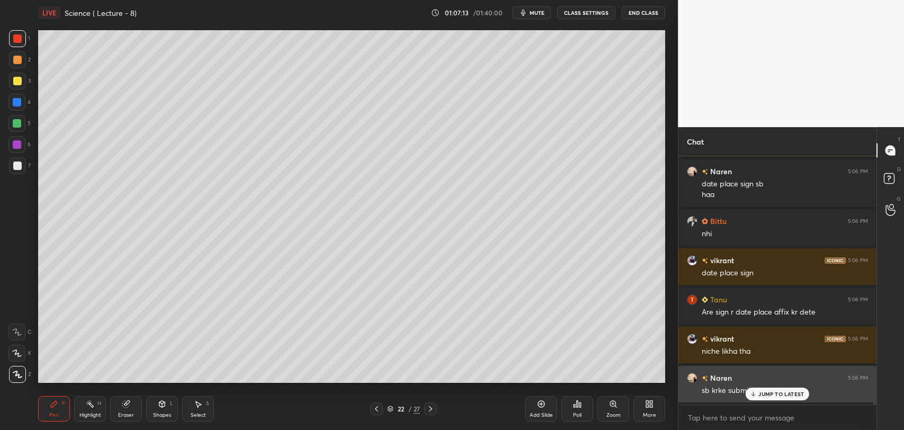
click at [767, 393] on p "JUMP TO LATEST" at bounding box center [781, 394] width 46 height 6
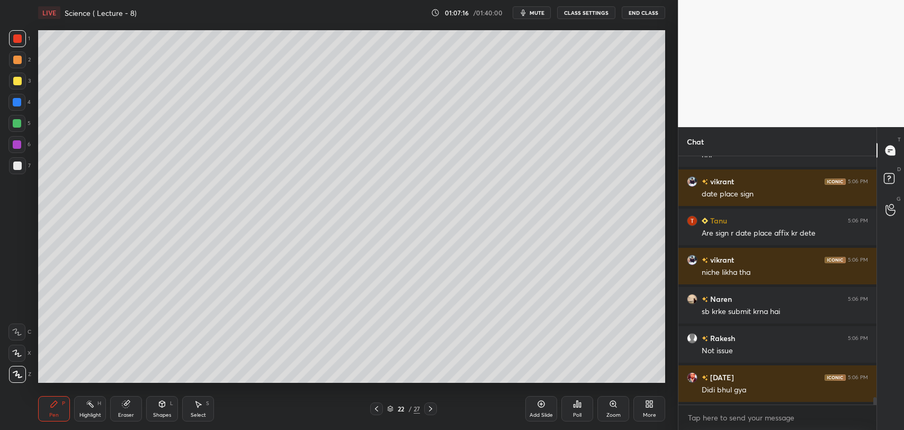
scroll to position [8322, 0]
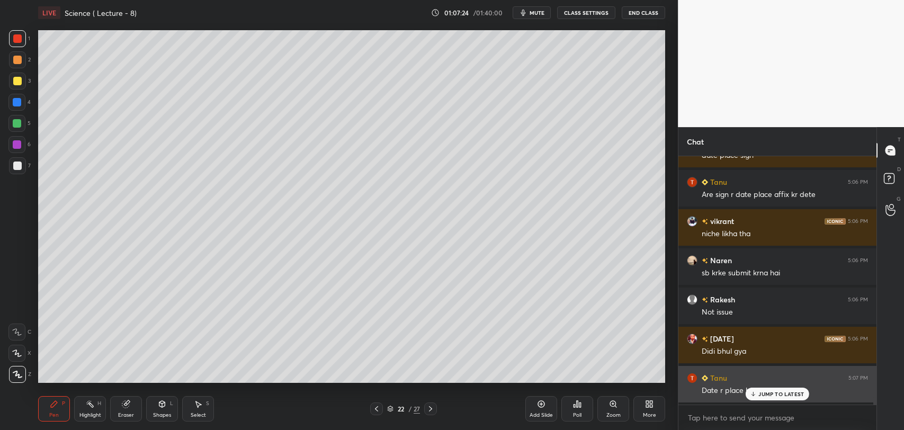
click at [764, 394] on p "JUMP TO LATEST" at bounding box center [781, 394] width 46 height 6
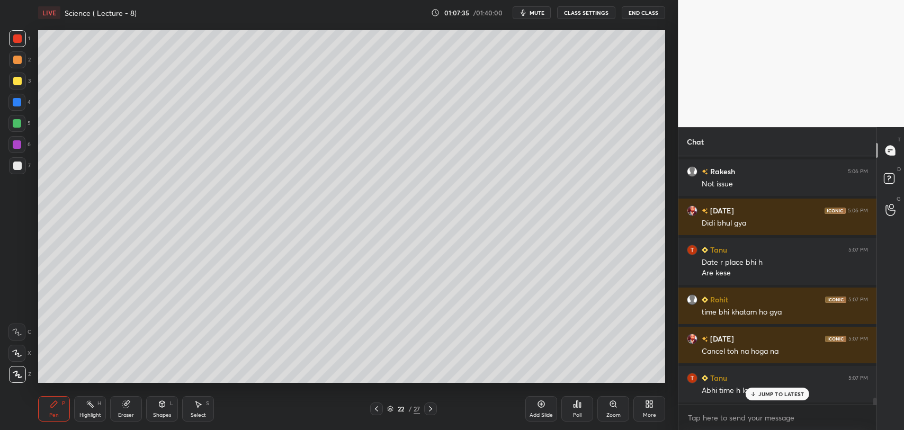
scroll to position [8490, 0]
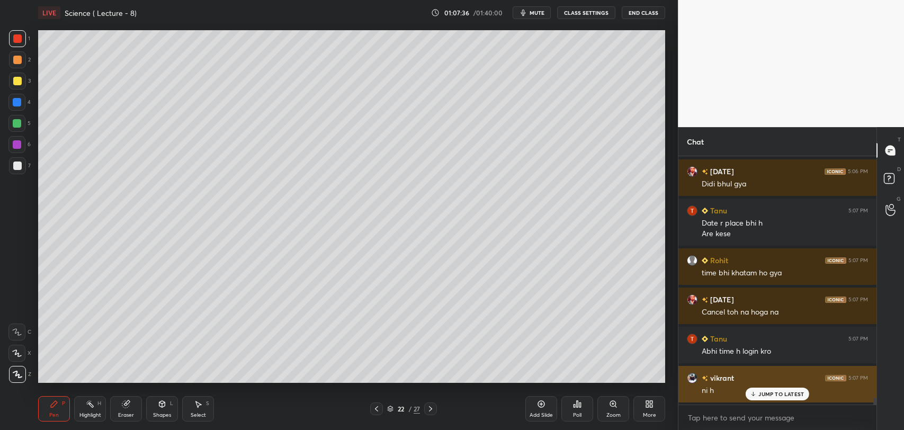
click at [758, 394] on p "JUMP TO LATEST" at bounding box center [781, 394] width 46 height 6
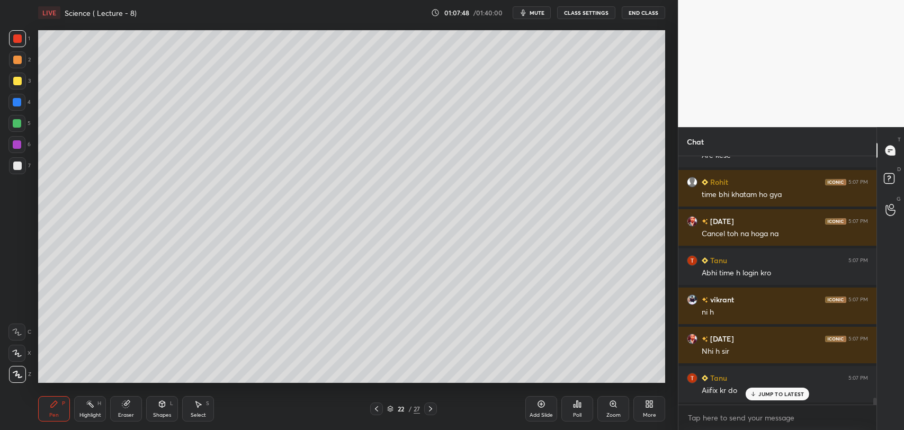
scroll to position [8579, 0]
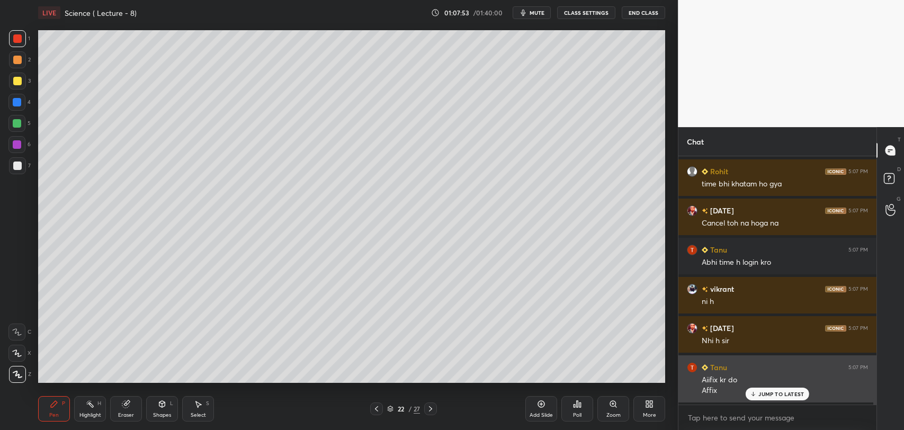
click at [771, 397] on p "JUMP TO LATEST" at bounding box center [781, 394] width 46 height 6
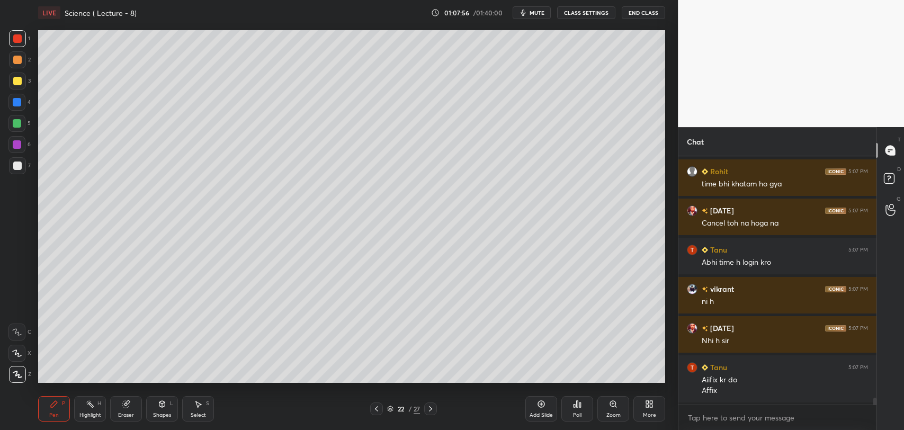
scroll to position [8618, 0]
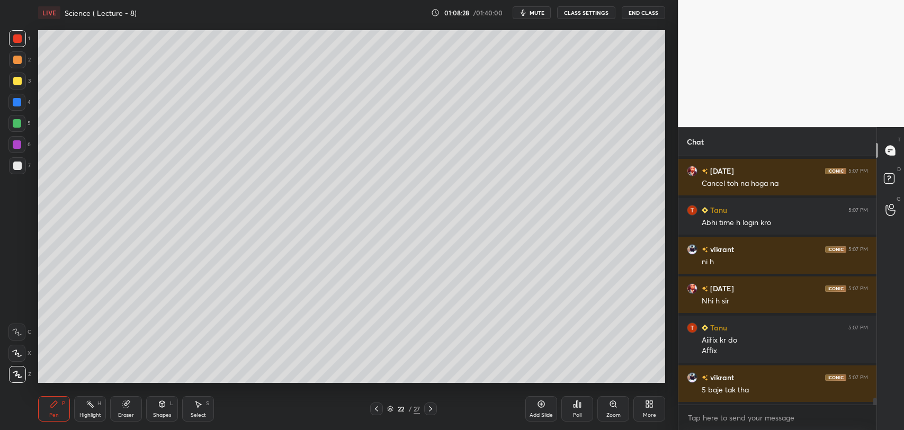
click at [17, 124] on div at bounding box center [17, 123] width 8 height 8
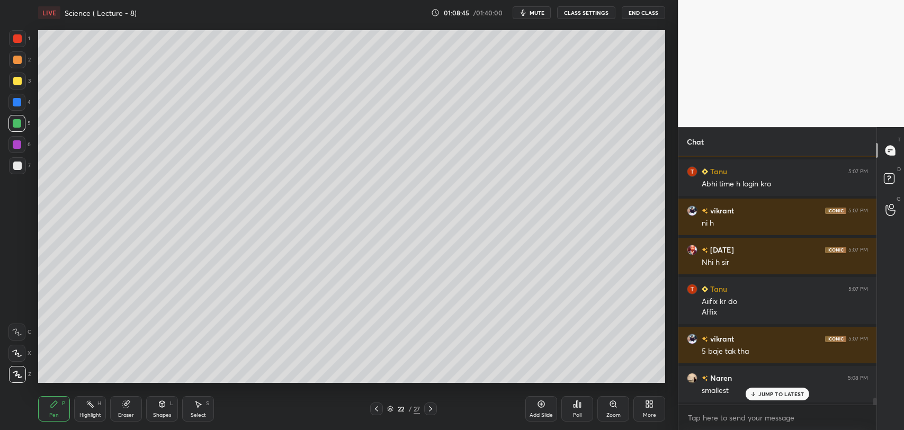
scroll to position [8706, 0]
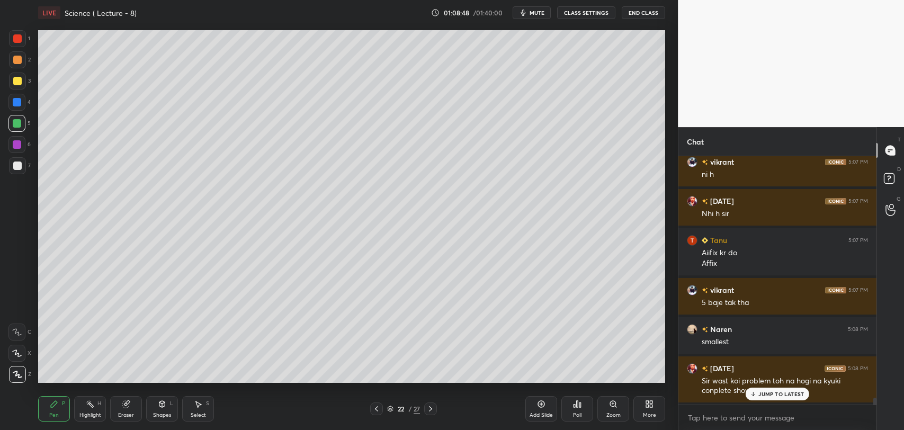
click at [750, 388] on div "JUMP TO LATEST" at bounding box center [777, 394] width 64 height 13
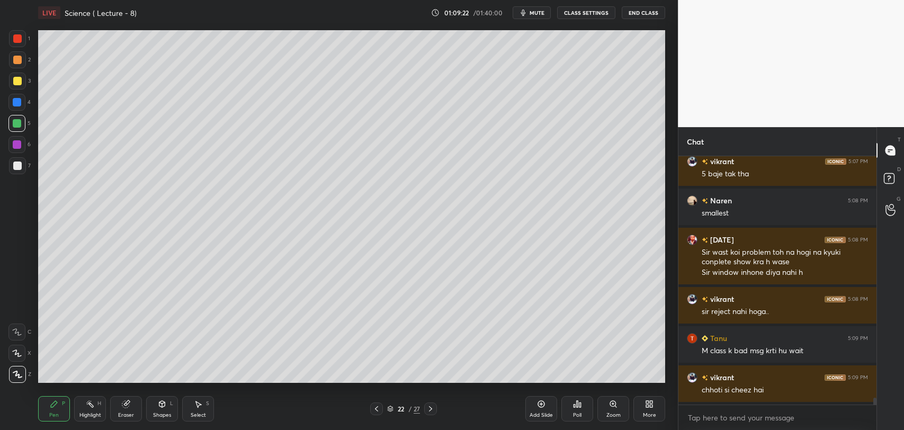
scroll to position [8873, 0]
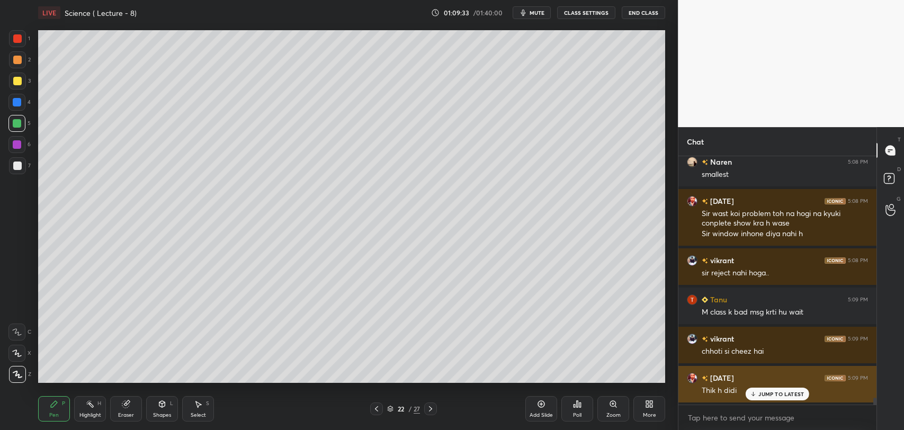
click at [763, 393] on p "JUMP TO LATEST" at bounding box center [781, 394] width 46 height 6
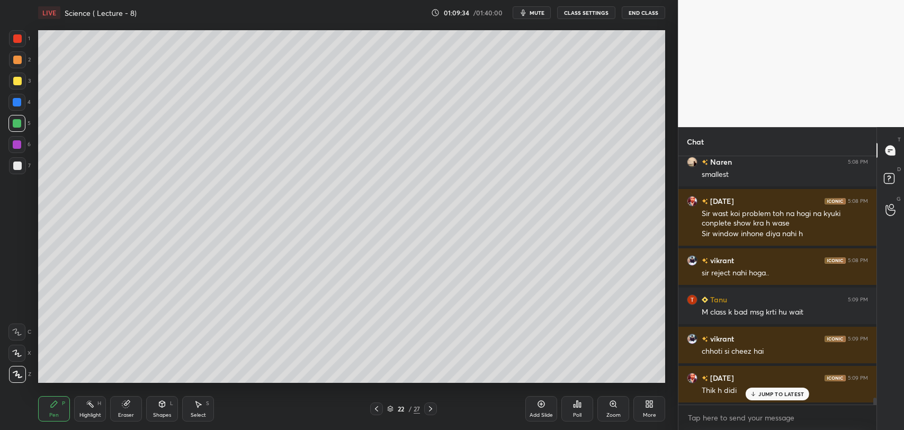
scroll to position [8912, 0]
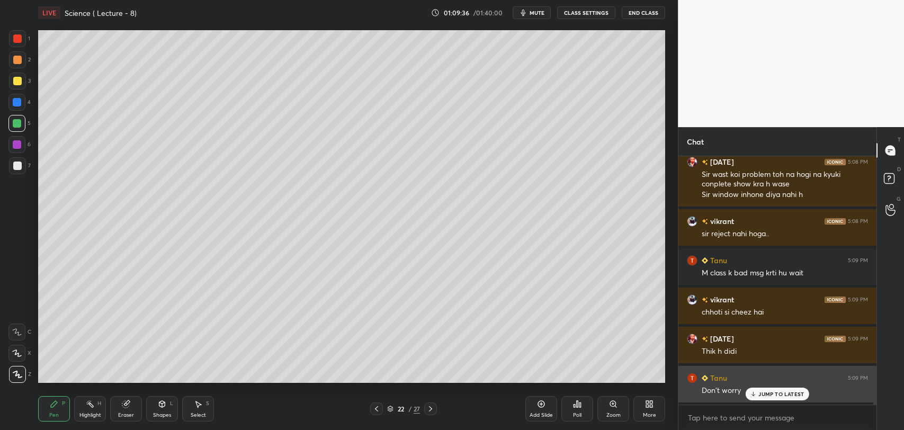
click at [762, 394] on p "JUMP TO LATEST" at bounding box center [781, 394] width 46 height 6
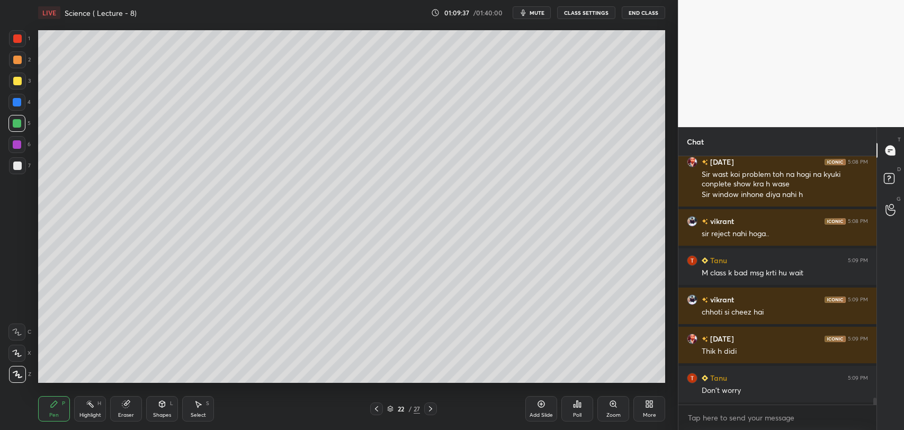
click at [543, 402] on icon at bounding box center [541, 404] width 7 height 7
click at [22, 36] on div at bounding box center [17, 38] width 17 height 17
click at [21, 164] on div at bounding box center [17, 165] width 17 height 17
click at [427, 404] on icon at bounding box center [431, 408] width 8 height 8
click at [426, 402] on div at bounding box center [431, 408] width 13 height 13
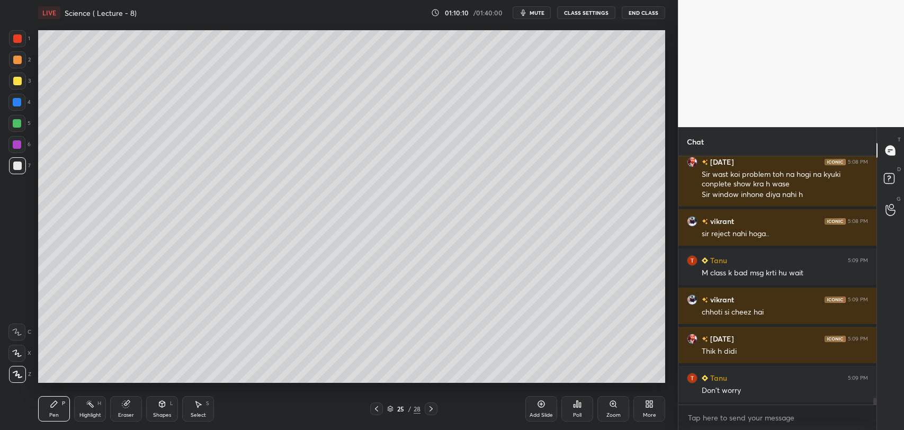
click at [427, 403] on div at bounding box center [431, 408] width 13 height 13
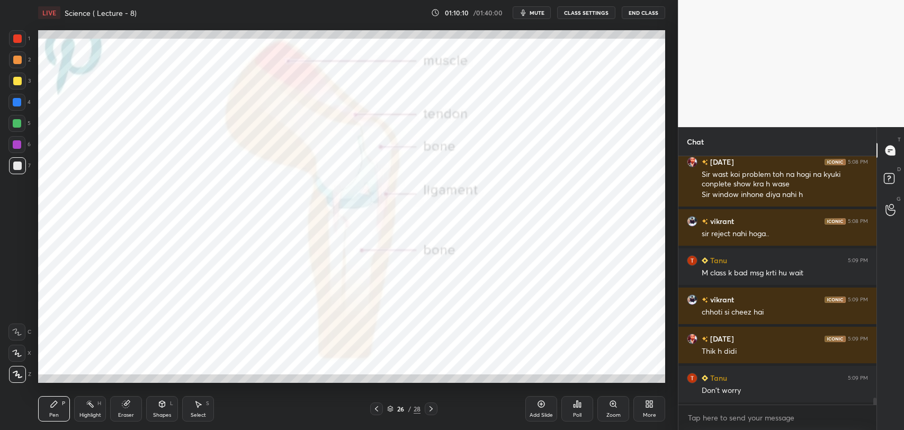
click at [427, 403] on div at bounding box center [431, 408] width 13 height 13
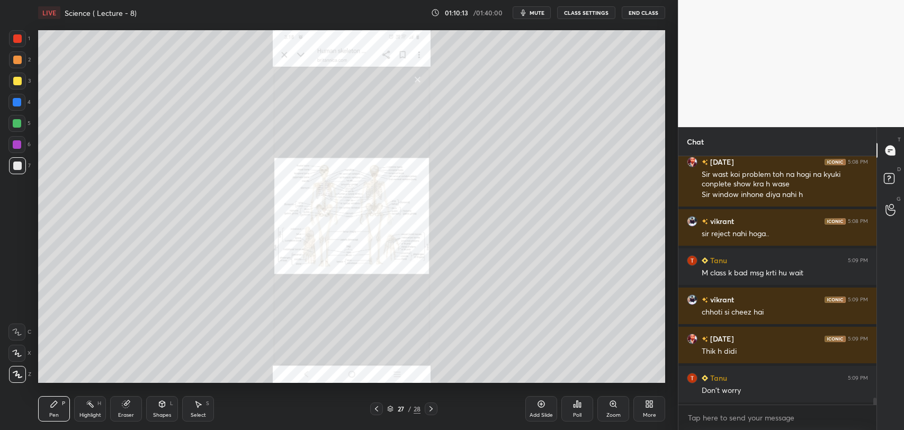
click at [127, 410] on div "Eraser" at bounding box center [126, 408] width 32 height 25
click at [14, 372] on span "Erase all" at bounding box center [17, 374] width 16 height 7
click at [611, 409] on div "Zoom" at bounding box center [613, 408] width 32 height 25
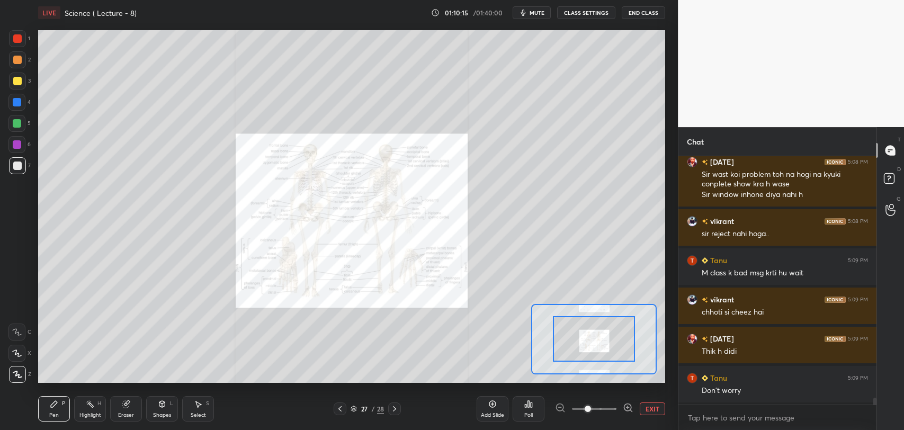
click at [628, 406] on icon at bounding box center [628, 407] width 11 height 11
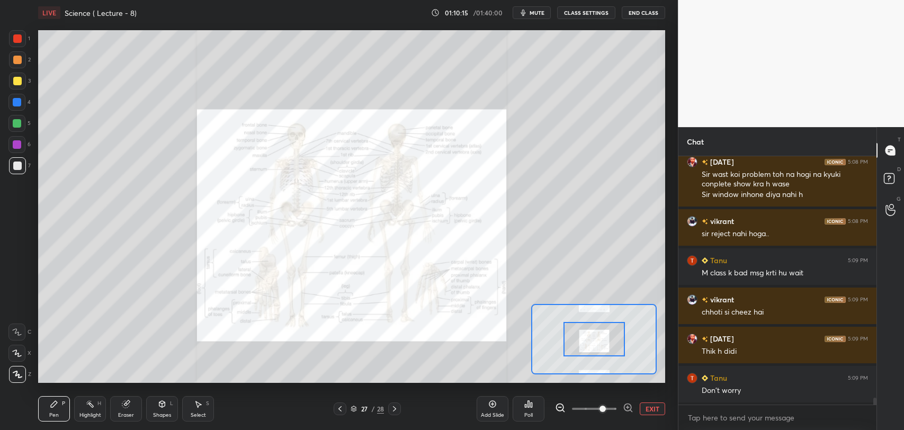
click at [629, 405] on icon at bounding box center [628, 407] width 11 height 11
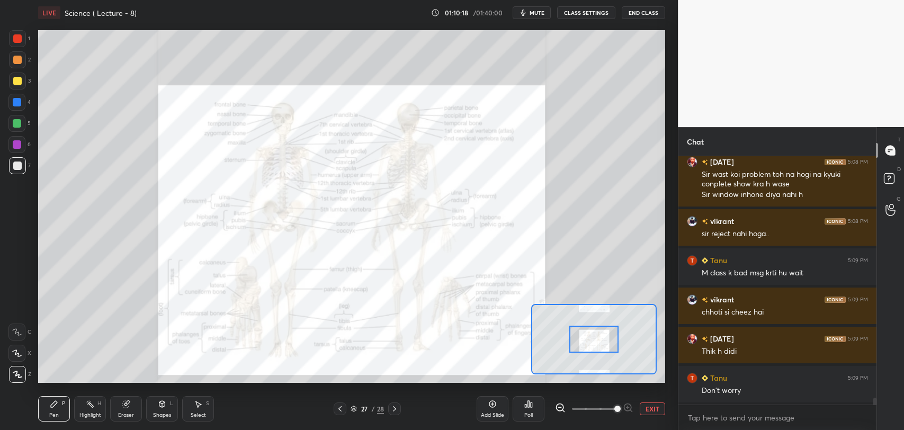
click at [598, 333] on div at bounding box center [593, 340] width 49 height 28
click at [629, 407] on div at bounding box center [594, 408] width 78 height 13
click at [17, 35] on div at bounding box center [17, 38] width 8 height 8
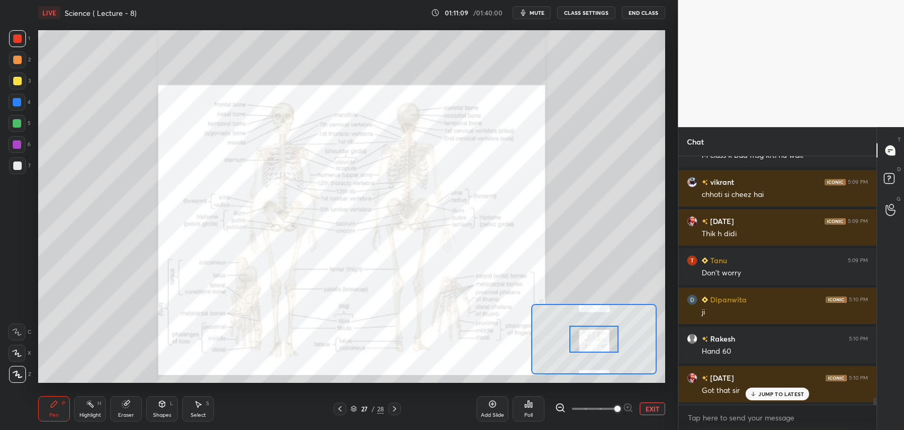
scroll to position [9069, 0]
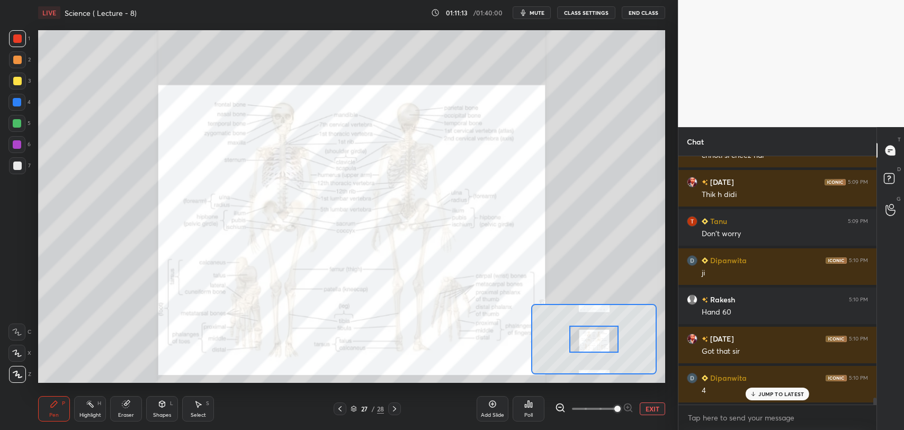
click at [21, 101] on div at bounding box center [17, 102] width 8 height 8
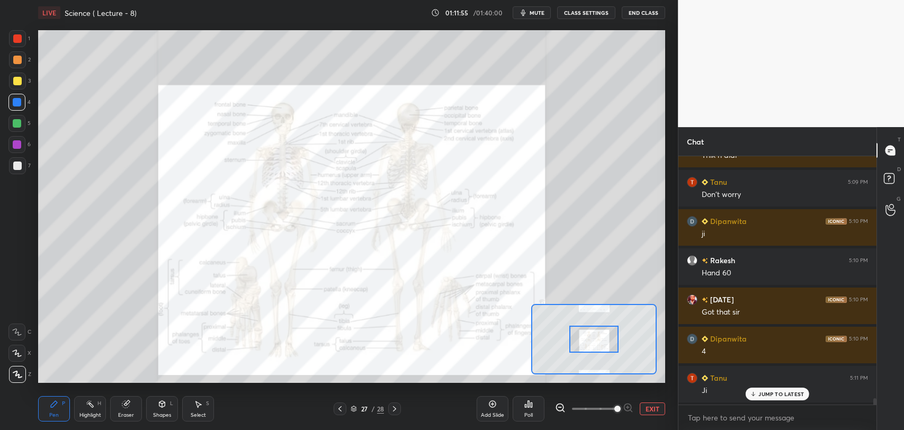
click at [21, 55] on div at bounding box center [17, 59] width 17 height 17
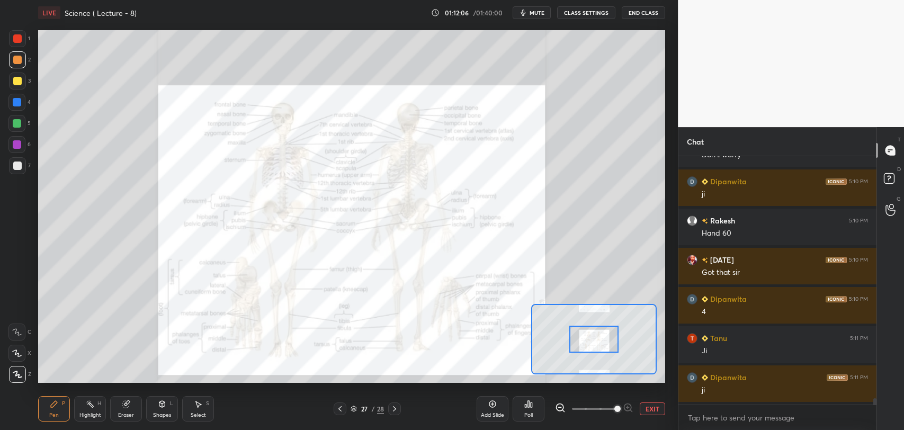
scroll to position [9186, 0]
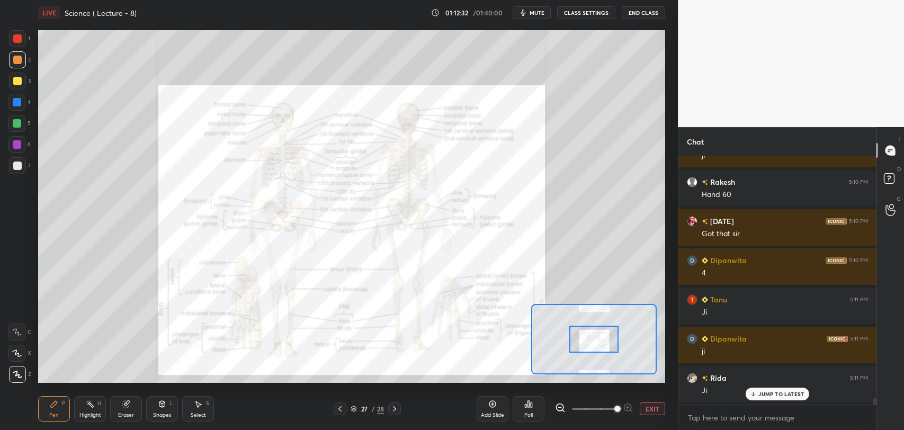
click at [14, 119] on div at bounding box center [17, 123] width 8 height 8
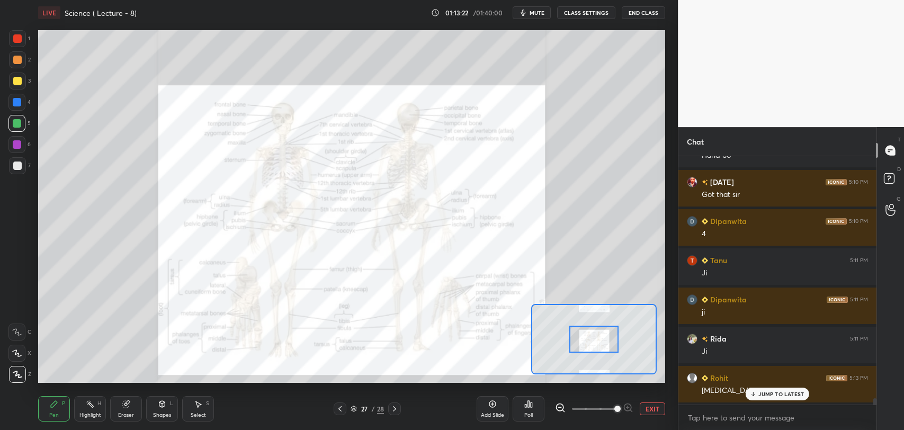
click at [766, 393] on p "JUMP TO LATEST" at bounding box center [781, 394] width 46 height 6
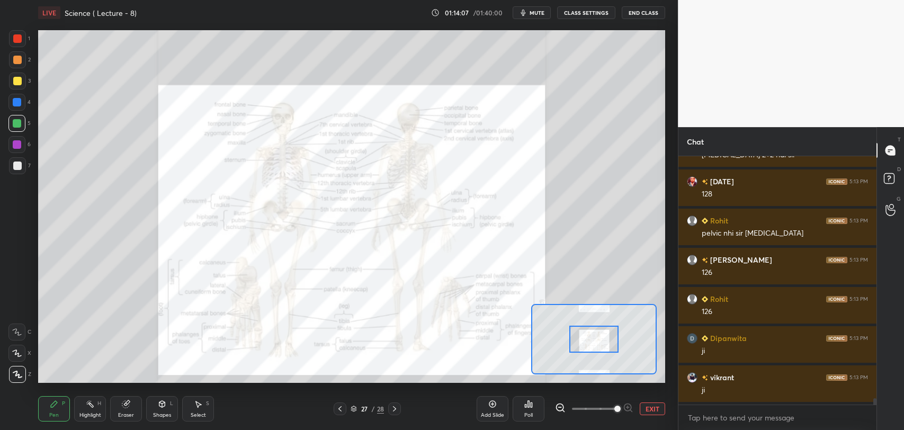
scroll to position [9500, 0]
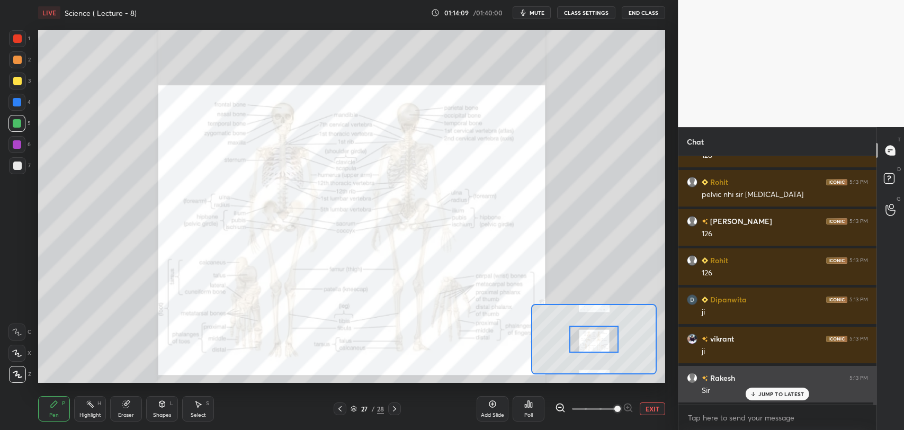
click at [767, 394] on p "JUMP TO LATEST" at bounding box center [781, 394] width 46 height 6
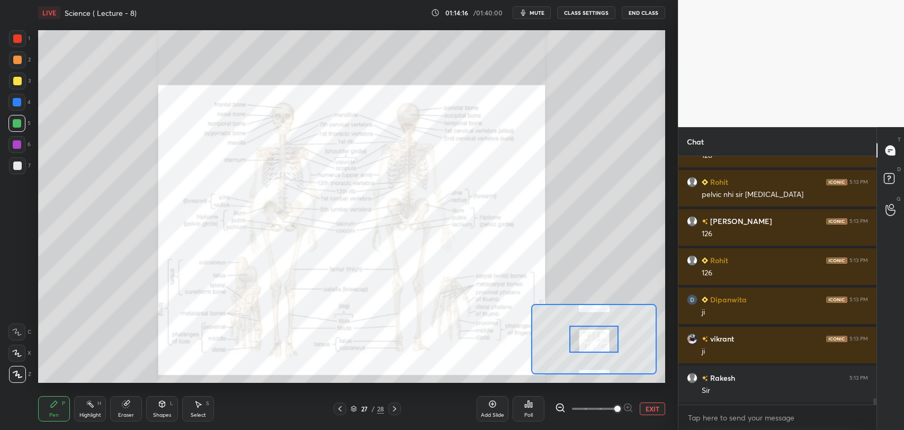
scroll to position [9539, 0]
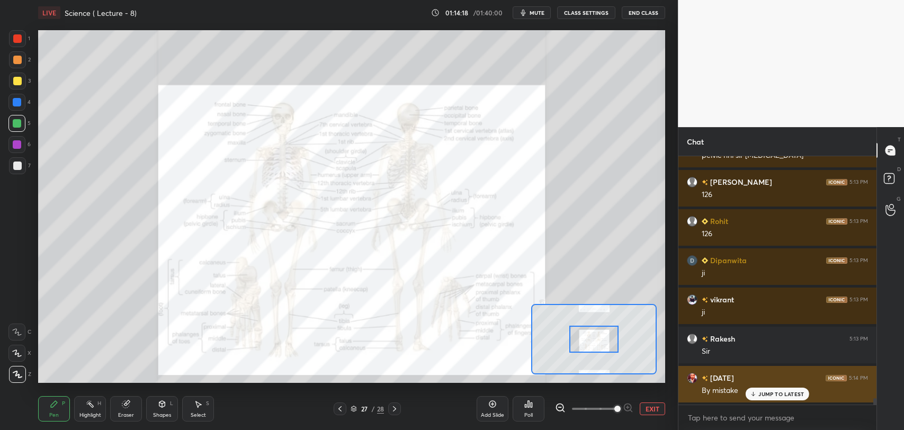
click at [754, 396] on icon at bounding box center [753, 394] width 7 height 6
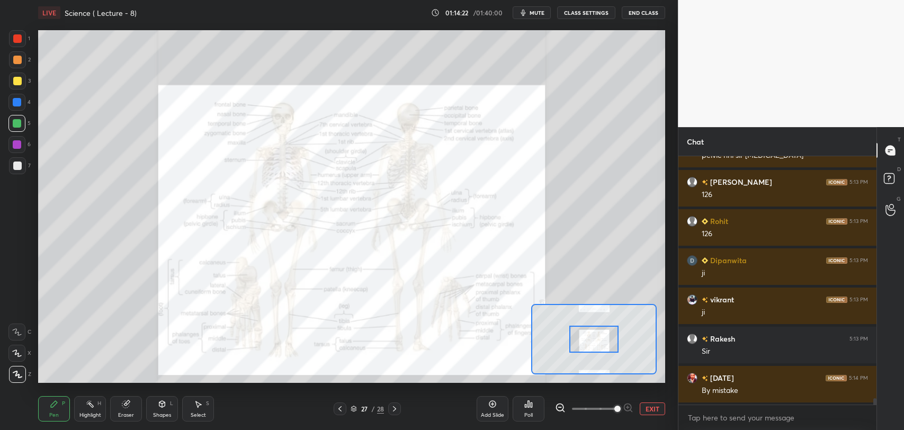
click at [496, 406] on icon at bounding box center [492, 404] width 8 height 8
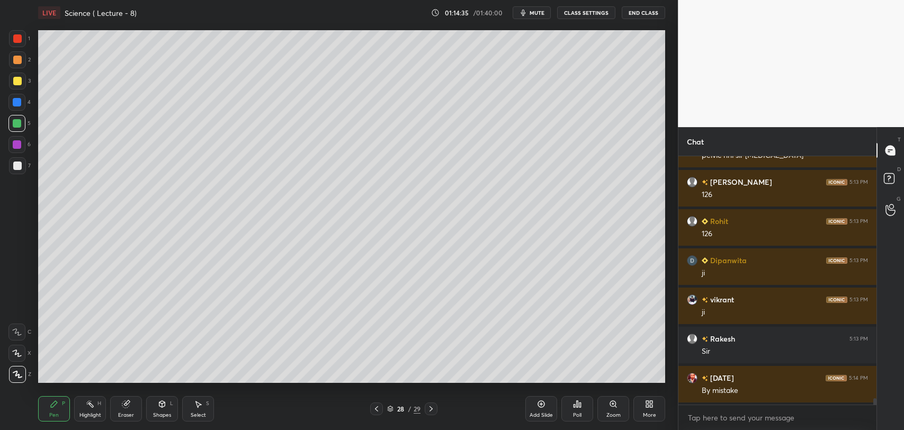
click at [125, 414] on div "Eraser" at bounding box center [126, 414] width 16 height 5
click at [68, 411] on div "Pen P" at bounding box center [54, 408] width 32 height 25
click at [70, 410] on div "Pen P Highlight H Eraser Shapes L Select S" at bounding box center [160, 408] width 244 height 25
click at [128, 407] on icon at bounding box center [126, 404] width 8 height 8
click at [51, 412] on div "Pen" at bounding box center [54, 414] width 10 height 5
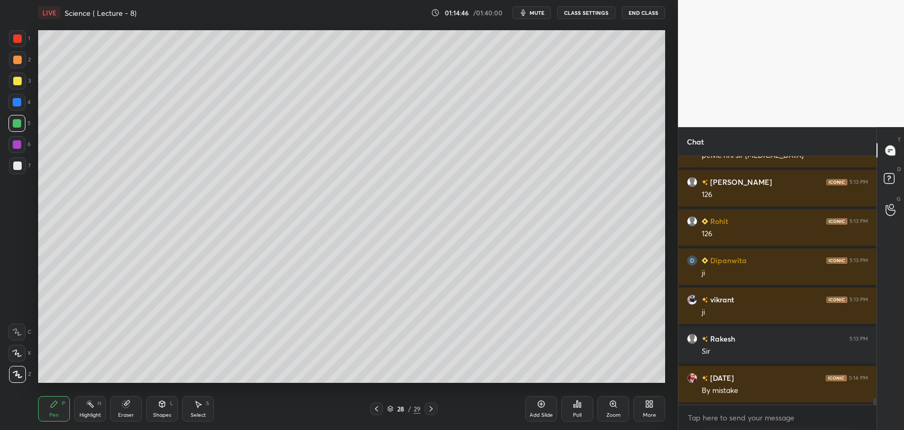
click at [19, 37] on div at bounding box center [17, 38] width 8 height 8
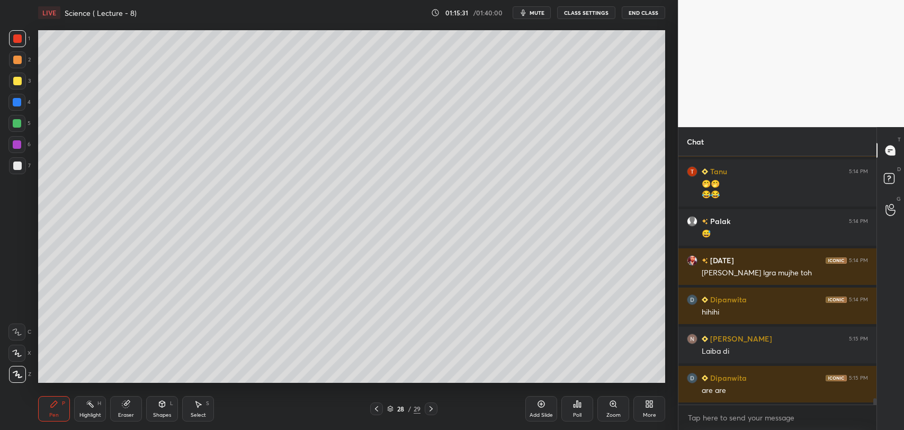
scroll to position [9796, 0]
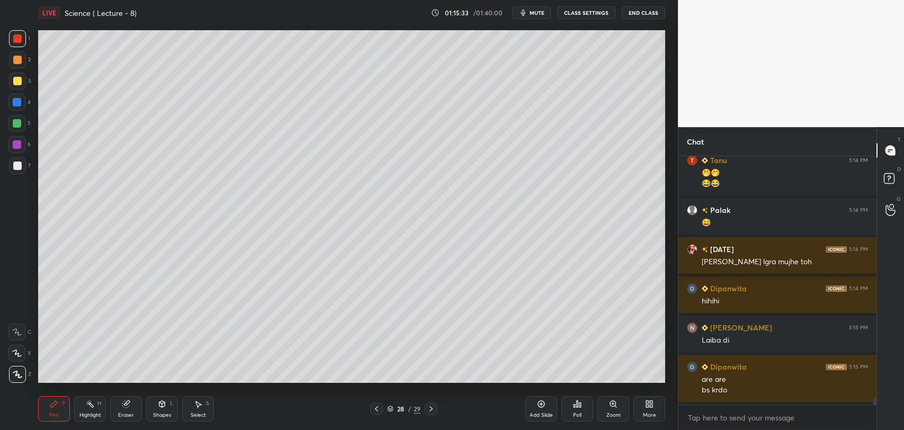
click at [22, 98] on div at bounding box center [16, 102] width 17 height 17
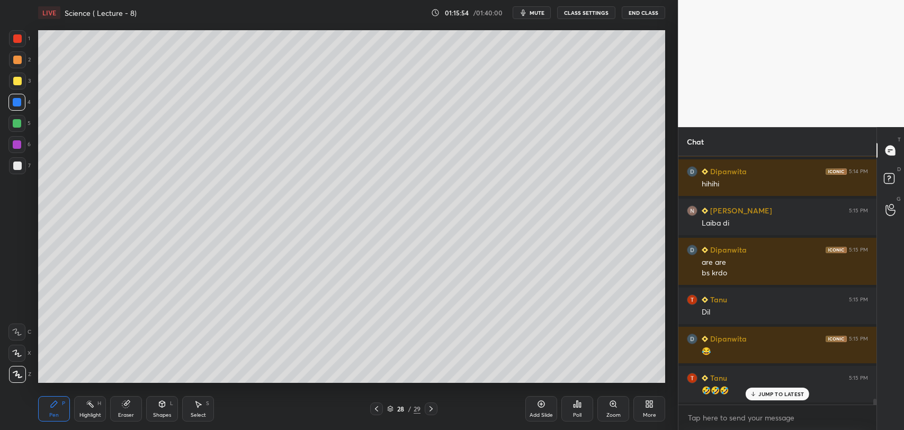
scroll to position [9952, 0]
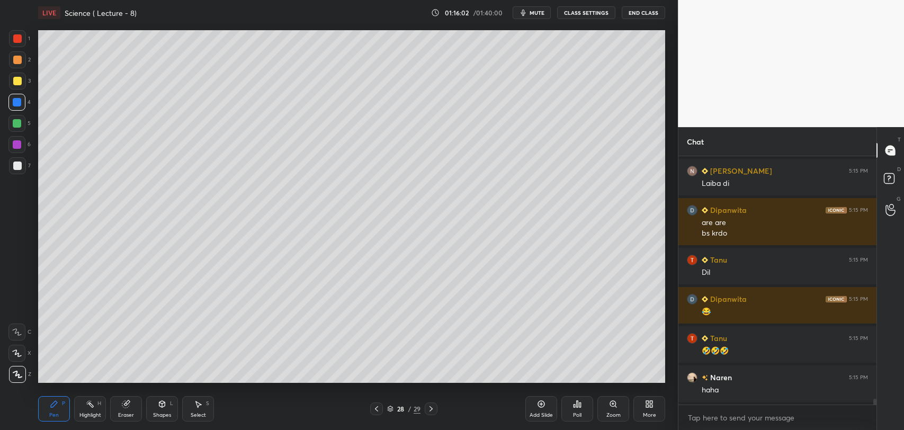
click at [21, 78] on div at bounding box center [17, 81] width 17 height 17
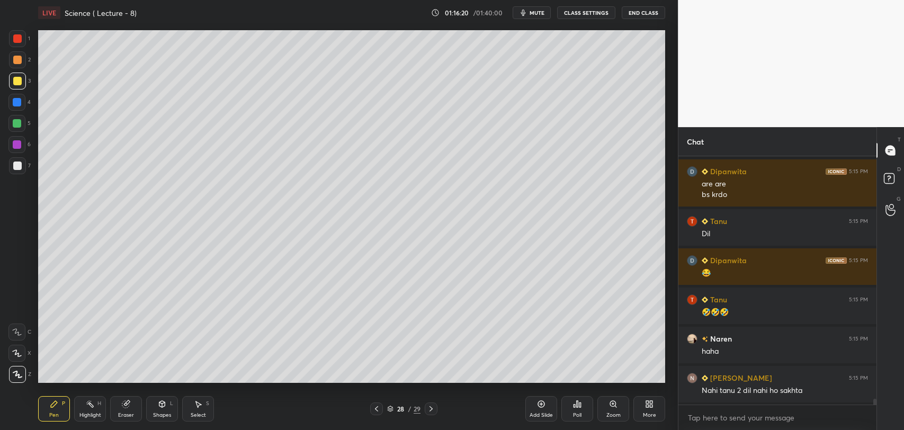
click at [13, 121] on div at bounding box center [17, 123] width 8 height 8
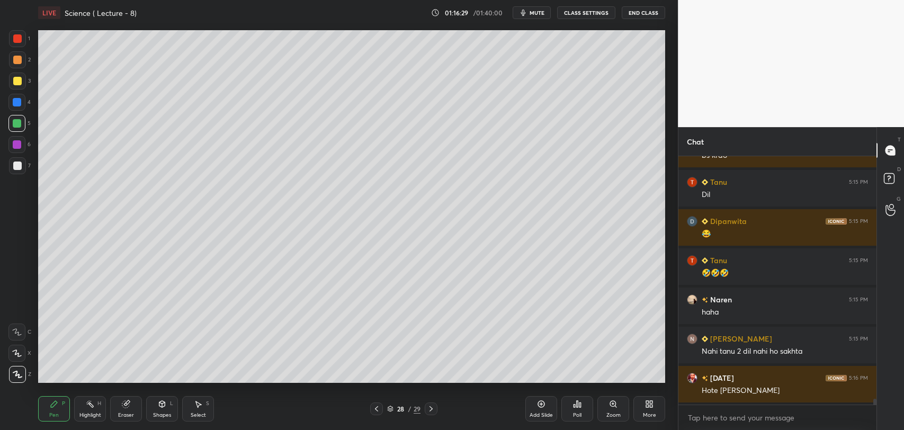
scroll to position [10069, 0]
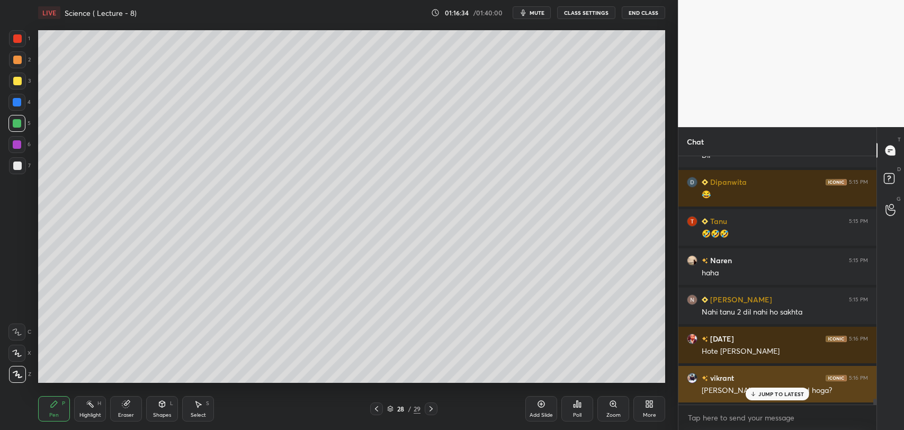
click at [766, 392] on p "JUMP TO LATEST" at bounding box center [781, 394] width 46 height 6
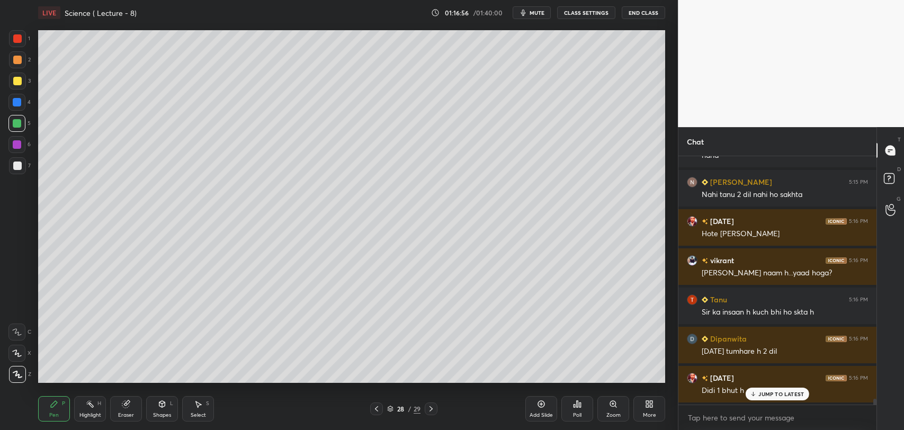
scroll to position [10226, 0]
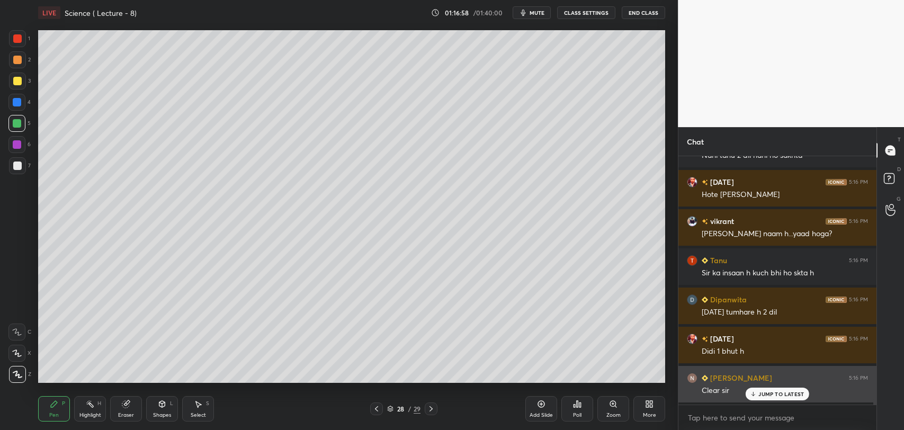
click at [765, 394] on p "JUMP TO LATEST" at bounding box center [781, 394] width 46 height 6
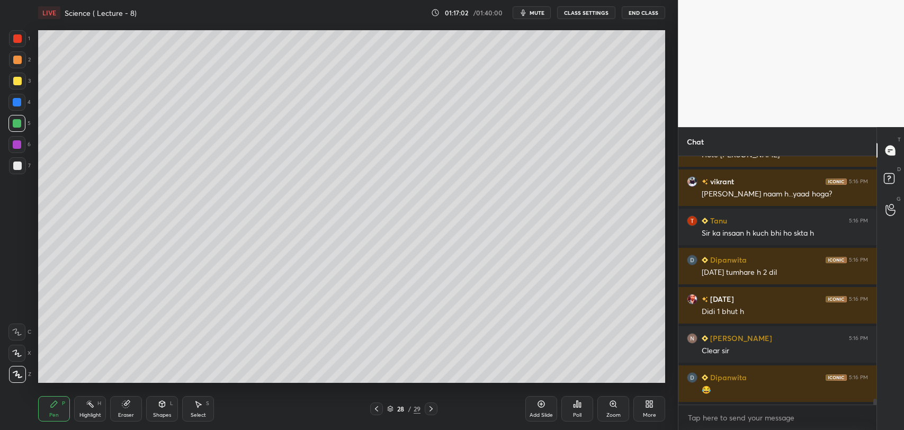
click at [431, 409] on icon at bounding box center [430, 408] width 3 height 5
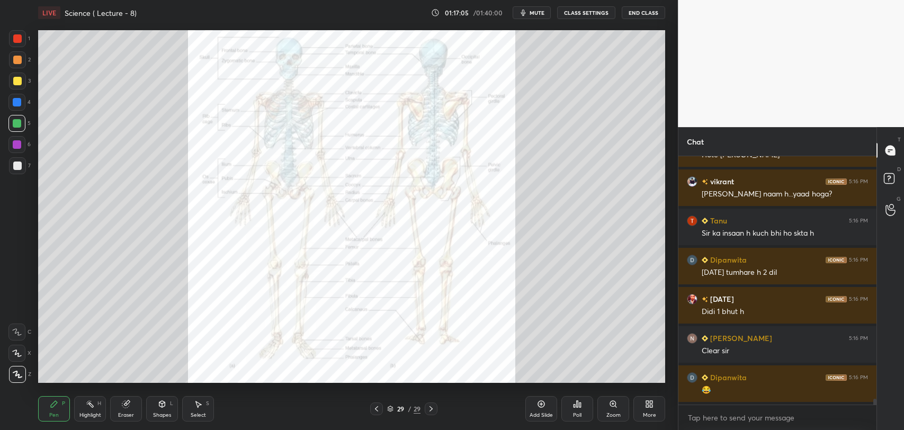
click at [431, 408] on icon at bounding box center [431, 408] width 8 height 8
click at [376, 407] on icon at bounding box center [376, 408] width 3 height 5
click at [377, 407] on icon at bounding box center [376, 408] width 8 height 8
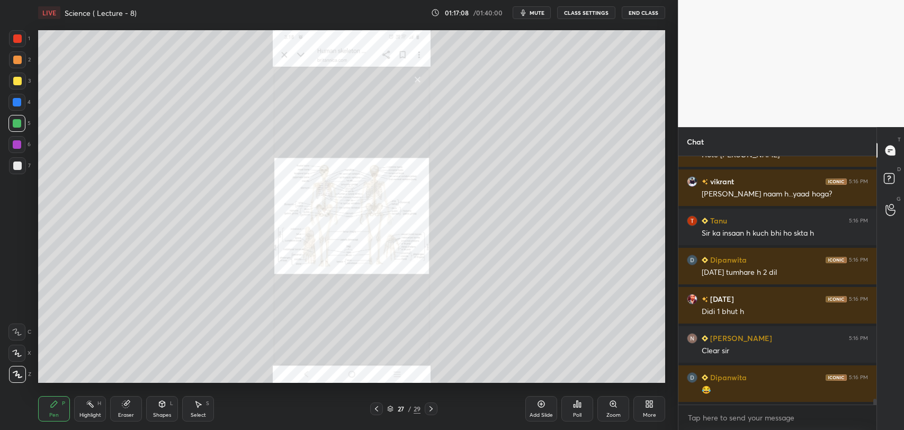
click at [127, 410] on div "Eraser" at bounding box center [126, 408] width 32 height 25
click at [13, 371] on span "Erase all" at bounding box center [17, 374] width 16 height 7
click at [613, 408] on icon at bounding box center [613, 404] width 8 height 8
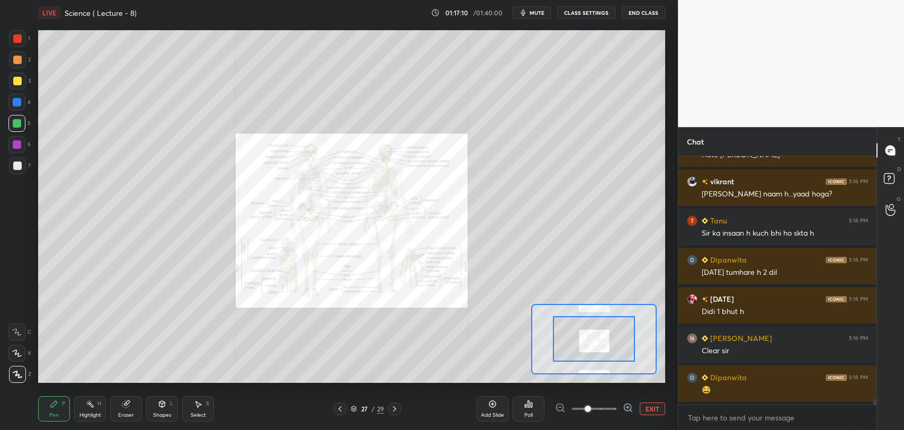
scroll to position [10304, 0]
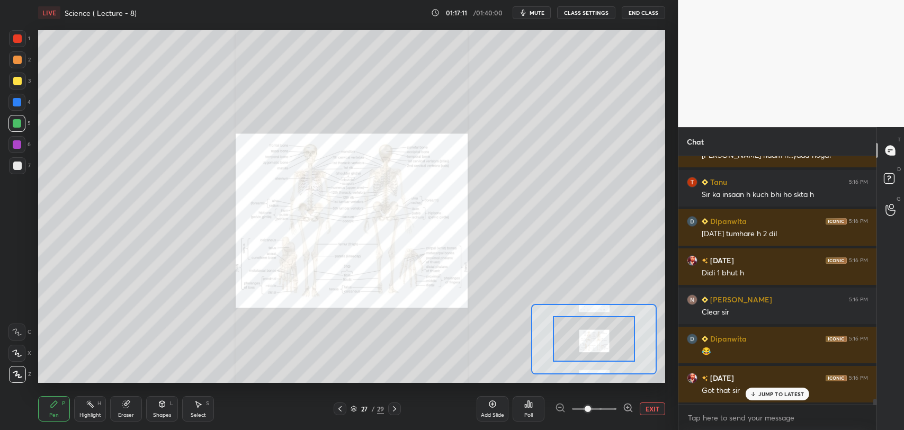
click at [628, 405] on icon at bounding box center [628, 407] width 11 height 11
click at [630, 404] on icon at bounding box center [627, 407] width 7 height 7
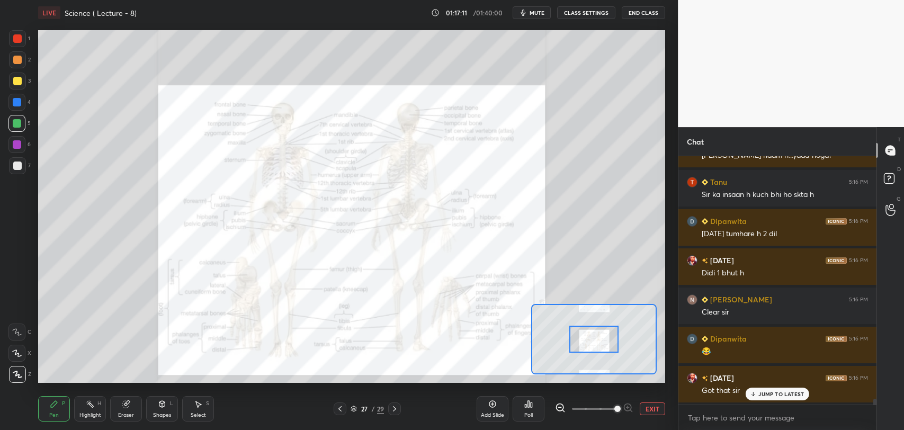
click at [630, 406] on div at bounding box center [594, 408] width 78 height 13
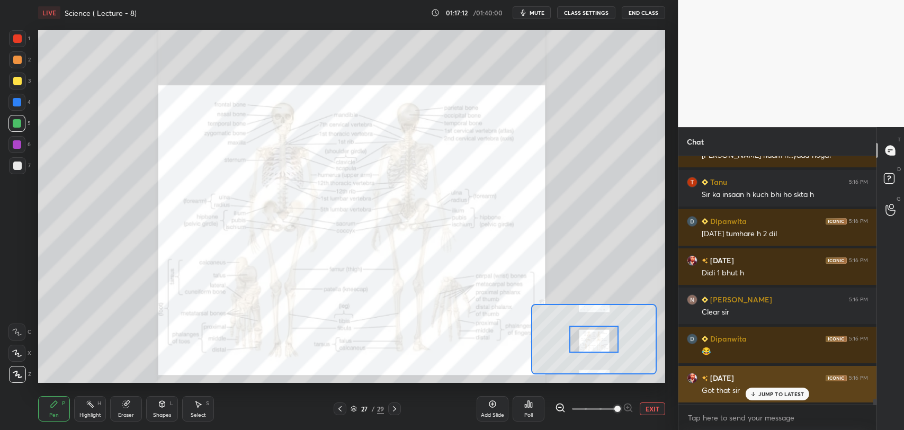
click at [764, 392] on p "JUMP TO LATEST" at bounding box center [781, 394] width 46 height 6
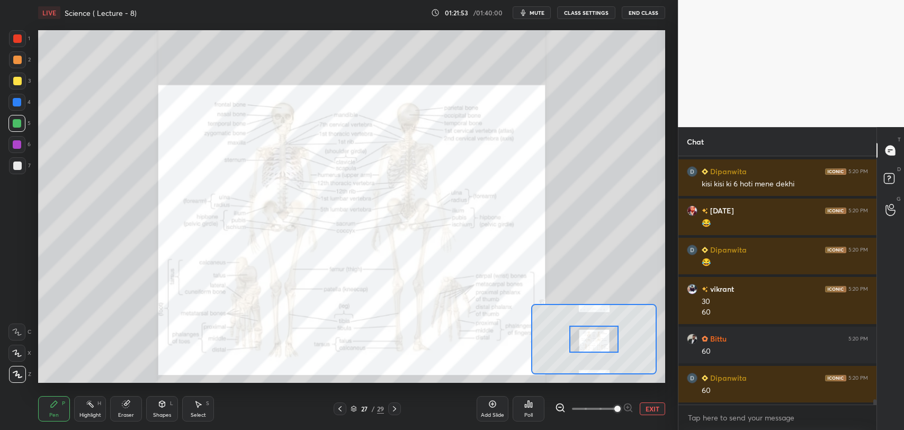
scroll to position [11009, 0]
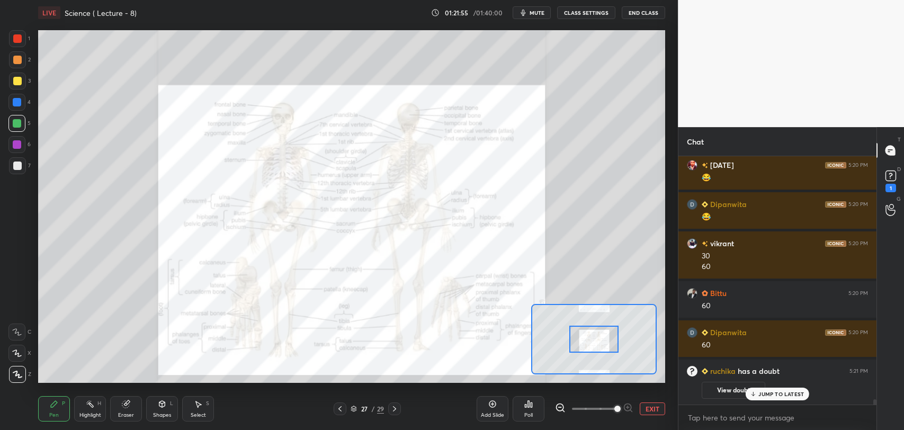
click at [732, 388] on button "View doubt" at bounding box center [733, 390] width 64 height 17
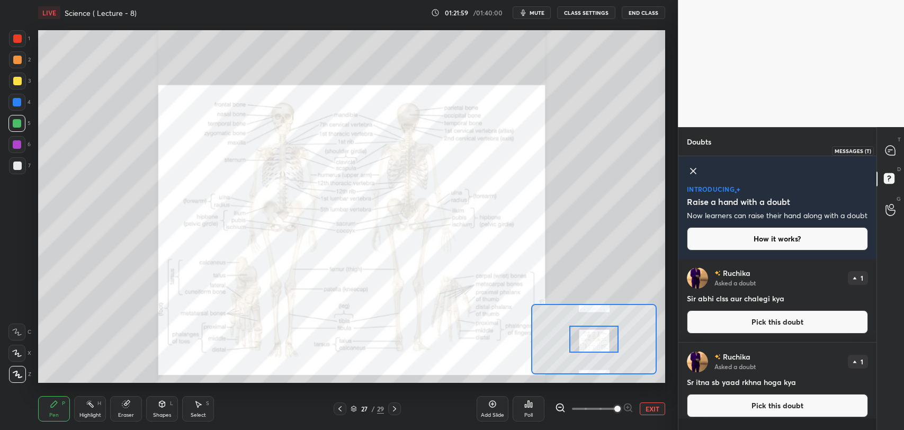
click at [885, 149] on icon at bounding box center [890, 151] width 10 height 10
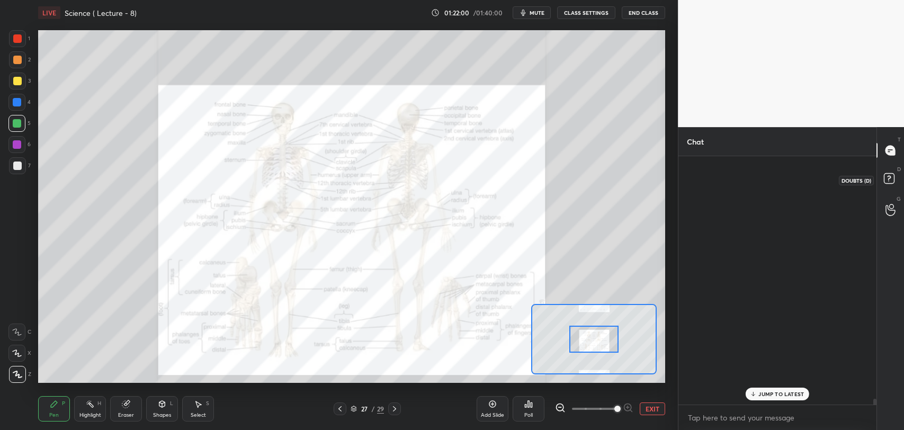
scroll to position [246, 195]
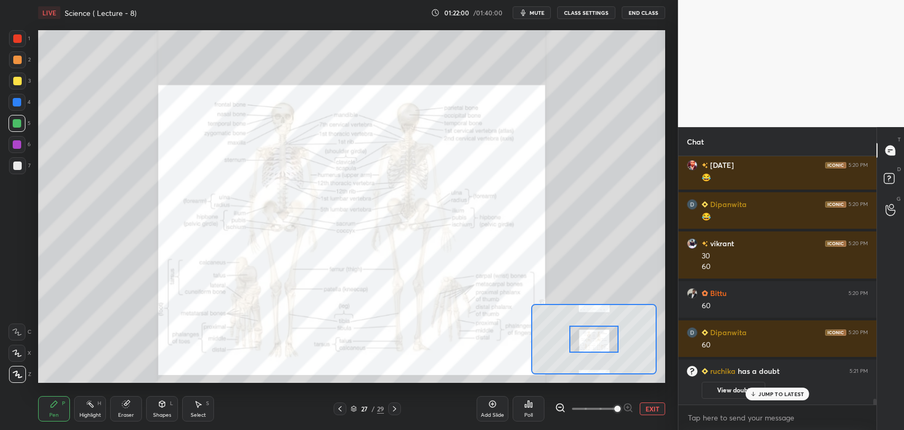
click at [774, 393] on p "JUMP TO LATEST" at bounding box center [781, 394] width 46 height 6
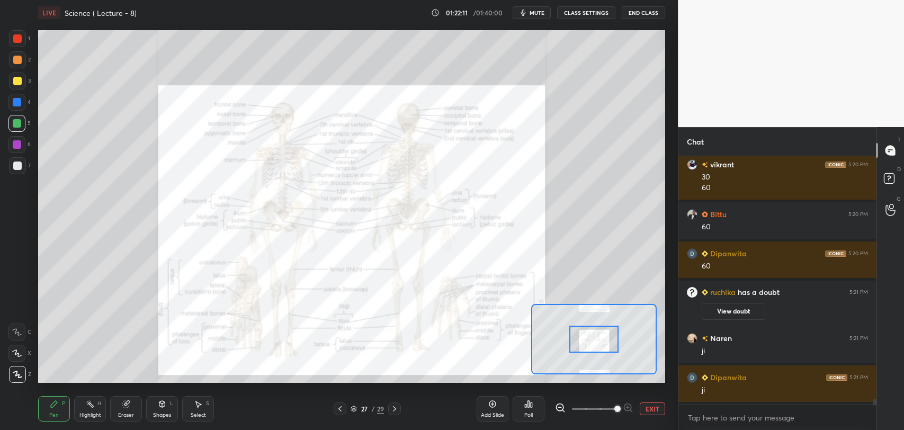
scroll to position [10063, 0]
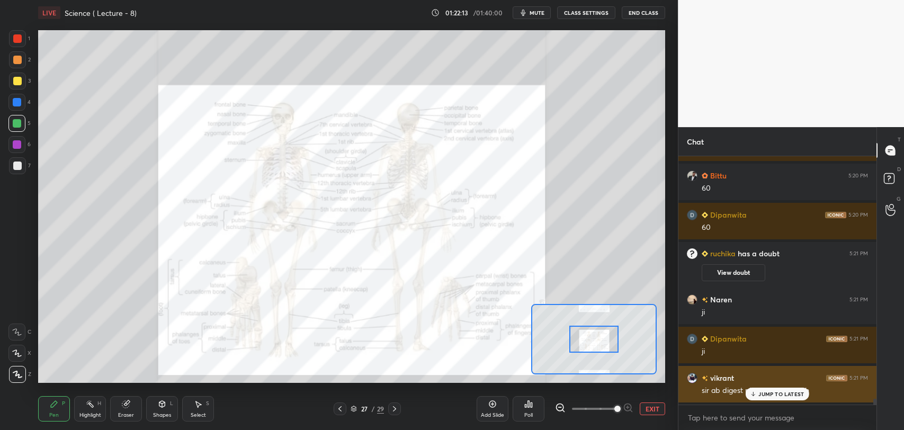
click at [758, 391] on p "JUMP TO LATEST" at bounding box center [781, 394] width 46 height 6
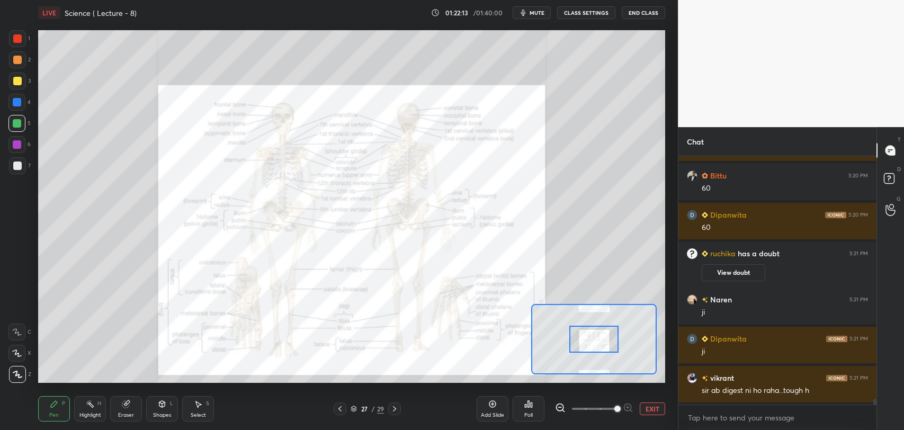
scroll to position [10102, 0]
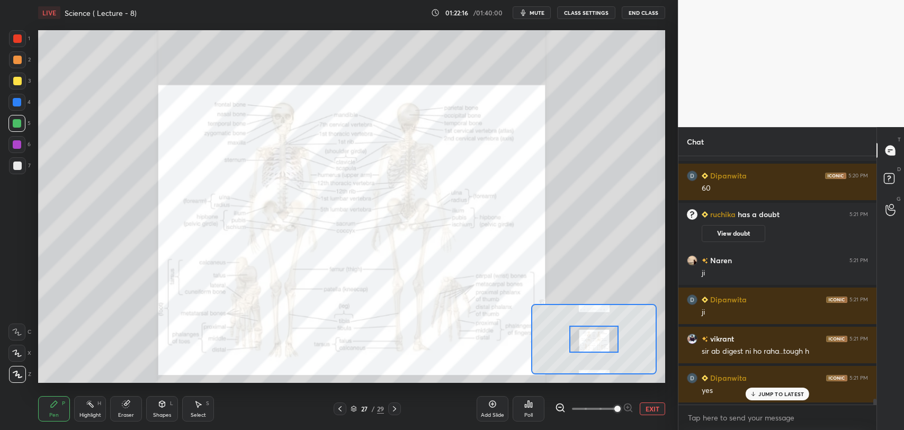
click at [397, 408] on icon at bounding box center [394, 408] width 8 height 8
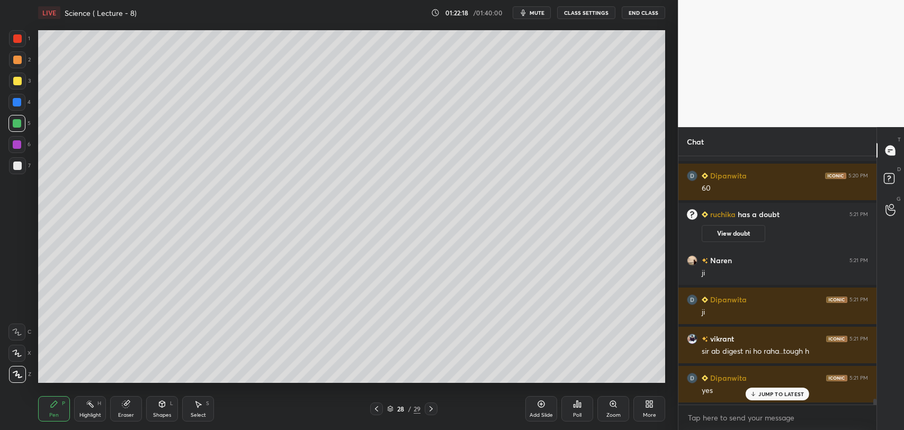
click at [430, 408] on icon at bounding box center [431, 408] width 8 height 8
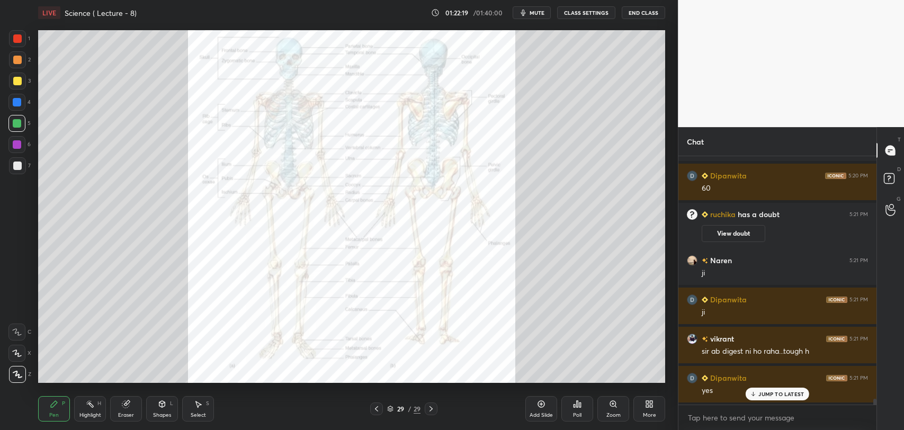
scroll to position [10141, 0]
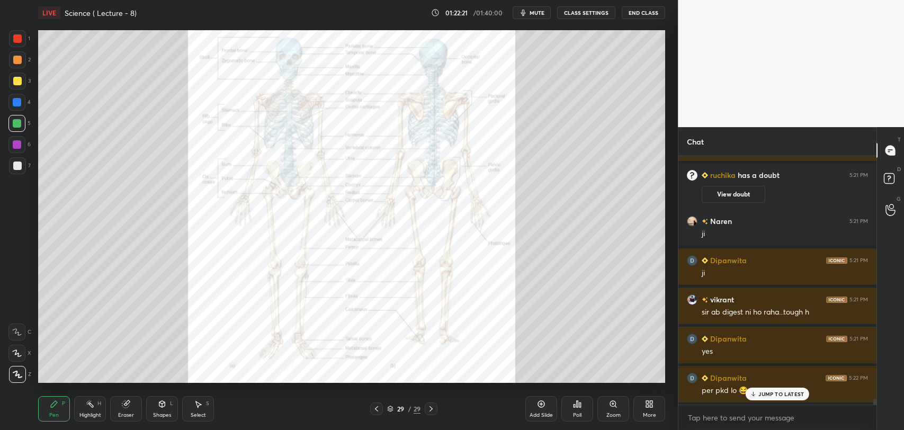
click at [761, 394] on p "JUMP TO LATEST" at bounding box center [781, 394] width 46 height 6
click at [17, 39] on div at bounding box center [17, 38] width 8 height 8
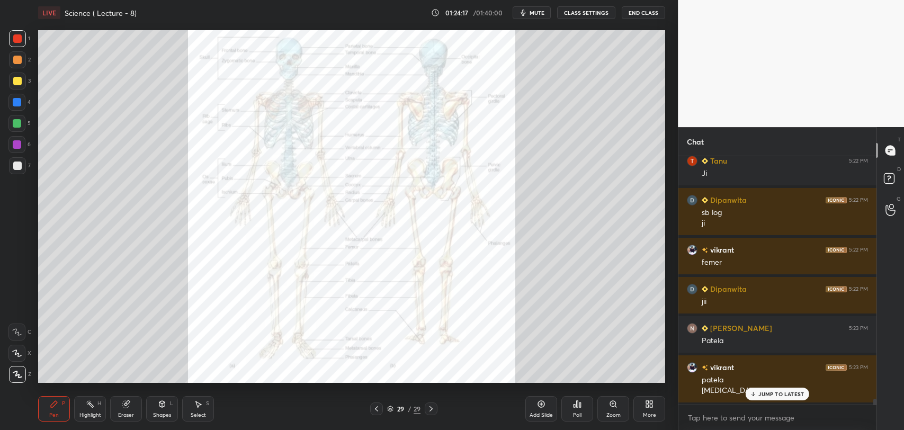
scroll to position [10437, 0]
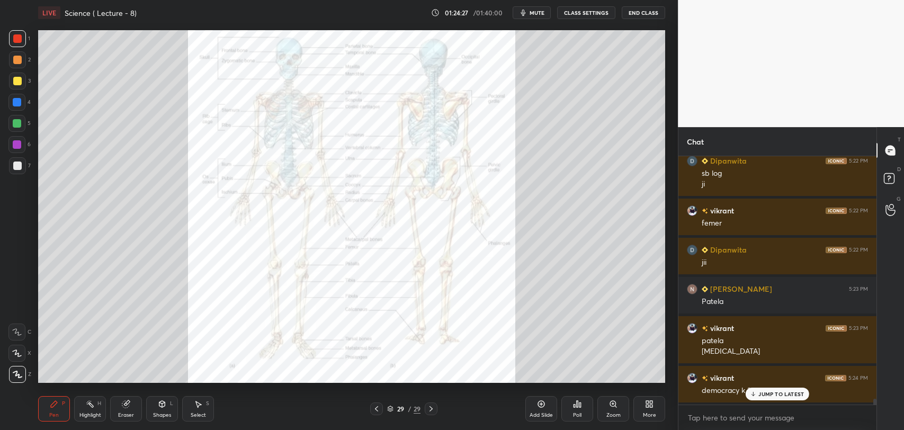
click at [760, 394] on p "JUMP TO LATEST" at bounding box center [781, 394] width 46 height 6
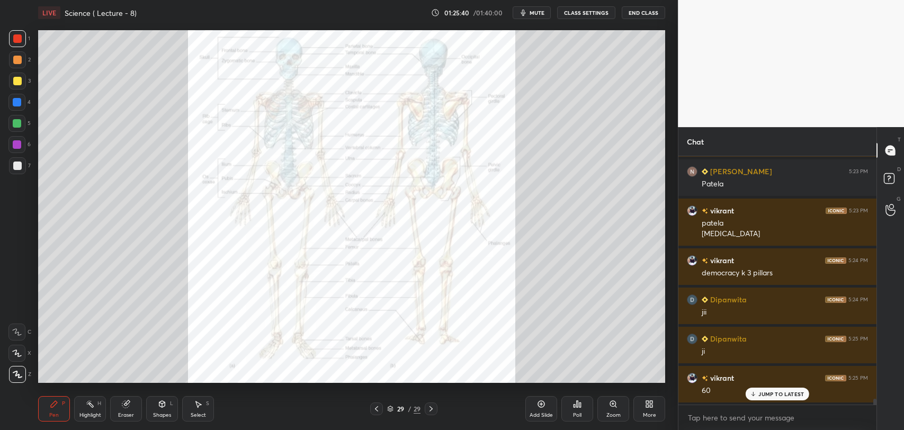
scroll to position [10594, 0]
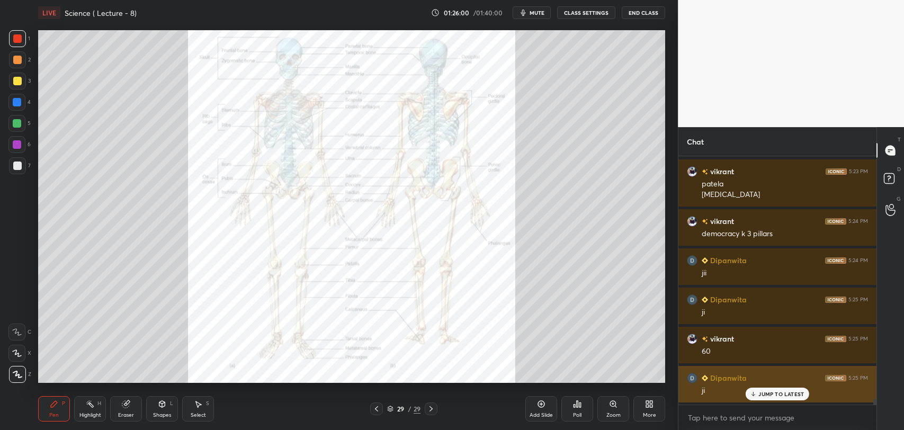
click at [769, 391] on p "JUMP TO LATEST" at bounding box center [781, 394] width 46 height 6
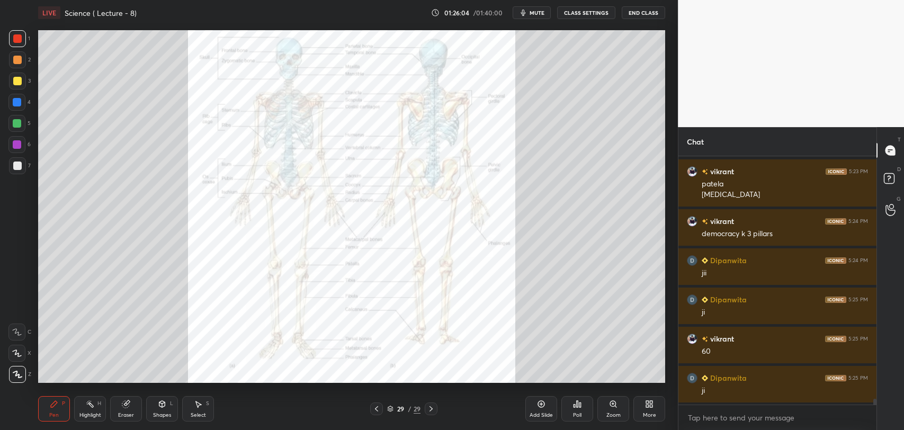
click at [377, 407] on icon at bounding box center [376, 408] width 8 height 8
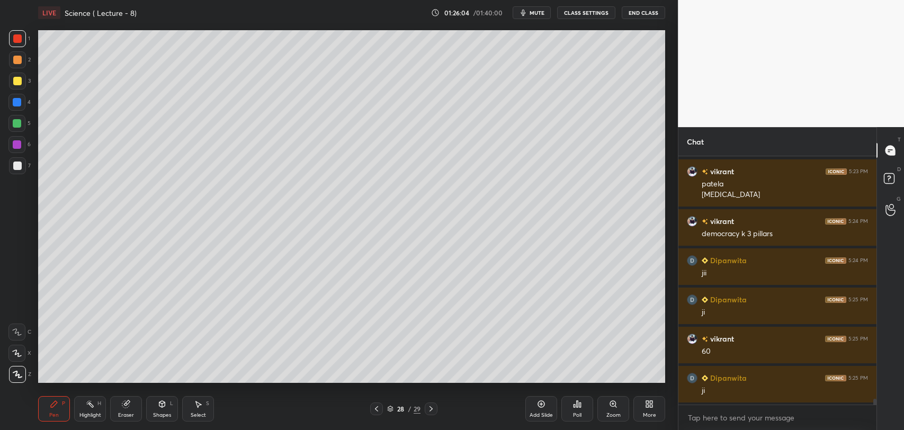
click at [377, 408] on icon at bounding box center [376, 408] width 8 height 8
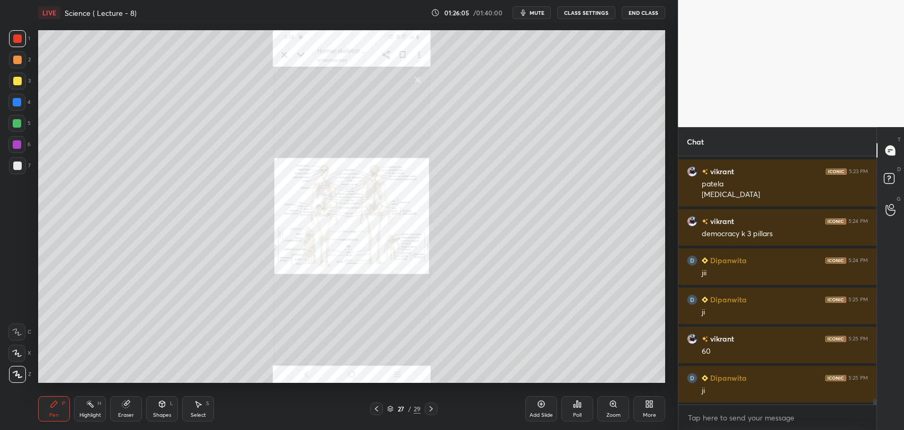
click at [378, 407] on icon at bounding box center [376, 408] width 8 height 8
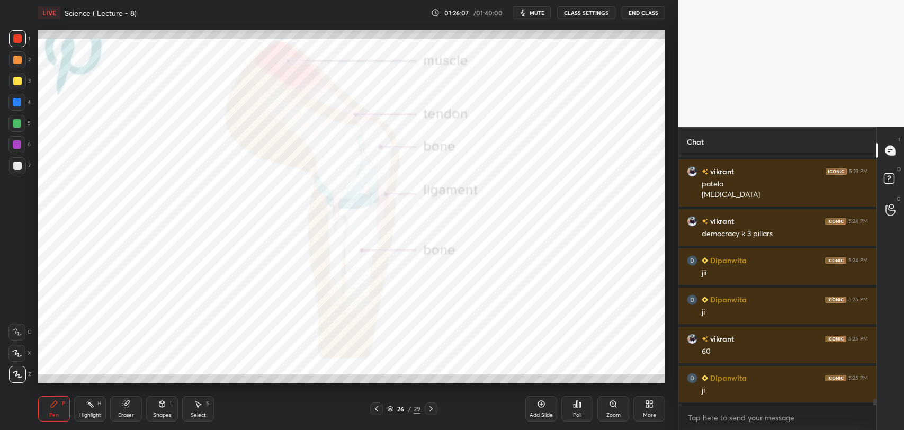
click at [429, 406] on icon at bounding box center [431, 408] width 8 height 8
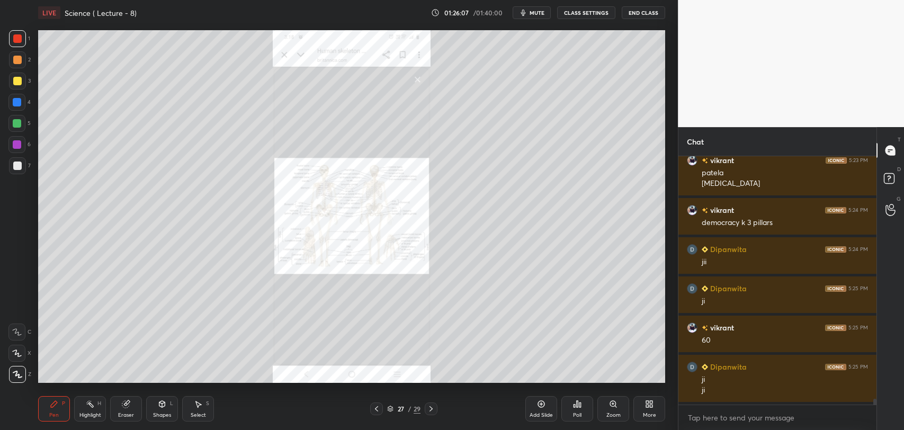
click at [432, 407] on icon at bounding box center [431, 408] width 8 height 8
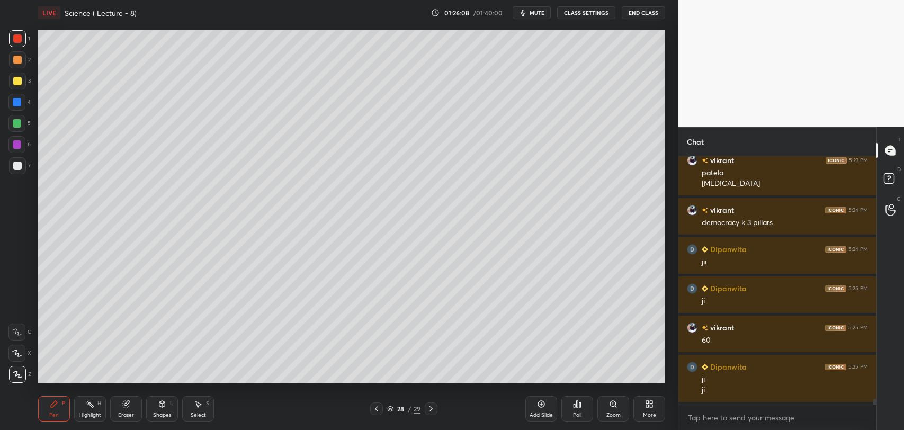
click at [432, 407] on icon at bounding box center [431, 408] width 8 height 8
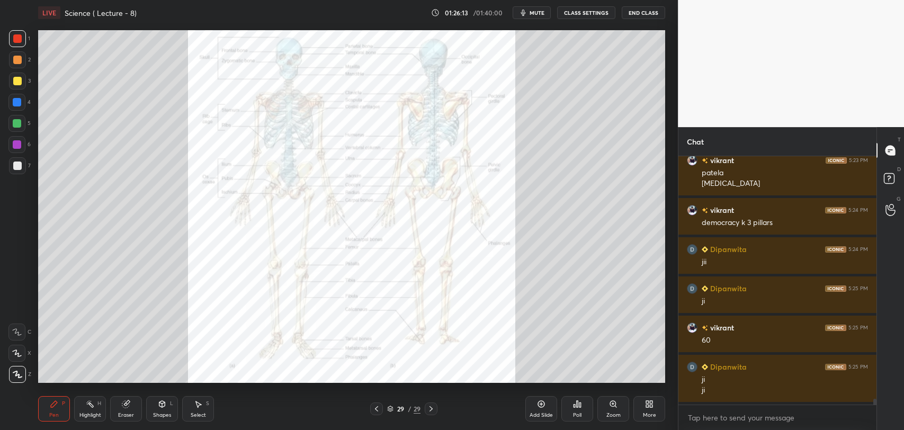
click at [17, 95] on div at bounding box center [16, 102] width 17 height 17
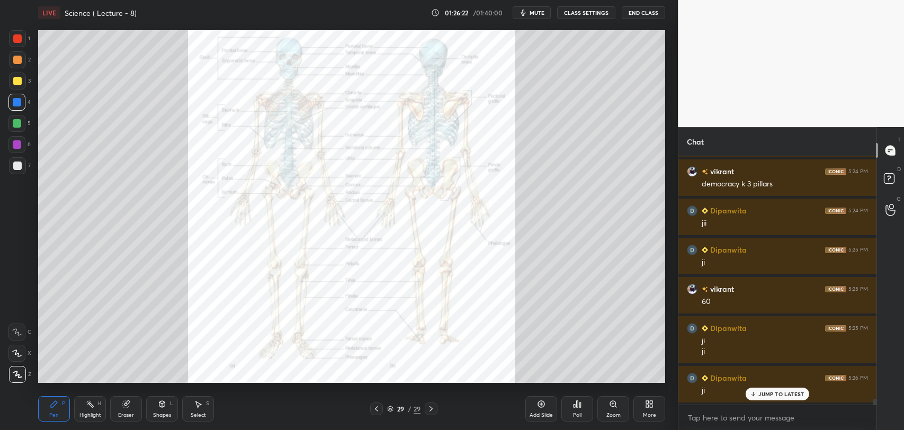
click at [544, 407] on icon at bounding box center [541, 404] width 8 height 8
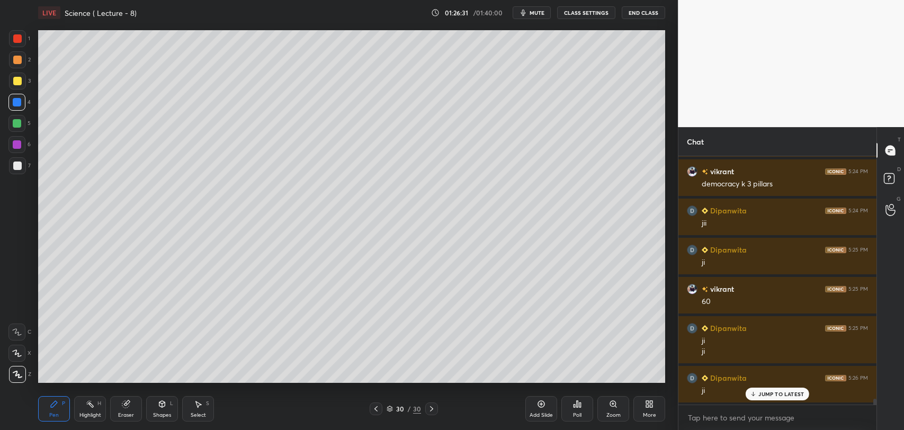
click at [19, 164] on div at bounding box center [17, 165] width 8 height 8
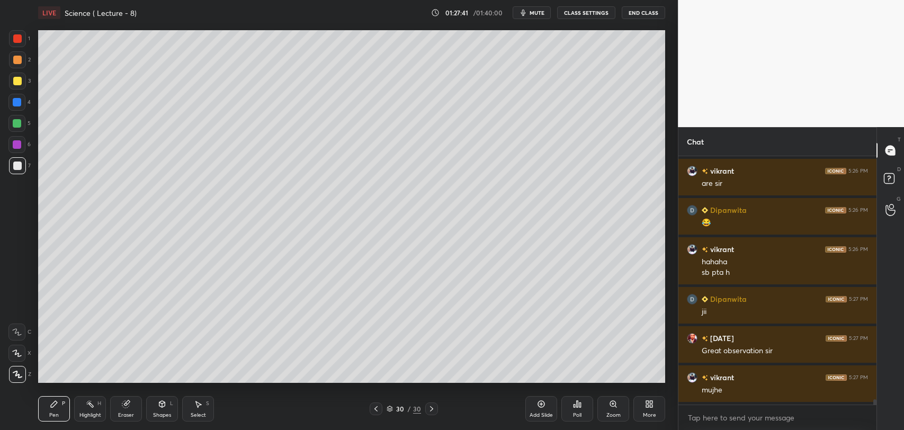
scroll to position [10978, 0]
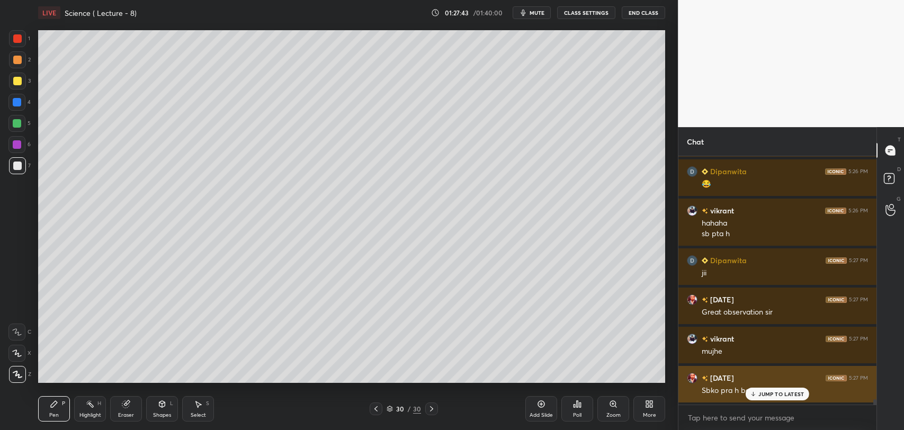
click at [759, 392] on p "JUMP TO LATEST" at bounding box center [781, 394] width 46 height 6
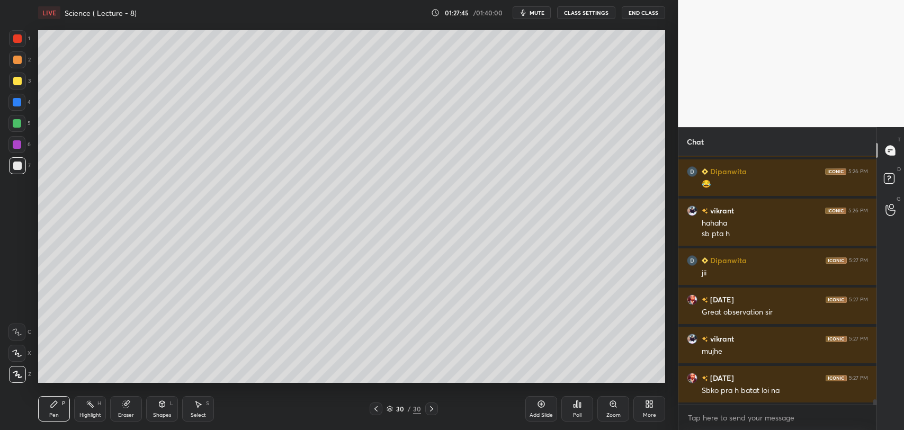
scroll to position [11017, 0]
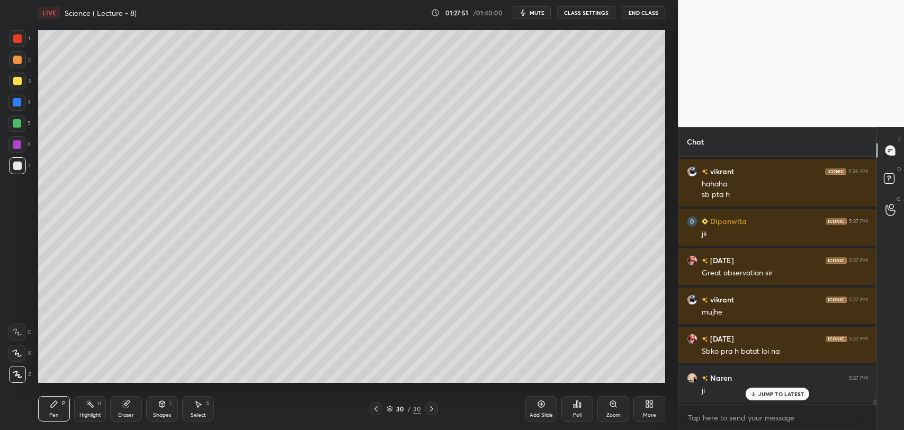
click at [377, 408] on icon at bounding box center [376, 408] width 8 height 8
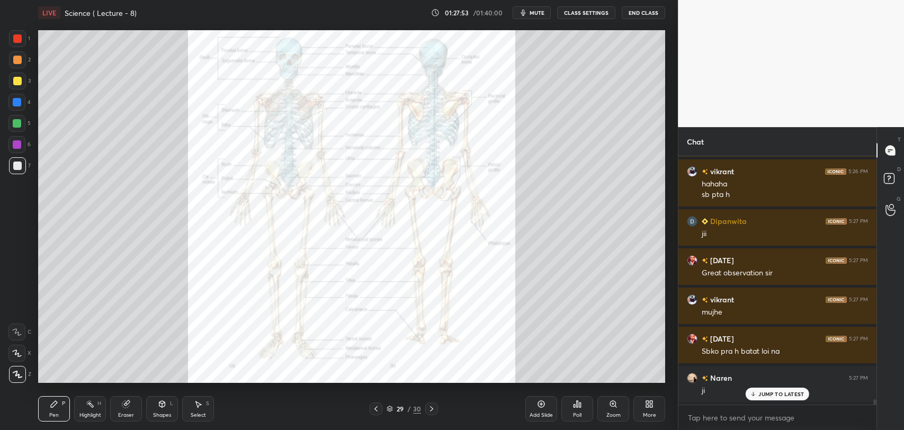
scroll to position [11056, 0]
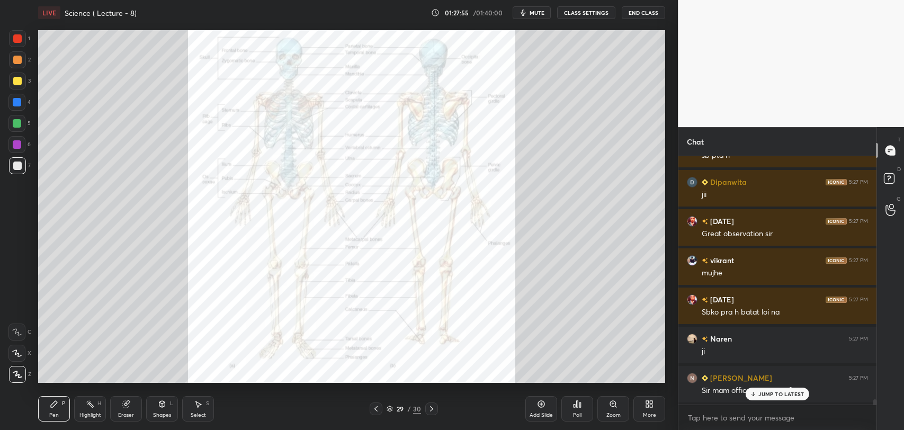
click at [14, 102] on div at bounding box center [17, 102] width 8 height 8
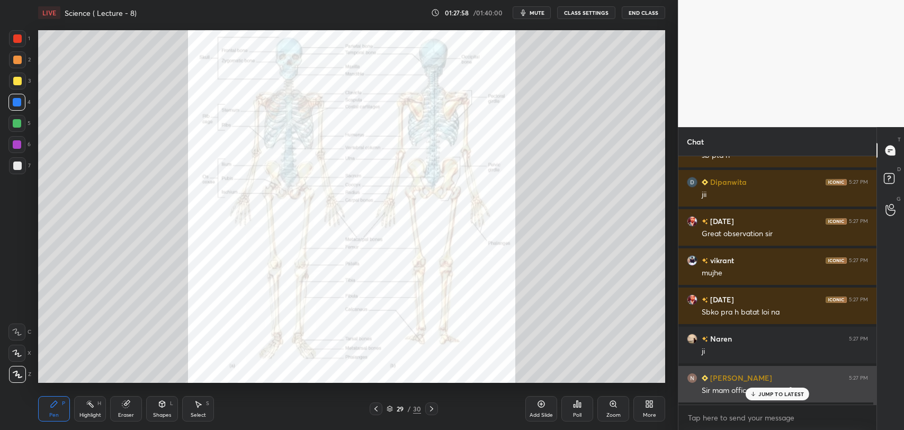
click at [753, 390] on div "JUMP TO LATEST" at bounding box center [777, 394] width 64 height 13
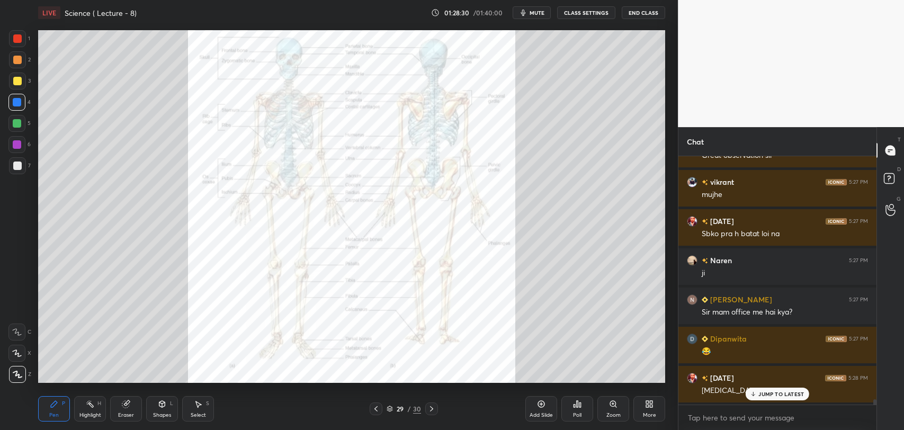
scroll to position [11174, 0]
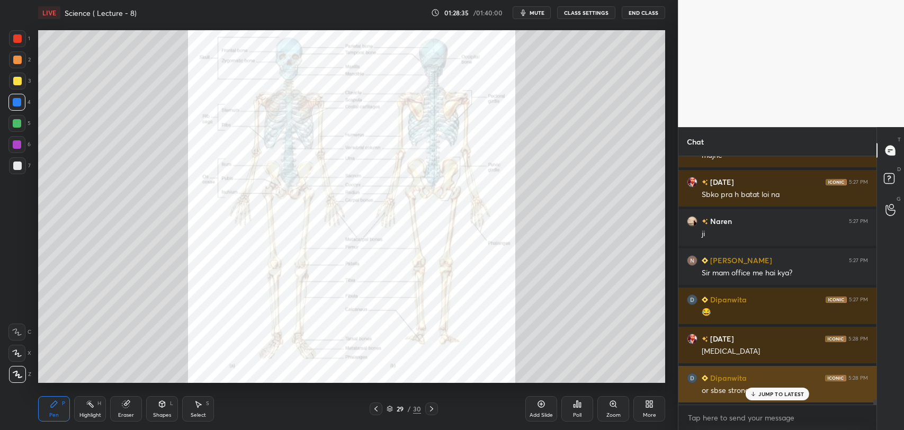
click at [768, 395] on p "JUMP TO LATEST" at bounding box center [781, 394] width 46 height 6
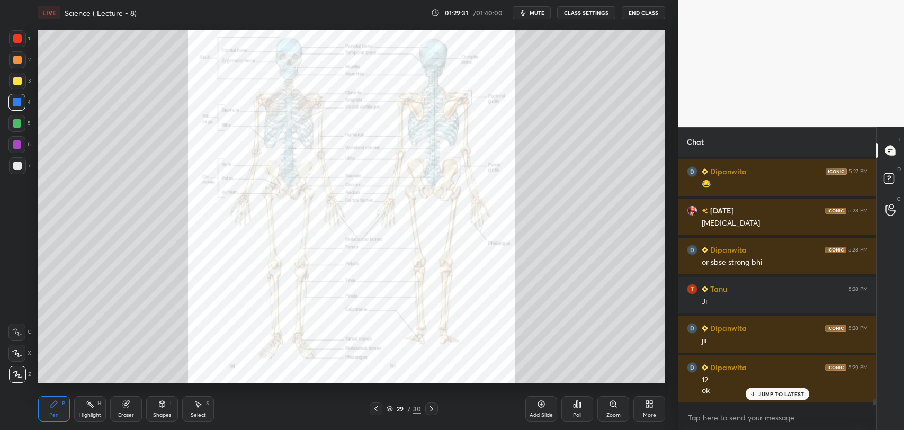
scroll to position [11342, 0]
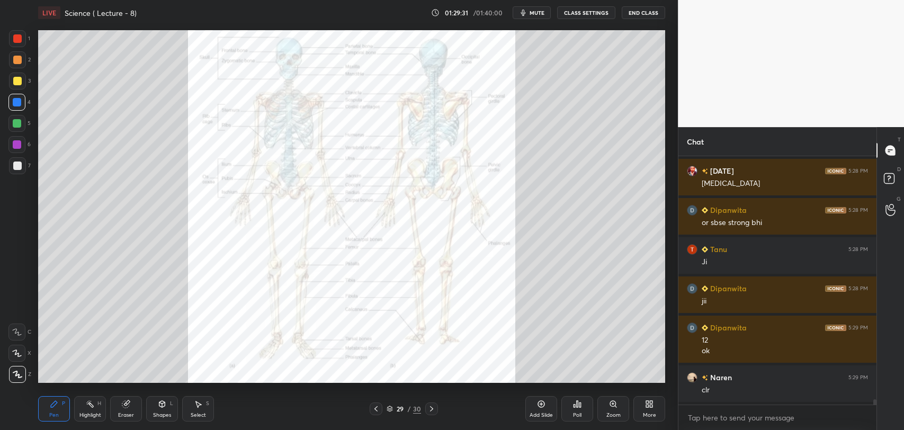
click at [543, 408] on icon at bounding box center [541, 404] width 8 height 8
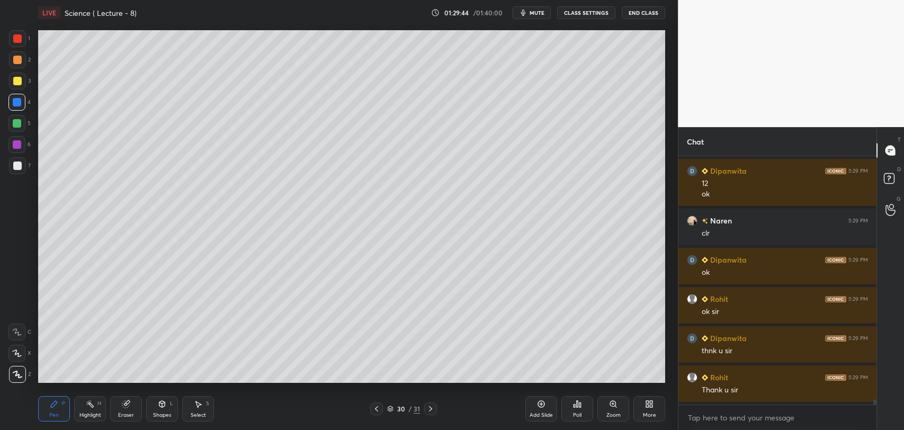
scroll to position [11537, 0]
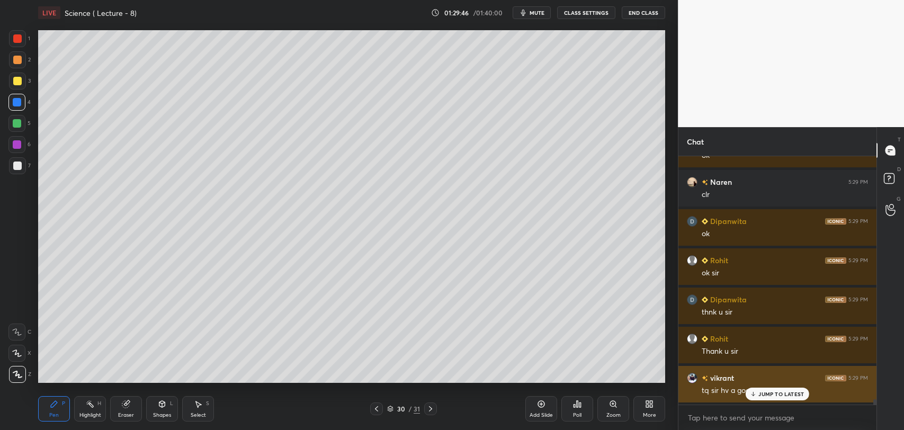
click at [762, 394] on p "JUMP TO LATEST" at bounding box center [781, 394] width 46 height 6
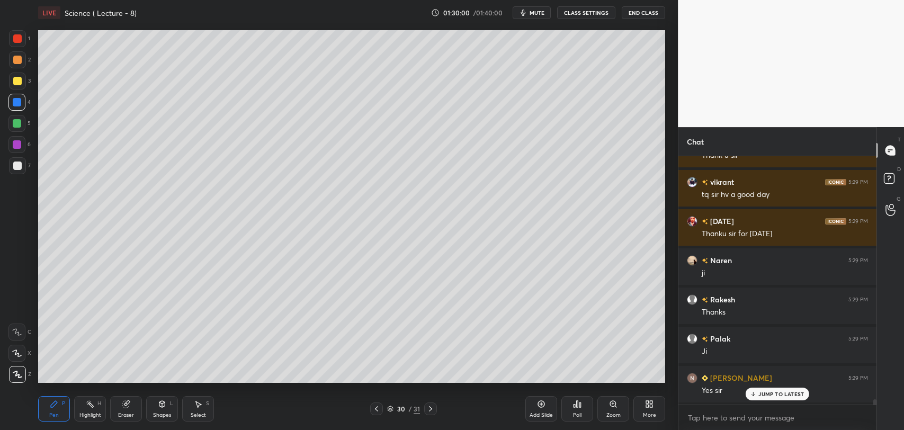
scroll to position [11772, 0]
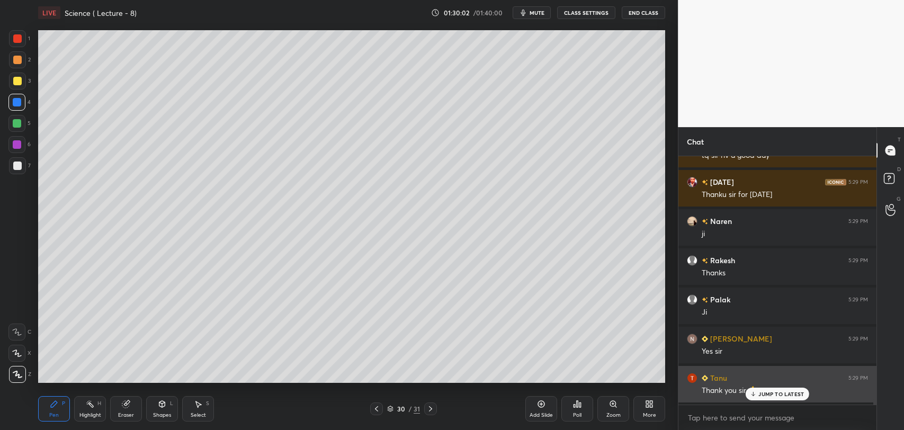
click at [764, 393] on p "JUMP TO LATEST" at bounding box center [781, 394] width 46 height 6
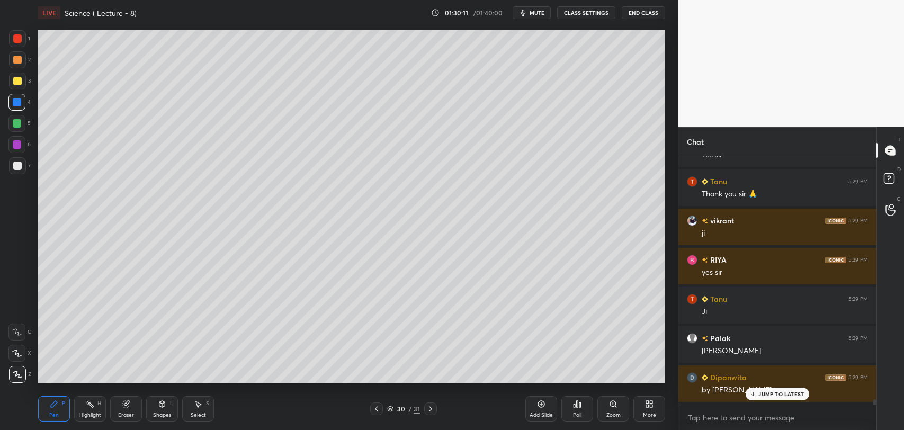
scroll to position [12007, 0]
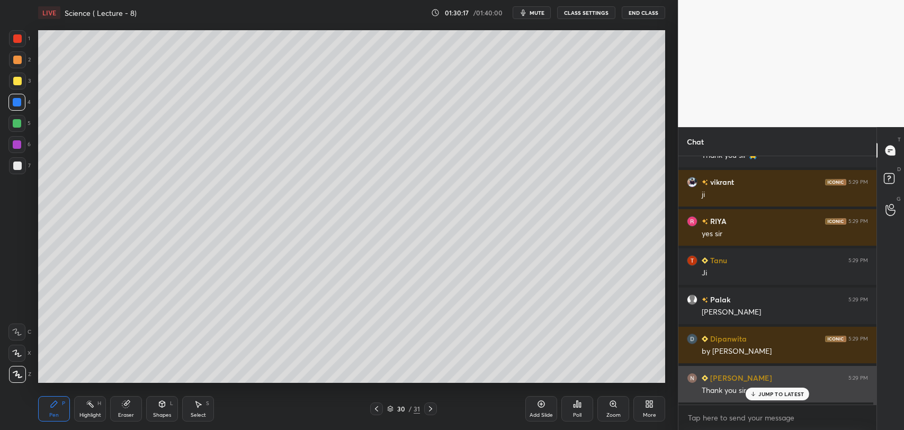
click at [762, 395] on p "JUMP TO LATEST" at bounding box center [781, 394] width 46 height 6
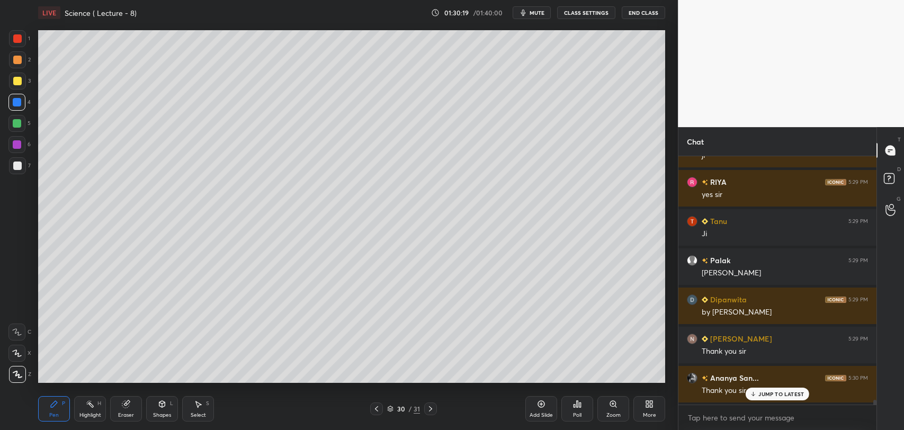
scroll to position [12085, 0]
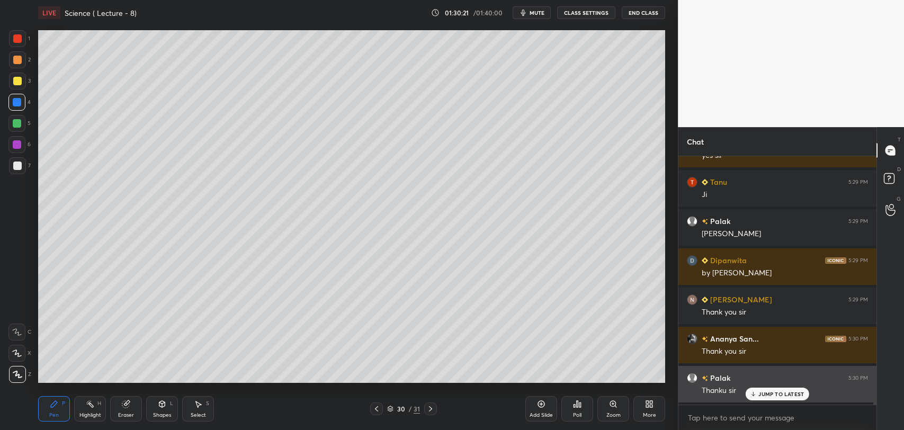
click at [762, 394] on p "JUMP TO LATEST" at bounding box center [781, 394] width 46 height 6
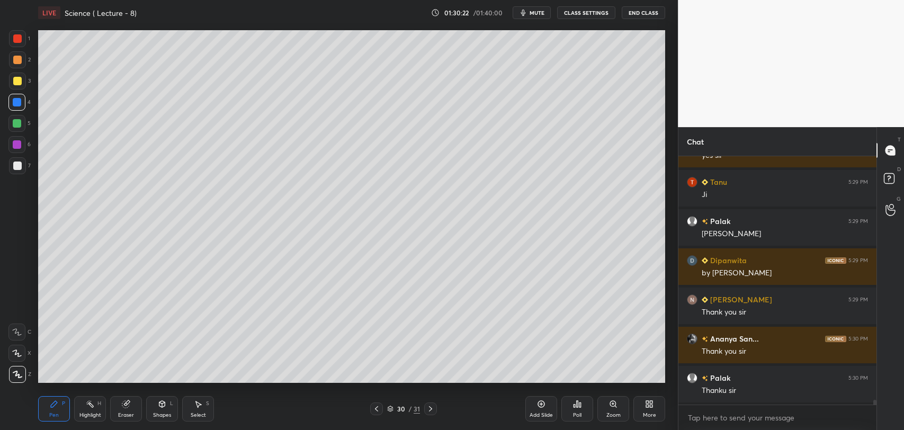
click at [643, 10] on button "End Class" at bounding box center [643, 12] width 43 height 13
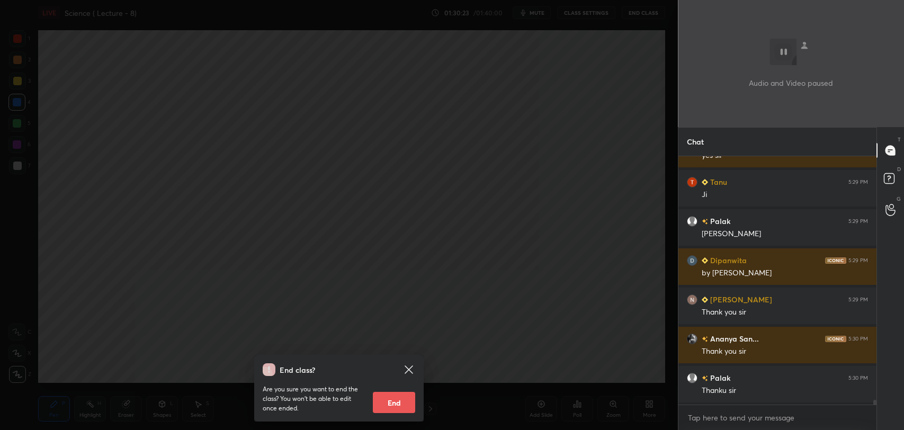
click at [400, 403] on button "End" at bounding box center [394, 402] width 42 height 21
type textarea "x"
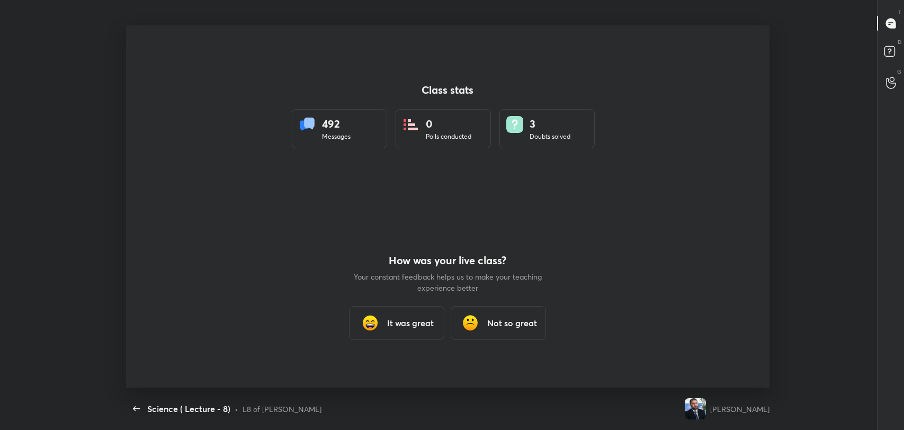
scroll to position [0, 0]
